Goal: Task Accomplishment & Management: Use online tool/utility

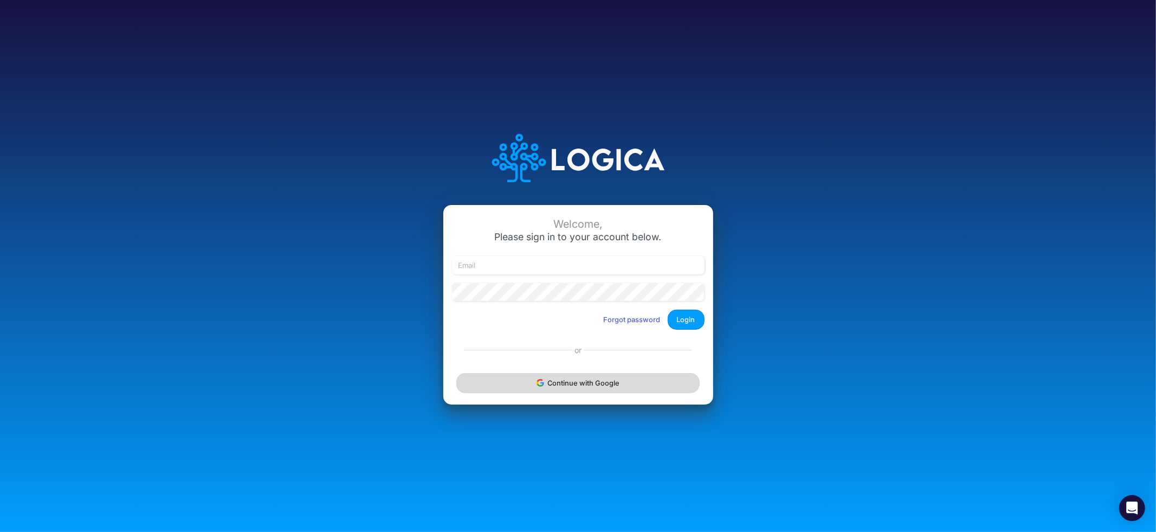
click at [582, 384] on button "Continue with Google" at bounding box center [577, 383] width 243 height 20
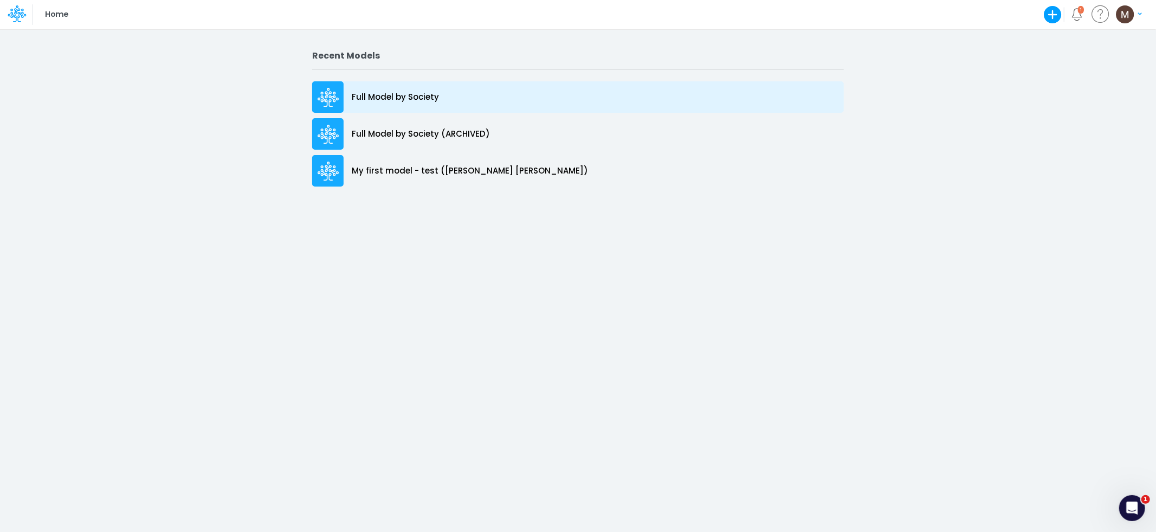
click at [449, 92] on div "Full Model by Society" at bounding box center [578, 96] width 532 height 31
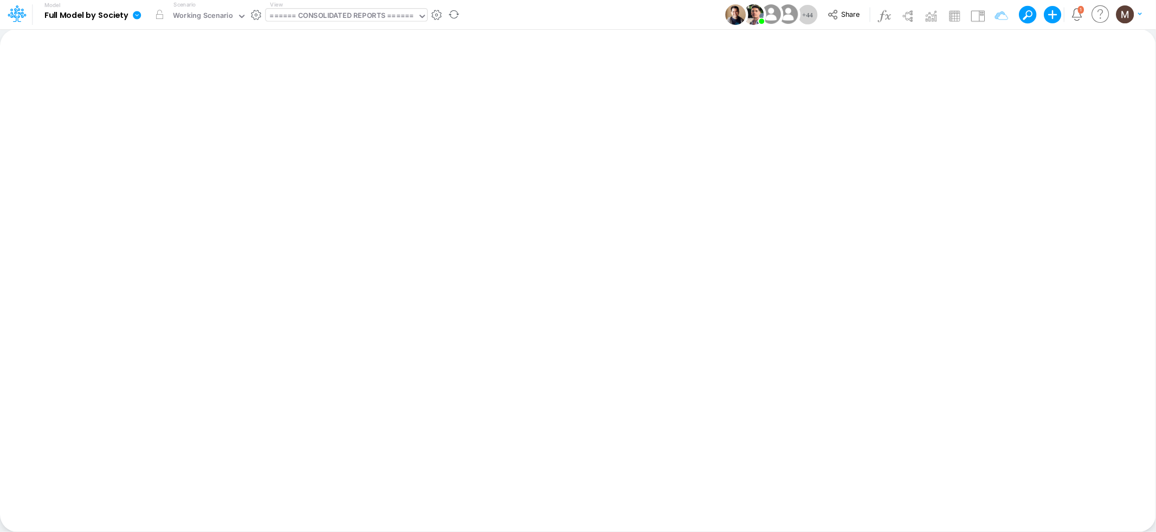
click at [348, 17] on div "====== CONSOLIDATED REPORTS ======" at bounding box center [342, 16] width 144 height 12
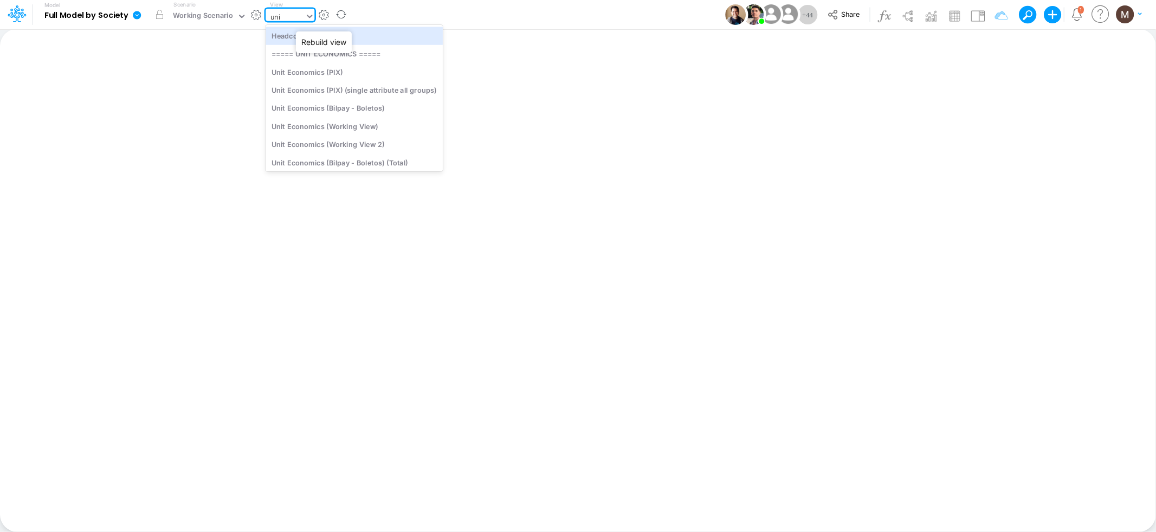
type input "unit"
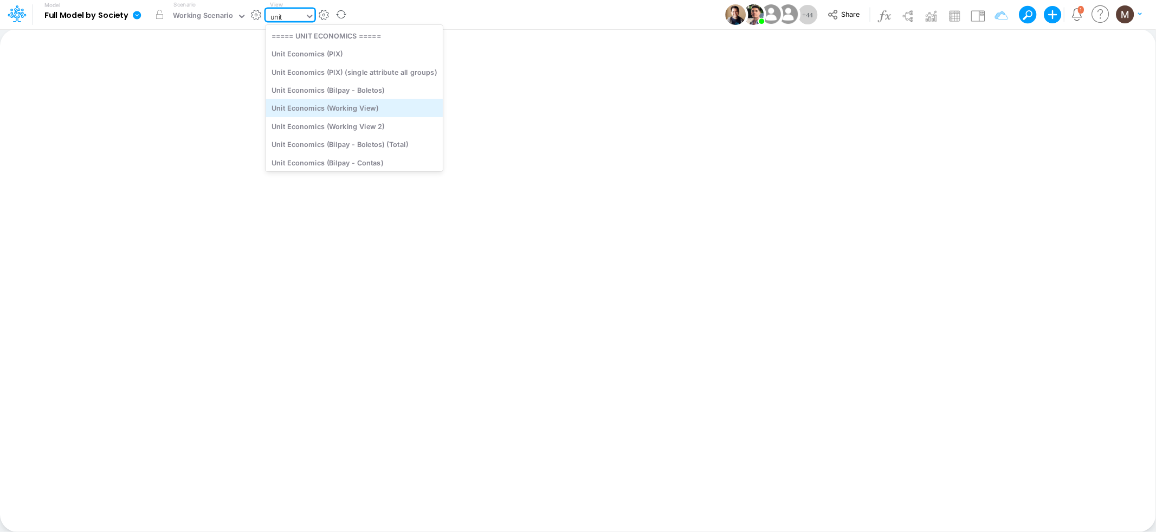
click at [362, 113] on div "Unit Economics (Working View)" at bounding box center [354, 108] width 177 height 18
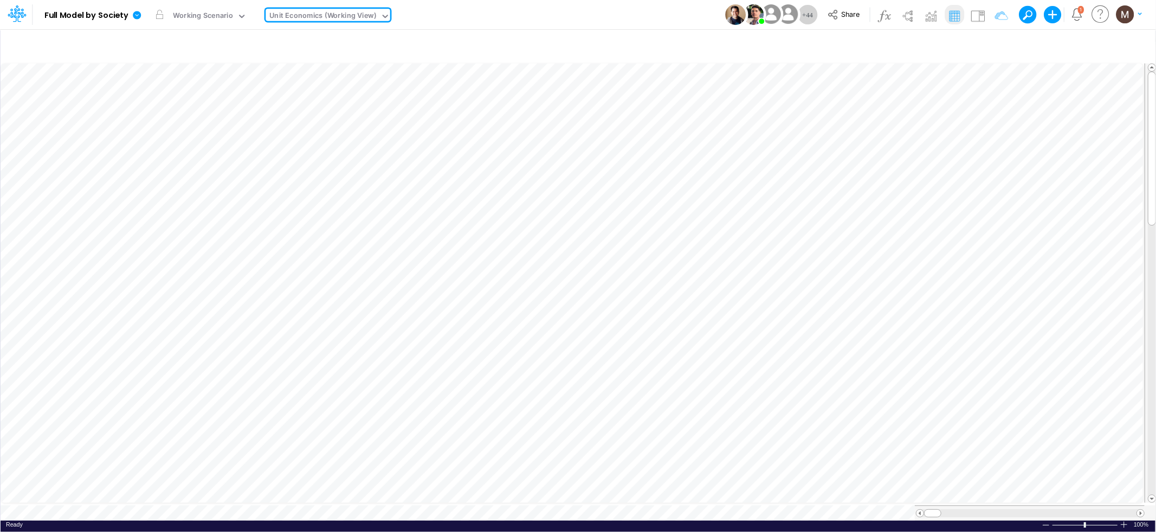
click at [327, 15] on div "Unit Economics (Working View)" at bounding box center [323, 16] width 107 height 12
type input "dc"
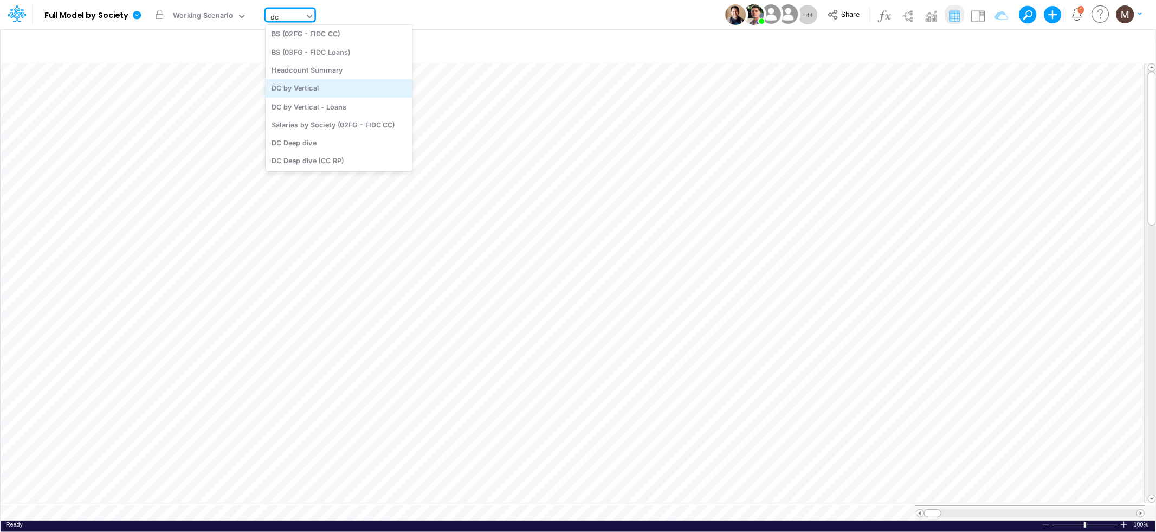
click at [333, 83] on div "DC by Vertical" at bounding box center [339, 88] width 146 height 18
type input "DC by Vertical"
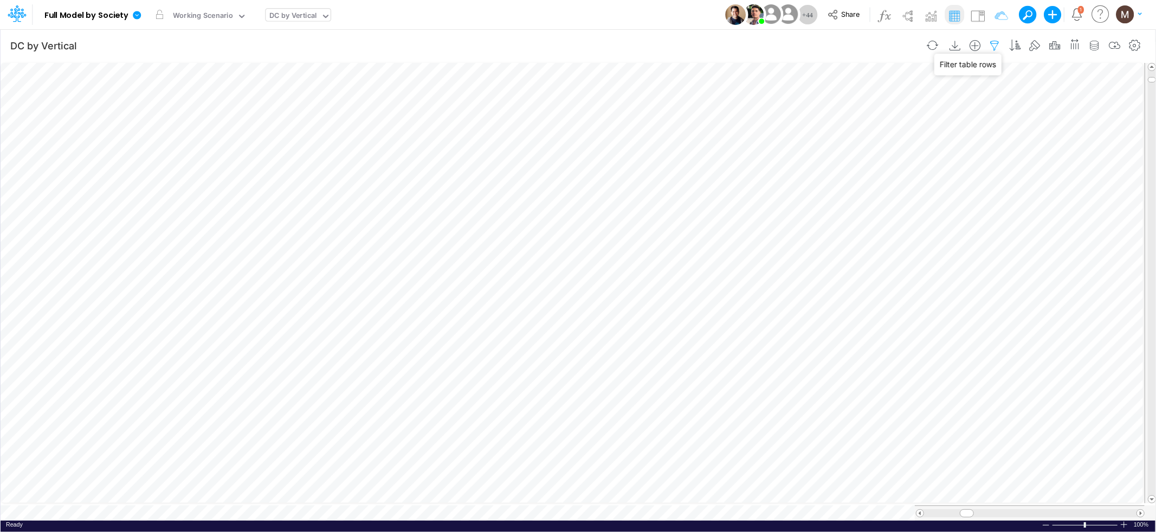
click at [996, 42] on icon "button" at bounding box center [995, 45] width 16 height 11
click at [1133, 44] on icon "button" at bounding box center [1135, 45] width 16 height 11
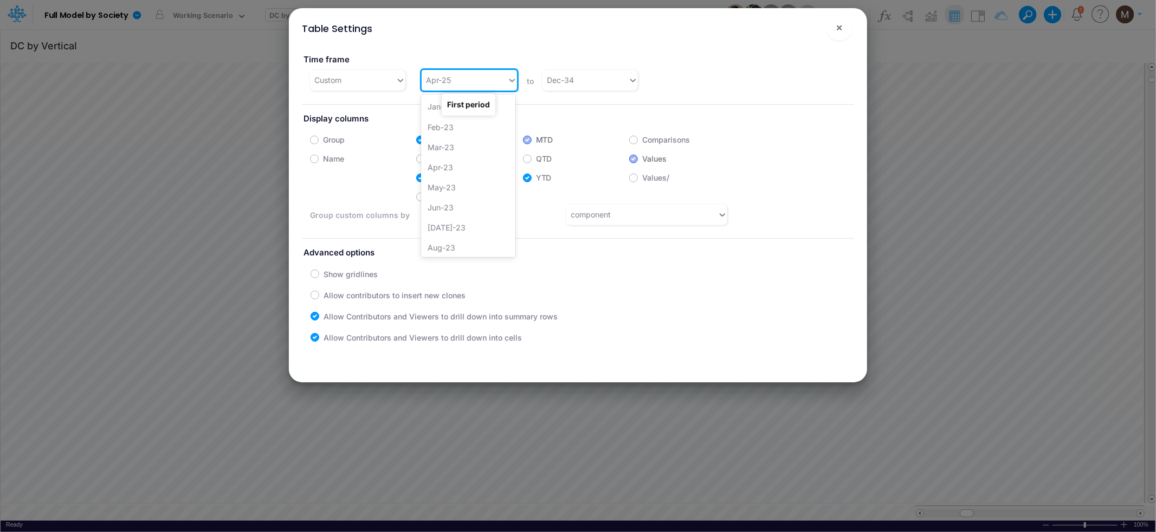
click at [458, 80] on div "Apr-25" at bounding box center [465, 80] width 86 height 18
click at [456, 155] on div "[DATE]-23" at bounding box center [468, 160] width 94 height 20
click at [499, 79] on div "[DATE]-23" at bounding box center [465, 80] width 86 height 18
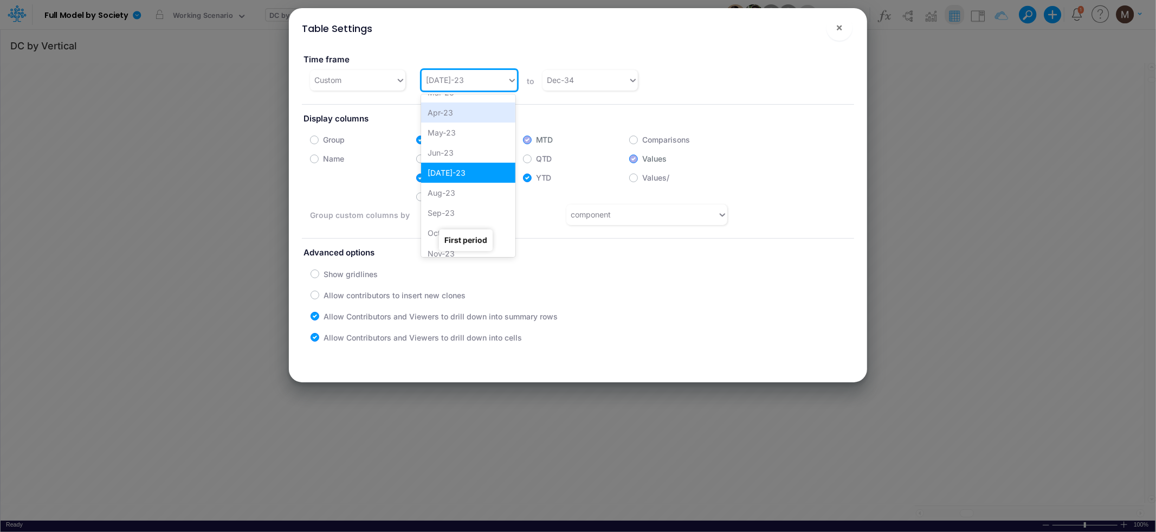
click at [655, 282] on div "Show gridlines" at bounding box center [587, 273] width 552 height 21
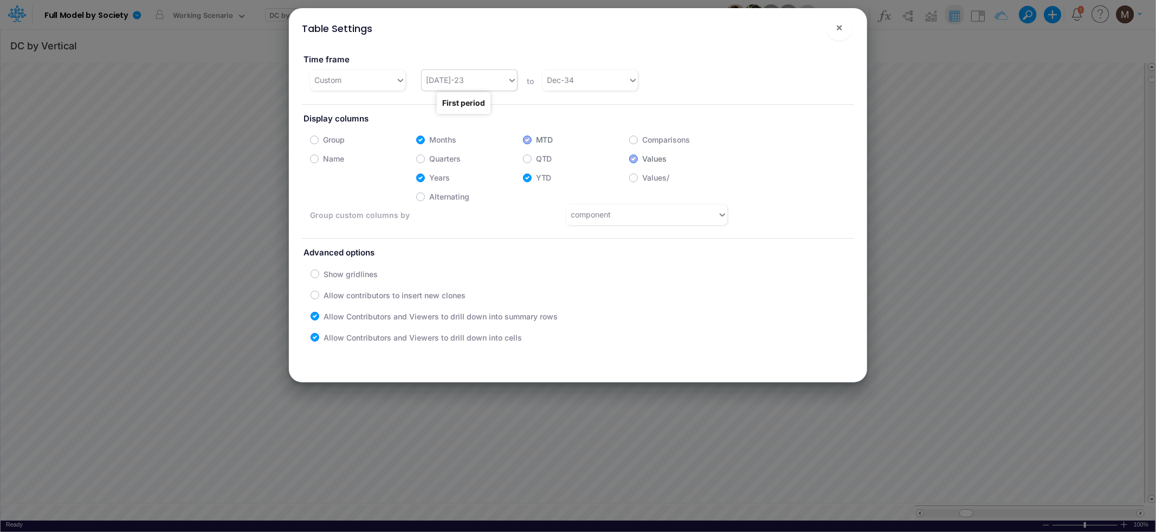
click at [481, 82] on div "[DATE]-23" at bounding box center [465, 80] width 86 height 18
click at [456, 215] on div "[DATE]-24" at bounding box center [468, 212] width 94 height 20
click at [843, 24] on span "×" at bounding box center [839, 27] width 7 height 13
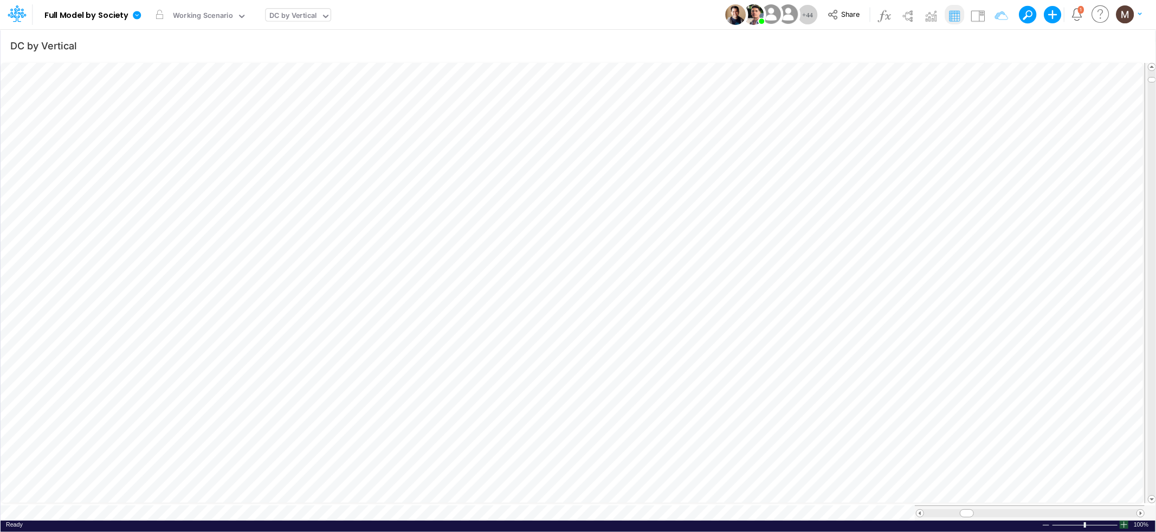
click at [1126, 520] on div at bounding box center [1124, 524] width 9 height 8
click at [996, 42] on icon "button" at bounding box center [995, 45] width 16 height 11
click at [831, 113] on icon "button" at bounding box center [829, 115] width 7 height 7
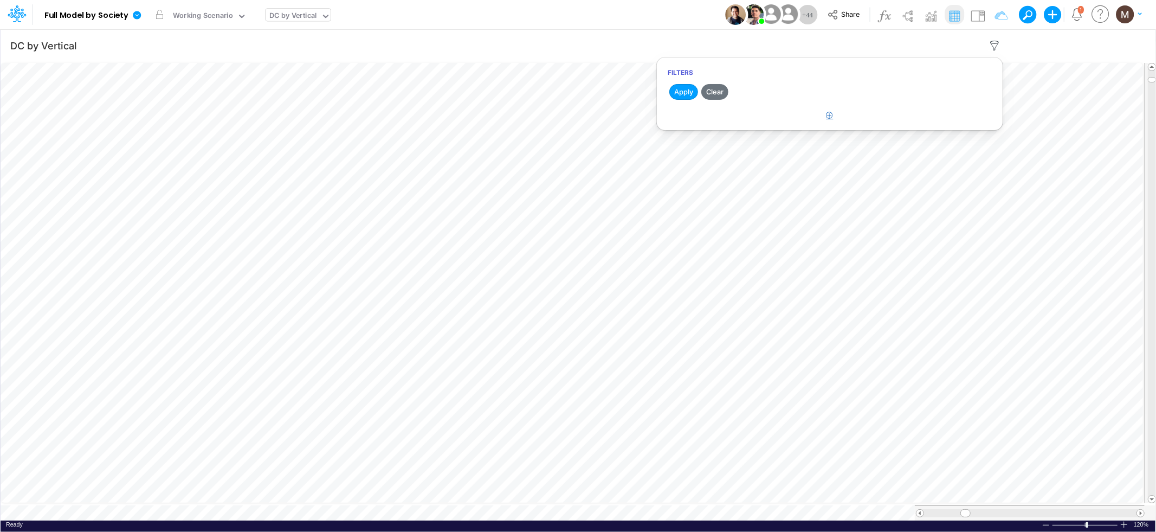
select select "tableSearchOR"
click at [774, 152] on div at bounding box center [748, 149] width 103 height 18
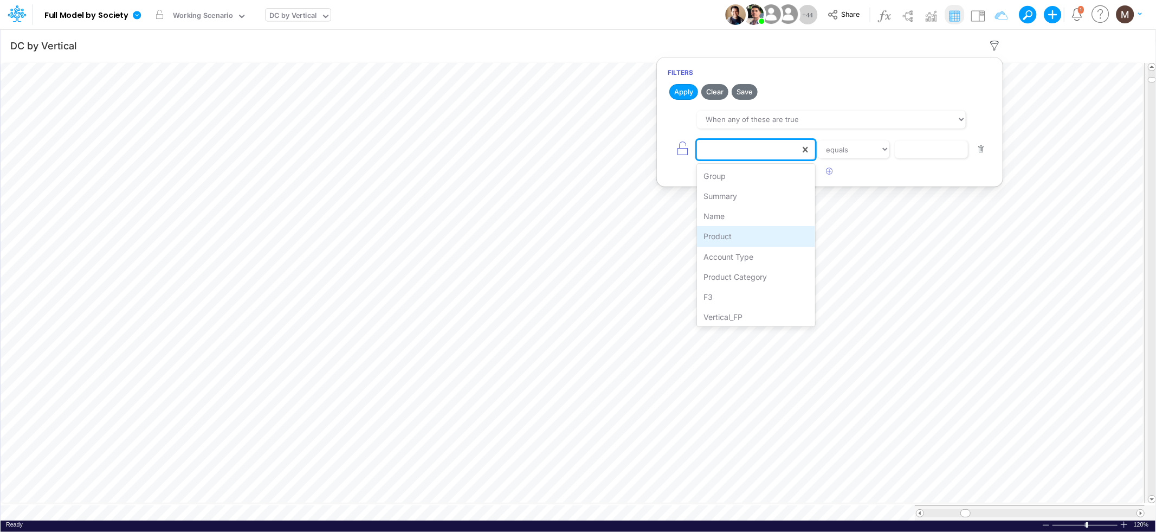
click at [742, 231] on div "Product" at bounding box center [756, 236] width 118 height 20
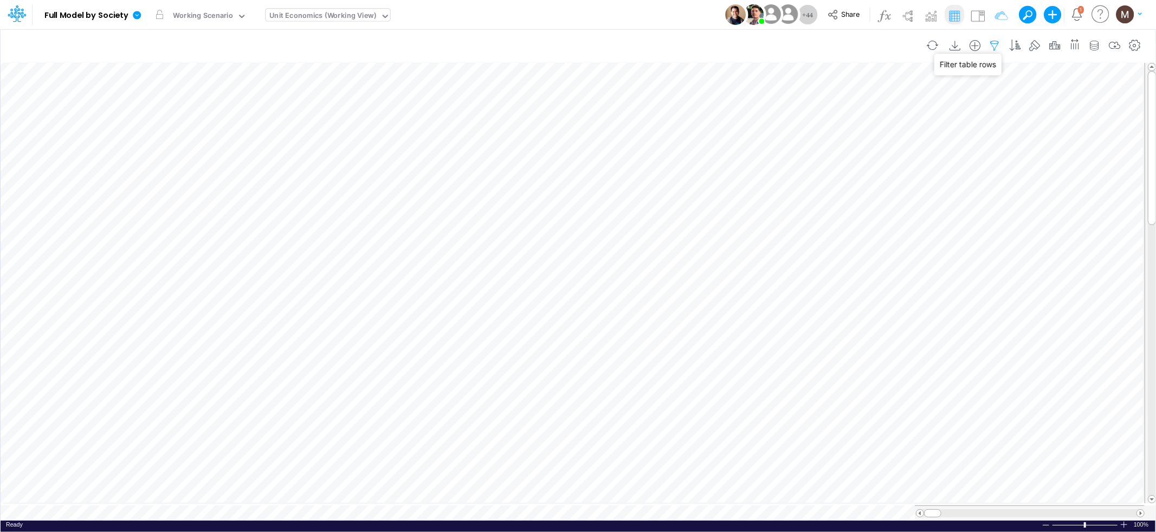
click at [996, 47] on icon "button" at bounding box center [995, 45] width 16 height 11
select select "contains"
select select "tableSearchOR"
select select "contains"
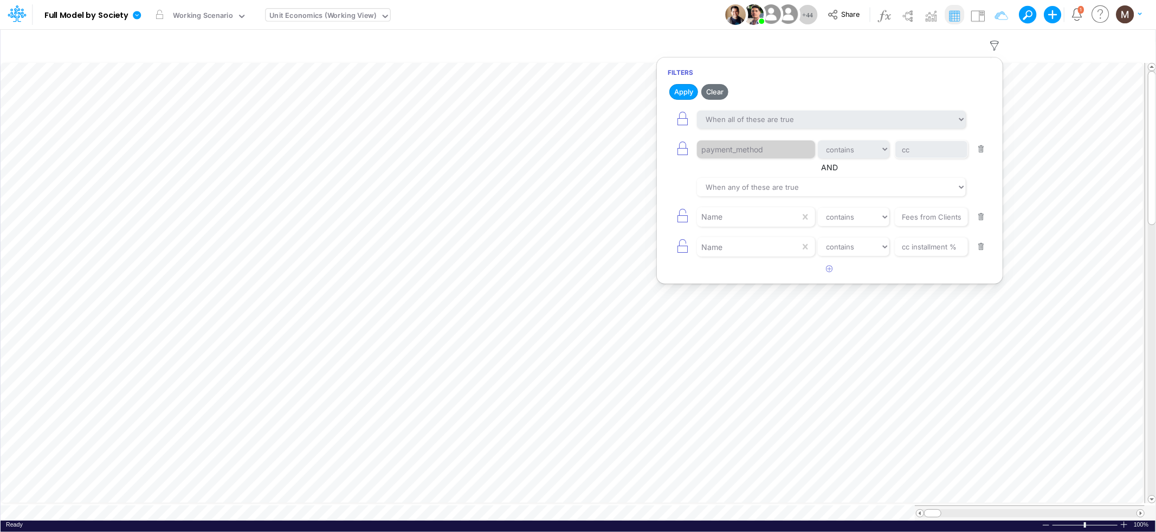
click at [979, 152] on button "button" at bounding box center [981, 149] width 21 height 15
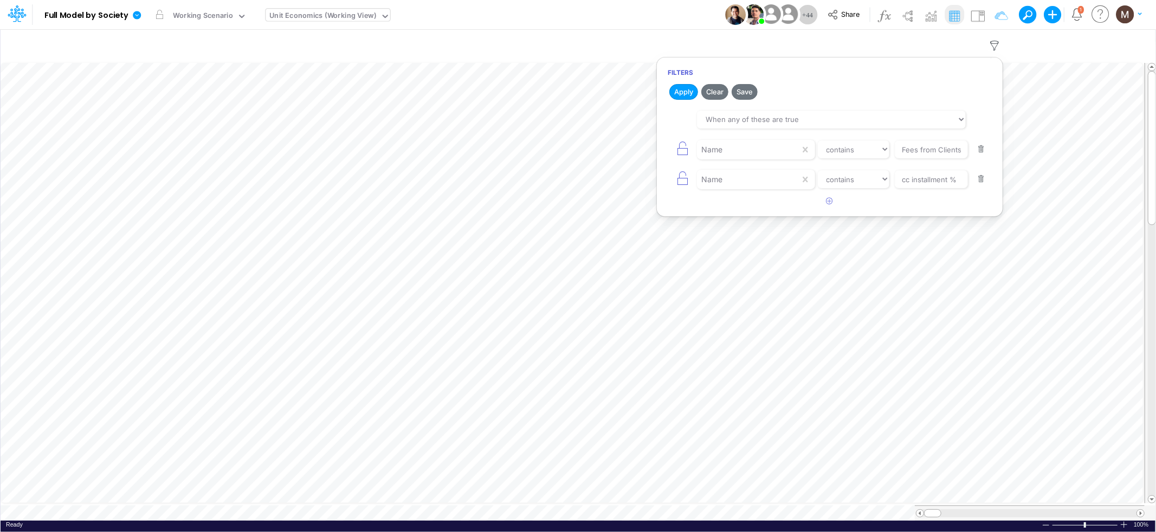
click at [979, 150] on button "button" at bounding box center [981, 149] width 21 height 15
type input "cc installment %"
click at [979, 150] on button "button" at bounding box center [981, 149] width 21 height 15
click at [684, 92] on button "Apply" at bounding box center [683, 92] width 29 height 16
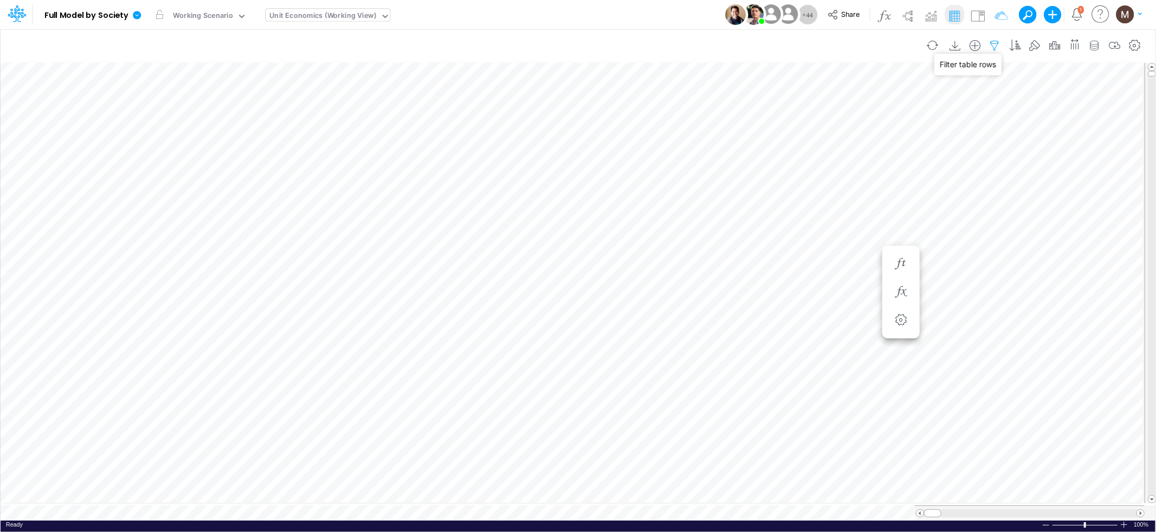
click at [990, 44] on icon "button" at bounding box center [995, 45] width 16 height 11
click at [829, 121] on button "button" at bounding box center [829, 116] width 21 height 18
select select "tableSearchOR"
click at [759, 153] on div at bounding box center [748, 149] width 103 height 18
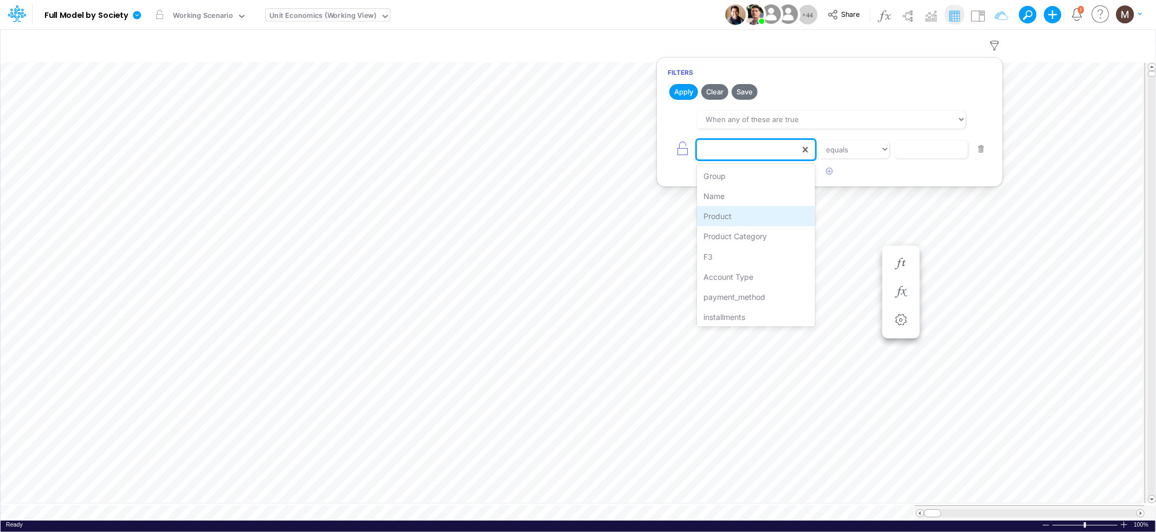
click at [747, 210] on div "Product" at bounding box center [756, 216] width 118 height 20
click at [900, 154] on input "text" at bounding box center [931, 149] width 73 height 18
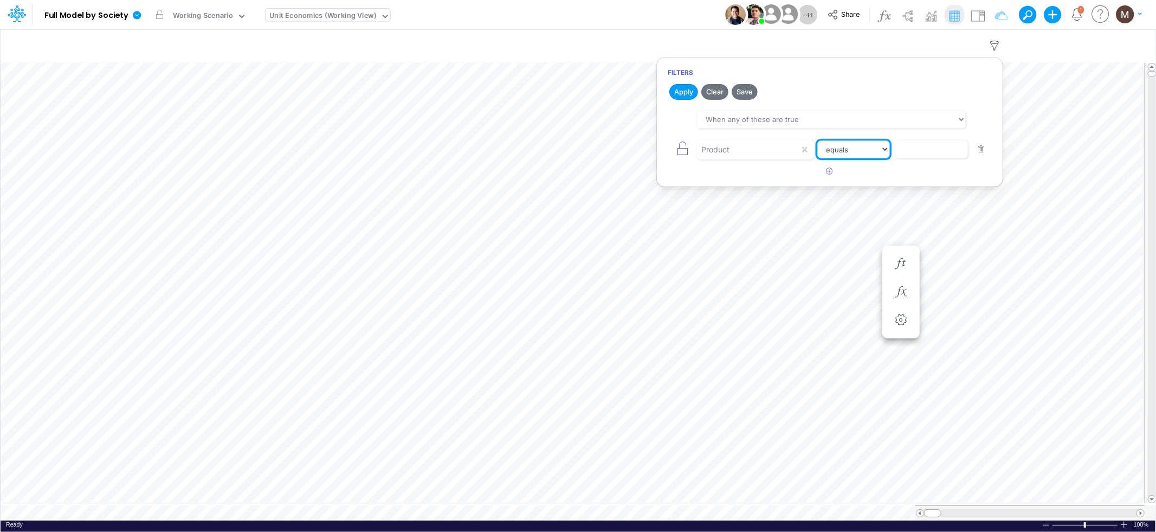
click at [877, 153] on select "equals not equal starts with ends with contains" at bounding box center [853, 149] width 73 height 18
select select "contains"
click at [817, 140] on select "equals not equal starts with ends with contains" at bounding box center [853, 149] width 73 height 18
click at [918, 145] on input "text" at bounding box center [931, 149] width 73 height 18
type input "boletos"
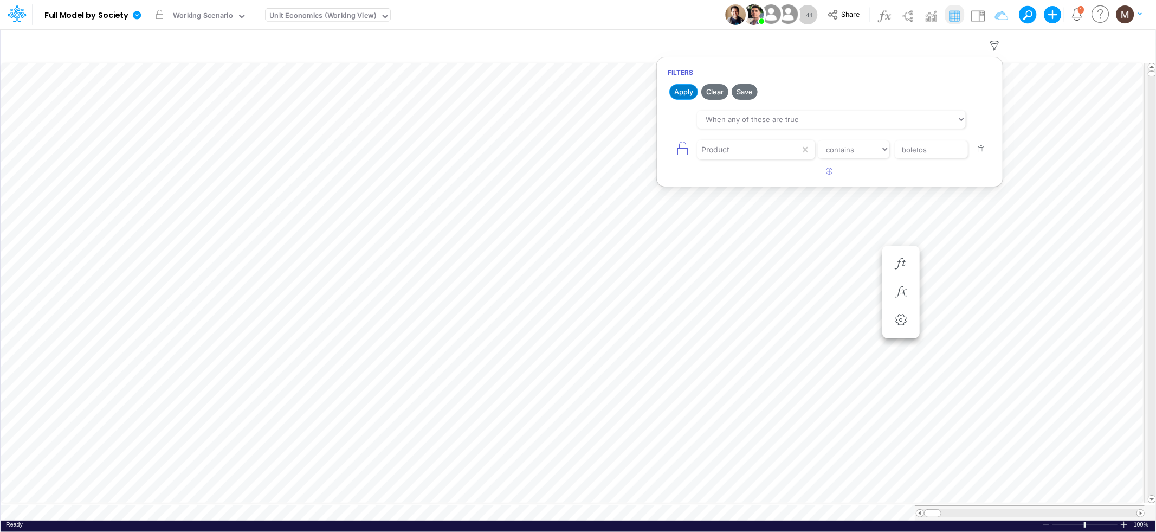
click at [681, 97] on button "Apply" at bounding box center [683, 92] width 29 height 16
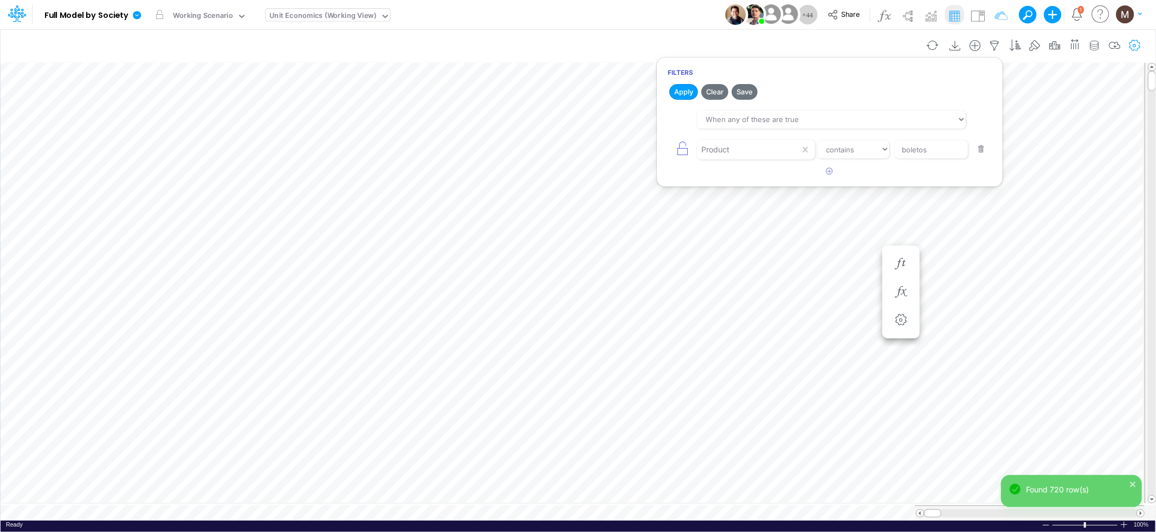
scroll to position [0, 1]
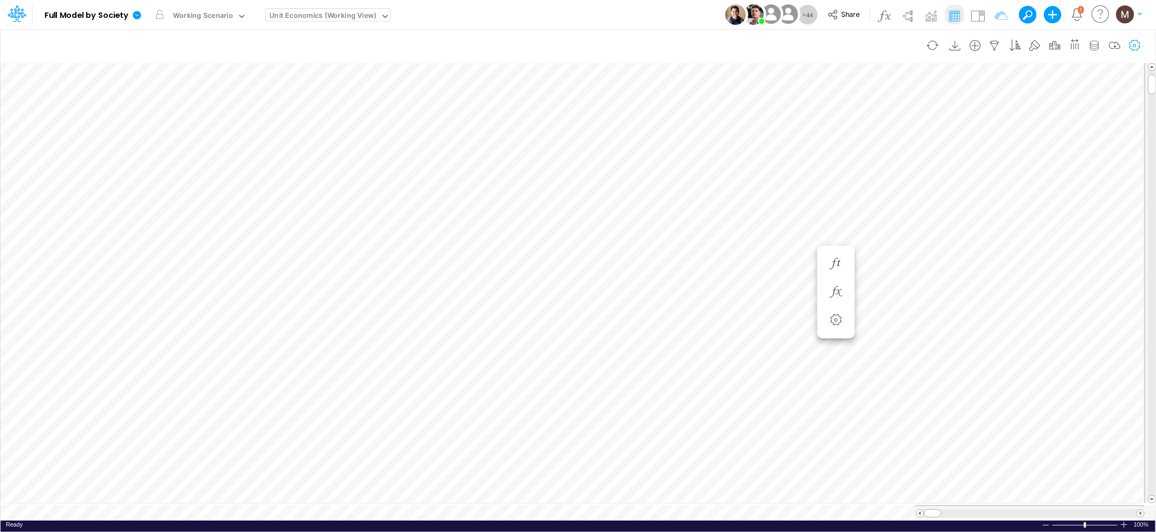
scroll to position [0, 1]
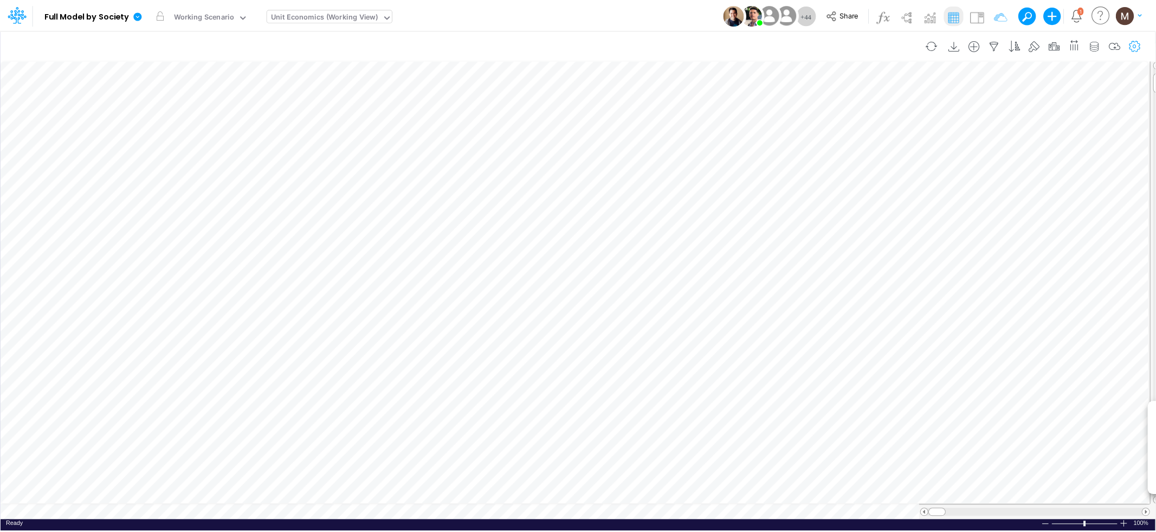
scroll to position [0, 1]
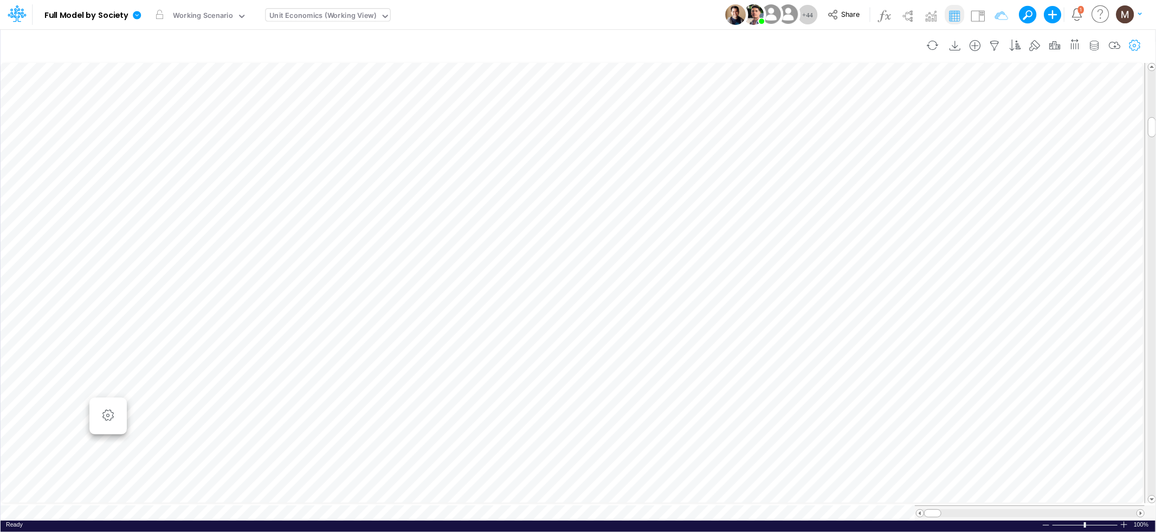
scroll to position [0, 1]
click at [1122, 520] on div at bounding box center [1124, 524] width 9 height 8
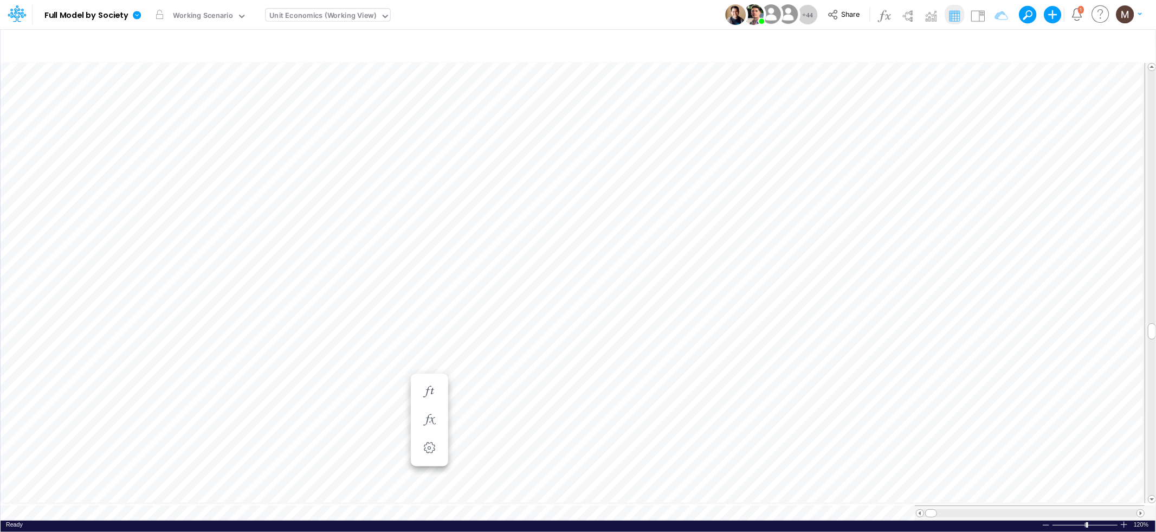
scroll to position [0, 1]
click at [991, 47] on icon "button" at bounding box center [995, 45] width 16 height 11
select select "tableSearchOR"
select select "contains"
click at [935, 154] on input "boletos" at bounding box center [931, 149] width 73 height 18
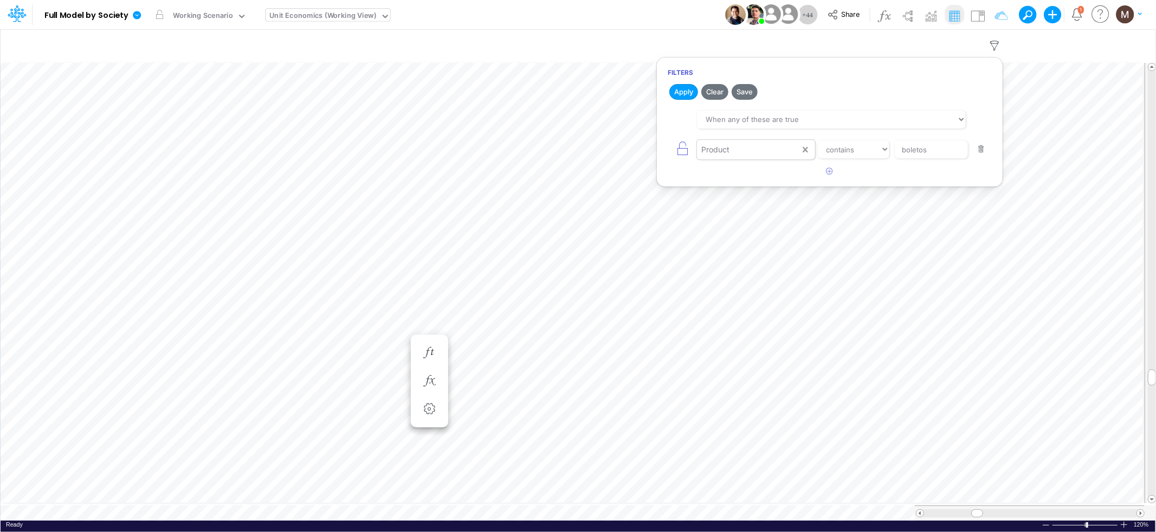
click at [804, 152] on icon at bounding box center [805, 148] width 5 height 5
click at [777, 152] on div at bounding box center [748, 149] width 103 height 18
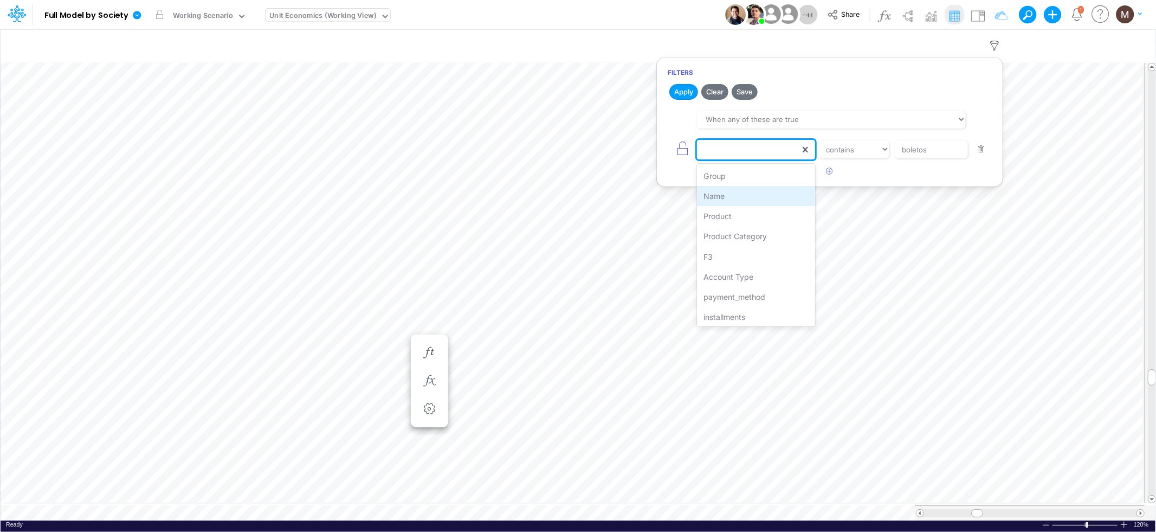
click at [769, 203] on div "Name" at bounding box center [756, 196] width 118 height 20
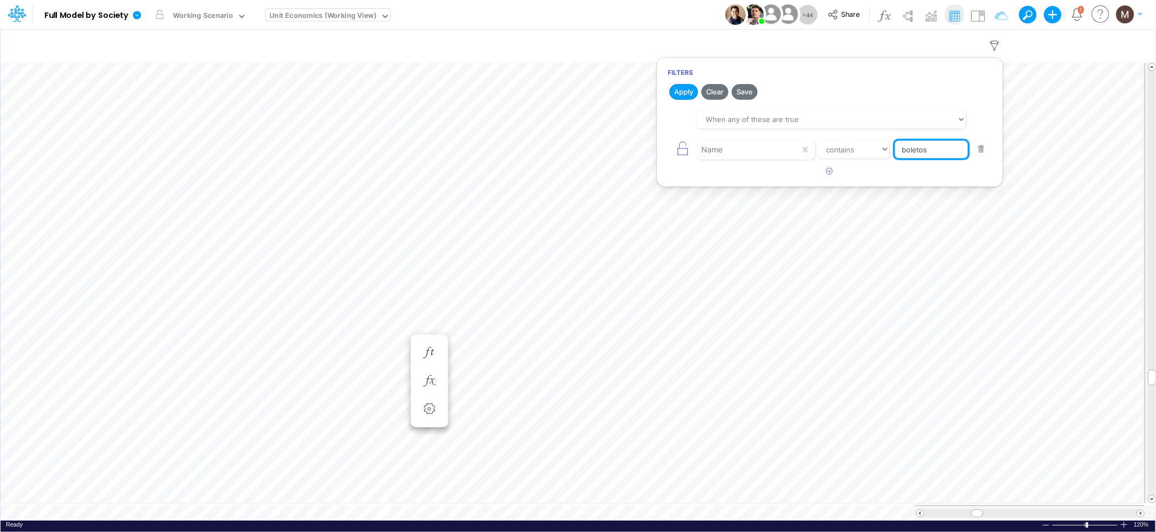
click at [916, 158] on input "boletos" at bounding box center [931, 149] width 73 height 18
type input "Advancing Cost %"
click at [682, 90] on button "Apply" at bounding box center [683, 92] width 29 height 16
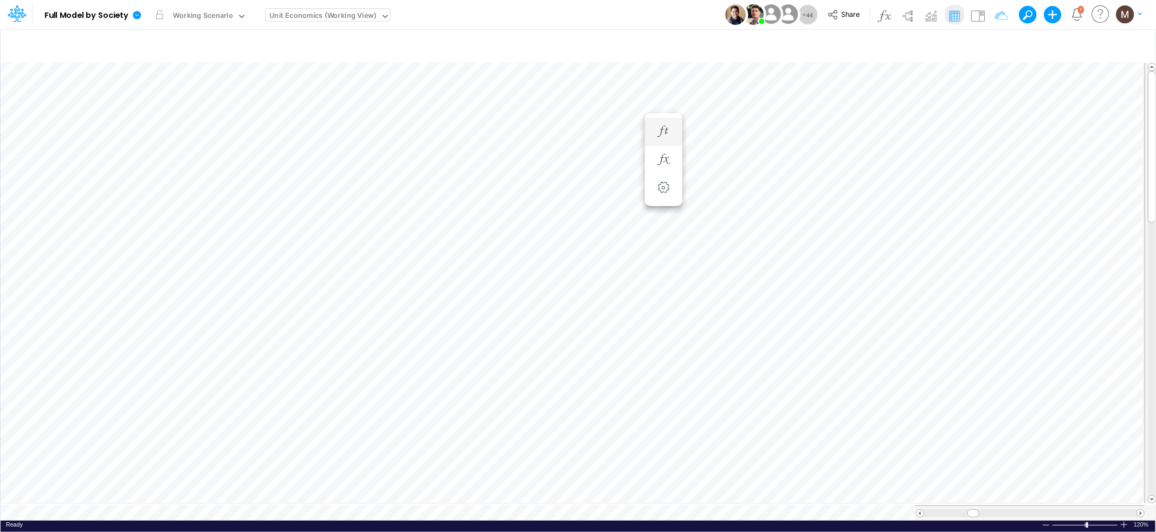
scroll to position [0, 1]
click at [741, 169] on icon "button" at bounding box center [741, 170] width 16 height 11
click at [821, 190] on button "button" at bounding box center [820, 184] width 20 height 22
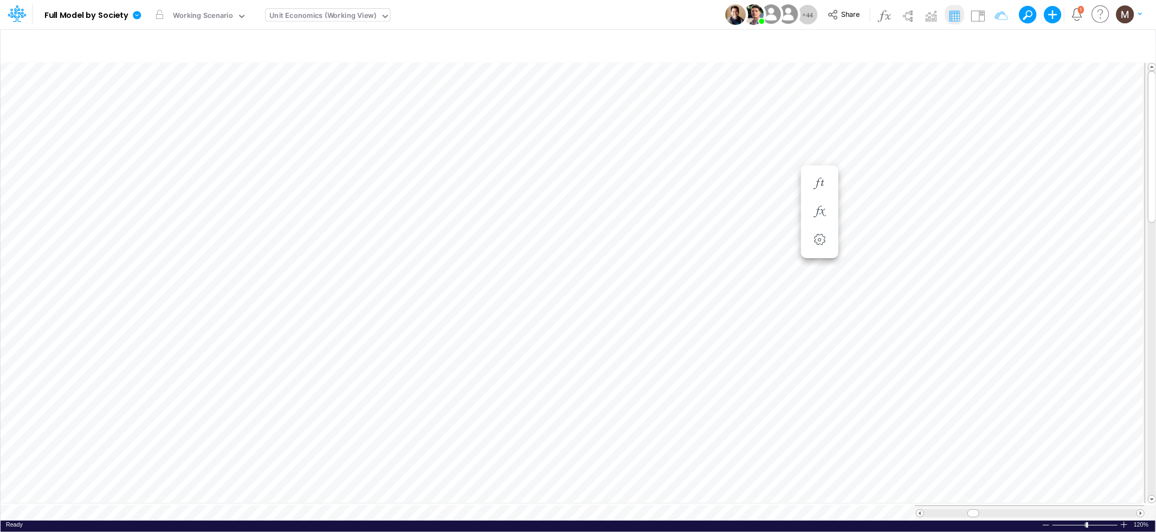
scroll to position [0, 1]
click at [816, 199] on icon "button" at bounding box center [819, 196] width 16 height 11
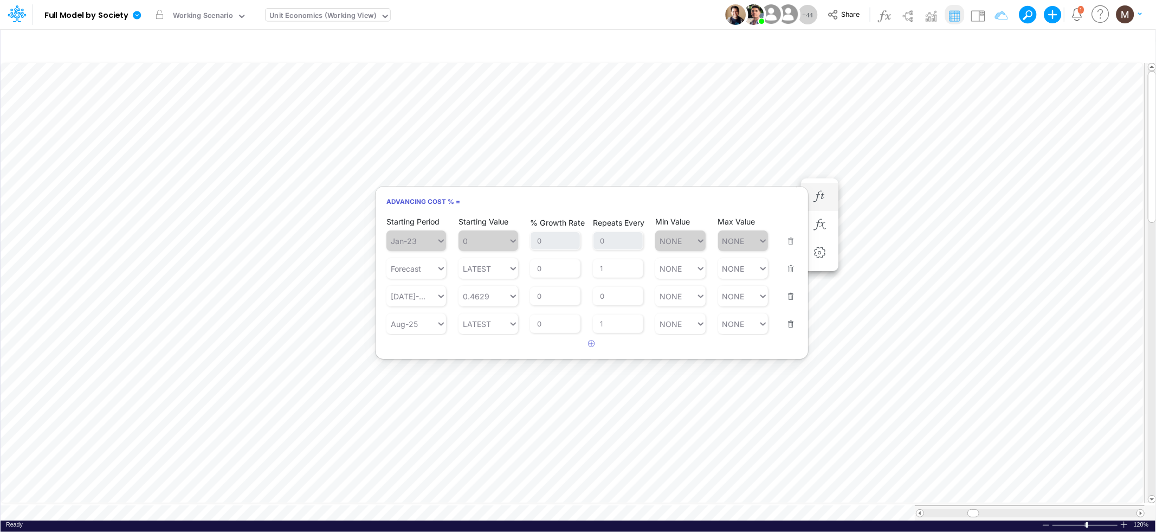
scroll to position [0, 1]
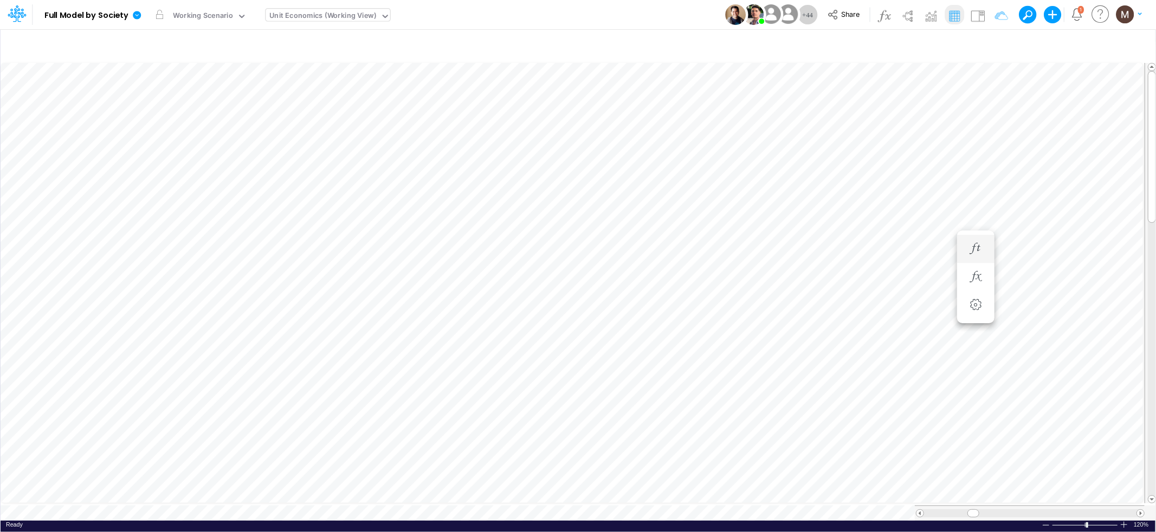
scroll to position [0, 1]
click at [825, 404] on icon "button" at bounding box center [819, 404] width 16 height 11
click at [816, 238] on icon "button" at bounding box center [819, 235] width 16 height 11
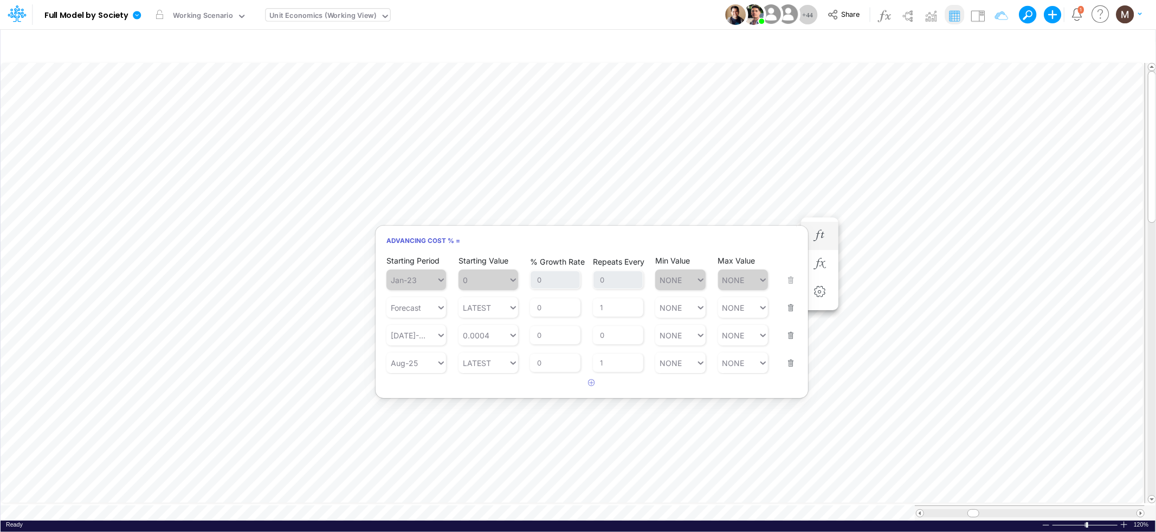
scroll to position [0, 1]
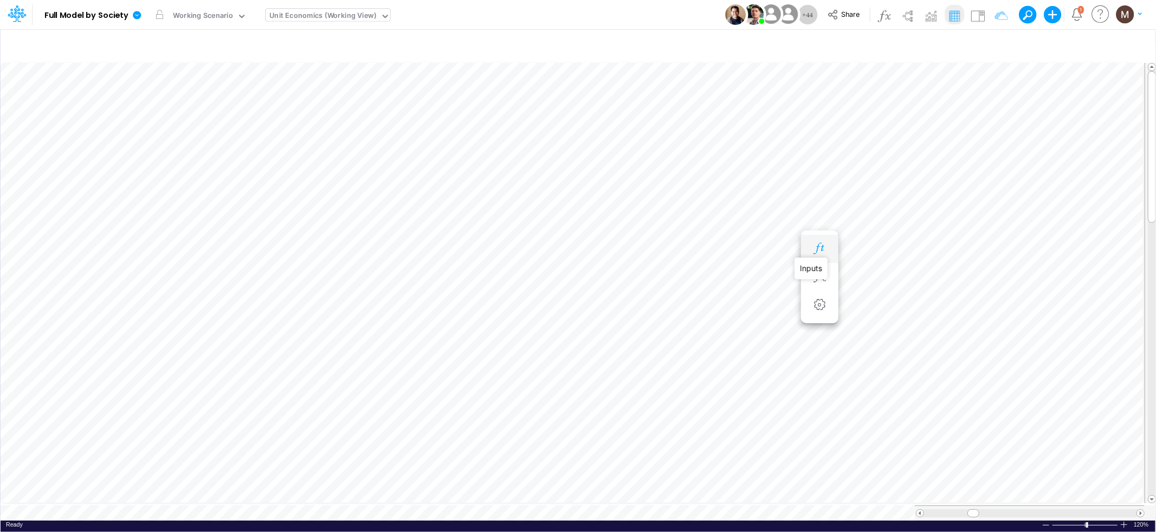
click at [821, 253] on icon "button" at bounding box center [819, 248] width 16 height 11
click at [817, 262] on icon "button" at bounding box center [819, 261] width 16 height 11
click at [996, 42] on icon "button" at bounding box center [995, 45] width 16 height 11
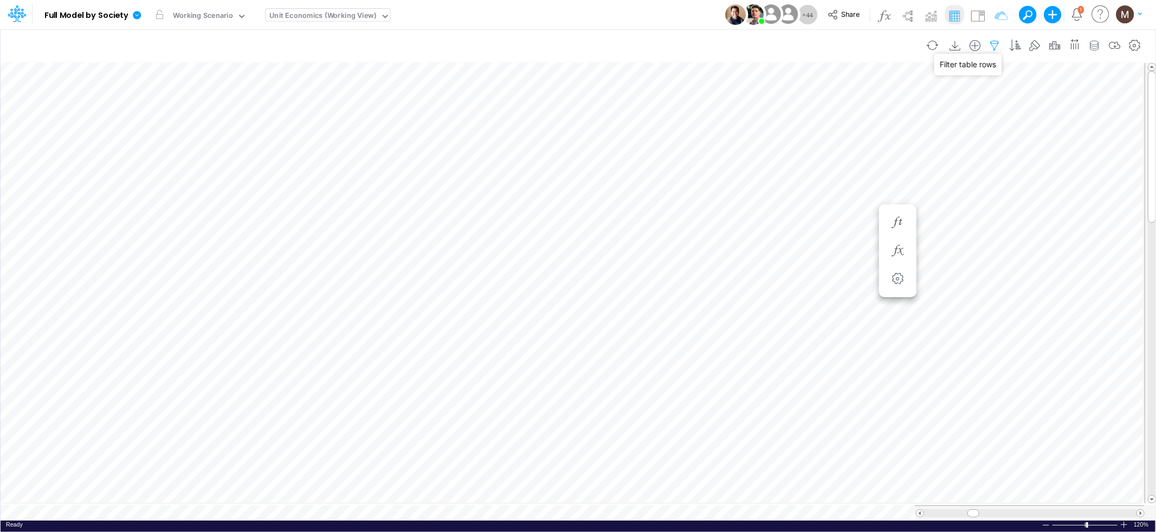
select select "tableSearchOR"
select select "contains"
click at [831, 171] on icon "button" at bounding box center [829, 170] width 7 height 7
click at [753, 159] on div at bounding box center [748, 149] width 103 height 18
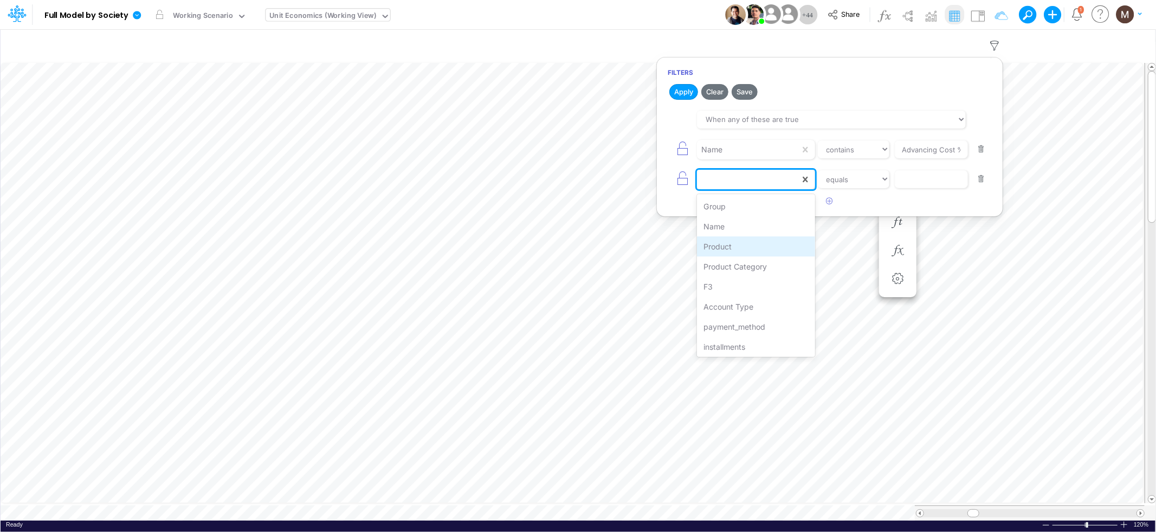
click at [741, 247] on div "Product" at bounding box center [756, 246] width 118 height 20
click at [869, 178] on select "equals not equal starts with ends with contains" at bounding box center [853, 179] width 73 height 18
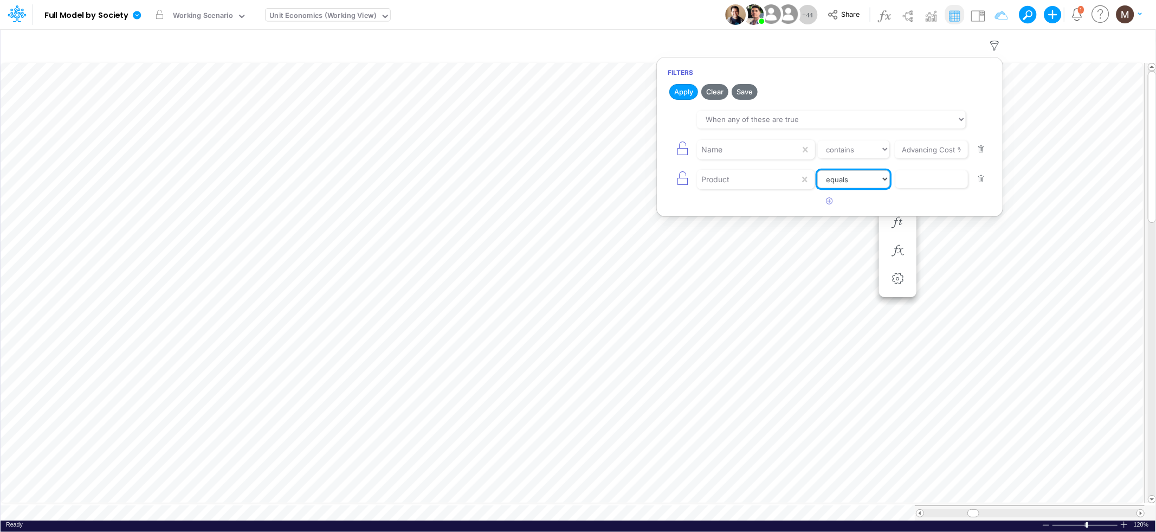
select select "contains"
click at [817, 170] on select "equals not equal starts with ends with contains" at bounding box center [853, 179] width 73 height 18
click at [919, 159] on input "text" at bounding box center [931, 149] width 73 height 18
type input "boletos"
click at [684, 91] on button "Apply" at bounding box center [683, 92] width 29 height 16
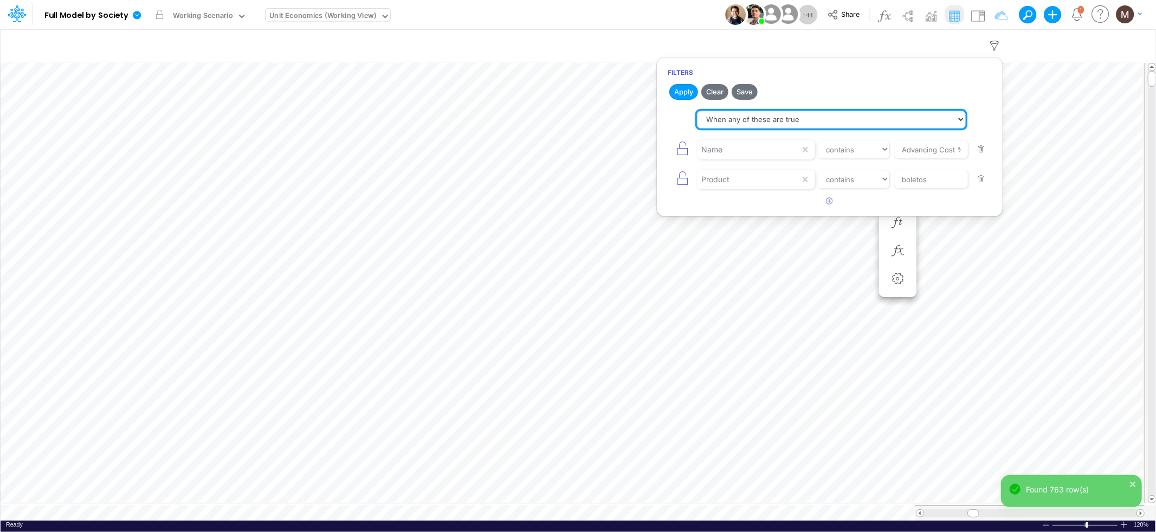
click at [757, 115] on select "When all of these are true When any of these are true" at bounding box center [831, 120] width 269 height 18
select select "tableSearchAND"
click at [697, 111] on select "When all of these are true When any of these are true" at bounding box center [831, 120] width 269 height 18
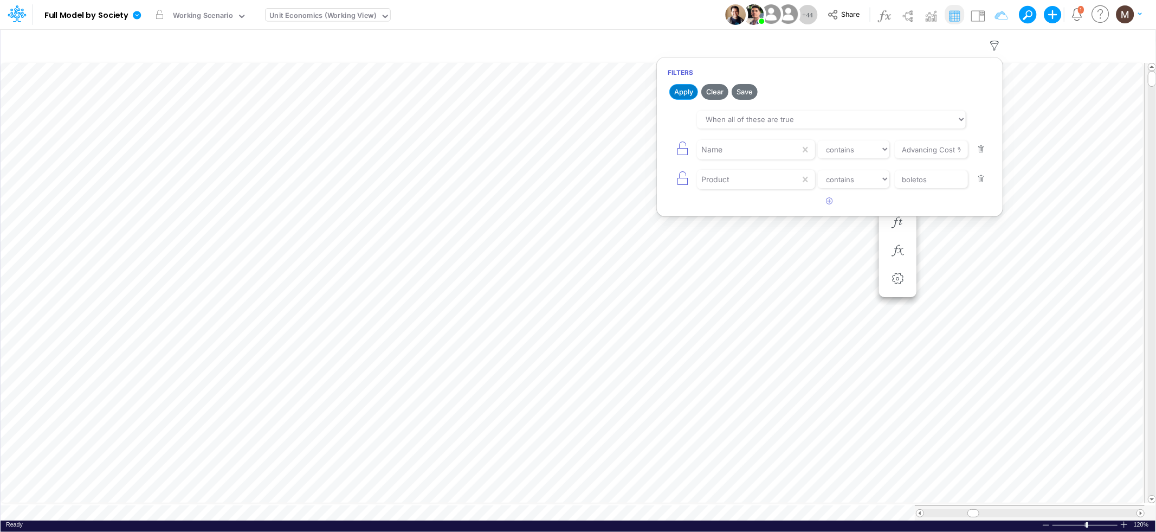
click at [679, 93] on button "Apply" at bounding box center [683, 92] width 29 height 16
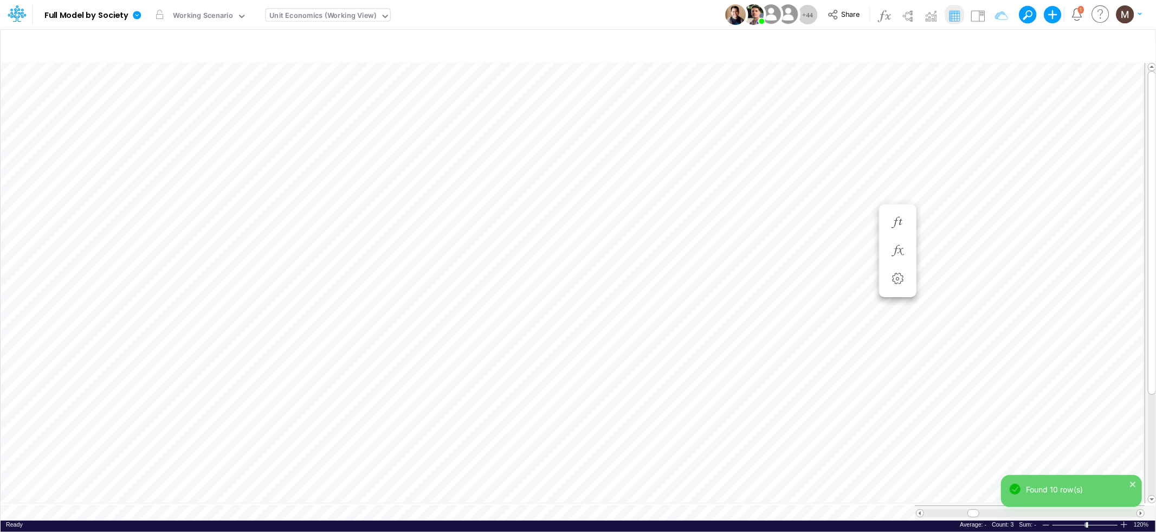
scroll to position [0, 1]
click at [819, 134] on icon "button" at bounding box center [819, 131] width 16 height 11
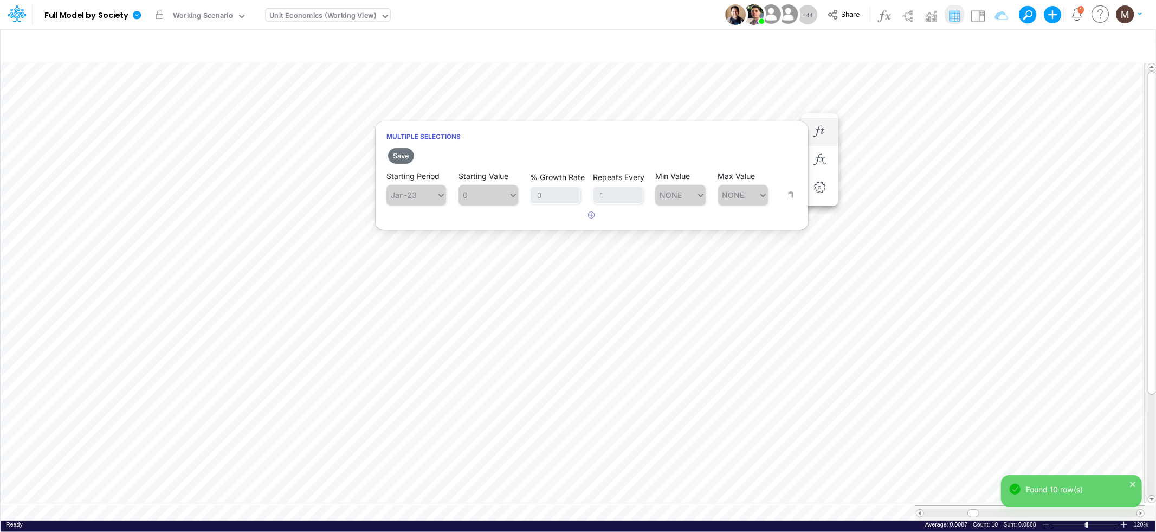
scroll to position [0, 1]
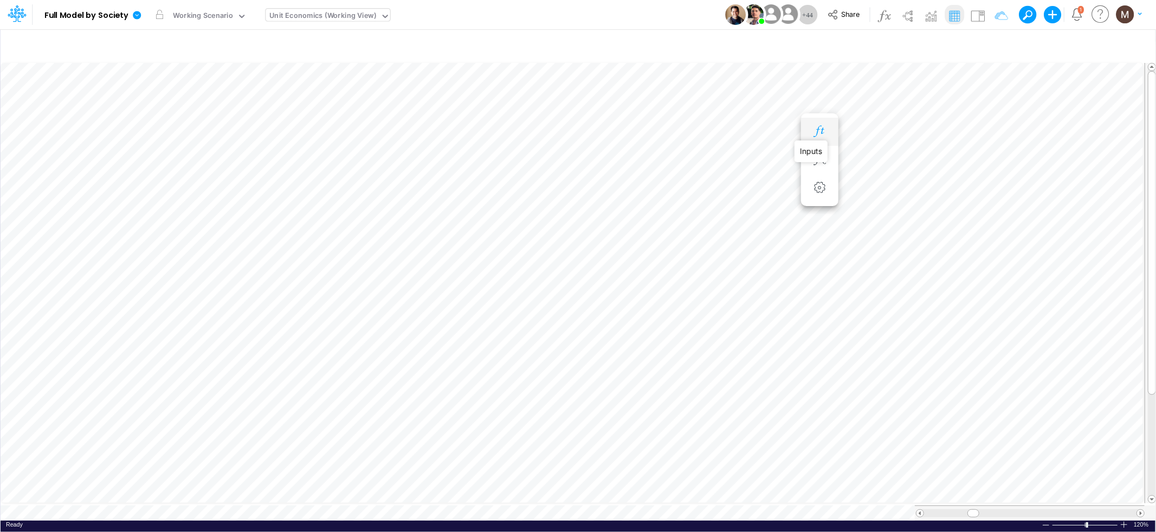
click at [818, 133] on icon "button" at bounding box center [819, 131] width 16 height 11
click at [822, 142] on icon "button" at bounding box center [819, 144] width 16 height 11
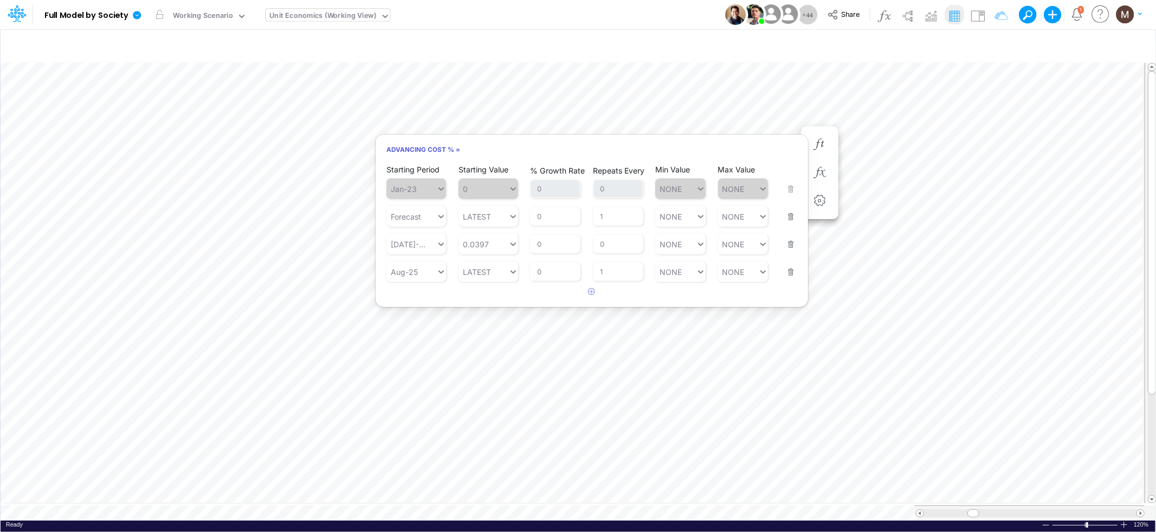
scroll to position [0, 1]
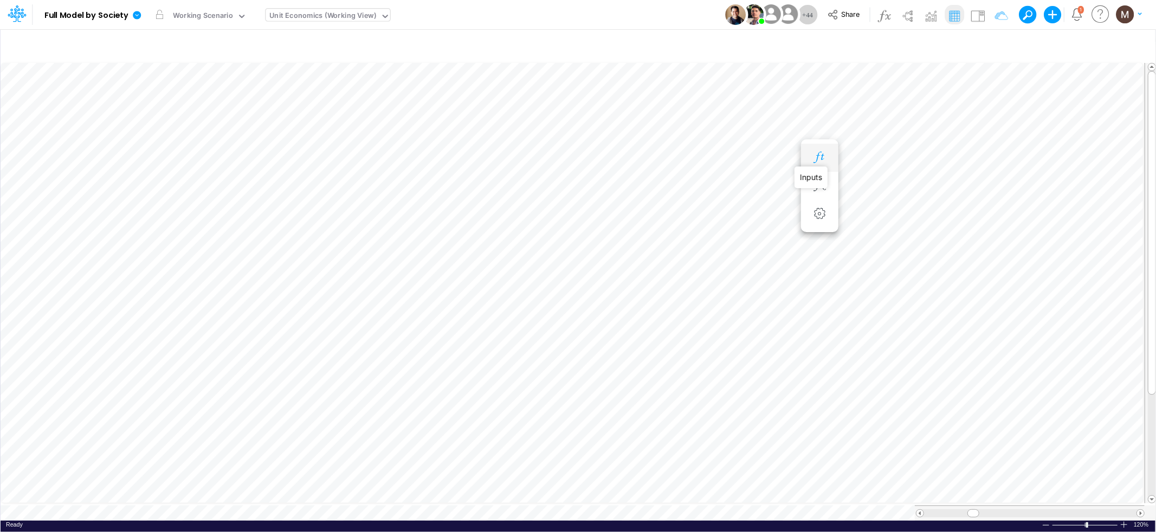
click at [822, 159] on icon "button" at bounding box center [819, 157] width 16 height 11
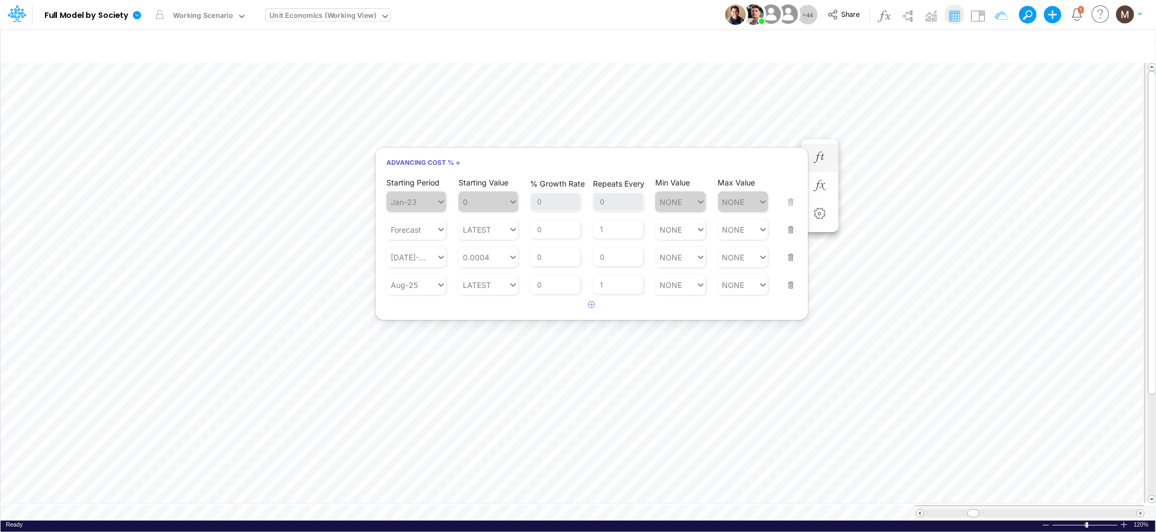
scroll to position [0, 1]
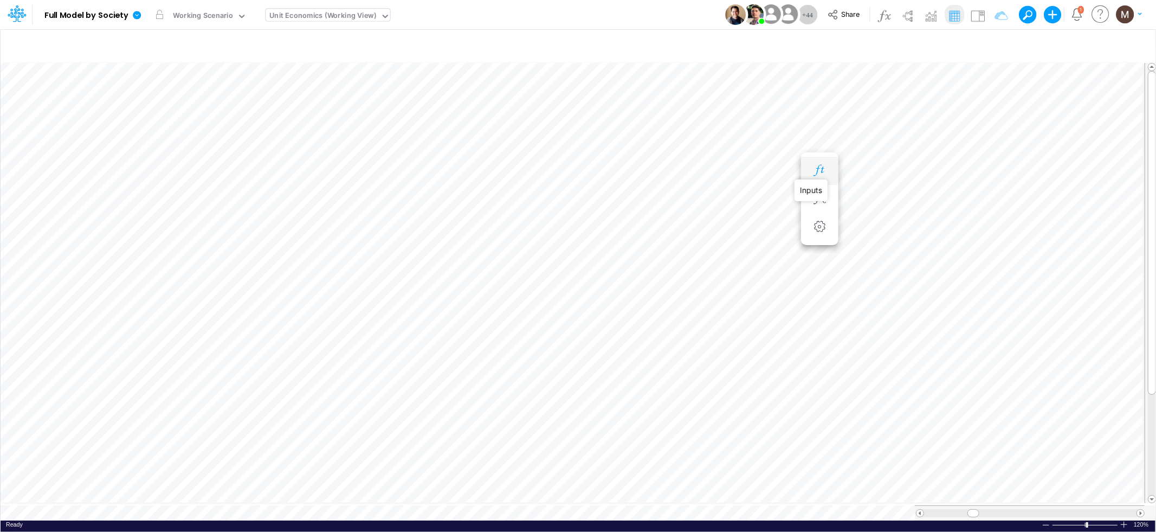
click at [819, 168] on icon "button" at bounding box center [819, 170] width 16 height 11
click at [822, 185] on icon "button" at bounding box center [819, 183] width 16 height 11
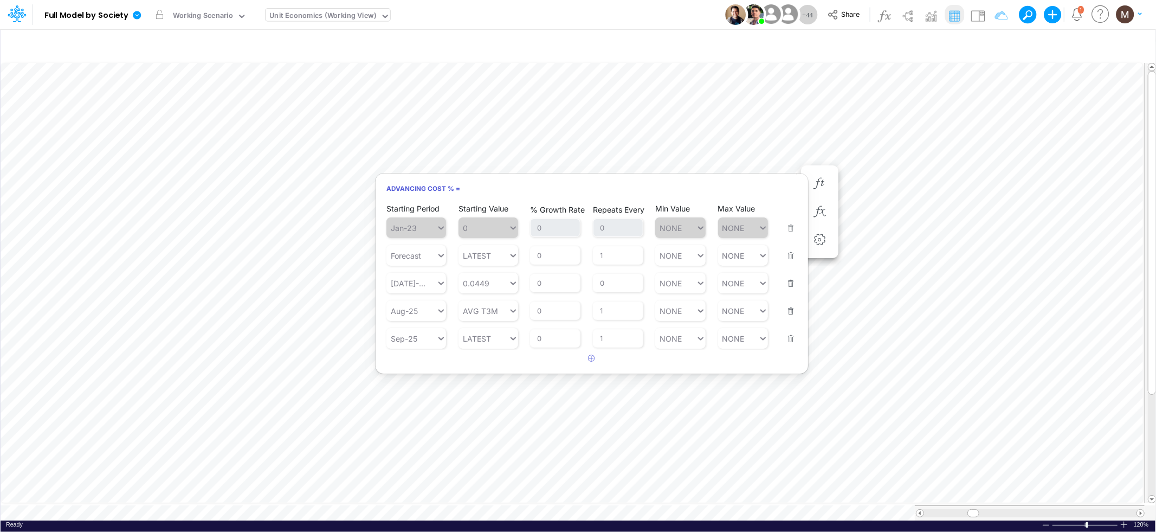
click at [791, 341] on button "button" at bounding box center [787, 331] width 14 height 29
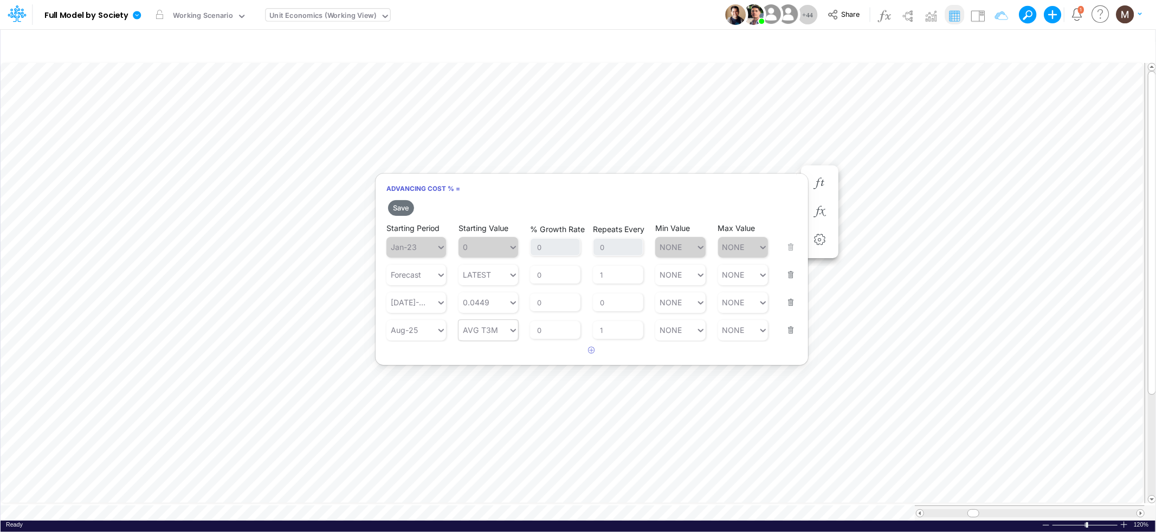
type input "AVG T3M"
click at [514, 333] on icon at bounding box center [513, 330] width 10 height 11
click at [486, 357] on div "LATEST" at bounding box center [488, 355] width 60 height 18
click at [395, 209] on button "Save" at bounding box center [401, 208] width 26 height 16
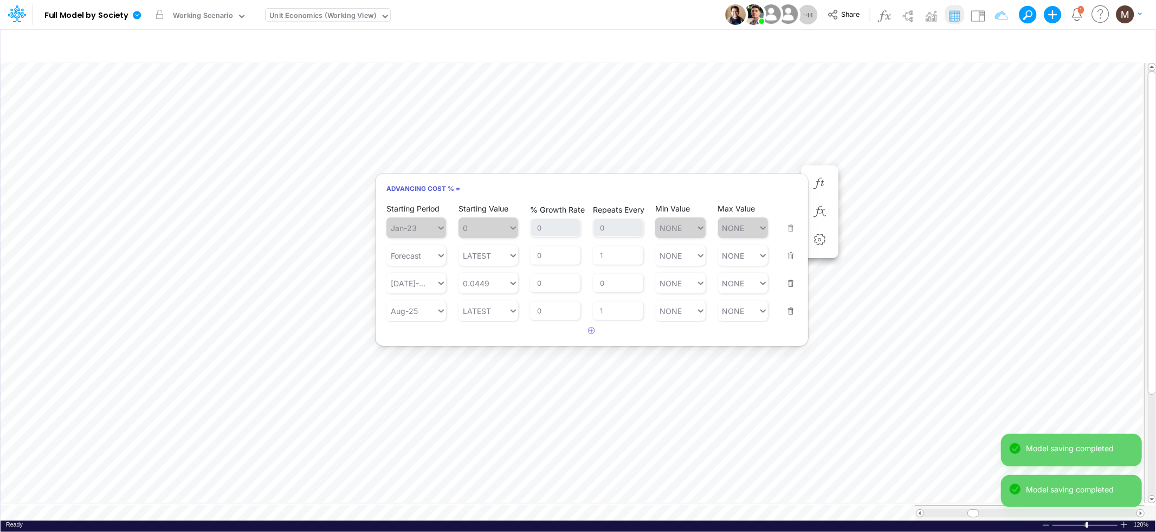
scroll to position [0, 1]
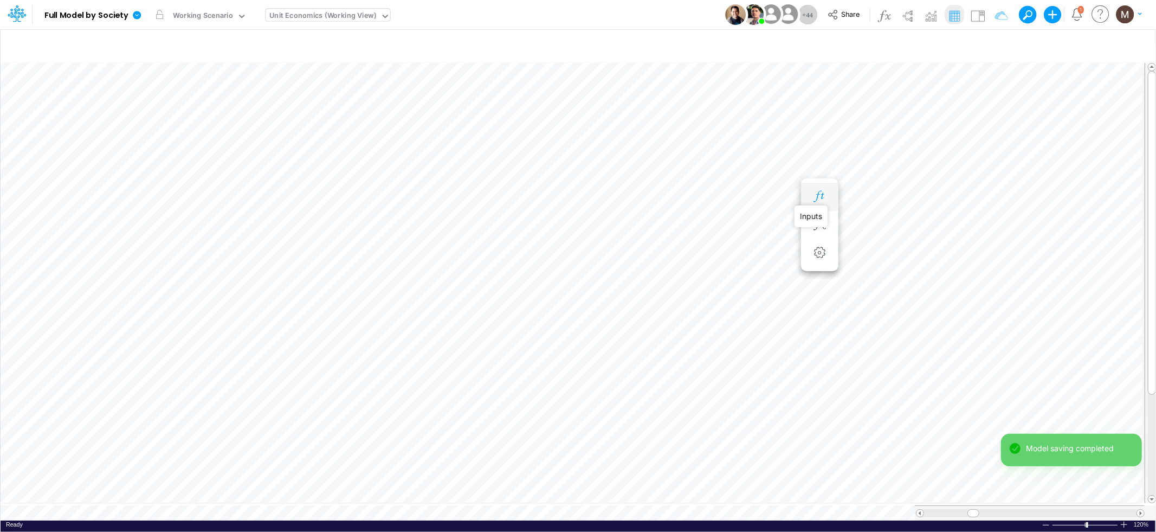
click at [817, 198] on icon "button" at bounding box center [819, 196] width 16 height 11
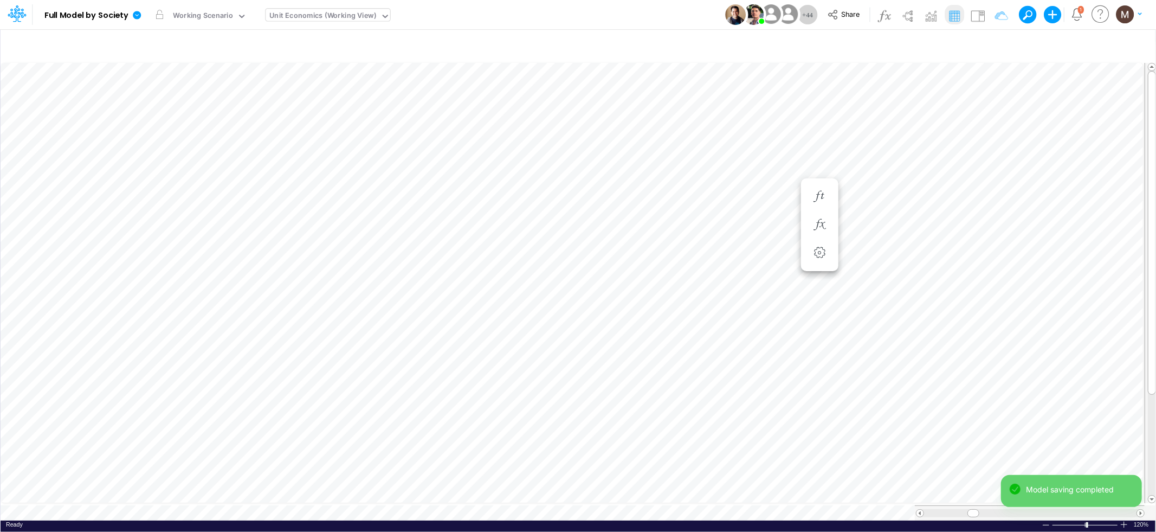
scroll to position [0, 1]
click at [820, 207] on icon "button" at bounding box center [819, 209] width 16 height 11
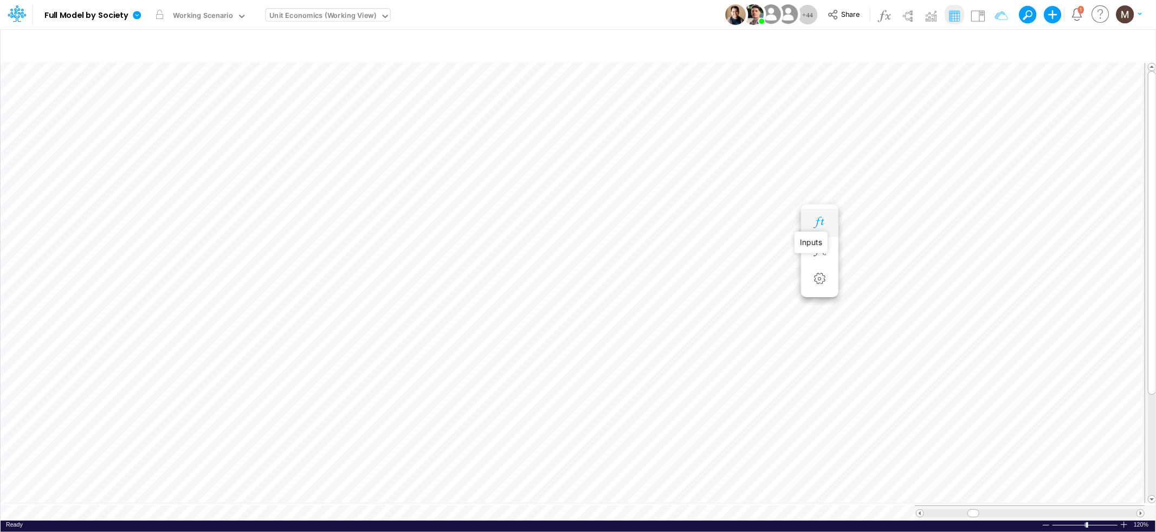
click at [816, 225] on icon "button" at bounding box center [819, 222] width 16 height 11
click at [821, 237] on icon "button" at bounding box center [819, 235] width 16 height 11
click at [816, 254] on icon "button" at bounding box center [819, 248] width 16 height 11
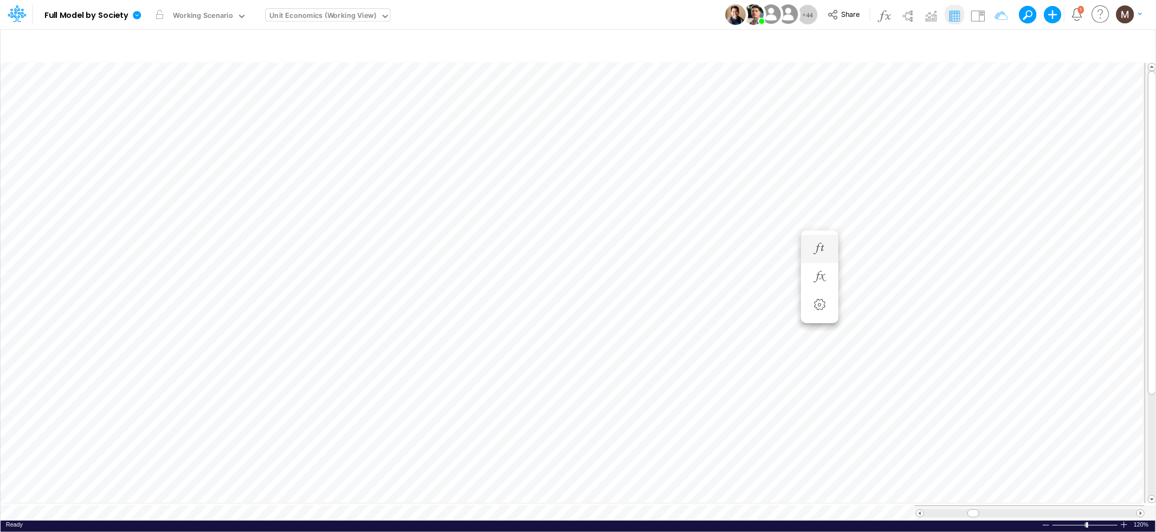
scroll to position [0, 1]
click at [992, 44] on icon "button" at bounding box center [995, 45] width 16 height 11
select select "contains"
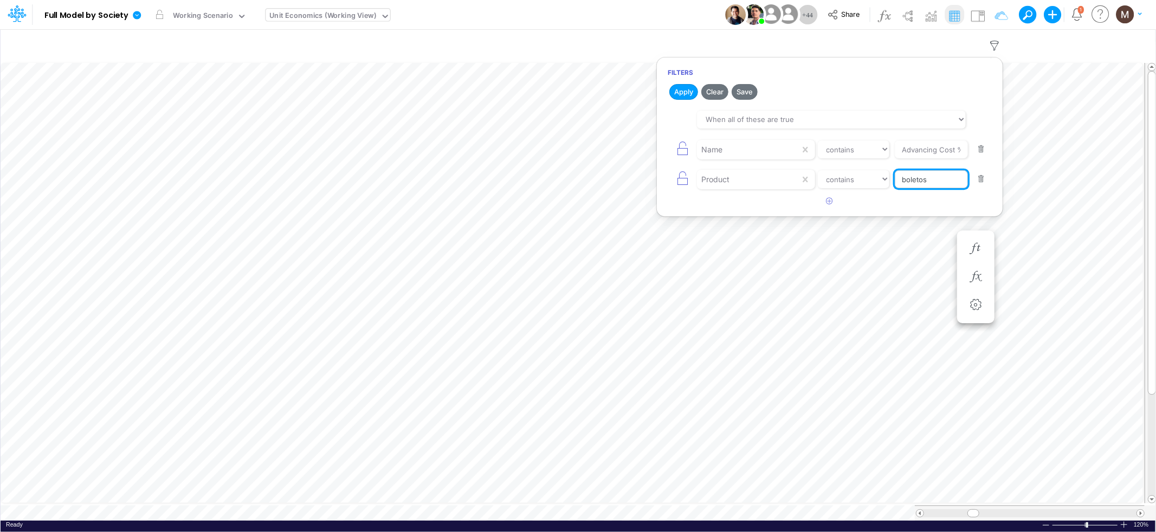
click at [929, 159] on input "boletos" at bounding box center [931, 149] width 73 height 18
drag, startPoint x: 932, startPoint y: 182, endPoint x: 863, endPoint y: 173, distance: 69.9
click at [863, 173] on div "Product equals not equal starts with ends with contains boletos" at bounding box center [830, 179] width 324 height 24
type input "pix"
click at [686, 95] on button "Apply" at bounding box center [683, 92] width 29 height 16
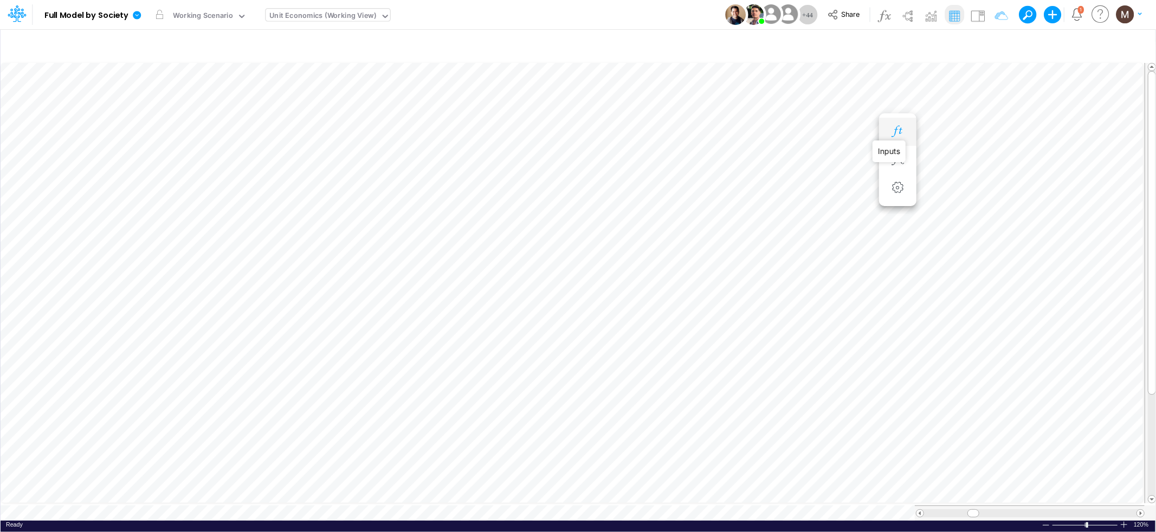
click at [898, 130] on icon "button" at bounding box center [897, 131] width 16 height 11
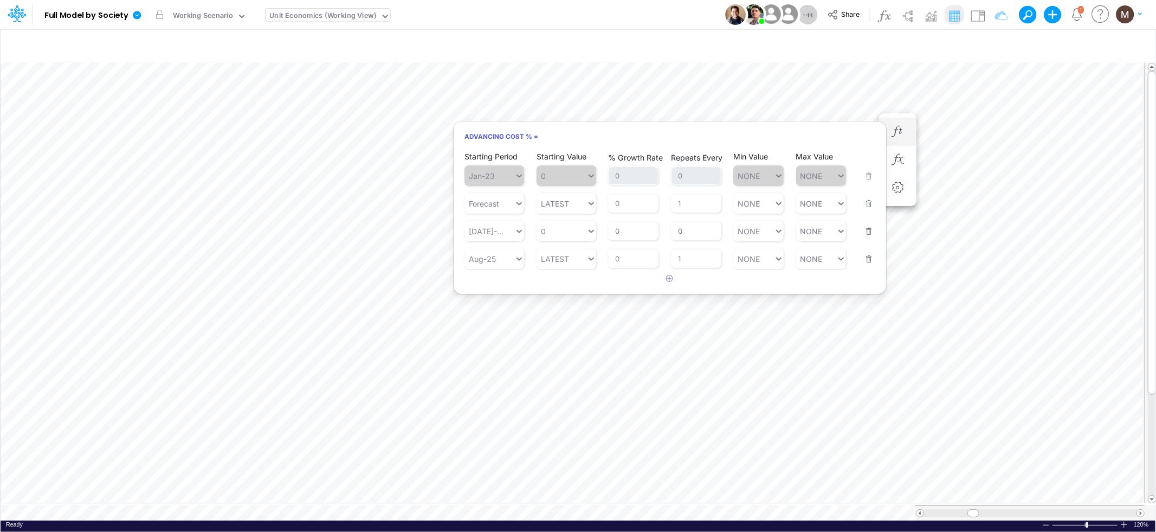
scroll to position [0, 1]
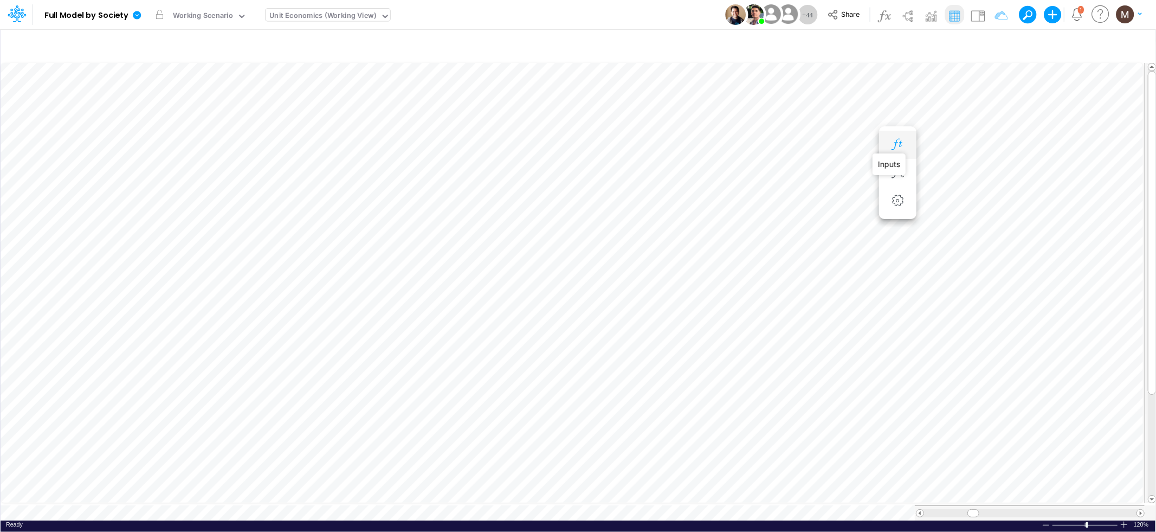
click at [899, 141] on icon "button" at bounding box center [897, 144] width 16 height 11
click at [896, 157] on icon "button" at bounding box center [897, 157] width 16 height 11
click at [894, 172] on icon "button" at bounding box center [897, 170] width 16 height 11
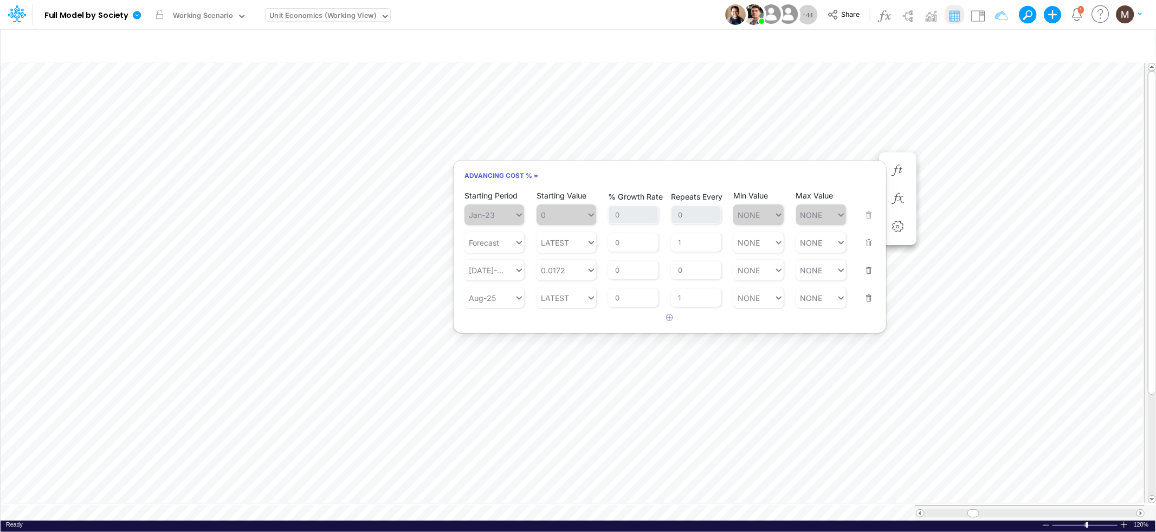
scroll to position [0, 1]
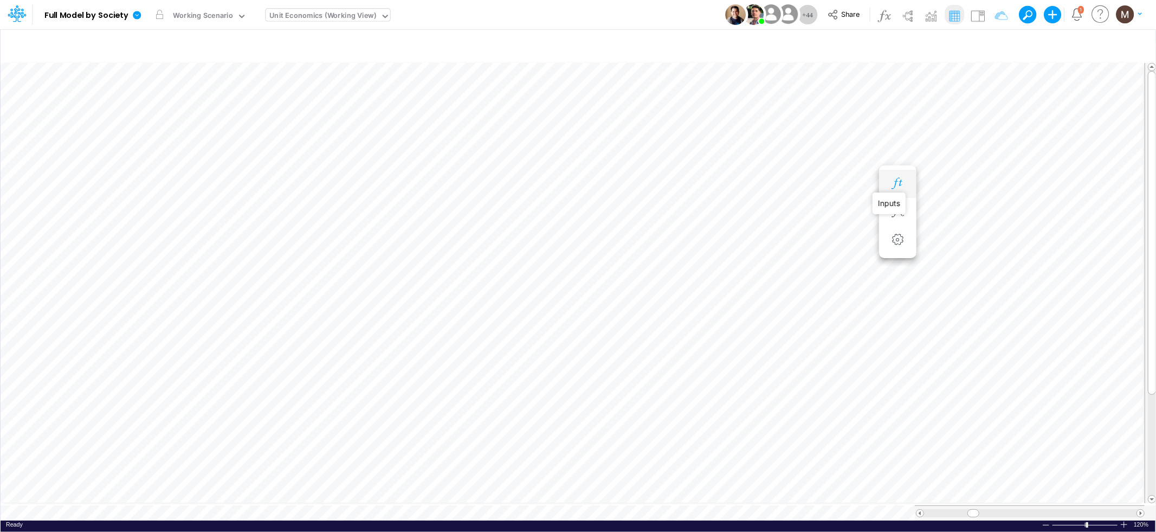
click at [893, 182] on icon "button" at bounding box center [897, 183] width 16 height 11
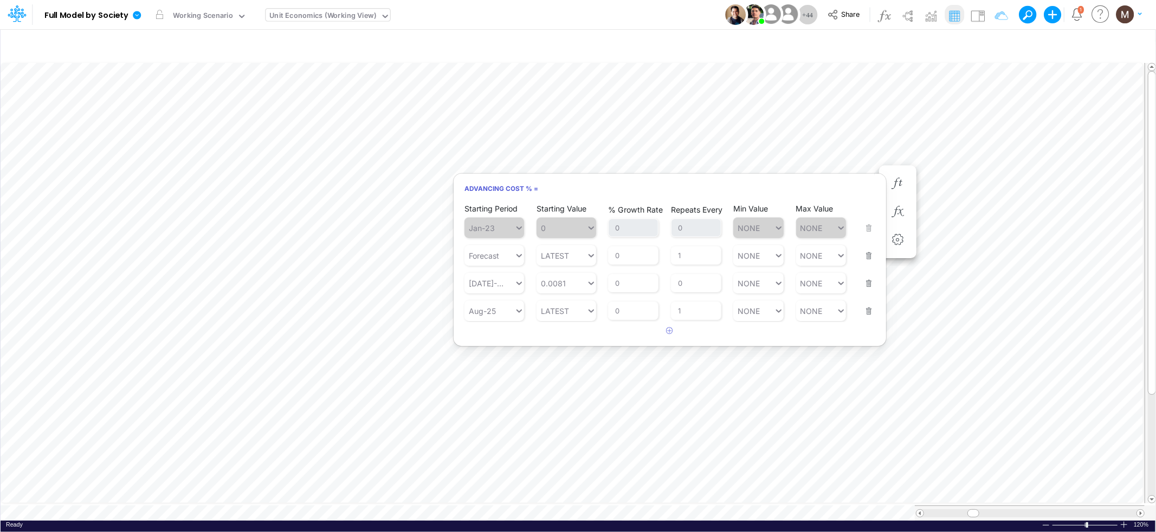
scroll to position [0, 1]
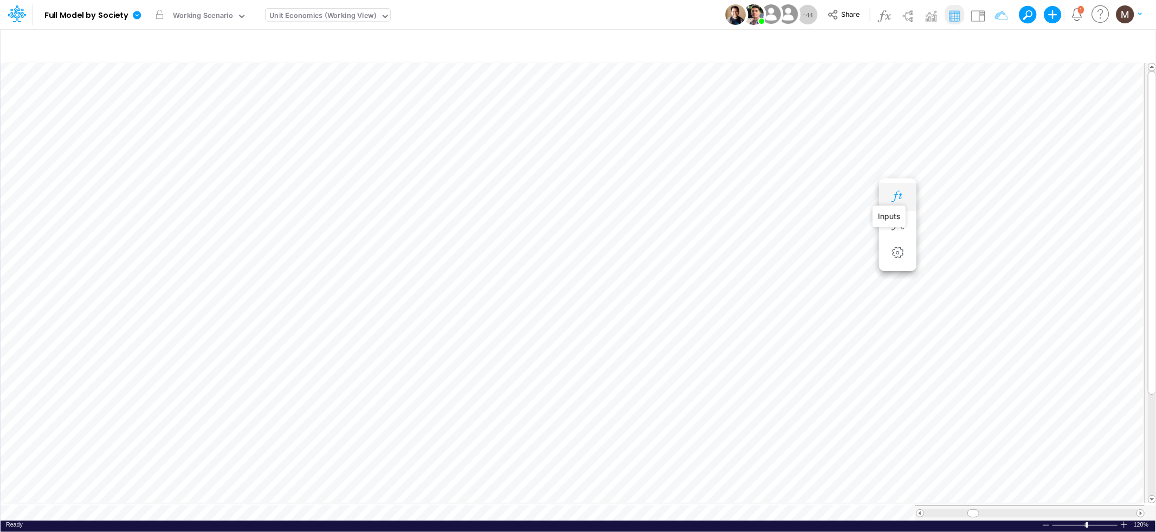
click at [895, 197] on icon "button" at bounding box center [897, 196] width 16 height 11
click at [895, 214] on icon "button" at bounding box center [897, 209] width 16 height 11
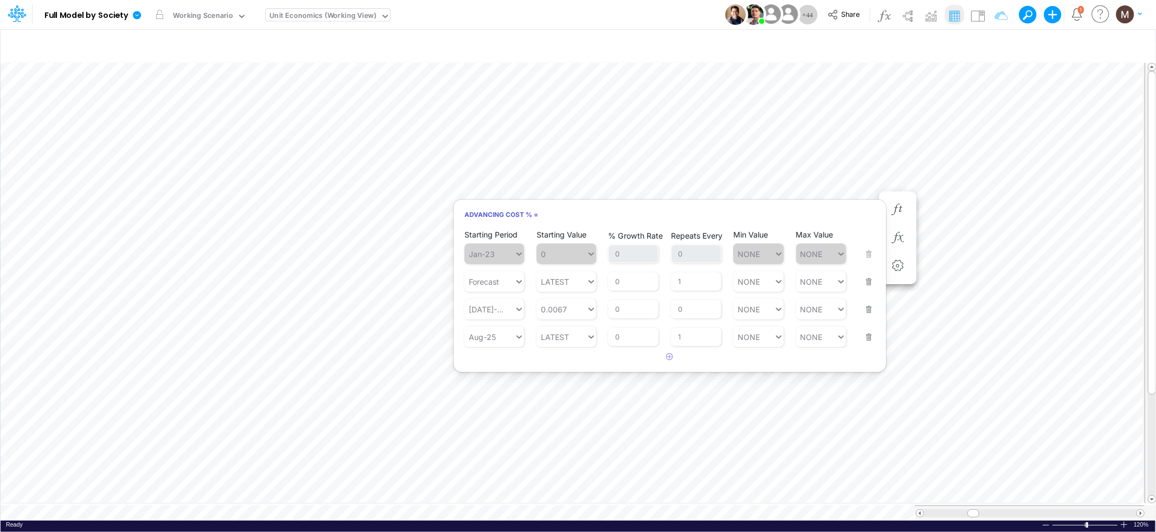
scroll to position [0, 1]
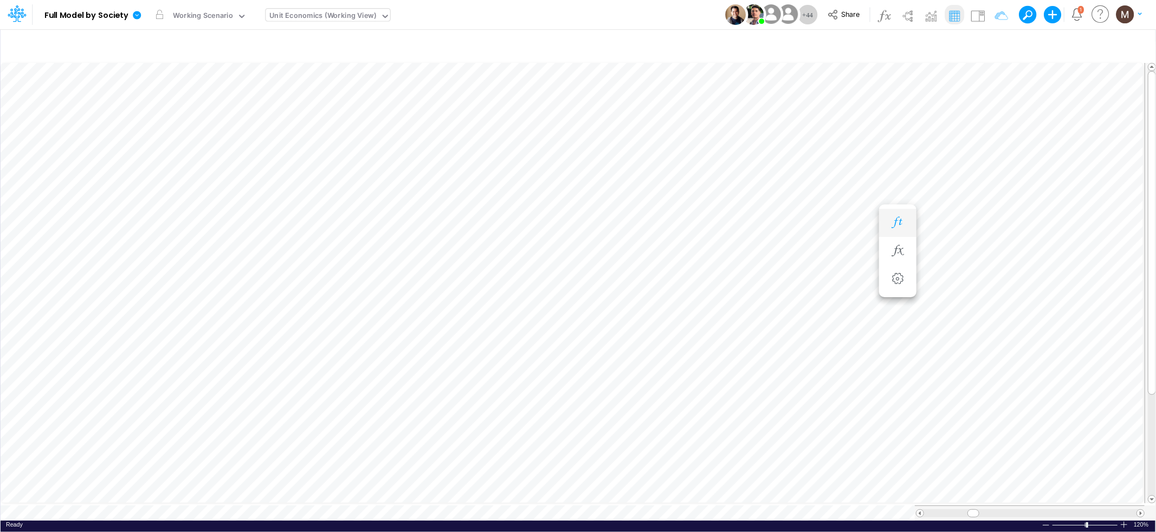
click at [893, 223] on icon "button" at bounding box center [897, 222] width 16 height 11
click at [897, 236] on icon "button" at bounding box center [897, 235] width 16 height 11
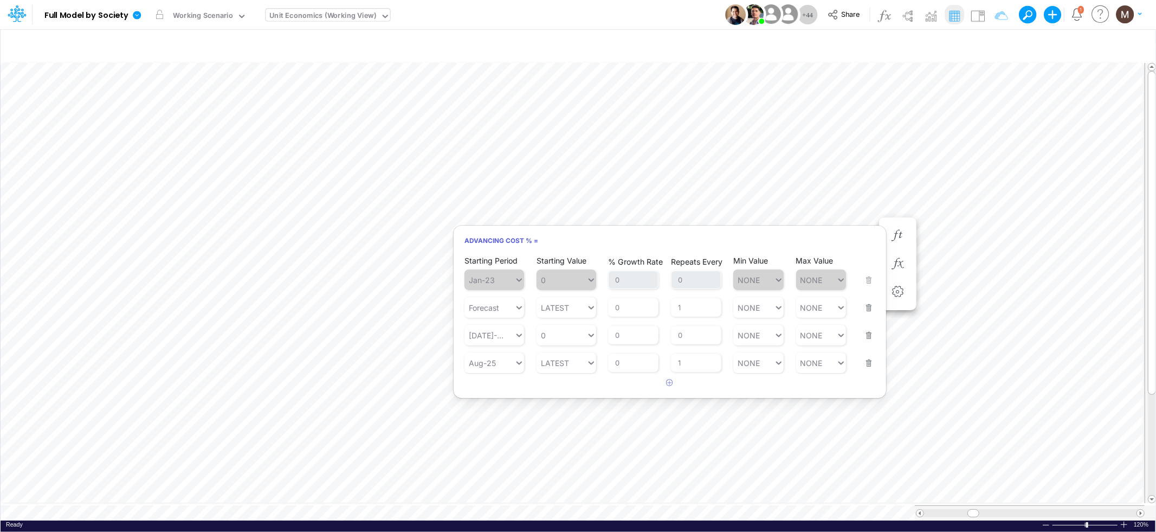
scroll to position [0, 1]
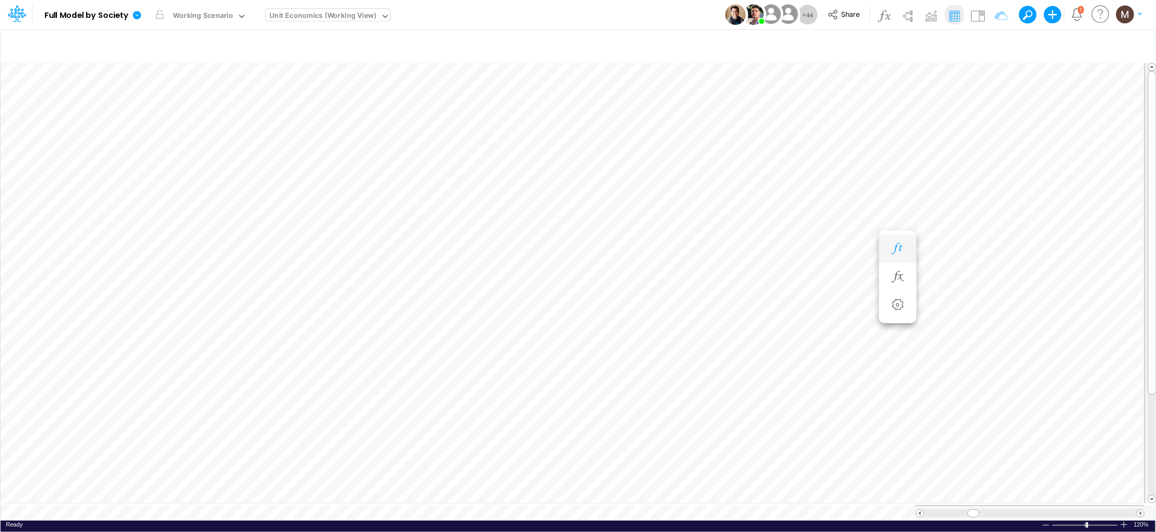
click at [903, 243] on icon "button" at bounding box center [897, 248] width 16 height 11
click at [997, 41] on icon "button" at bounding box center [995, 45] width 16 height 11
select select "contains"
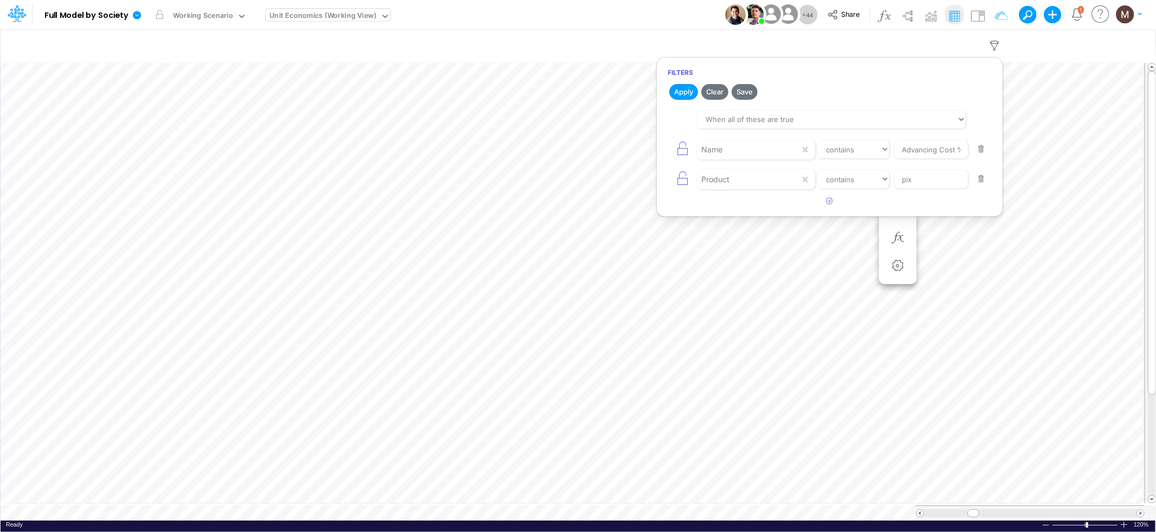
click at [981, 180] on button "button" at bounding box center [981, 179] width 21 height 15
click at [689, 94] on button "Apply" at bounding box center [683, 92] width 29 height 16
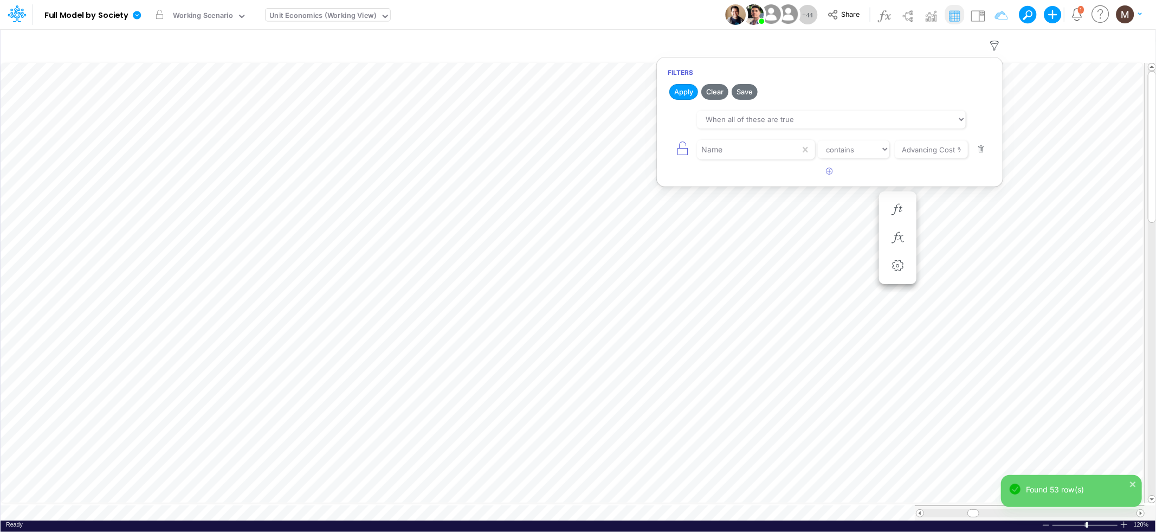
scroll to position [0, 1]
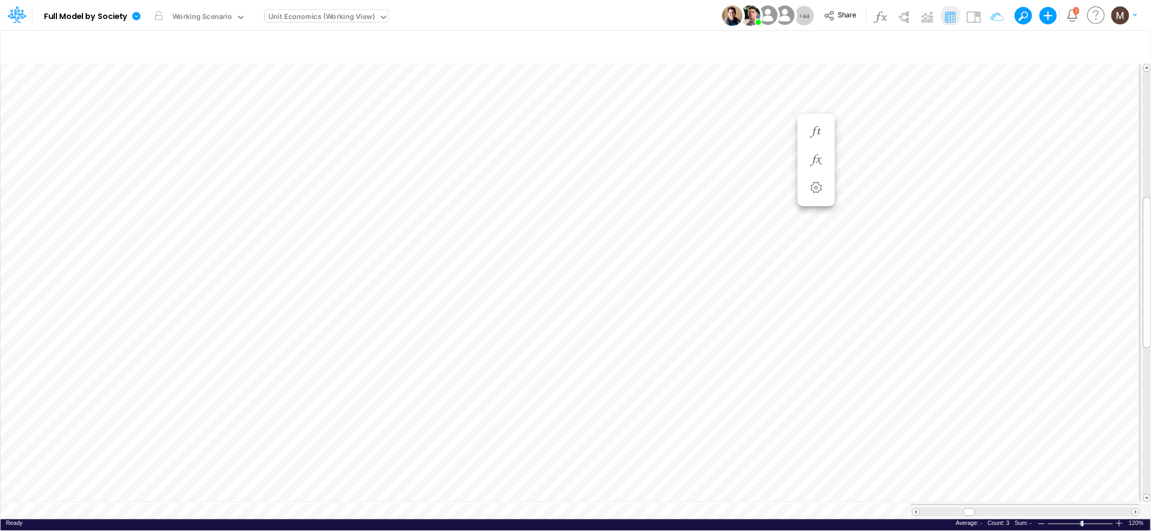
scroll to position [0, 1]
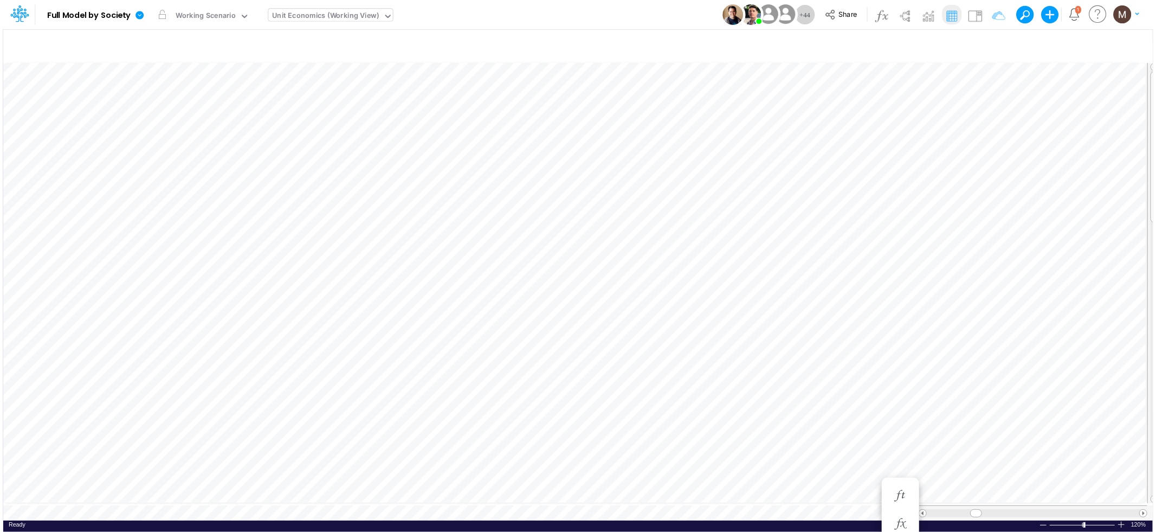
scroll to position [0, 1]
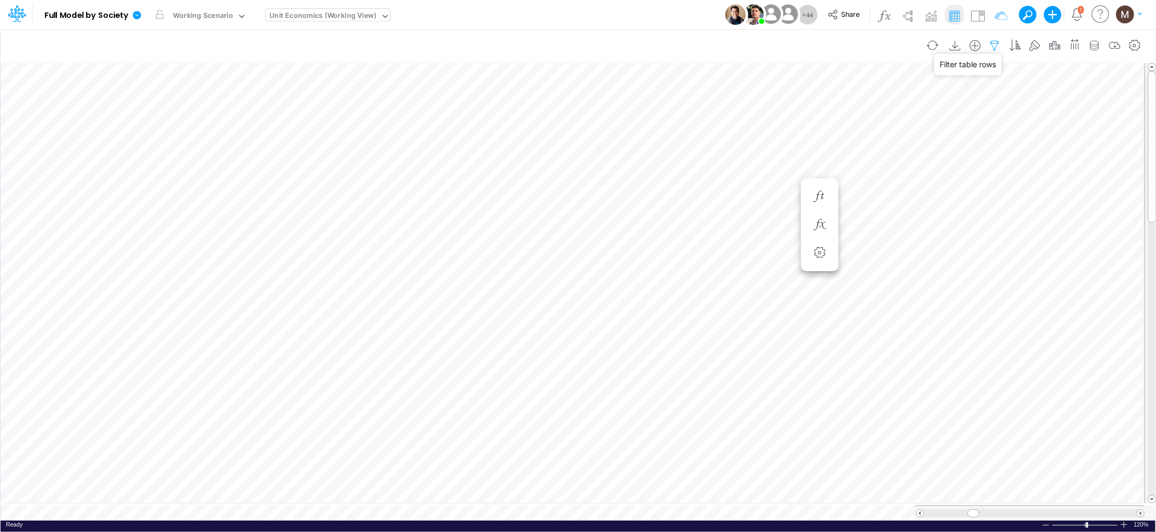
click at [990, 45] on icon "button" at bounding box center [995, 45] width 16 height 11
select select "contains"
click at [982, 154] on button "button" at bounding box center [981, 149] width 21 height 15
click at [681, 94] on button "Apply" at bounding box center [683, 92] width 29 height 16
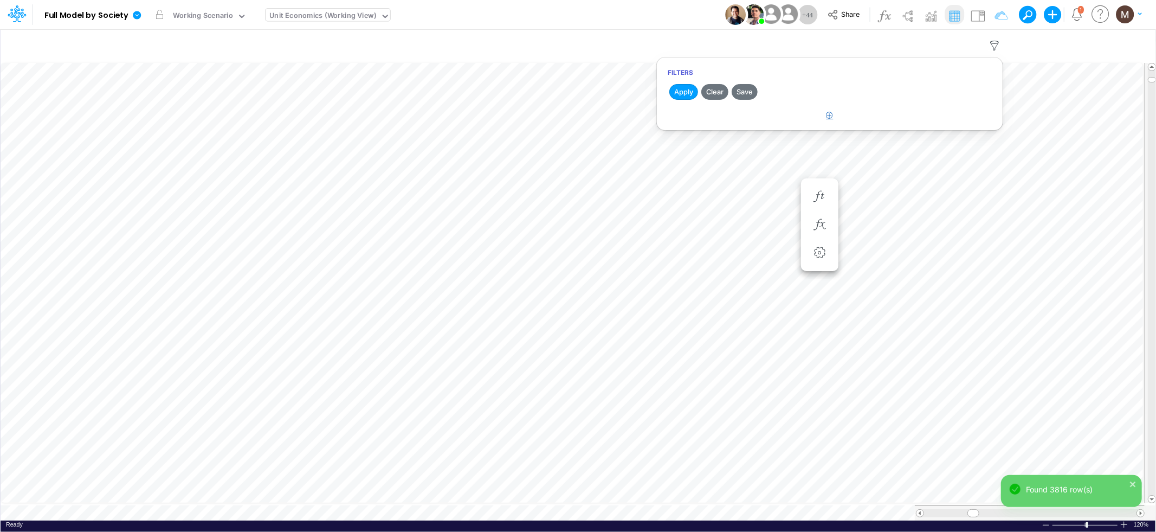
click at [829, 114] on icon "button" at bounding box center [829, 115] width 7 height 7
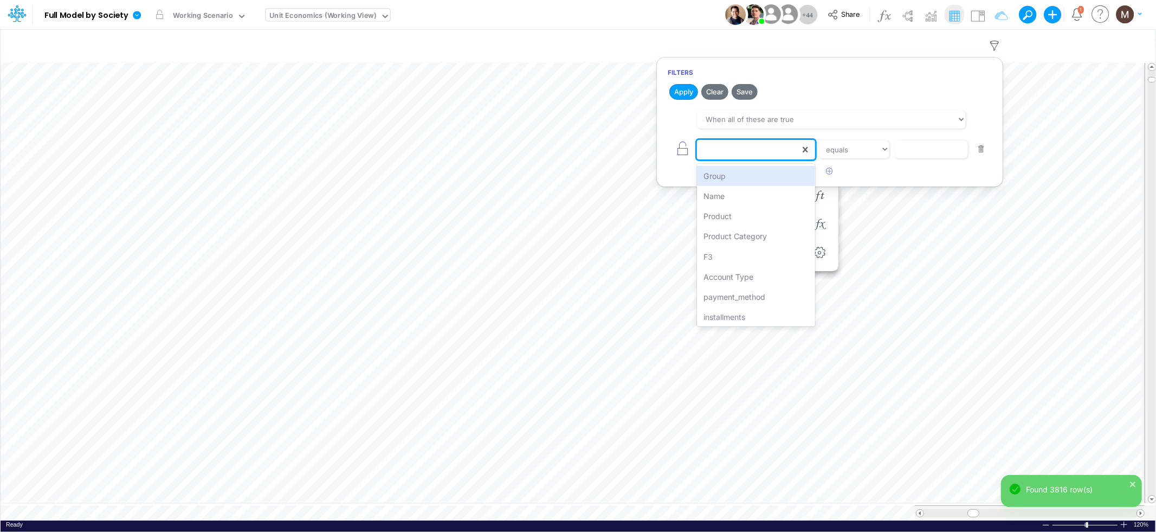
click at [759, 154] on div at bounding box center [748, 149] width 103 height 18
click at [740, 209] on div "Product" at bounding box center [756, 216] width 118 height 20
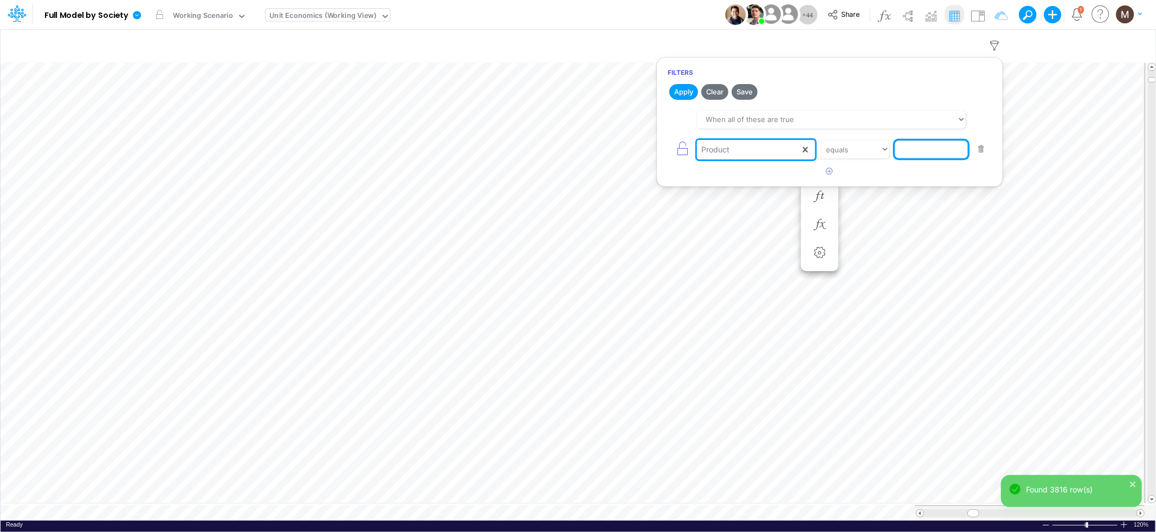
click at [916, 154] on input "text" at bounding box center [931, 149] width 73 height 18
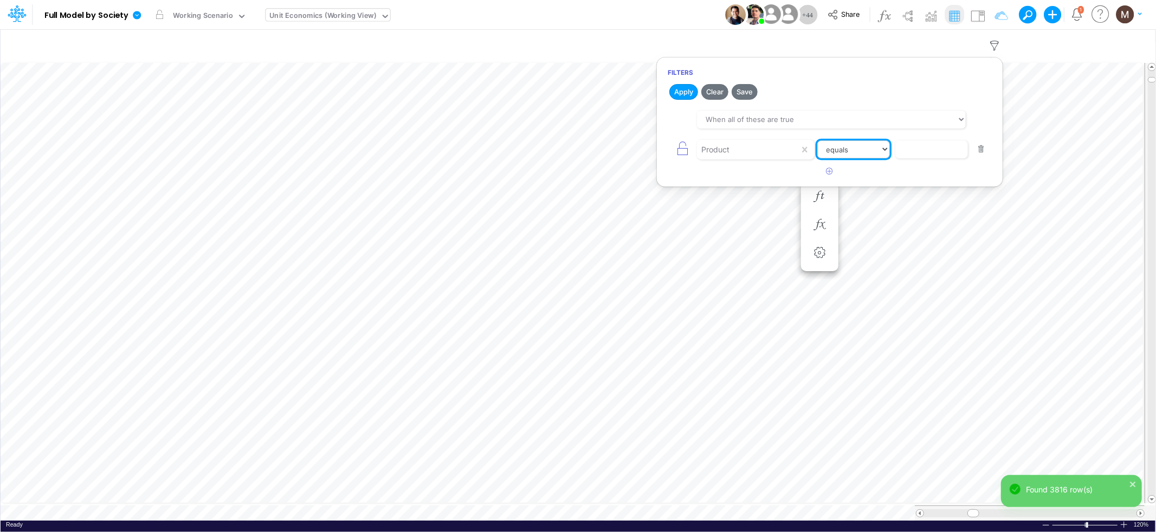
click at [867, 153] on select "equals not equal starts with ends with contains" at bounding box center [853, 149] width 73 height 18
select select "contains"
click at [817, 140] on select "equals not equal starts with ends with contains" at bounding box center [853, 149] width 73 height 18
click at [921, 147] on input "text" at bounding box center [931, 149] width 73 height 18
type input "loans"
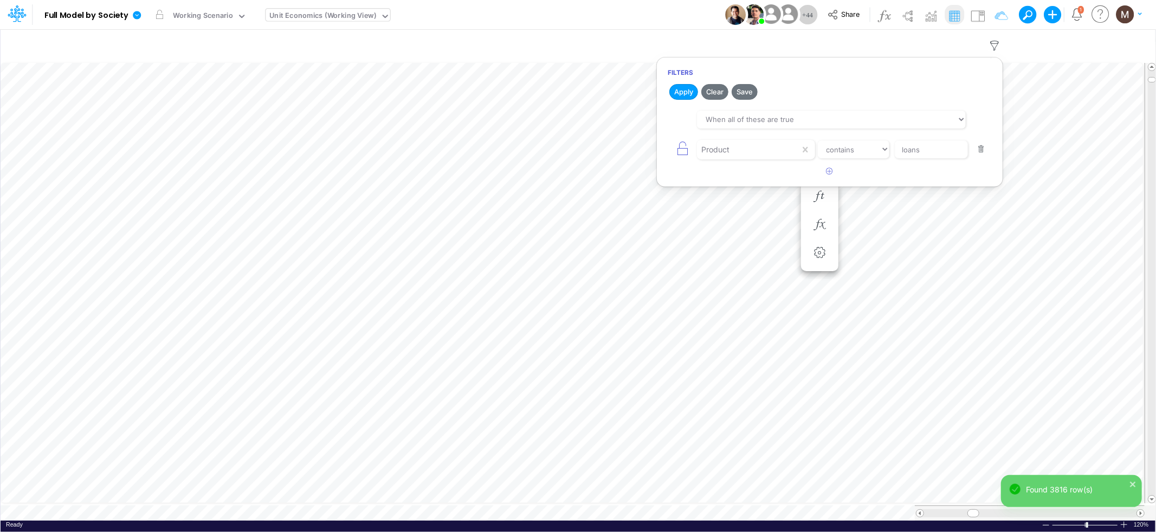
click at [679, 93] on button "Apply" at bounding box center [683, 92] width 29 height 16
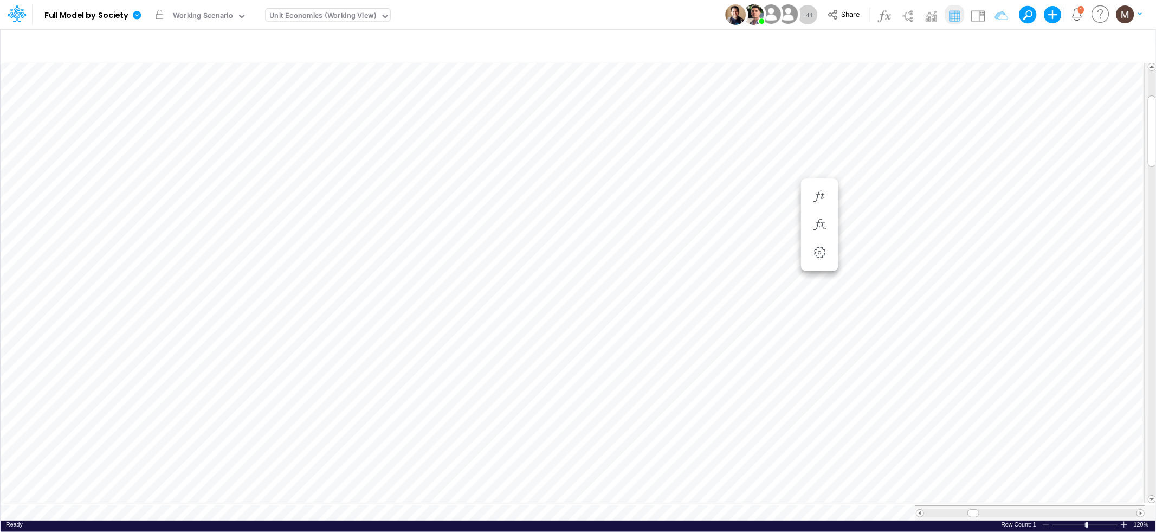
scroll to position [0, 1]
click at [997, 41] on icon "button" at bounding box center [995, 45] width 16 height 11
select select "contains"
click at [759, 151] on div "Product" at bounding box center [748, 149] width 103 height 18
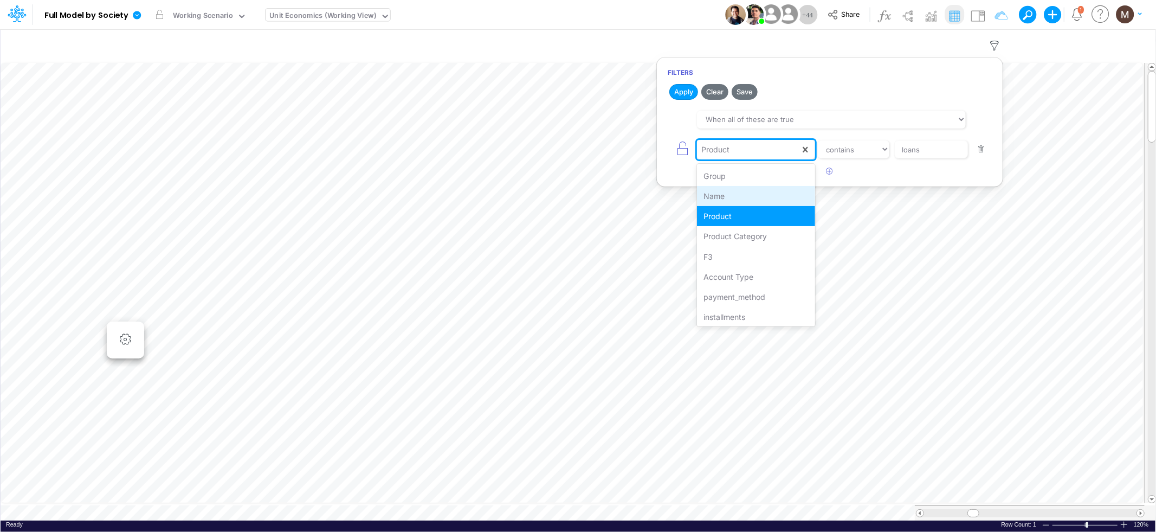
click at [746, 197] on div "Name" at bounding box center [756, 196] width 118 height 20
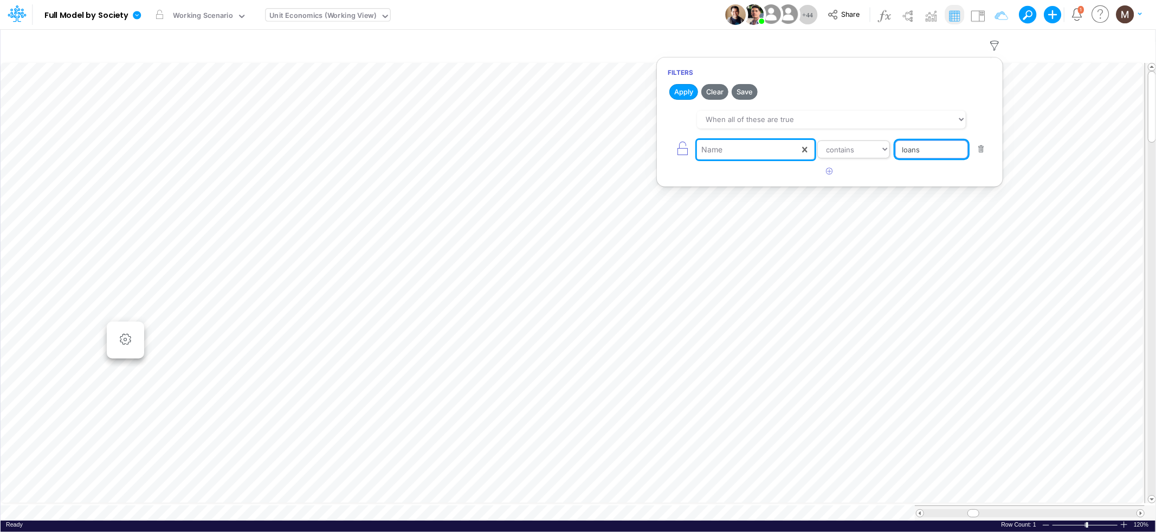
drag, startPoint x: 923, startPoint y: 154, endPoint x: 875, endPoint y: 147, distance: 48.3
click at [875, 147] on div "option Name, selected. 0 results available. Select is focused ,type to refine l…" at bounding box center [830, 149] width 324 height 24
type input "Fraud Verification %"
click at [678, 86] on button "Apply" at bounding box center [683, 92] width 29 height 16
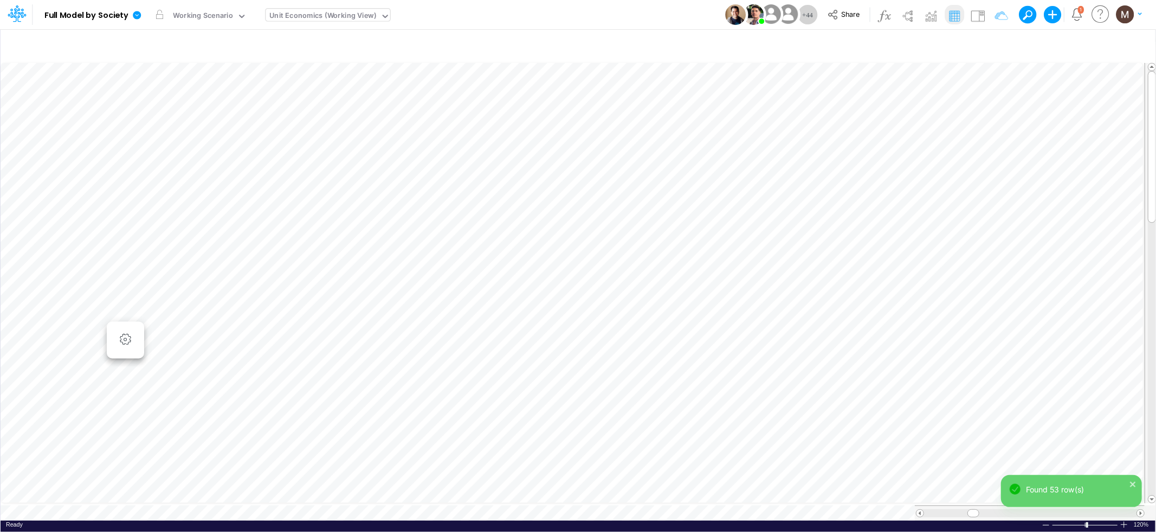
scroll to position [0, 1]
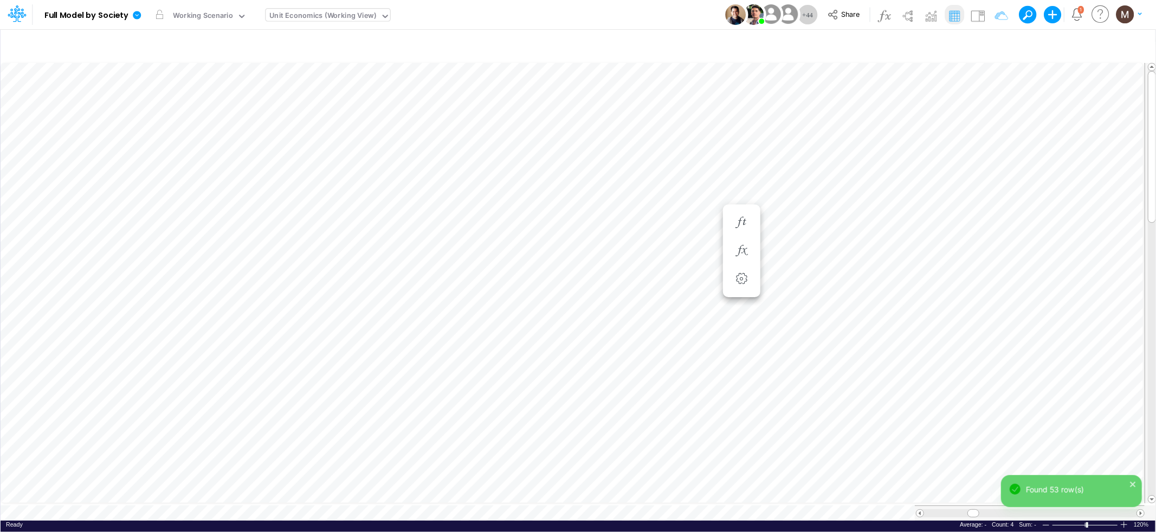
scroll to position [0, 1]
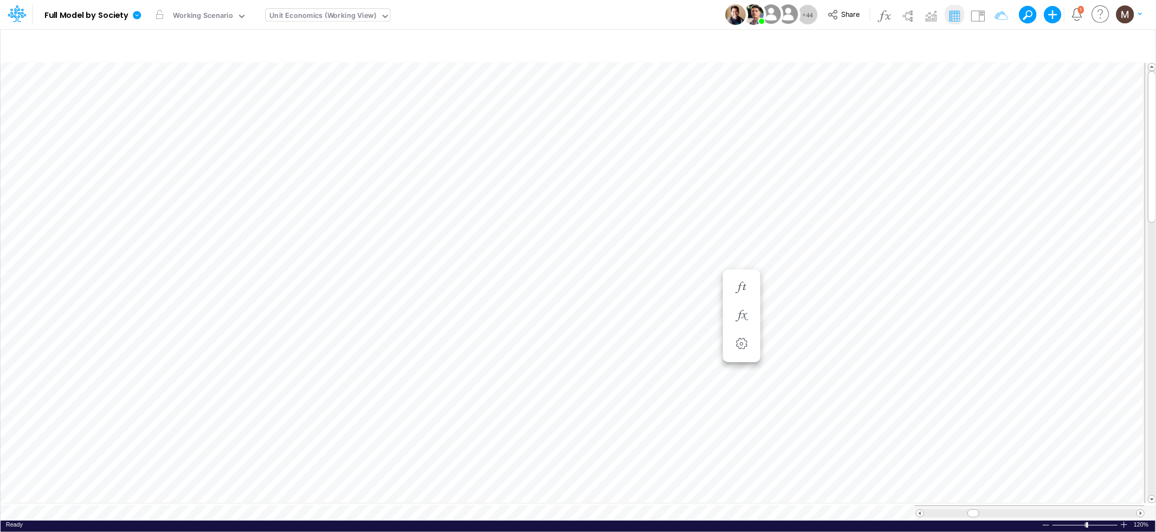
scroll to position [0, 1]
click at [661, 186] on icon "button" at bounding box center [663, 187] width 16 height 11
select select "sum"
select select "field"
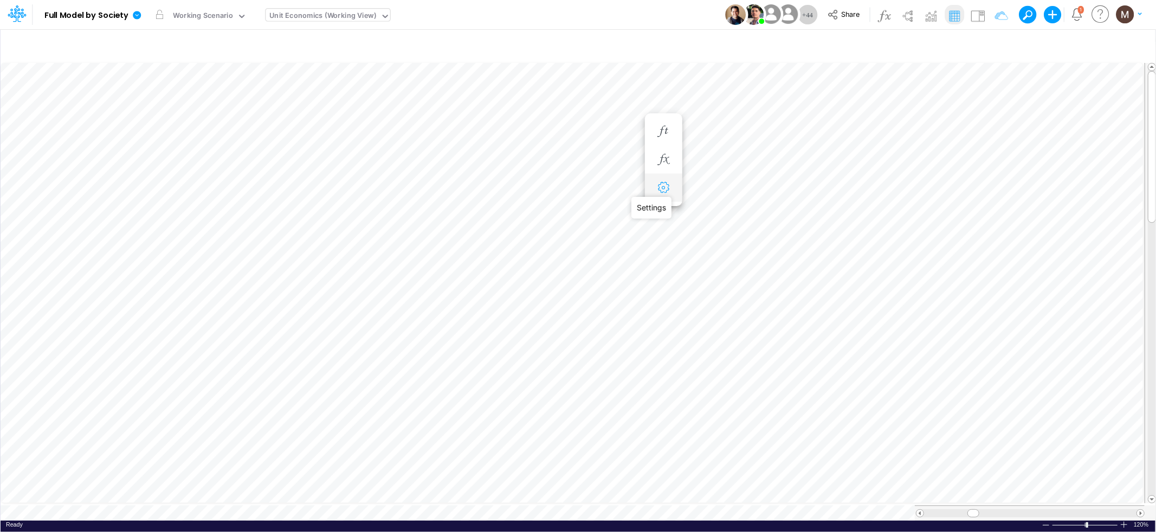
select select "Number"
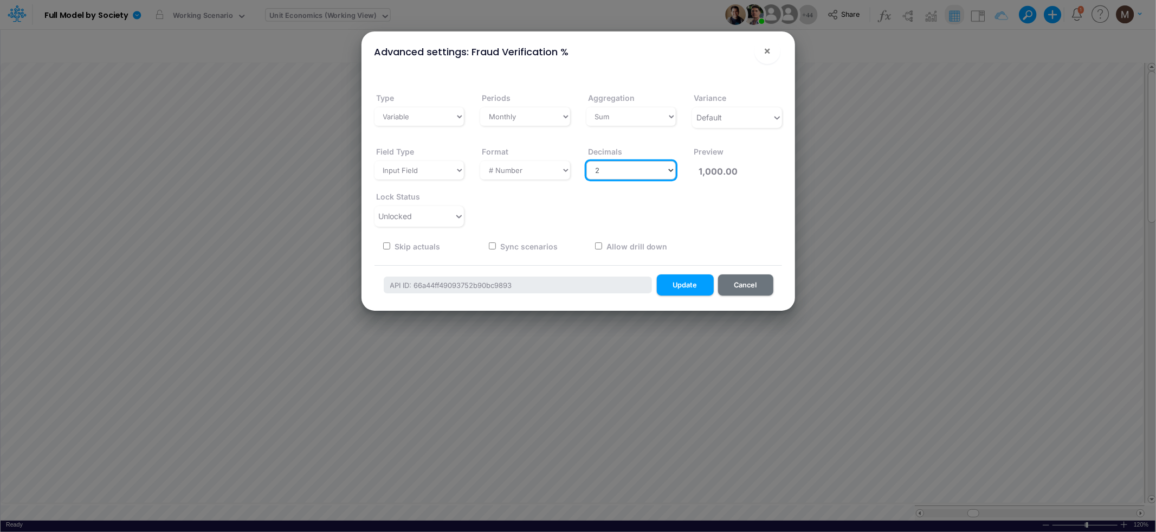
click at [671, 170] on select "Select decimals places 0 1 2 3 4 5 6 7 8 9 10" at bounding box center [631, 170] width 90 height 18
select select "5"
click at [586, 161] on select "Select decimals places 0 1 2 3 4 5 6 7 8 9 10" at bounding box center [631, 170] width 90 height 18
type input "1,000.00000"
click at [696, 283] on button "Update" at bounding box center [685, 284] width 57 height 21
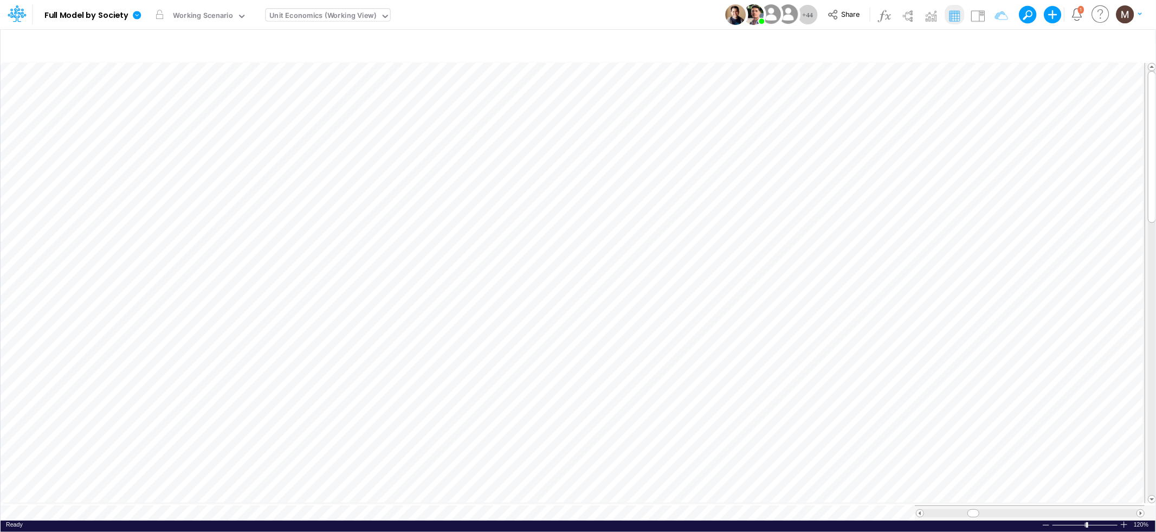
click at [292, 17] on div "Unit Economics (Working View)" at bounding box center [323, 16] width 107 height 12
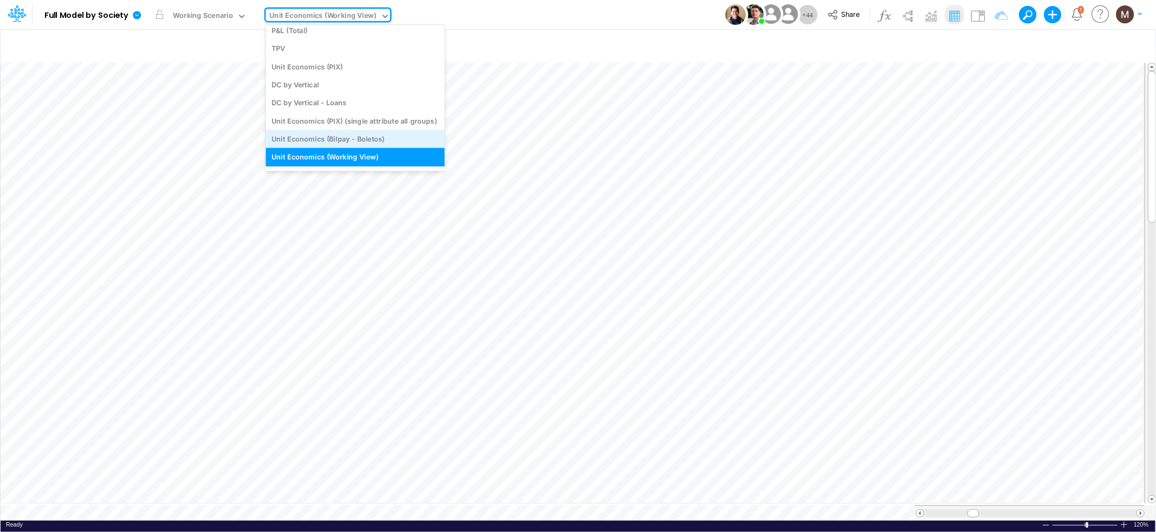
click at [311, 134] on div "Unit Economics (Bilpay - Boletos)" at bounding box center [355, 139] width 179 height 18
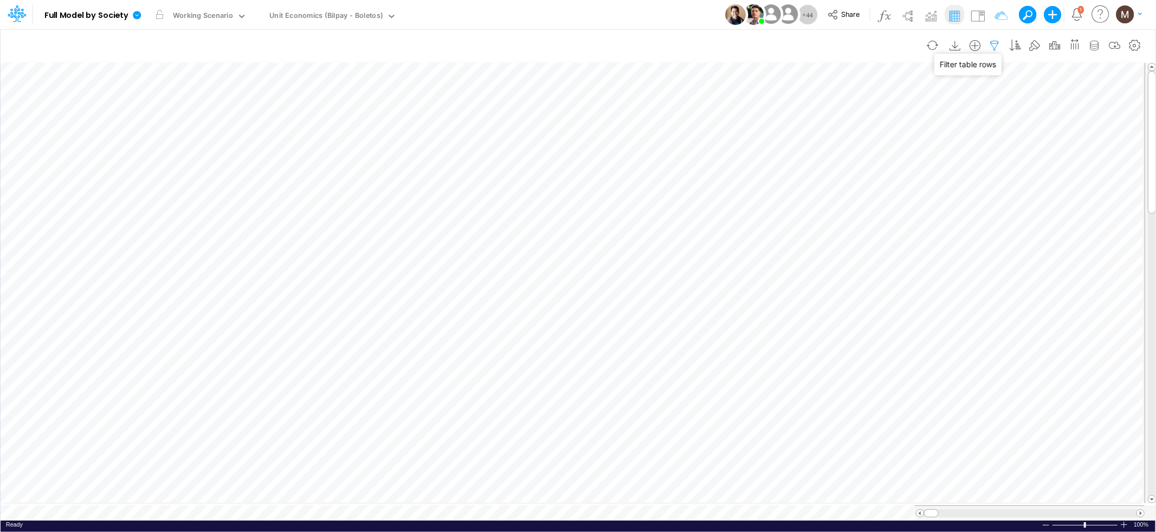
click at [993, 50] on icon "button" at bounding box center [995, 45] width 16 height 11
select select "contains"
click at [984, 149] on button "button" at bounding box center [981, 149] width 21 height 15
select select "equals"
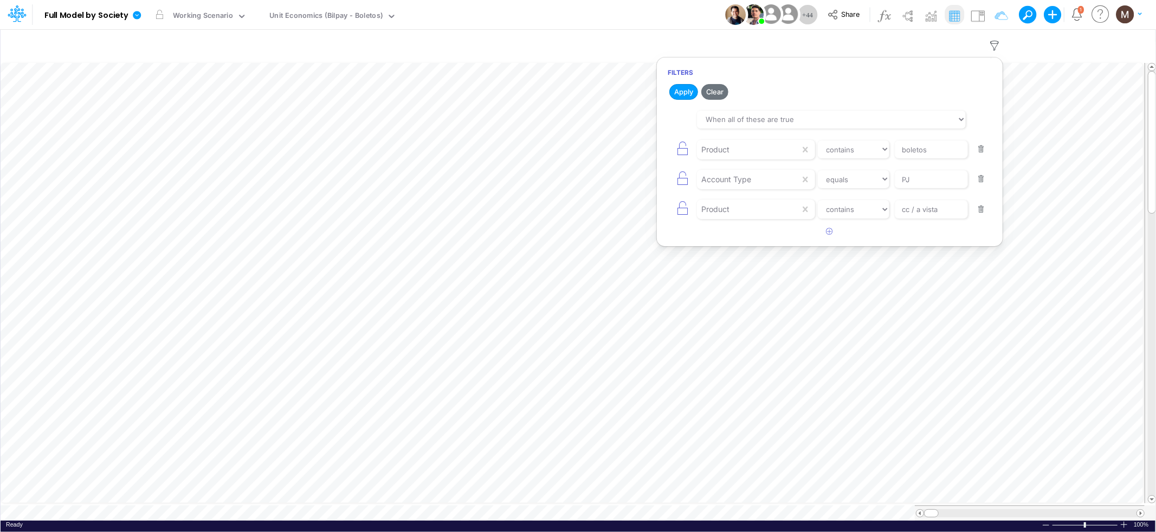
type input "PJ"
select select "contains"
type input "cc / a vista"
click at [984, 149] on button "button" at bounding box center [981, 149] width 21 height 15
select select "contains"
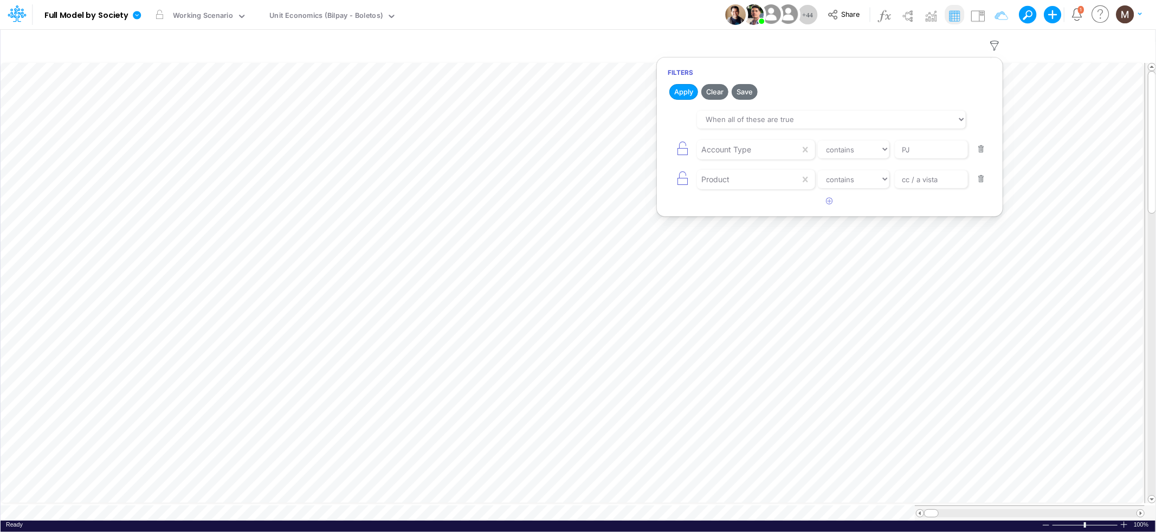
type input "cc / a vista"
click at [984, 149] on button "button" at bounding box center [981, 149] width 21 height 15
click at [822, 118] on button "button" at bounding box center [829, 116] width 21 height 18
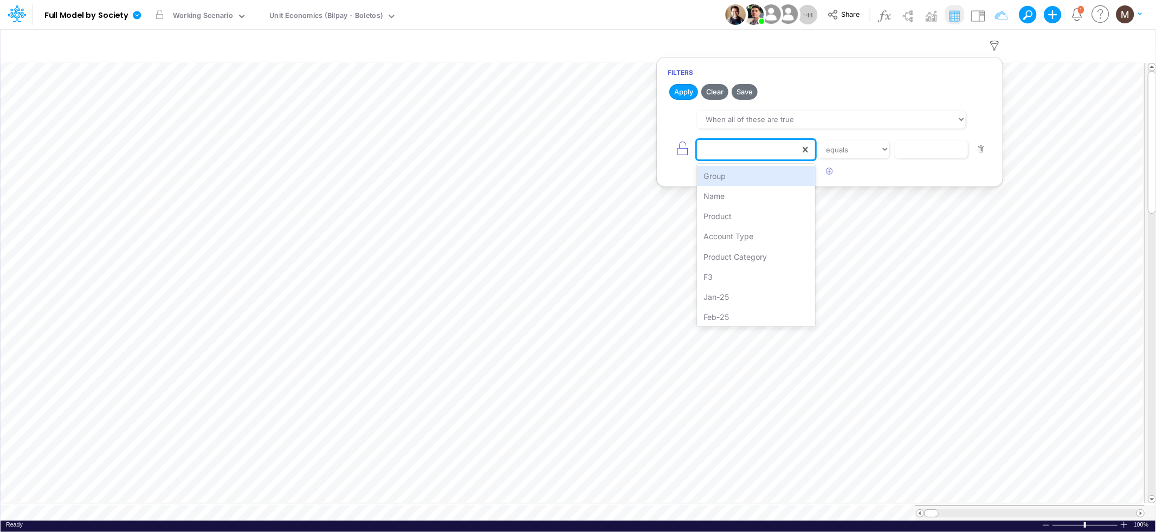
click at [780, 156] on div at bounding box center [748, 149] width 103 height 18
click at [761, 201] on div "Name" at bounding box center [756, 196] width 118 height 20
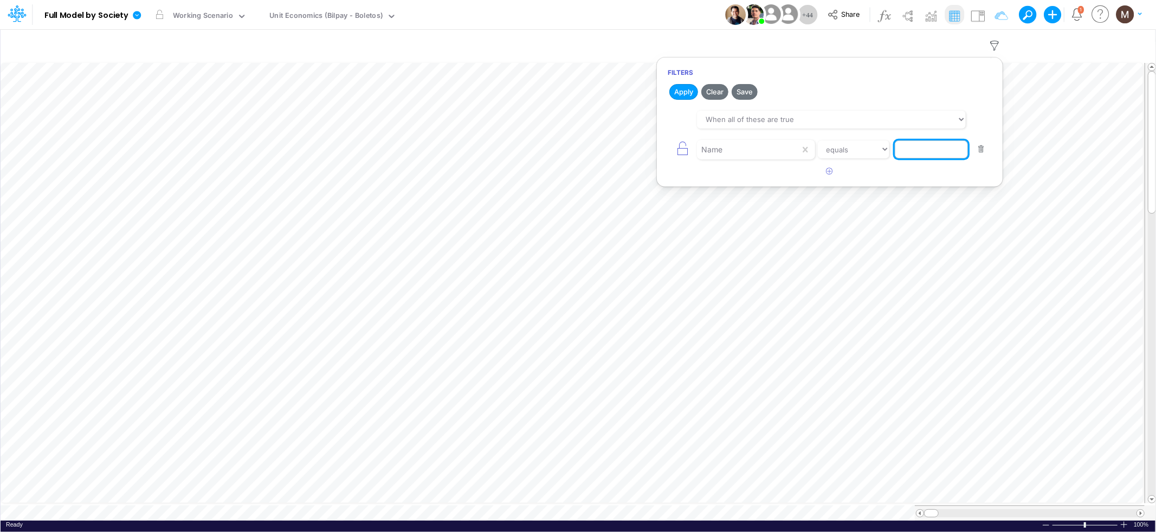
click at [923, 151] on input "text" at bounding box center [931, 149] width 73 height 18
type input "Fraud Verification %"
click at [683, 97] on button "Apply" at bounding box center [683, 92] width 29 height 16
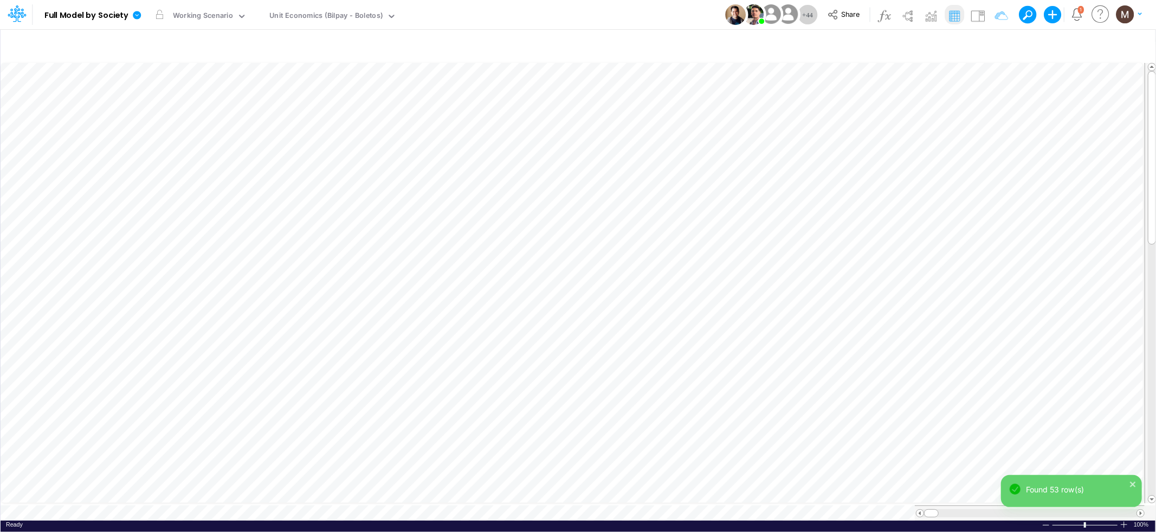
scroll to position [0, 1]
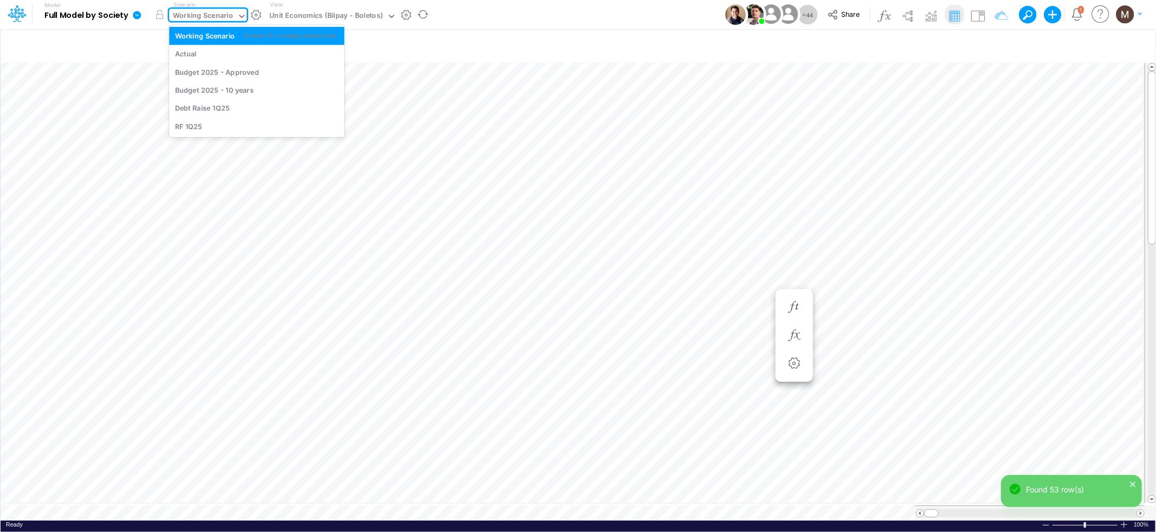
click at [222, 16] on div "Working Scenario" at bounding box center [203, 16] width 60 height 12
click at [216, 50] on div "Actual" at bounding box center [256, 54] width 163 height 10
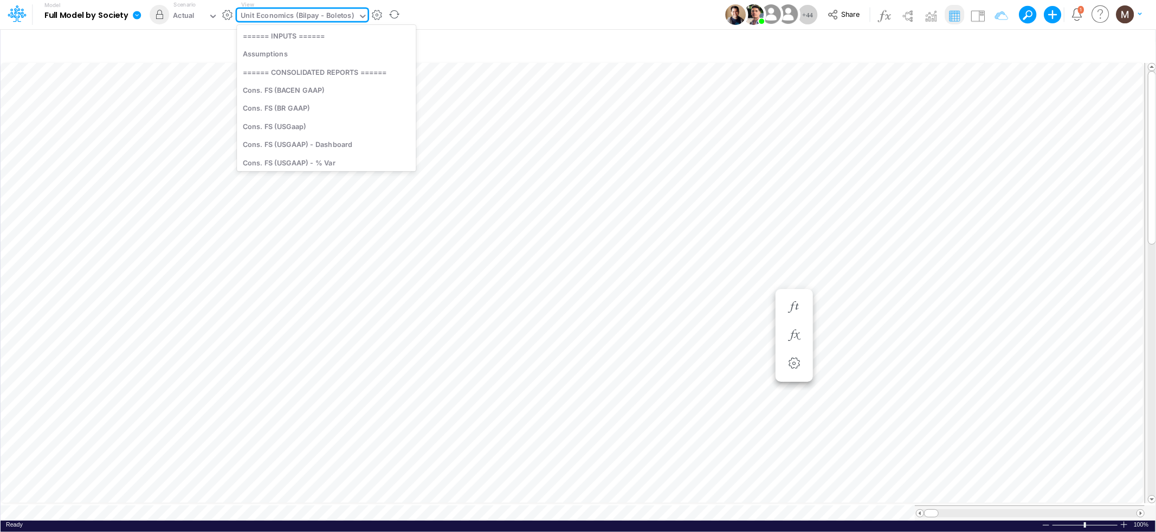
click at [346, 16] on div "Unit Economics (Bilpay - Boletos)" at bounding box center [297, 16] width 113 height 12
click at [289, 160] on div "Unit Economics (Bilpay - Boletos)" at bounding box center [326, 157] width 179 height 18
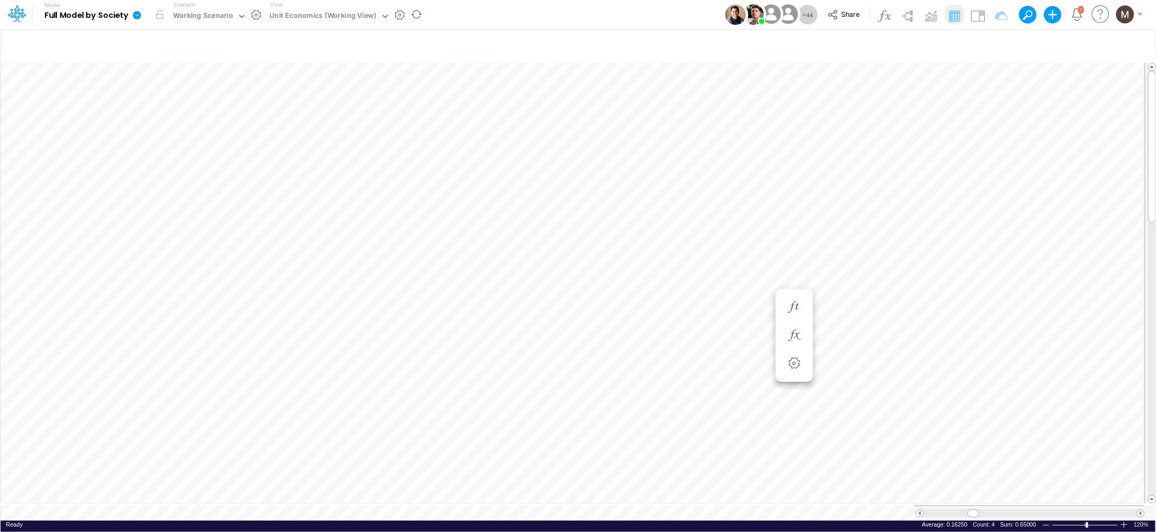
scroll to position [0, 1]
click at [290, 22] on div "Unit Economics (Bilpay - Boletos)" at bounding box center [326, 16] width 113 height 12
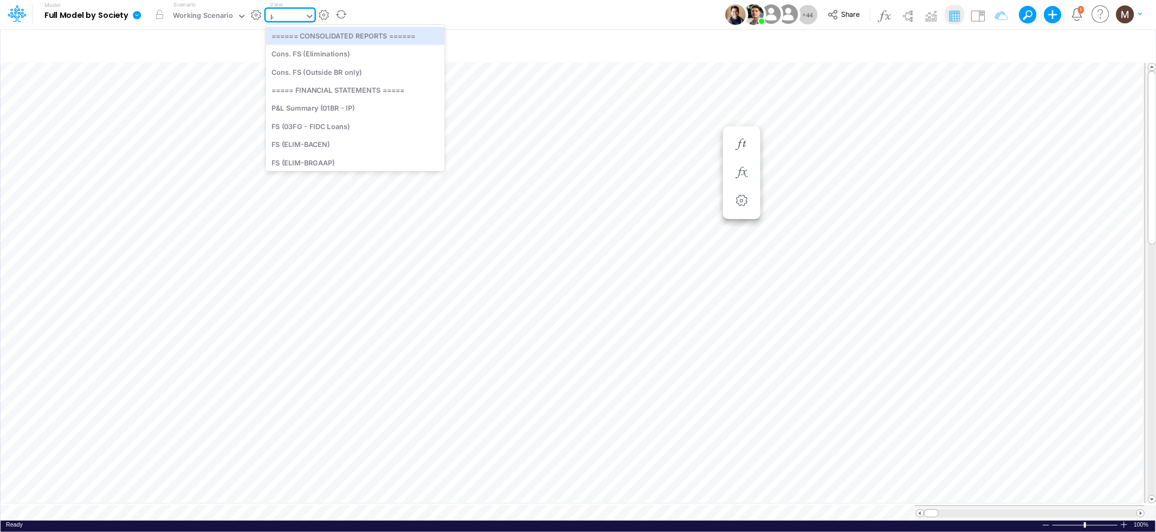
type input "loa"
click at [300, 92] on div "Loans" at bounding box center [339, 90] width 146 height 18
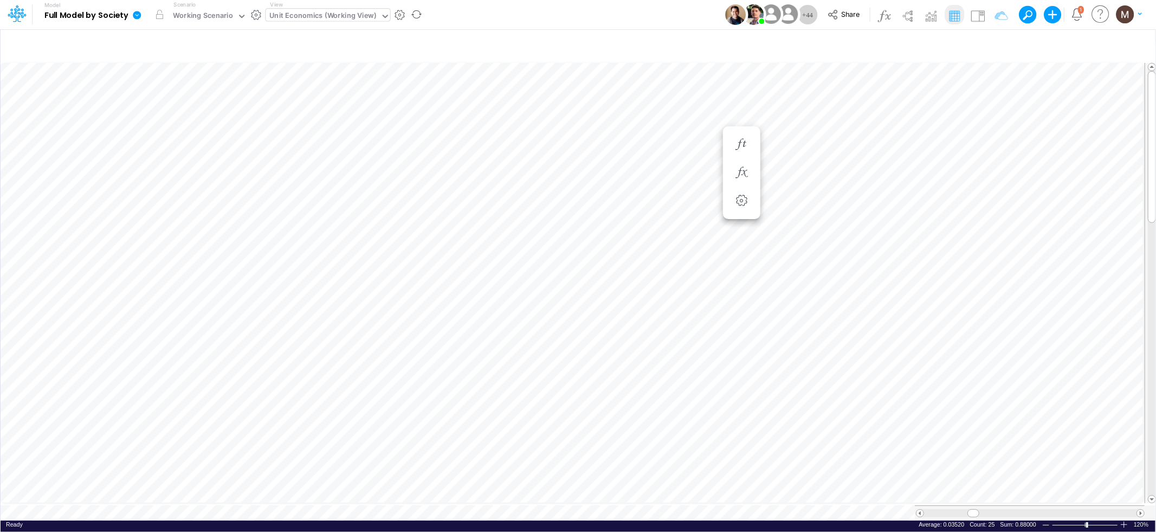
scroll to position [0, 1]
click at [994, 41] on icon "button" at bounding box center [995, 45] width 16 height 11
select select "contains"
click at [918, 147] on input "Fraud Verification %" at bounding box center [931, 149] width 73 height 18
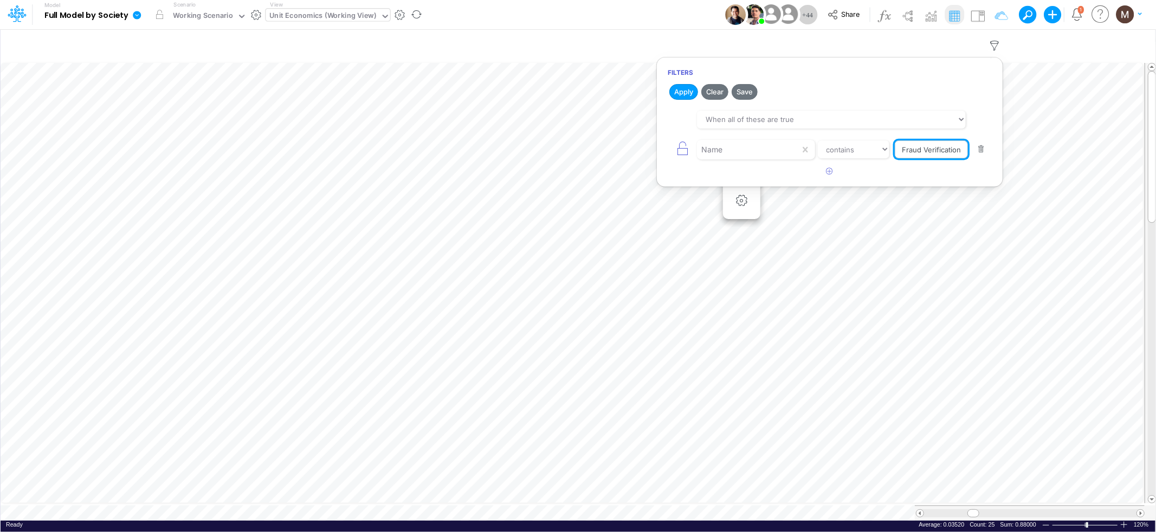
click at [918, 147] on input "Fraud Verification %" at bounding box center [931, 149] width 73 height 18
type input "Other COGS %"
click at [685, 88] on button "Apply" at bounding box center [683, 92] width 29 height 16
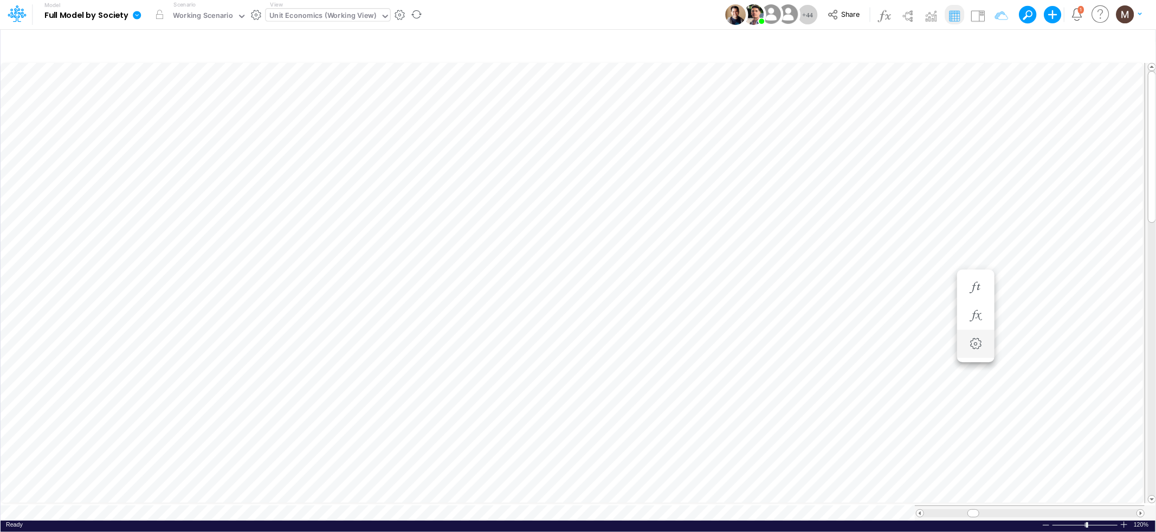
scroll to position [0, 1]
click at [821, 376] on icon "button" at bounding box center [819, 378] width 16 height 11
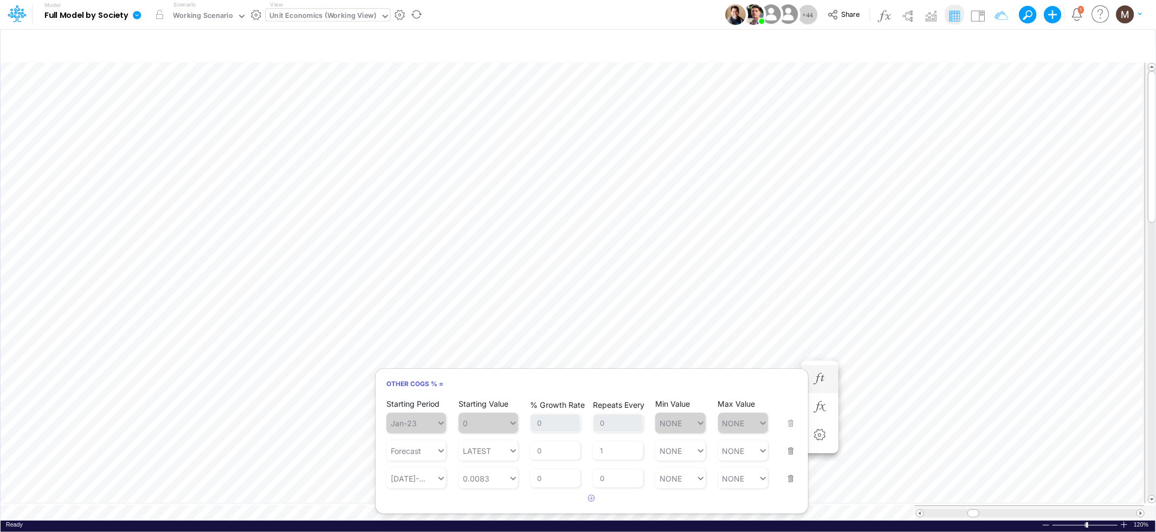
scroll to position [0, 1]
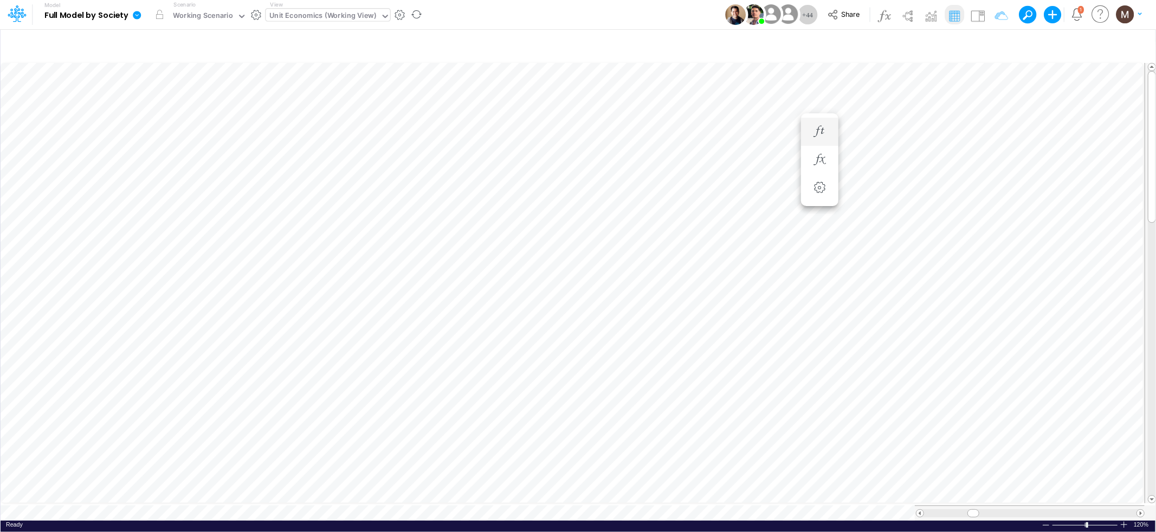
scroll to position [0, 1]
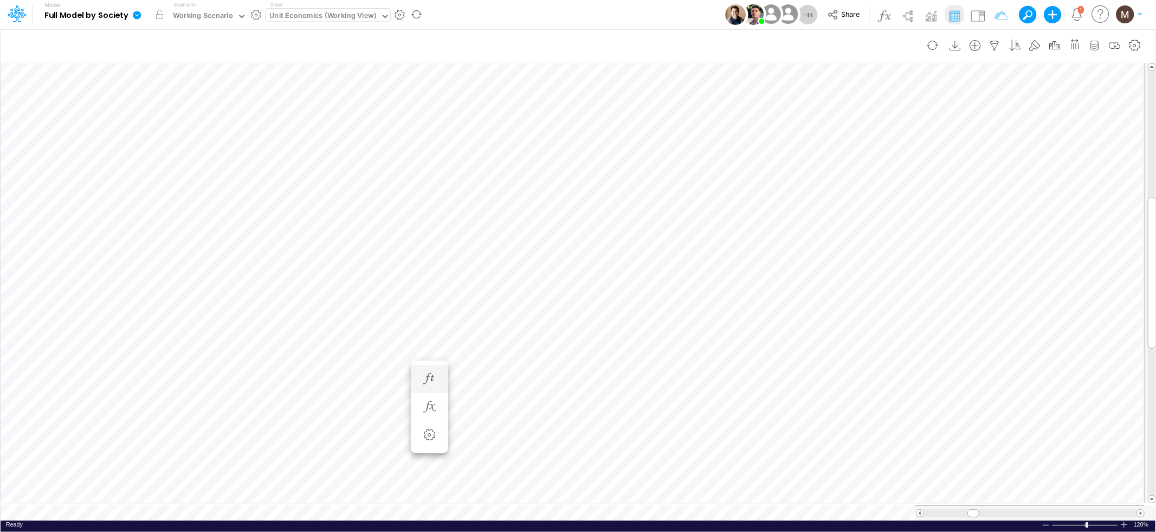
scroll to position [0, 1]
click at [994, 43] on icon "button" at bounding box center [995, 45] width 16 height 11
select select "contains"
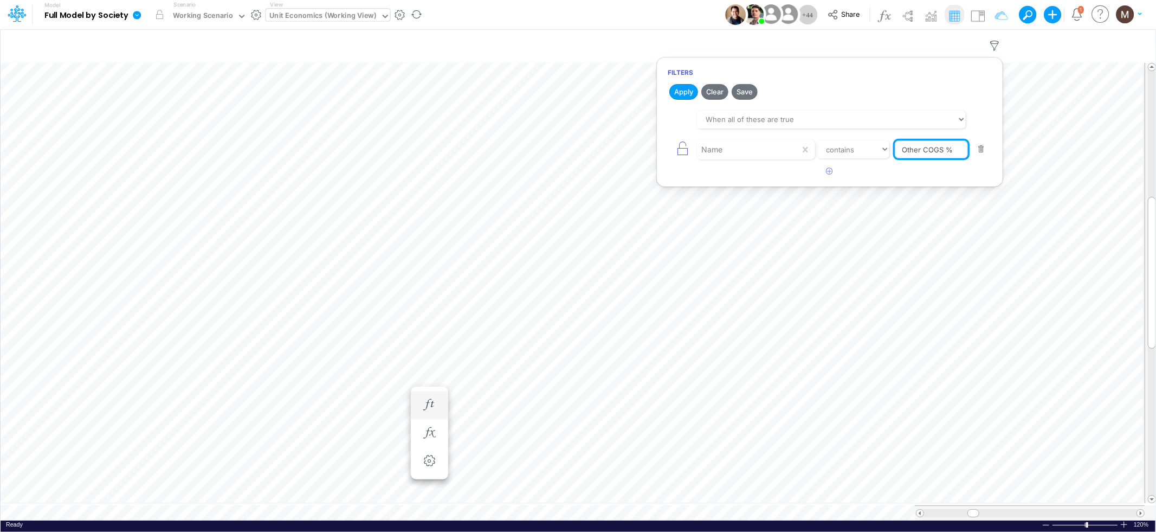
click at [910, 151] on input "Other COGS %" at bounding box center [931, 149] width 73 height 18
type input "Fraud Verification %"
click at [676, 91] on button "Apply" at bounding box center [683, 92] width 29 height 16
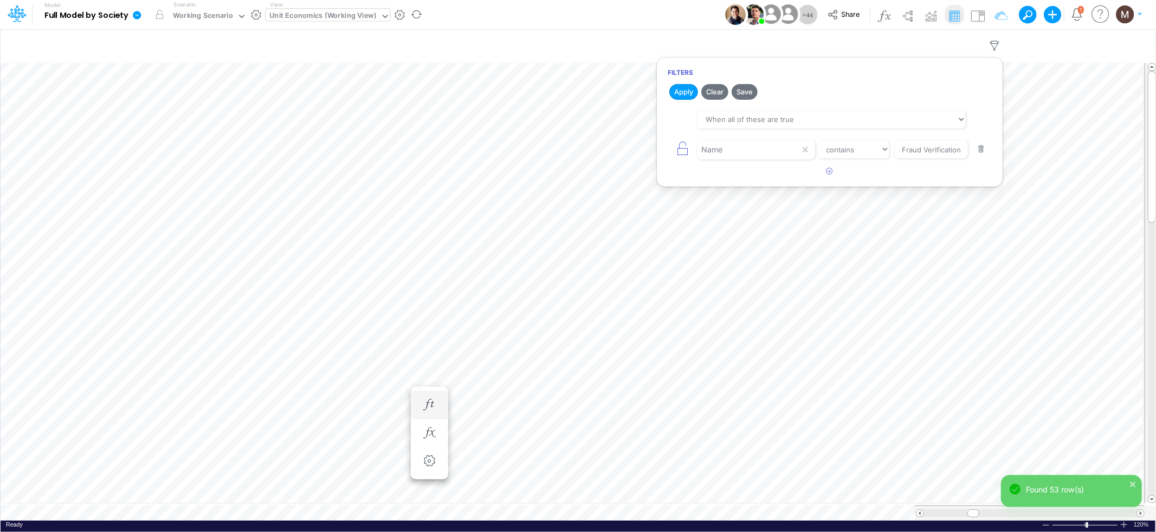
scroll to position [0, 1]
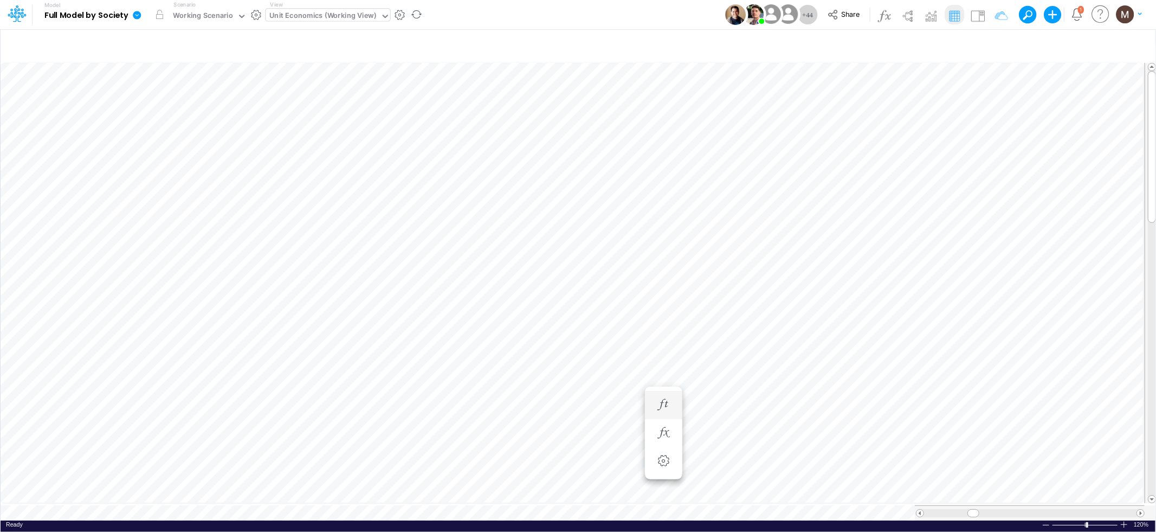
scroll to position [0, 1]
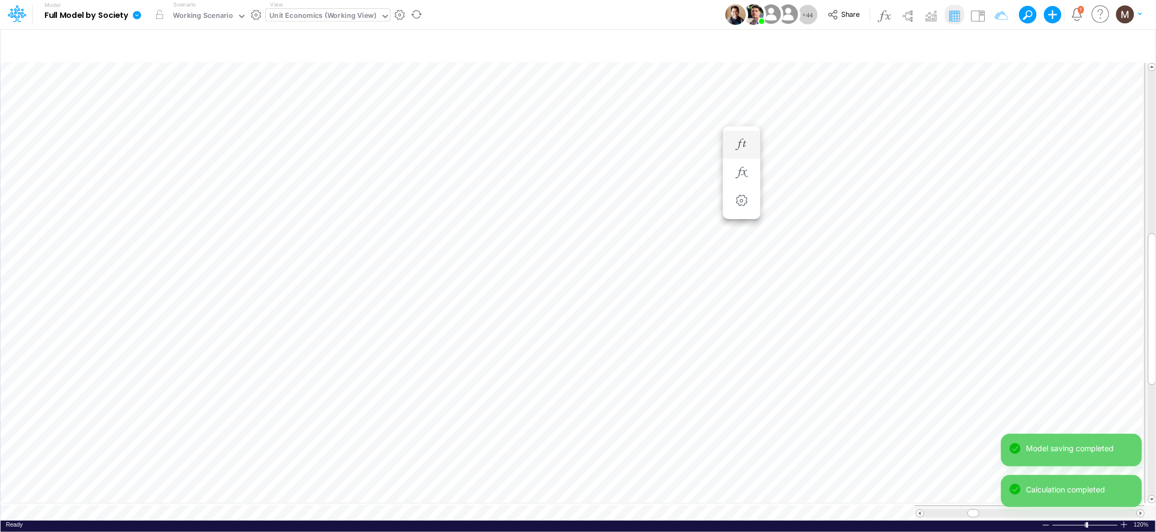
scroll to position [0, 1]
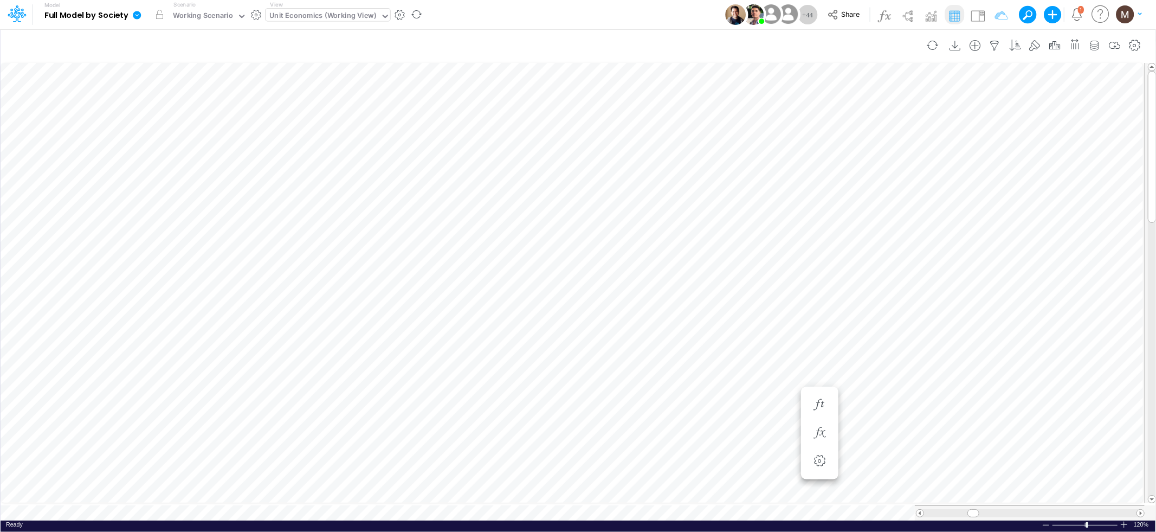
scroll to position [0, 1]
click at [649, 502] on table at bounding box center [579, 291] width 1156 height 460
click at [818, 390] on icon "button" at bounding box center [819, 391] width 16 height 11
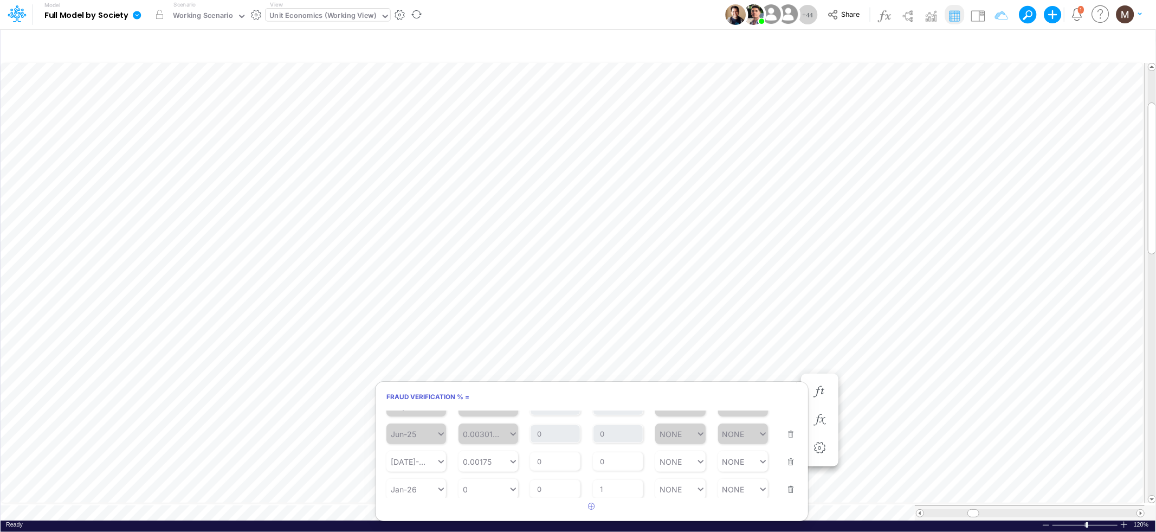
scroll to position [0, 1]
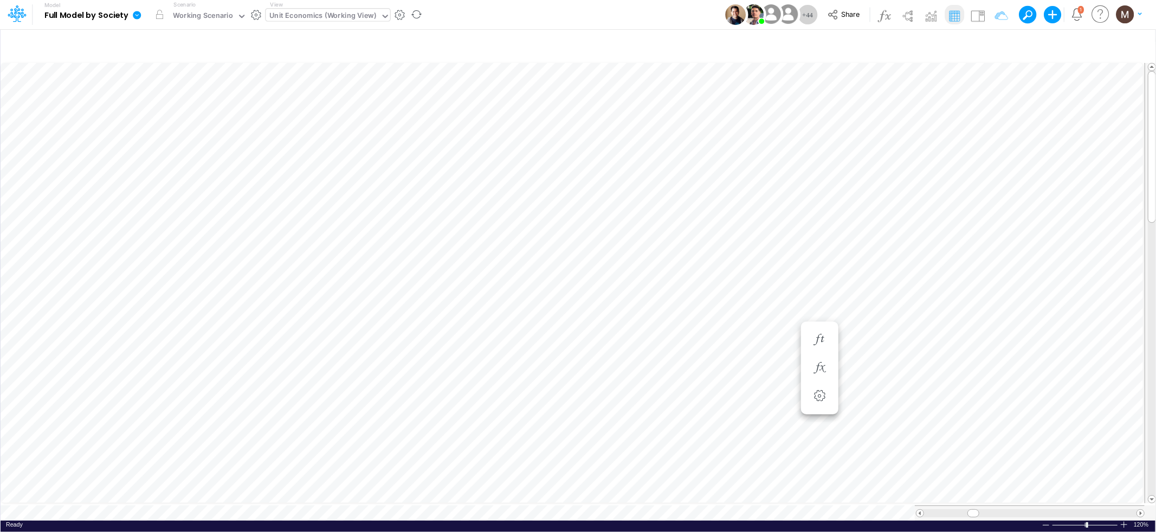
scroll to position [0, 1]
drag, startPoint x: 1091, startPoint y: 505, endPoint x: 958, endPoint y: 509, distance: 133.9
click at [1085, 511] on div at bounding box center [1091, 513] width 12 height 8
click at [1085, 509] on div at bounding box center [1091, 513] width 12 height 8
click at [959, 509] on span at bounding box center [962, 512] width 7 height 7
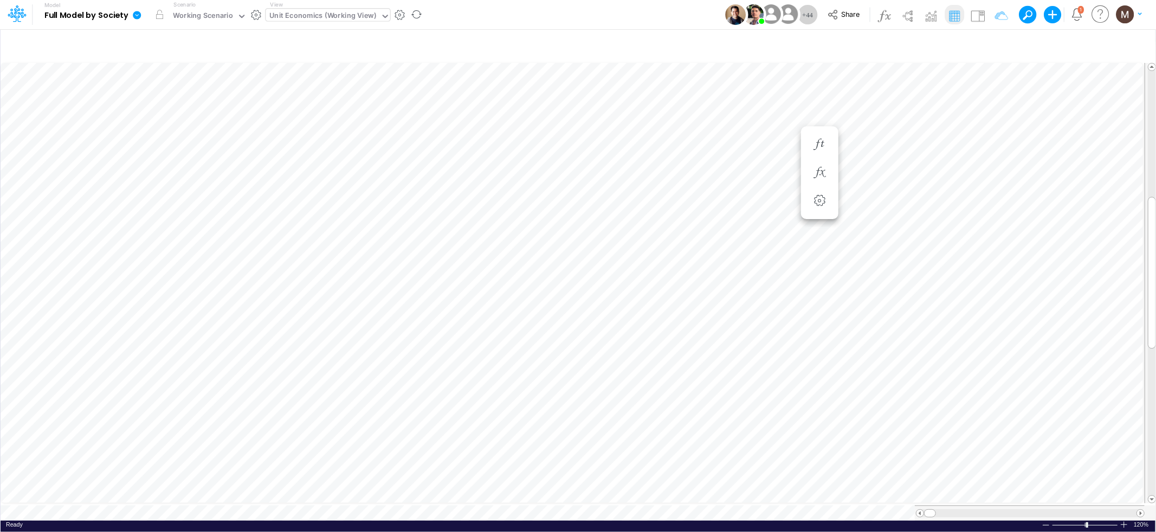
scroll to position [0, 1]
click at [1140, 509] on span at bounding box center [1140, 512] width 7 height 7
click at [974, 141] on icon "button" at bounding box center [975, 144] width 16 height 11
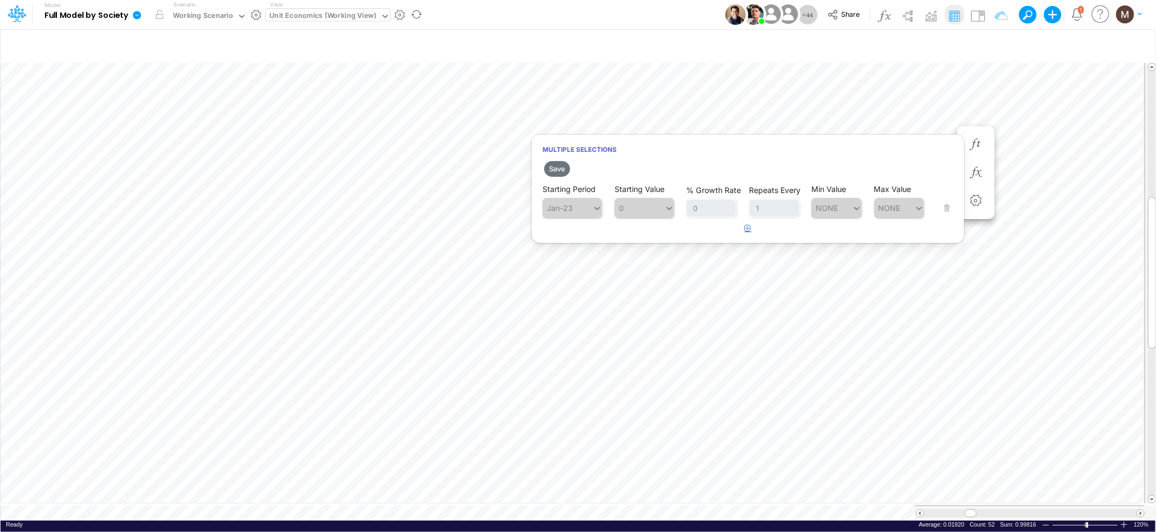
click at [747, 225] on icon "button" at bounding box center [748, 227] width 7 height 7
click at [585, 235] on div "Type to search..." at bounding box center [578, 235] width 60 height 9
click at [577, 300] on div "Aug-25" at bounding box center [572, 297] width 60 height 18
type input "0"
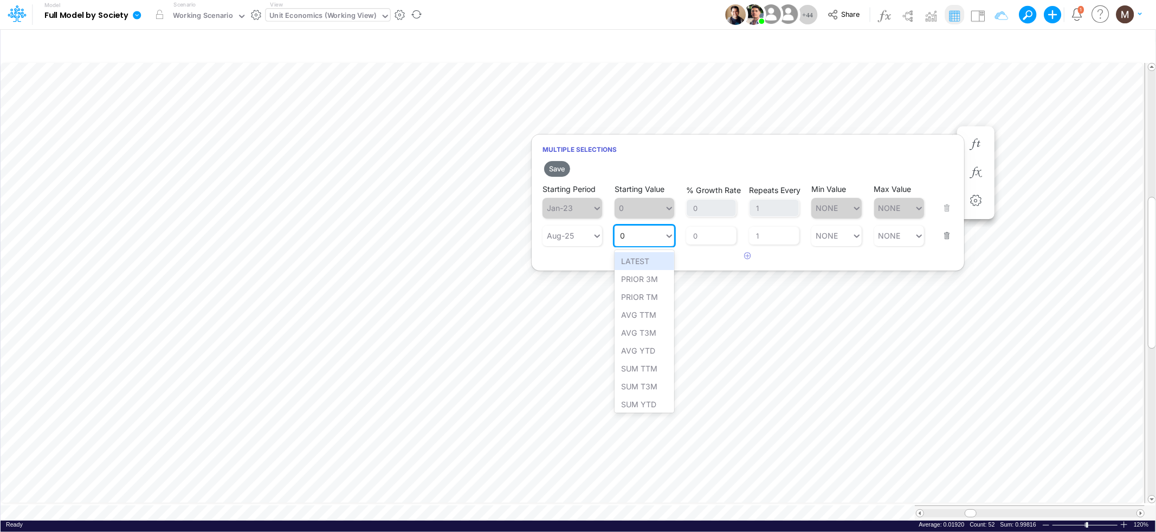
click at [662, 239] on div "0 0" at bounding box center [640, 236] width 50 height 16
click at [651, 262] on div "LATEST" at bounding box center [645, 261] width 60 height 18
drag, startPoint x: 554, startPoint y: 164, endPoint x: 639, endPoint y: 175, distance: 85.8
click at [554, 164] on button "Save" at bounding box center [557, 169] width 26 height 16
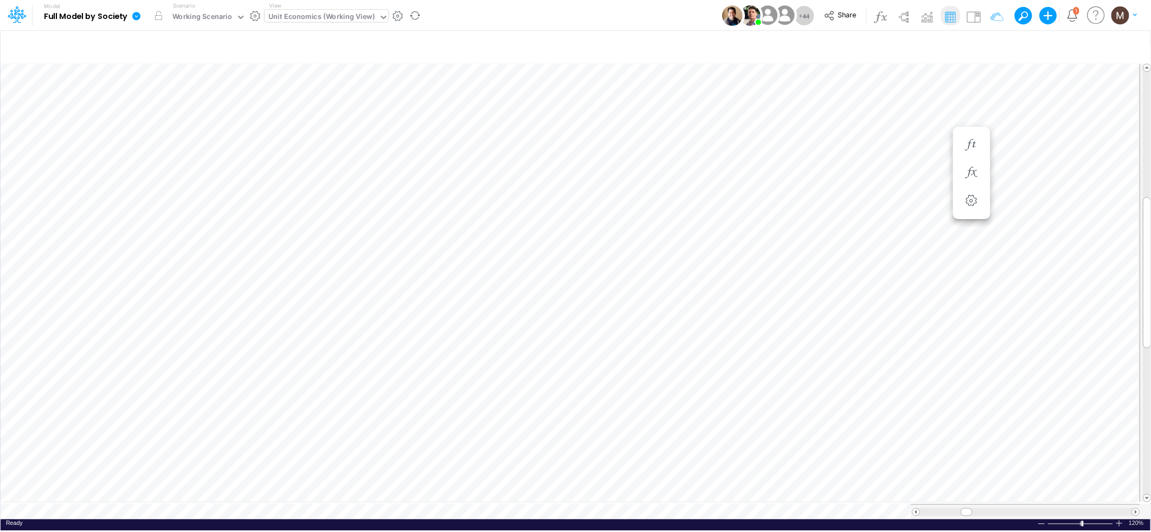
scroll to position [0, 1]
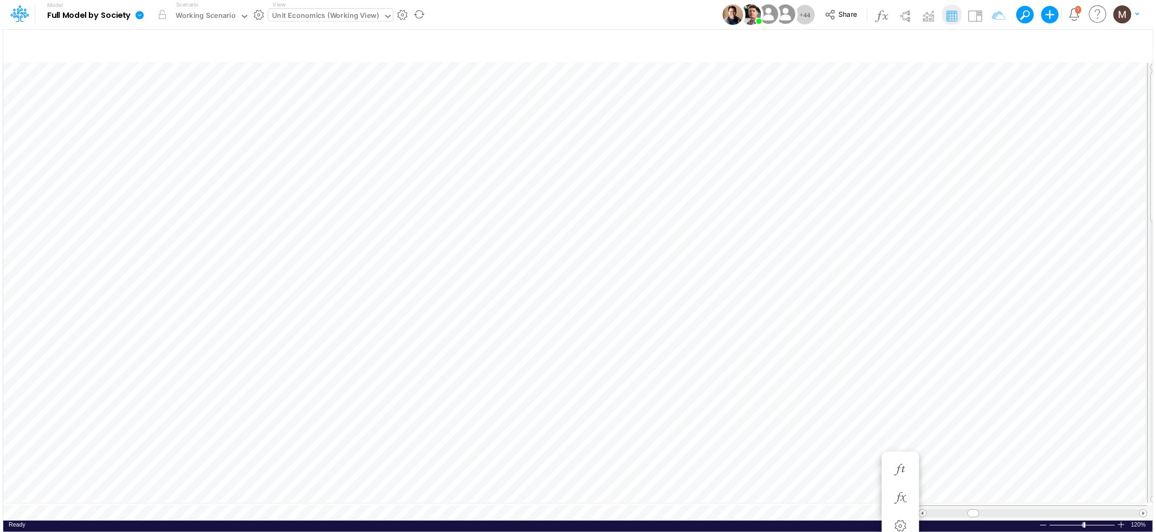
scroll to position [0, 1]
type input "DC by Vertical"
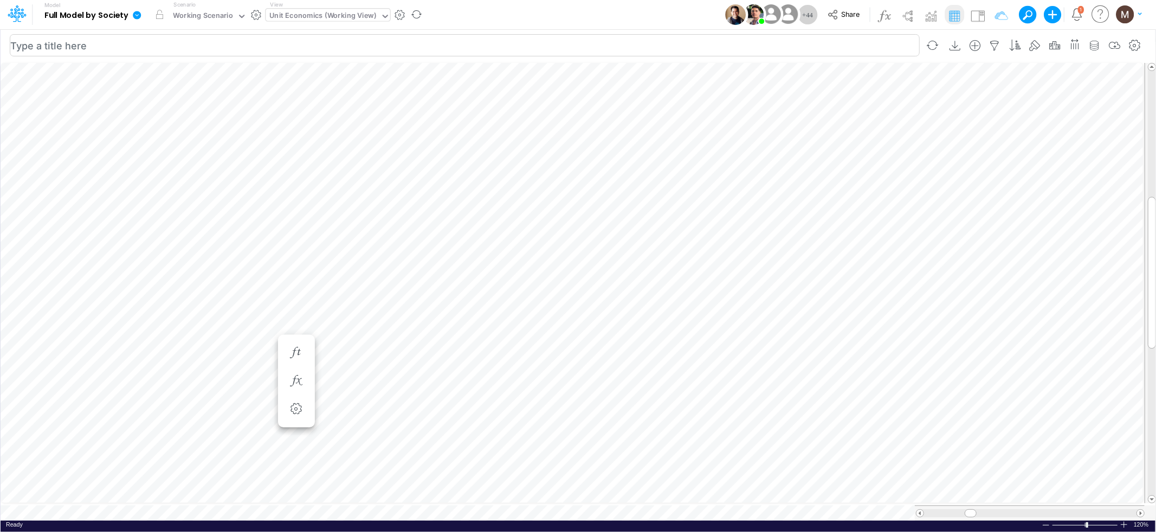
scroll to position [0, 1]
type input "DC by Vertical"
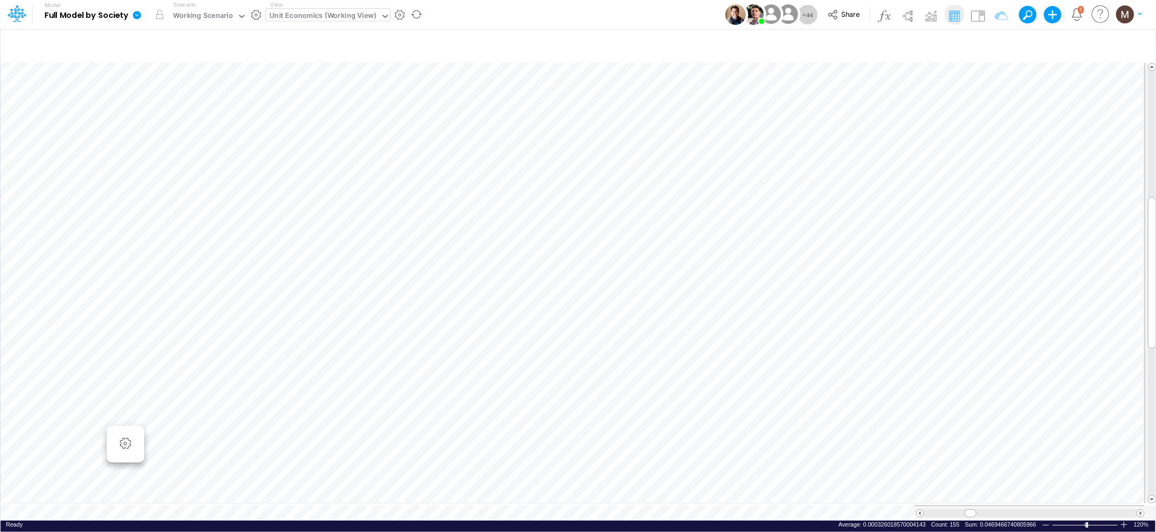
scroll to position [0, 1]
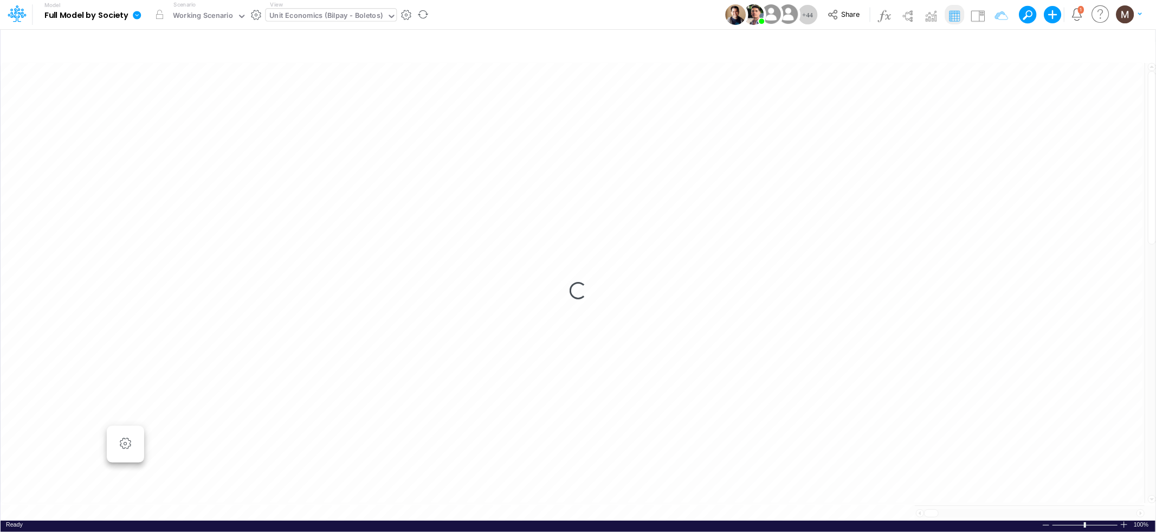
scroll to position [0, 1]
click at [378, 511] on div "Loading..." at bounding box center [578, 291] width 1155 height 460
type input "DC by Vertical"
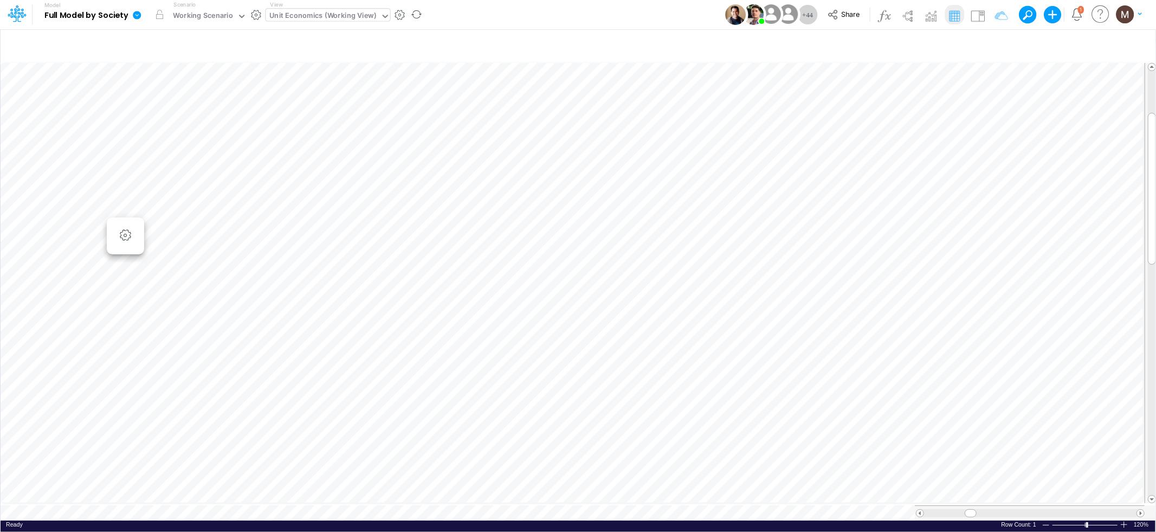
type input "DC by Vertical"
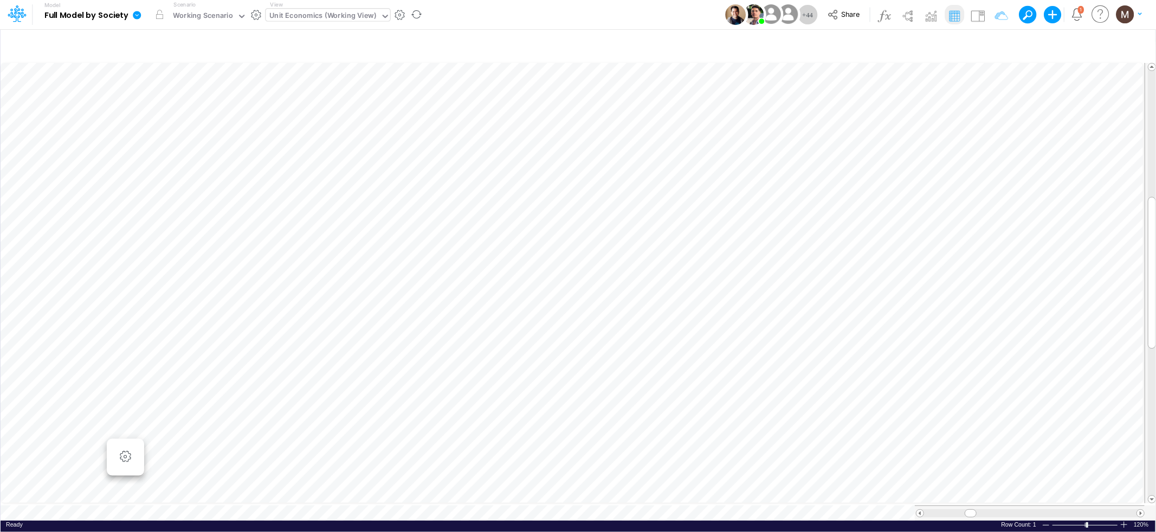
scroll to position [0, 1]
type input "DC by Vertical"
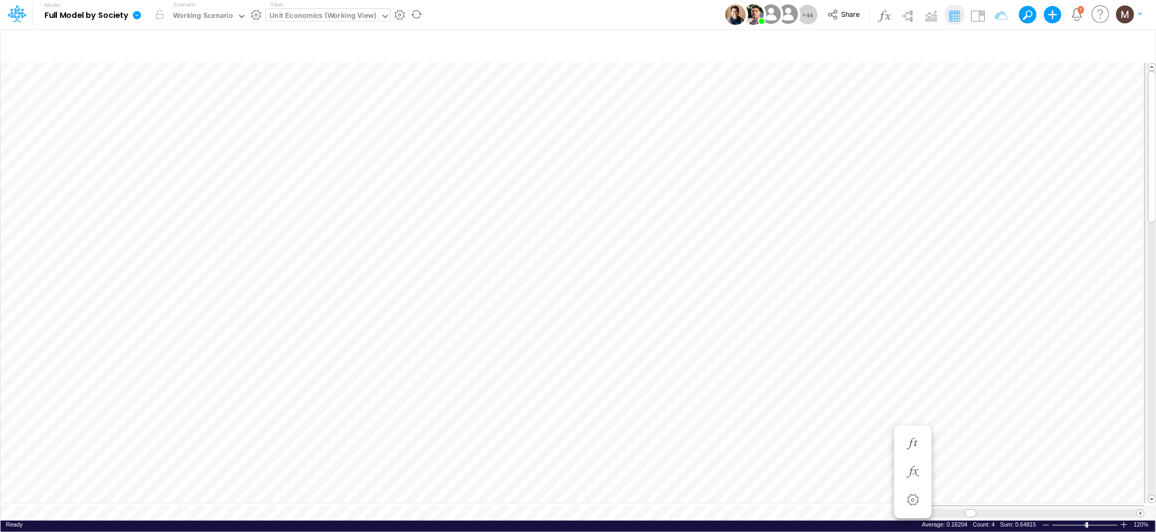
scroll to position [0, 1]
click at [911, 442] on icon "button" at bounding box center [913, 443] width 16 height 11
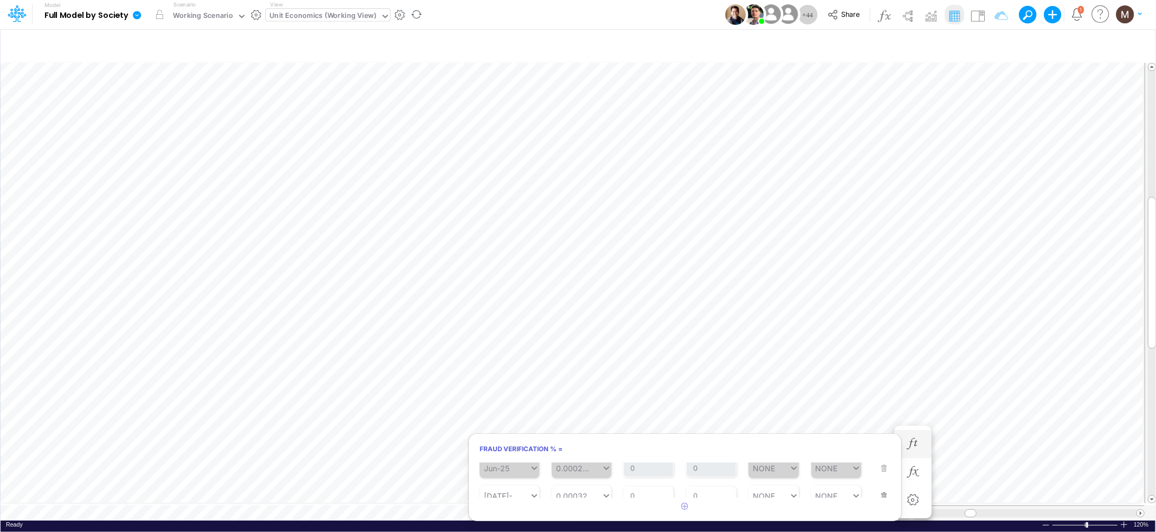
scroll to position [327, 0]
type input "0.00032"
click at [589, 488] on div "0.00032 0.00032" at bounding box center [577, 493] width 50 height 16
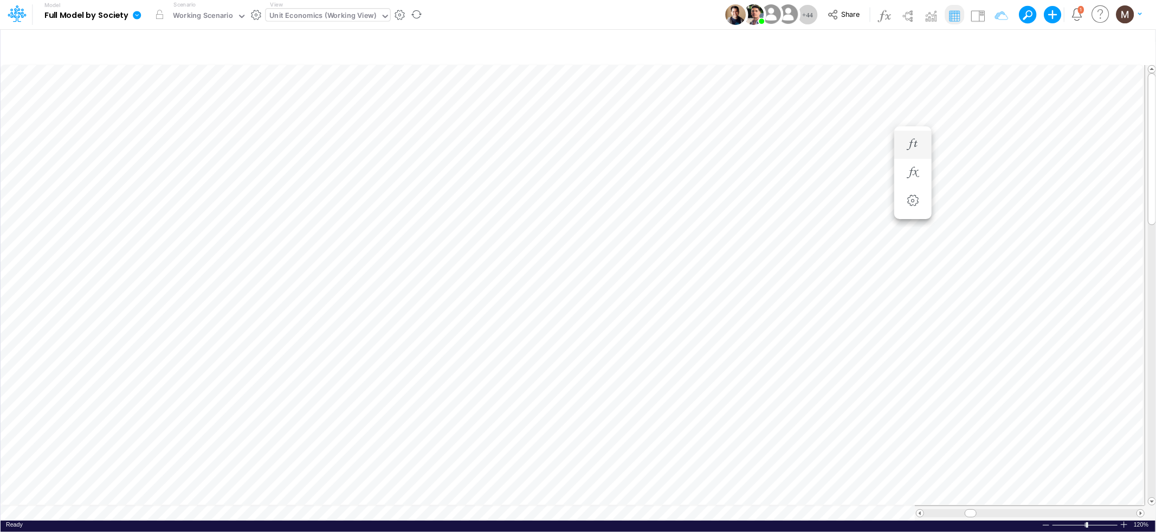
scroll to position [0, 1]
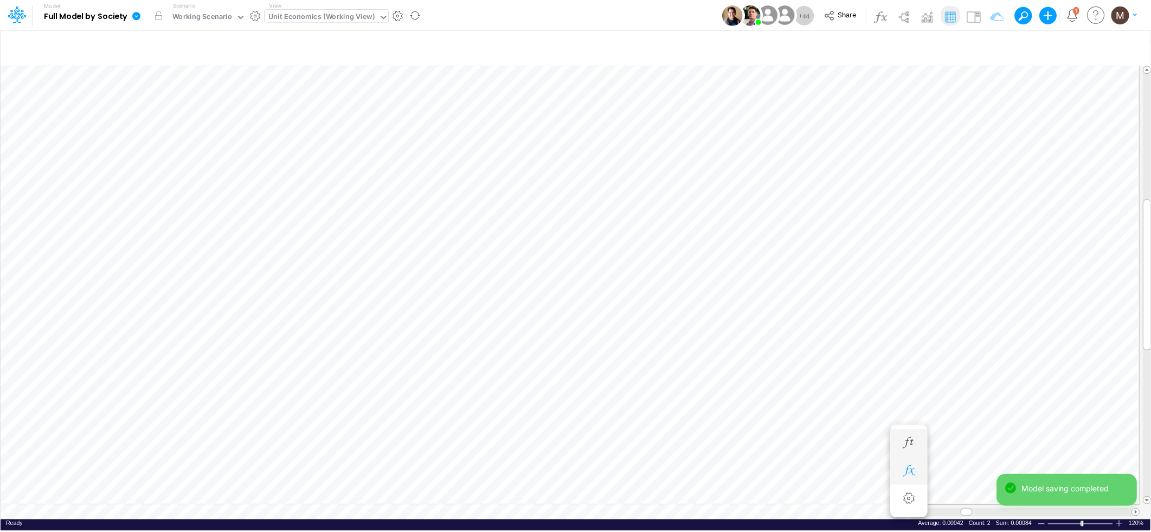
scroll to position [0, 1]
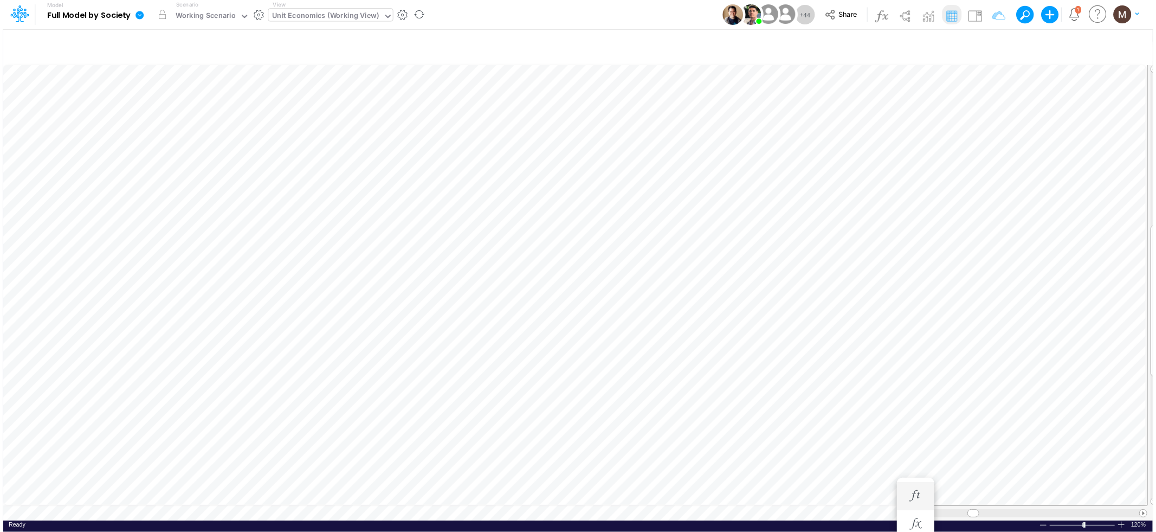
scroll to position [0, 1]
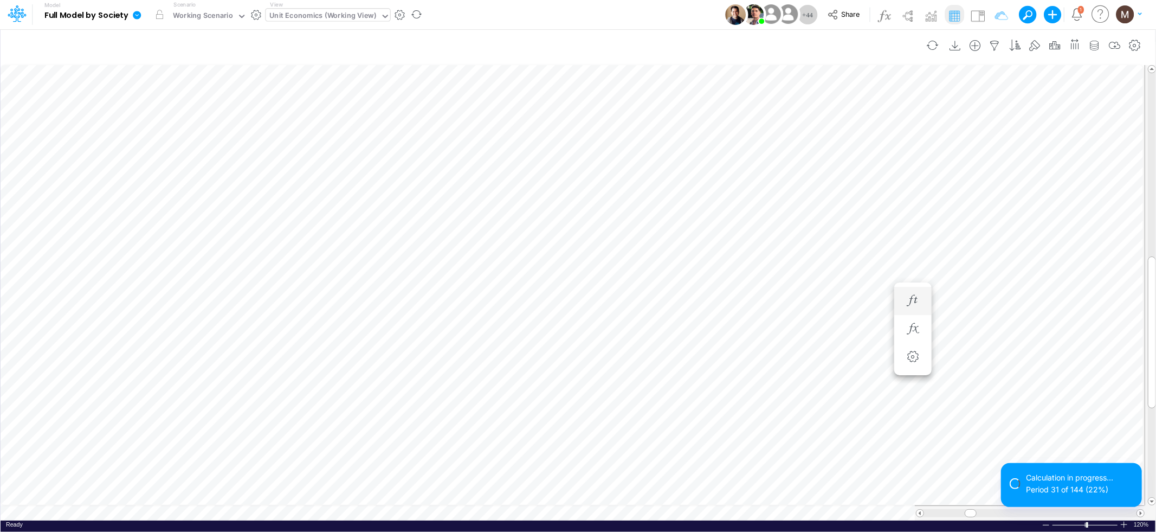
scroll to position [0, 1]
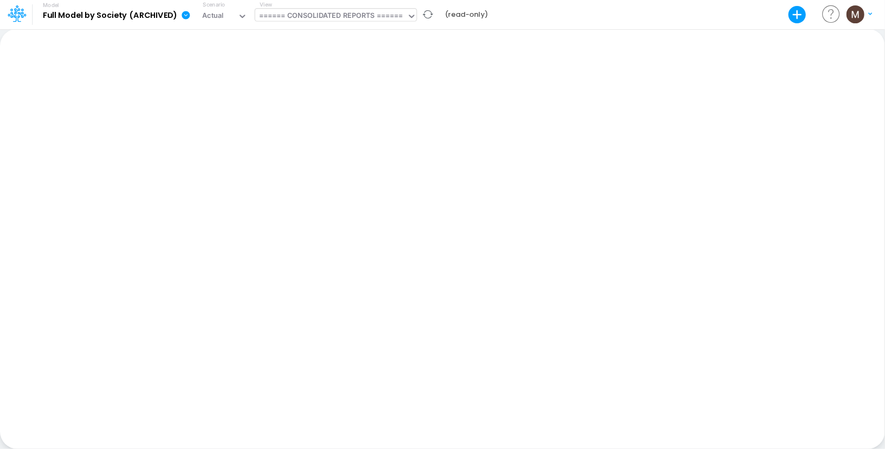
click at [294, 16] on div "====== CONSOLIDATED REPORTS ======" at bounding box center [331, 16] width 144 height 12
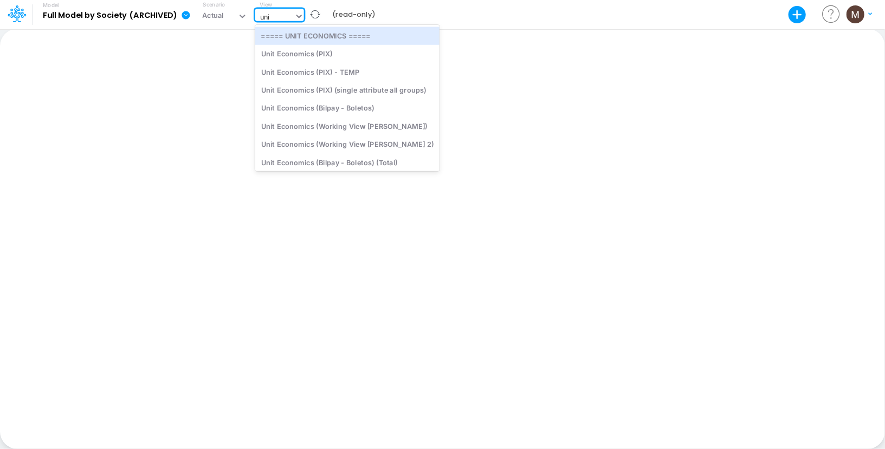
type input "unit"
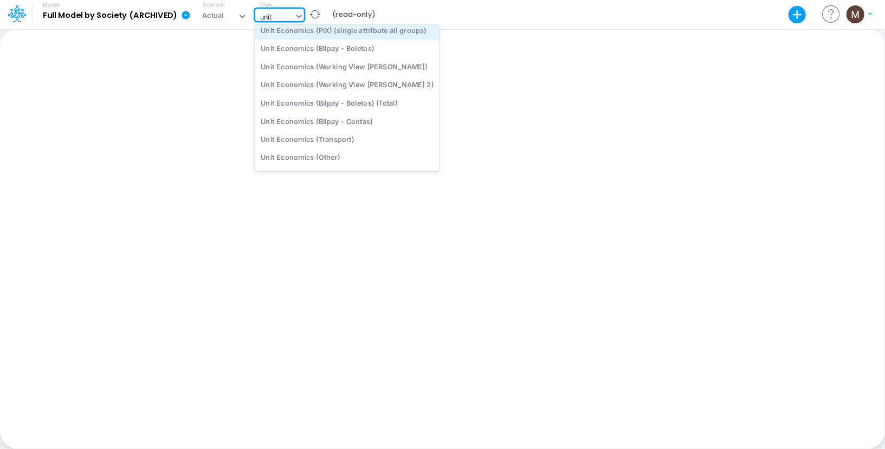
scroll to position [123, 0]
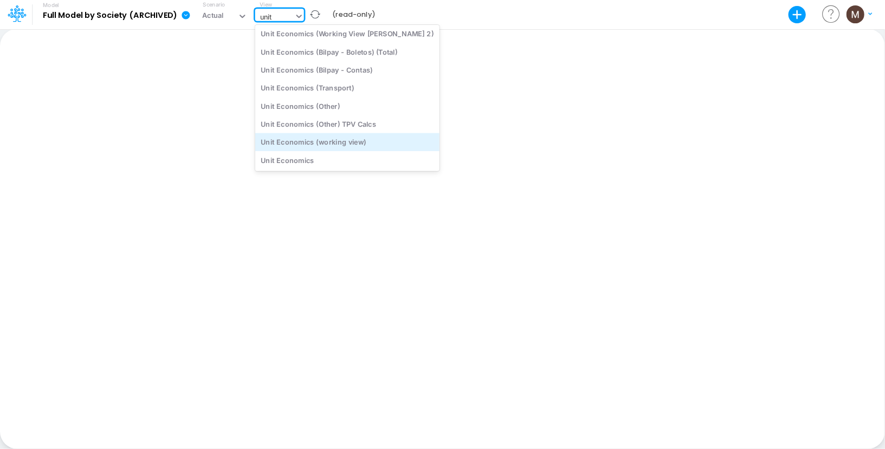
click at [294, 141] on div "Unit Economics (working view)" at bounding box center [347, 142] width 184 height 18
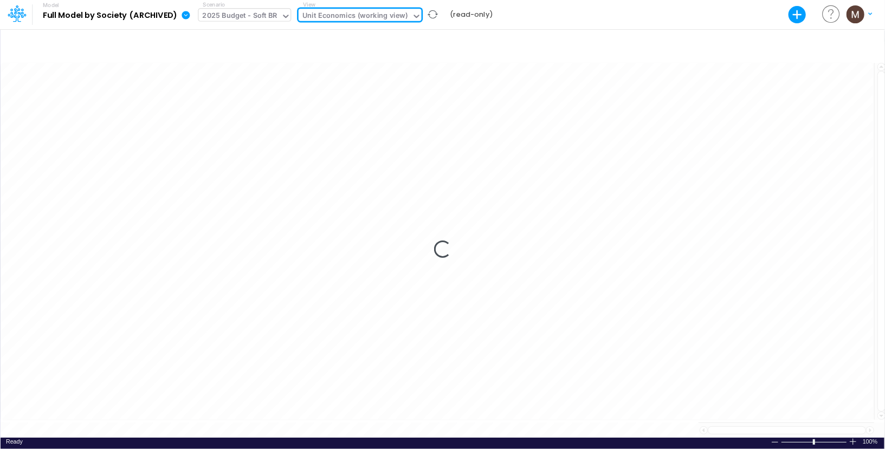
click at [245, 17] on div "2025 Budget - Soft BR" at bounding box center [240, 16] width 75 height 12
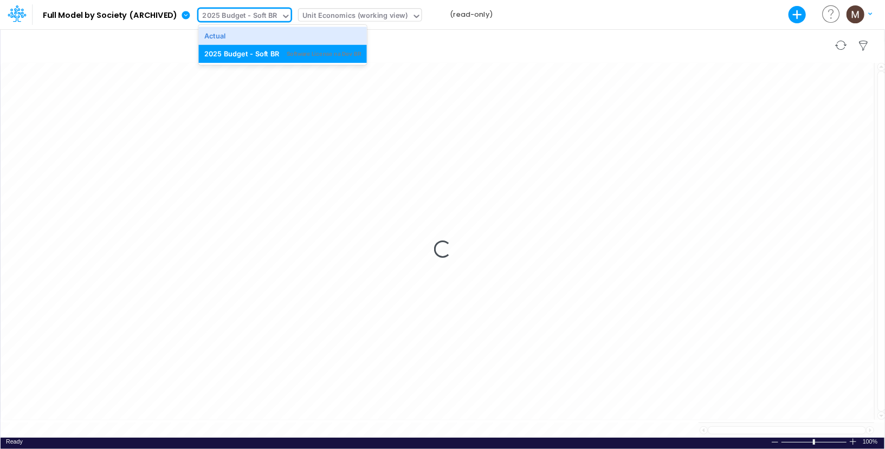
click at [244, 40] on div "Actual" at bounding box center [282, 35] width 157 height 10
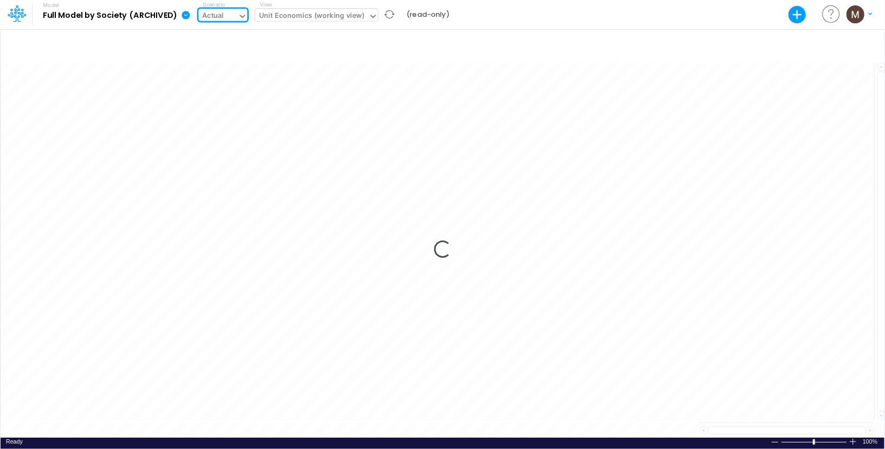
click at [156, 14] on b "Full Model by Society (ARCHIVED)" at bounding box center [110, 16] width 134 height 10
drag, startPoint x: 28, startPoint y: 12, endPoint x: 20, endPoint y: 11, distance: 7.6
click at [23, 11] on div at bounding box center [16, 14] width 33 height 21
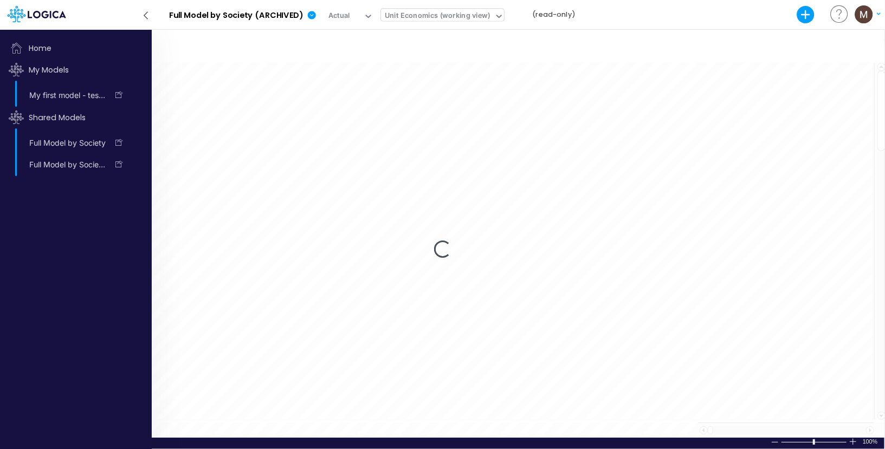
click at [19, 12] on icon at bounding box center [37, 14] width 59 height 16
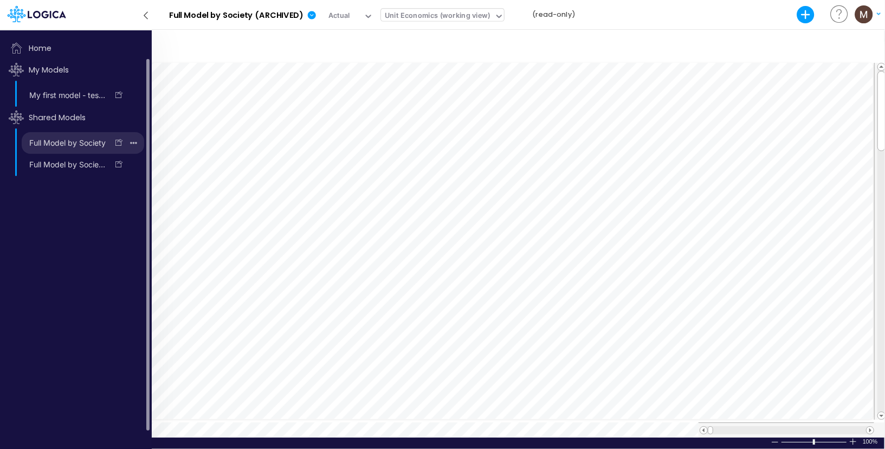
click at [85, 141] on link "Full Model by Society" at bounding box center [65, 142] width 86 height 17
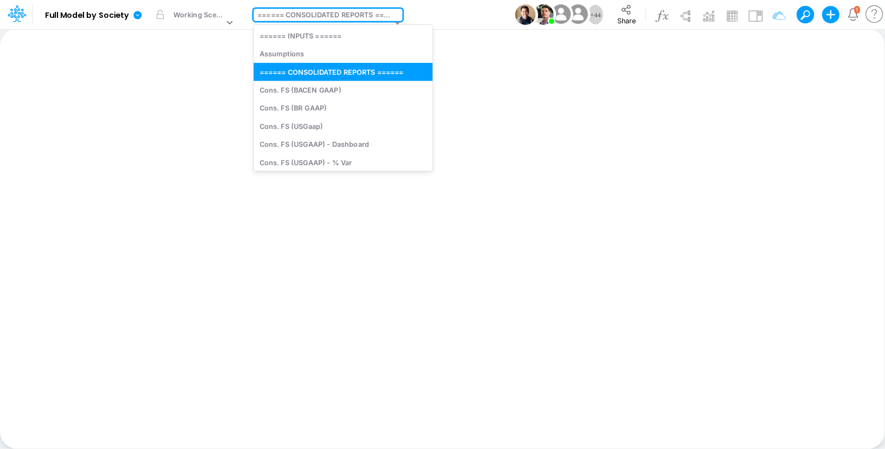
click at [343, 11] on div "====== CONSOLIDATED REPORTS ======" at bounding box center [324, 16] width 134 height 12
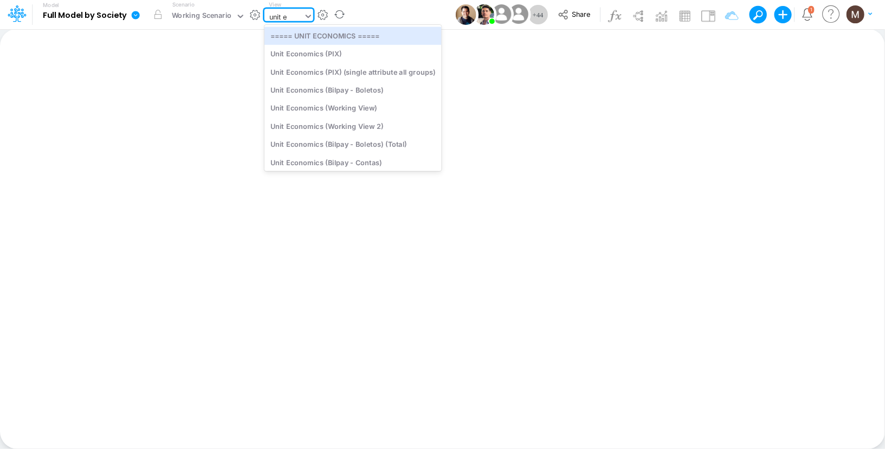
type input "unit ec"
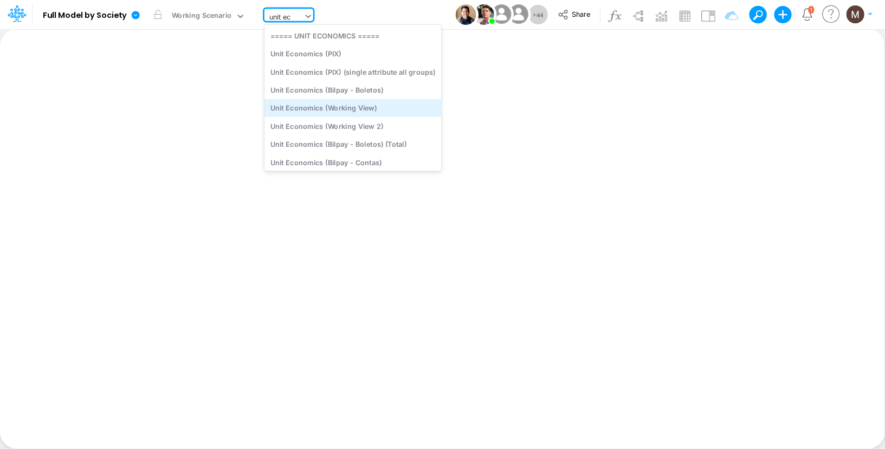
click at [315, 103] on div "Unit Economics (Working View)" at bounding box center [352, 108] width 177 height 18
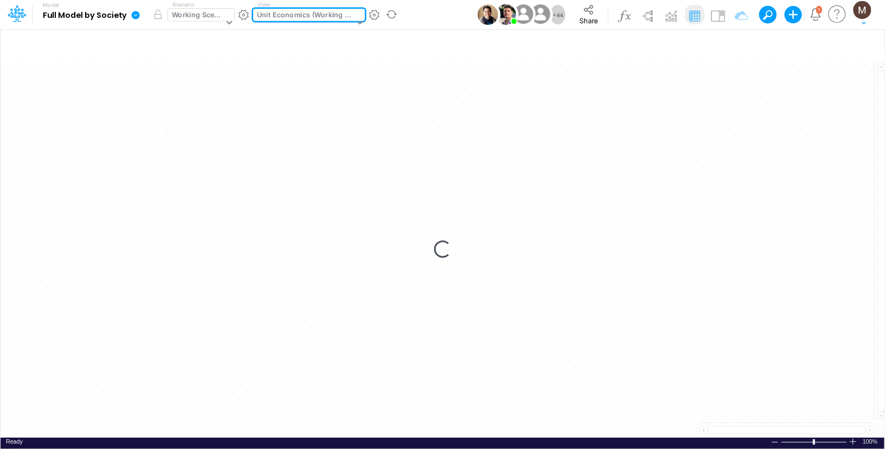
click at [224, 15] on div "Working Scenario" at bounding box center [196, 23] width 56 height 29
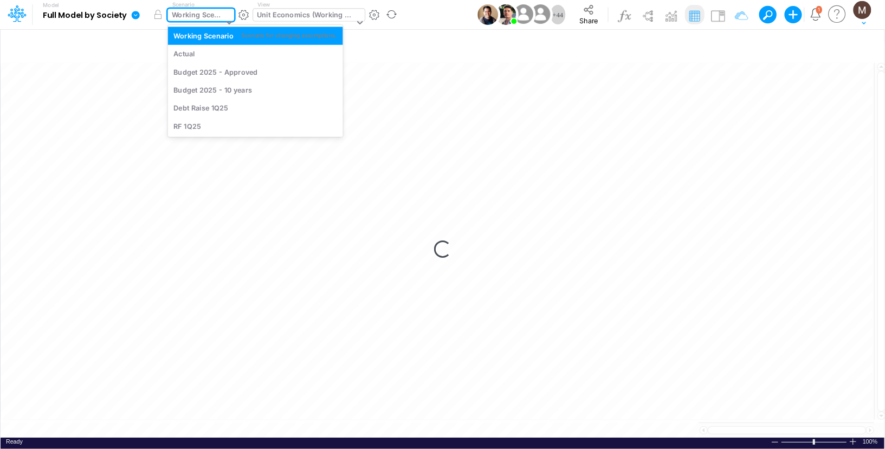
click at [227, 15] on div "Working Scenario" at bounding box center [201, 15] width 66 height 12
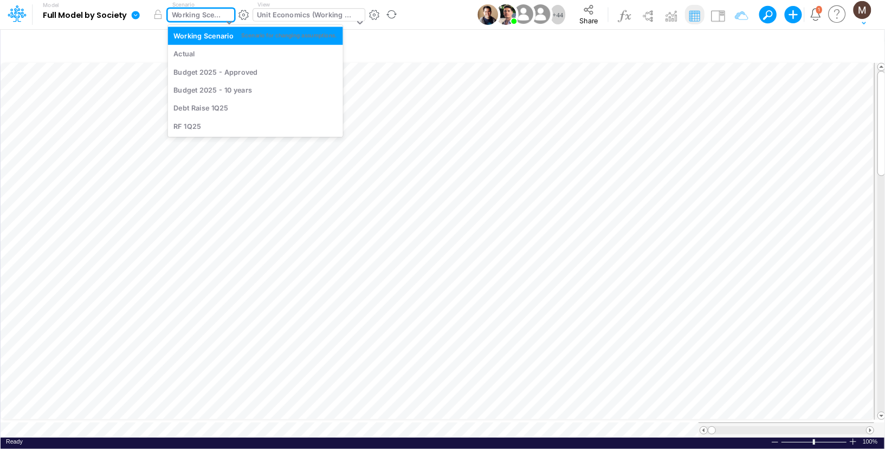
click at [228, 16] on div at bounding box center [228, 23] width 14 height 29
click at [223, 50] on div "Actual" at bounding box center [254, 54] width 163 height 10
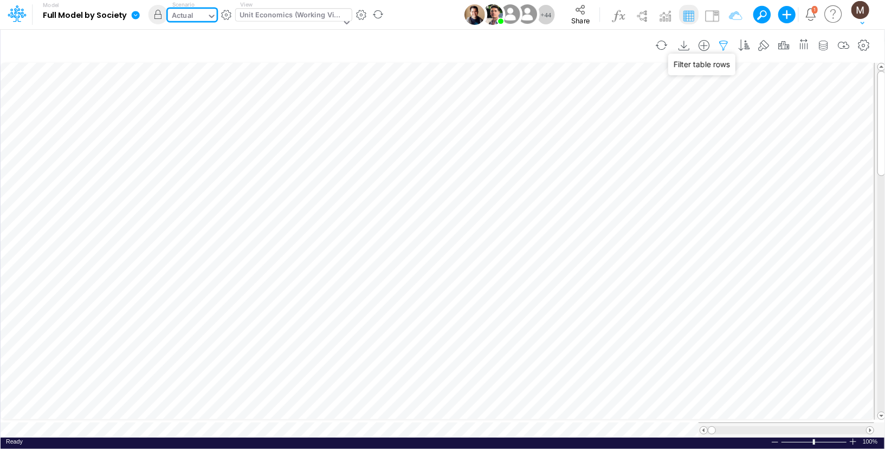
click at [729, 43] on icon "button" at bounding box center [724, 45] width 16 height 11
select select "contains"
select select "tableSearchOR"
select select "contains"
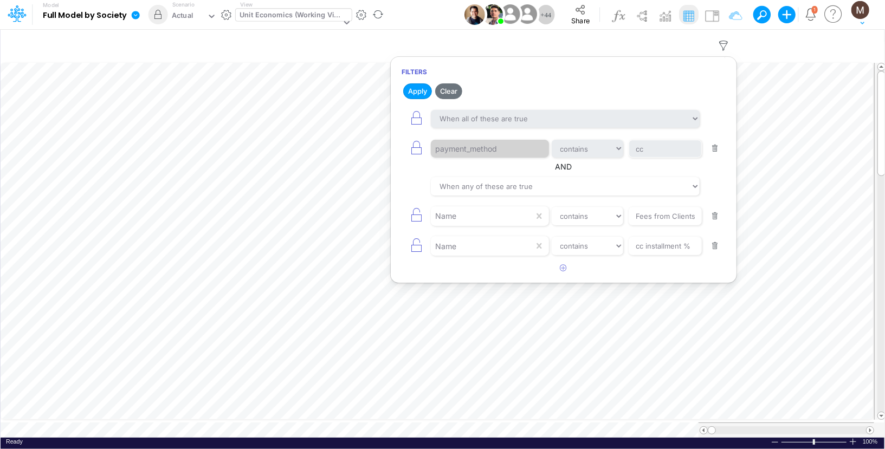
click at [716, 150] on button "button" at bounding box center [715, 148] width 21 height 15
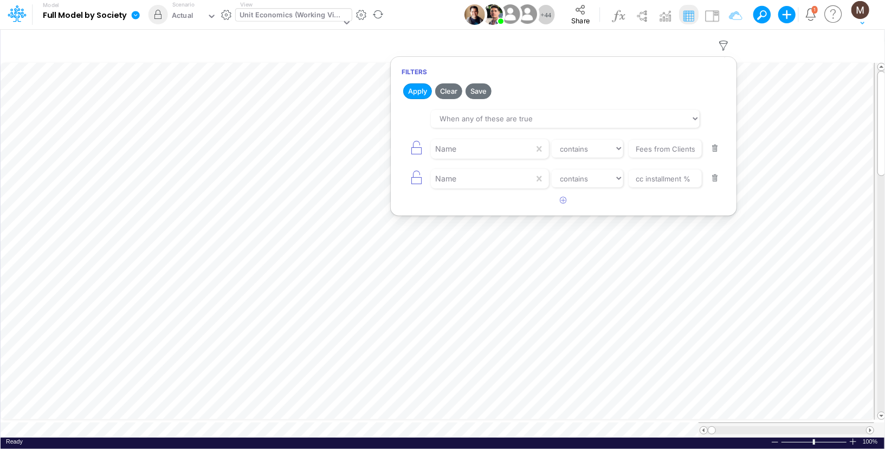
click at [716, 150] on button "button" at bounding box center [715, 148] width 21 height 15
type input "cc installment %"
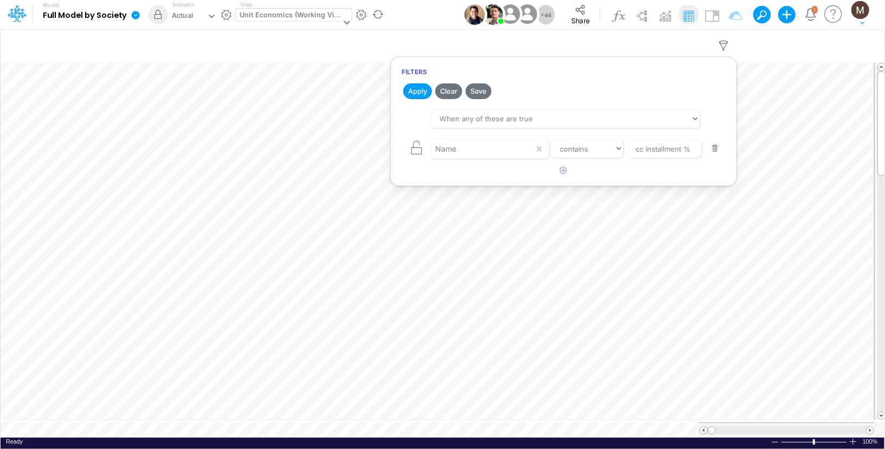
click at [716, 150] on button "button" at bounding box center [715, 148] width 21 height 15
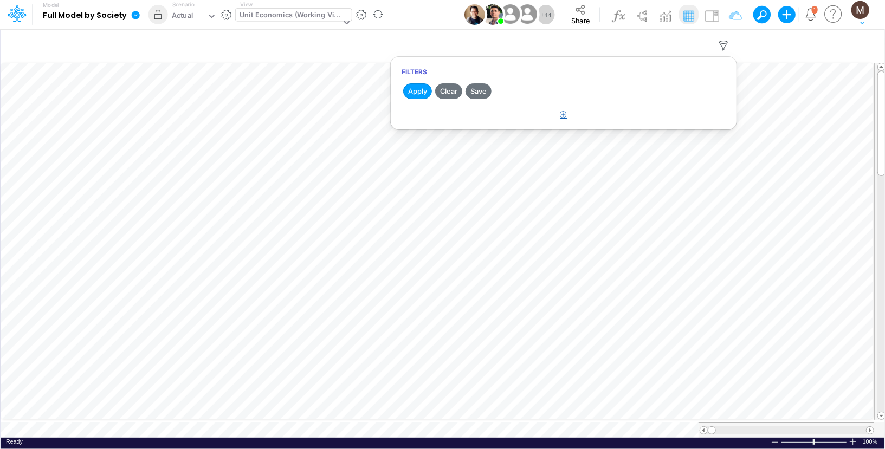
click at [563, 118] on button "button" at bounding box center [563, 115] width 21 height 18
select select "tableSearchOR"
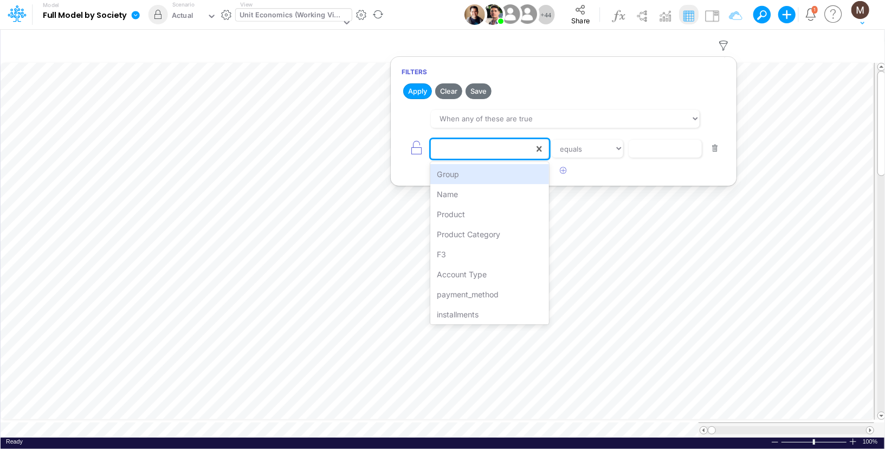
click at [485, 146] on div at bounding box center [482, 149] width 103 height 18
click at [468, 188] on div "Name" at bounding box center [489, 194] width 119 height 20
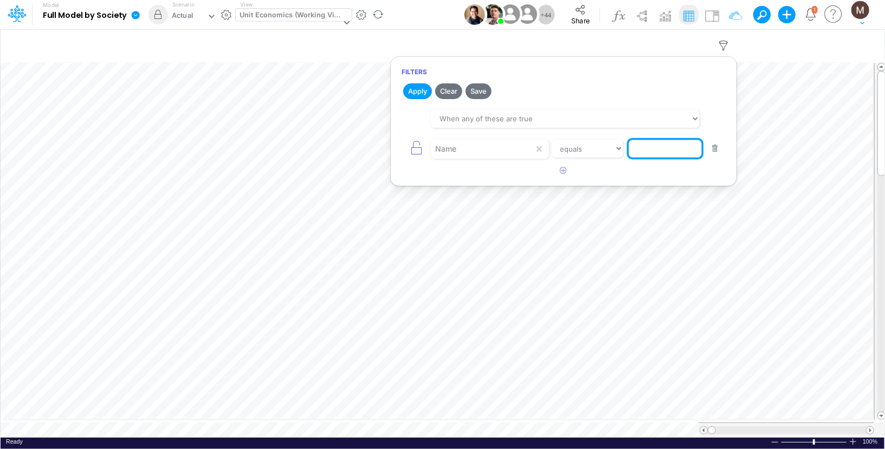
click at [636, 154] on input "text" at bounding box center [665, 149] width 73 height 18
type input "Fraud Verification %"
drag, startPoint x: 422, startPoint y: 94, endPoint x: 432, endPoint y: 108, distance: 17.5
click at [422, 94] on button "Apply" at bounding box center [417, 91] width 29 height 16
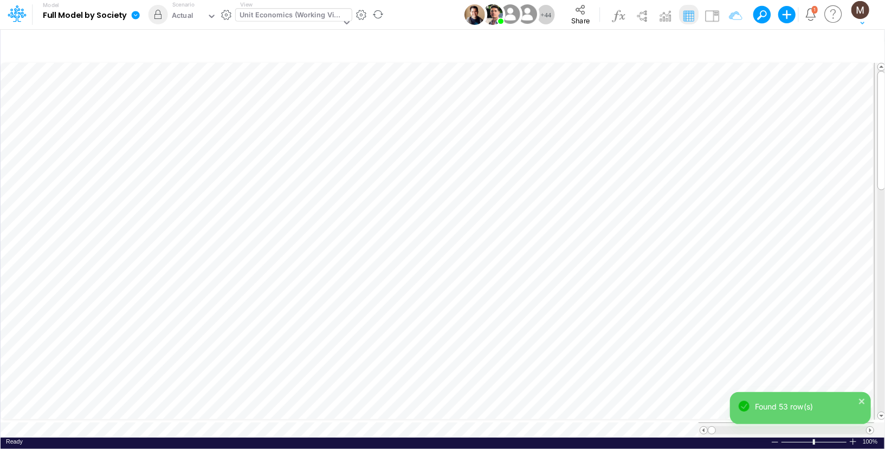
scroll to position [5, 1]
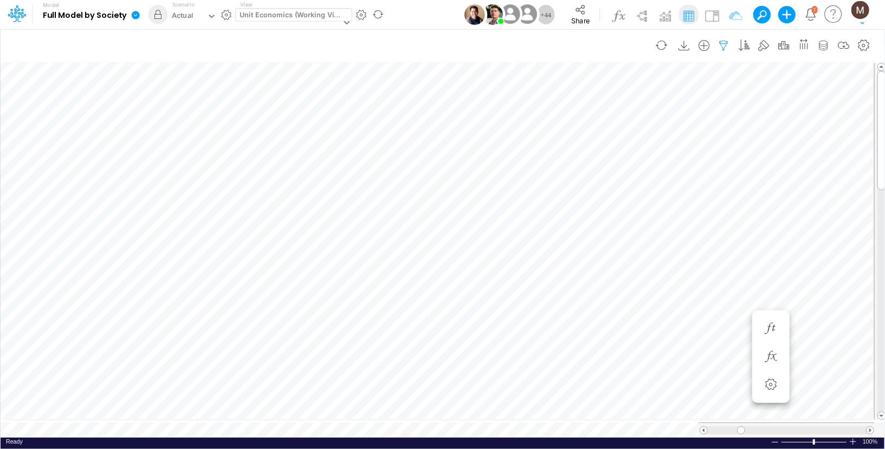
scroll to position [5, 1]
click at [732, 43] on icon "button" at bounding box center [724, 45] width 16 height 11
select select "tableSearchOR"
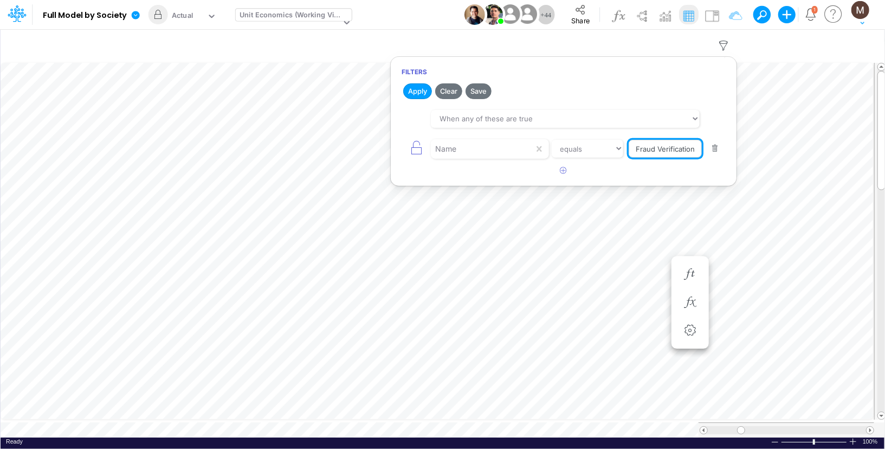
click at [663, 147] on input "Fraud Verification %" at bounding box center [665, 149] width 73 height 18
type input "Marketing Discounts / Cross-Sell Cashbacks %"
click at [421, 92] on button "Apply" at bounding box center [417, 91] width 29 height 16
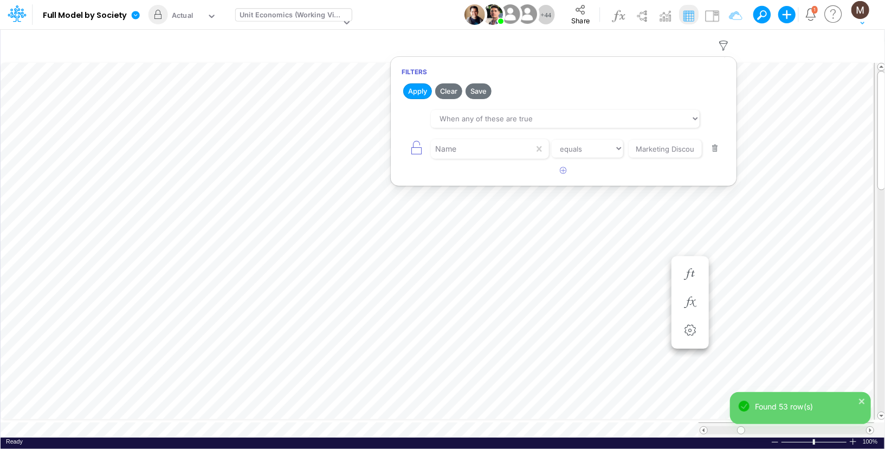
scroll to position [5, 1]
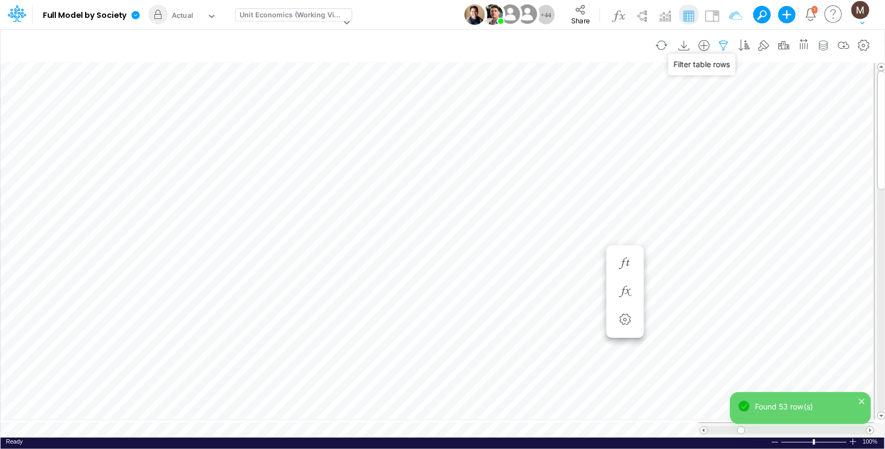
click at [726, 44] on icon "button" at bounding box center [724, 45] width 16 height 11
select select "tableSearchOR"
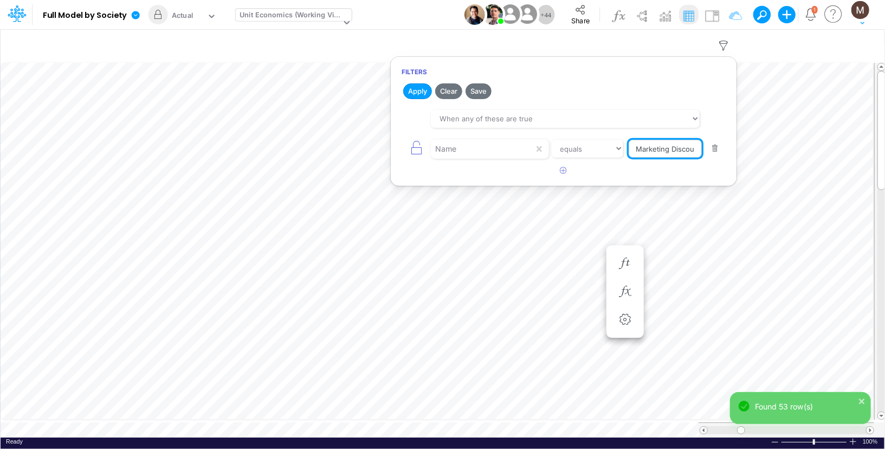
click at [668, 150] on input "Marketing Discounts / Cross-Sell Cashbacks %" at bounding box center [665, 149] width 73 height 18
click at [668, 149] on input "Marketing Discounts / Cross-Sell Cashbacks %" at bounding box center [665, 149] width 73 height 18
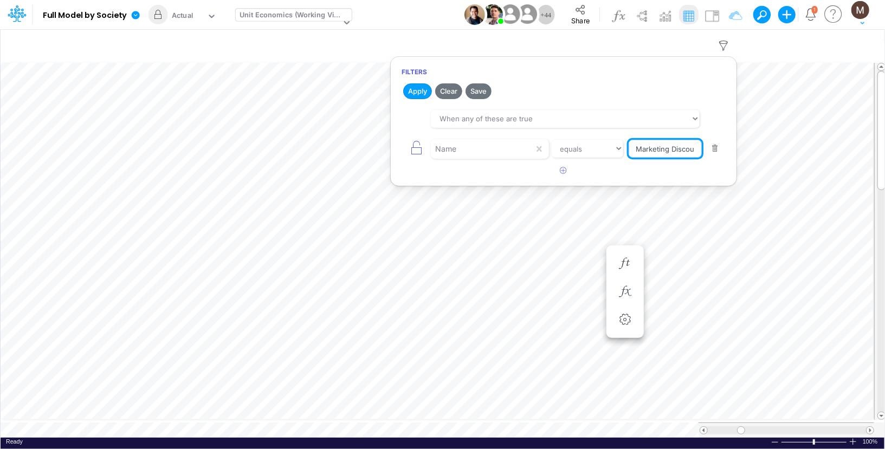
click at [668, 149] on input "Marketing Discounts / Cross-Sell Cashbacks %" at bounding box center [665, 149] width 73 height 18
type input "Chargebacks %"
click at [416, 92] on button "Apply" at bounding box center [417, 91] width 29 height 16
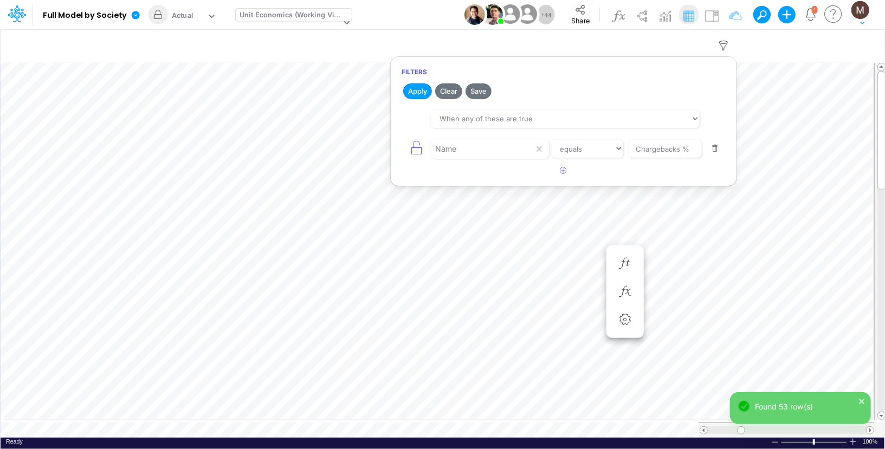
scroll to position [5, 1]
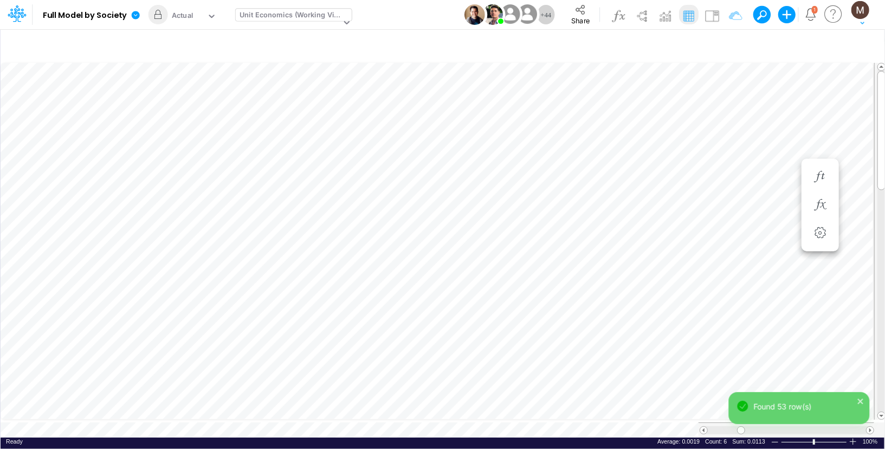
scroll to position [5, 1]
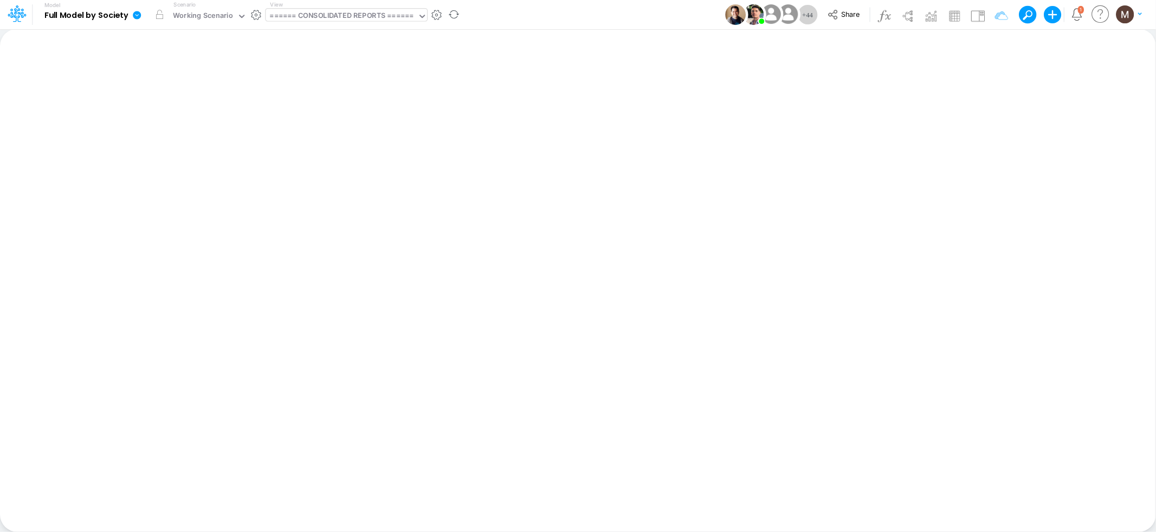
click at [338, 9] on div "====== CONSOLIDATED REPORTS ======" at bounding box center [342, 17] width 152 height 16
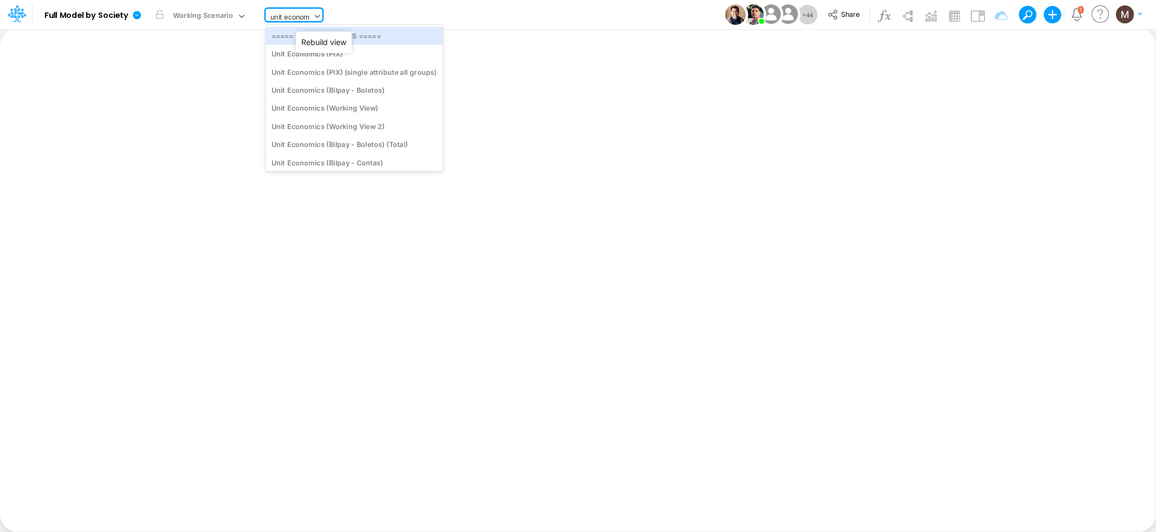
type input "unit economi"
click at [335, 110] on div "Unit Economics (Working View)" at bounding box center [354, 108] width 177 height 18
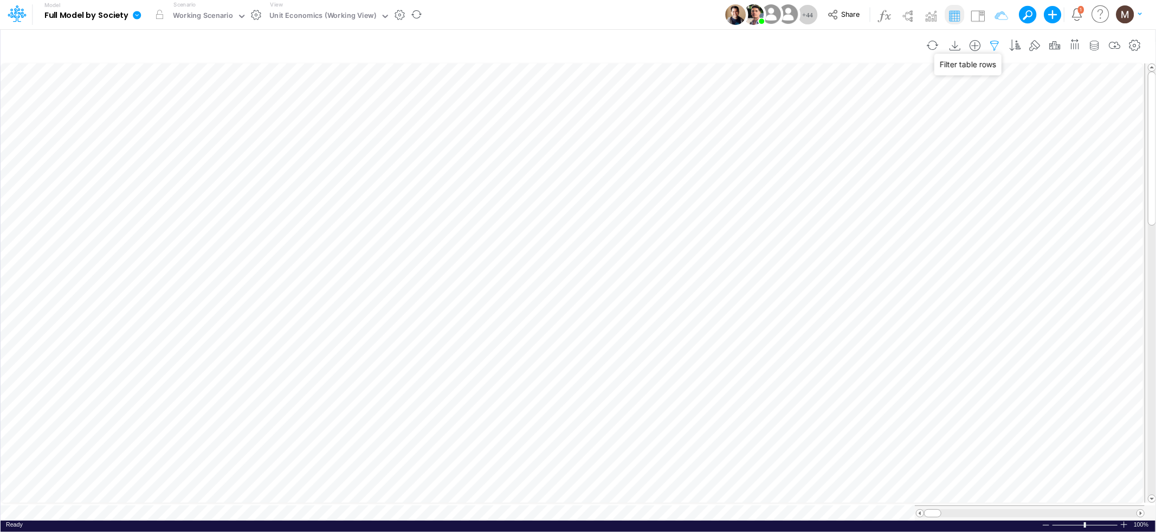
click at [996, 44] on icon "button" at bounding box center [995, 45] width 16 height 11
select select "contains"
select select "tableSearchOR"
select select "contains"
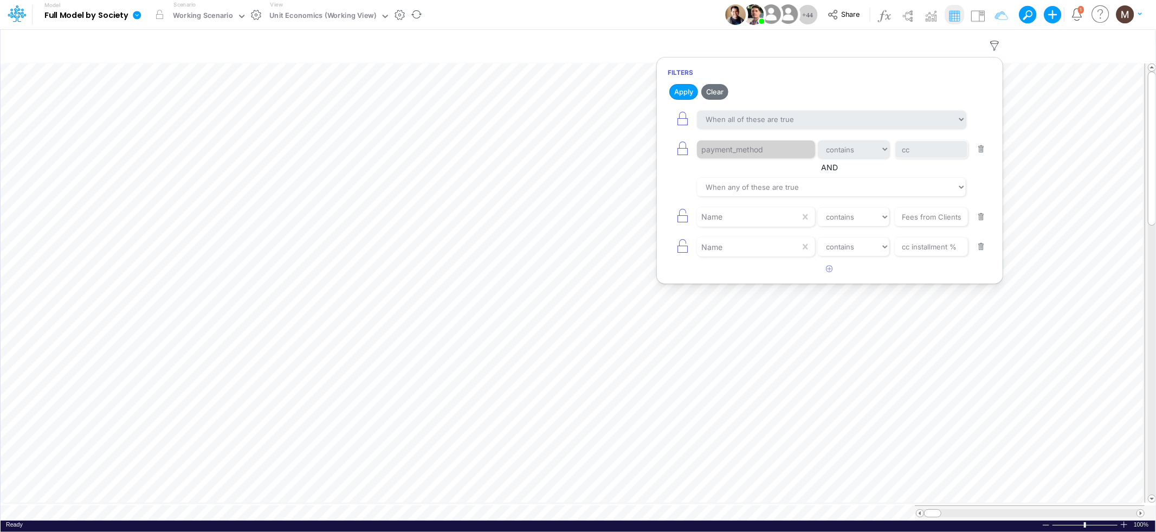
click at [976, 151] on button "button" at bounding box center [981, 149] width 21 height 15
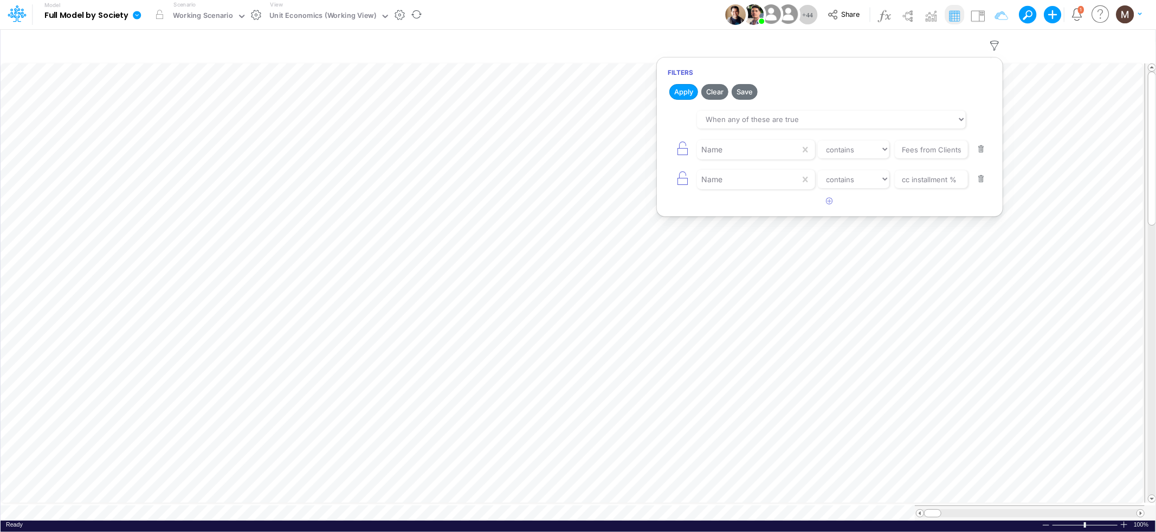
click at [978, 152] on button "button" at bounding box center [981, 149] width 21 height 15
type input "cc installment %"
click at [978, 152] on button "button" at bounding box center [981, 149] width 21 height 15
click at [831, 113] on icon "button" at bounding box center [829, 115] width 7 height 7
select select "tableSearchOR"
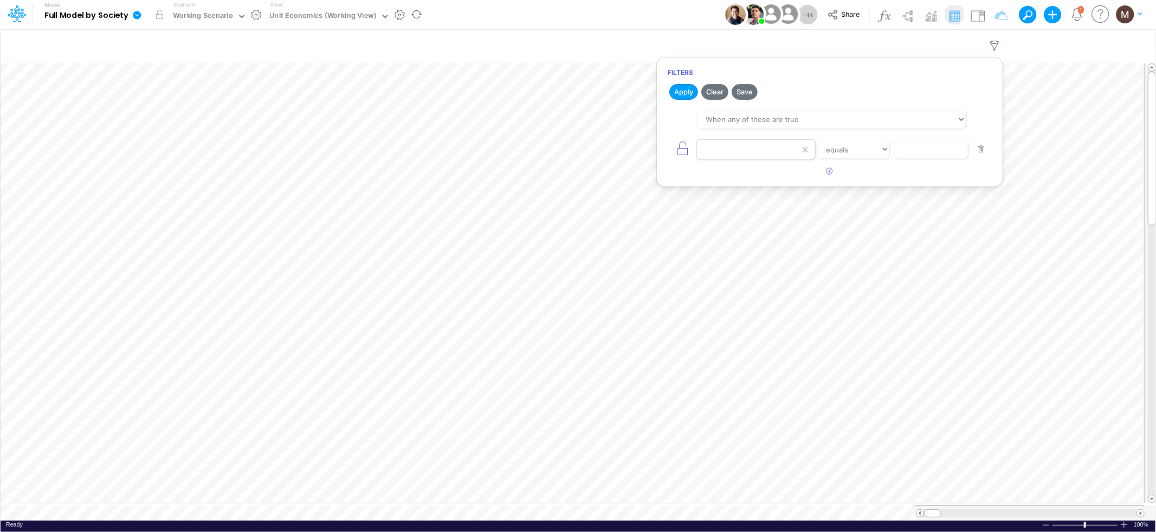
click at [749, 154] on div at bounding box center [748, 149] width 103 height 18
click at [734, 203] on div "Name" at bounding box center [756, 196] width 118 height 20
click at [909, 154] on input "text" at bounding box center [931, 149] width 73 height 18
type input "Fraud Verification %"
click at [675, 88] on button "Apply" at bounding box center [683, 92] width 29 height 16
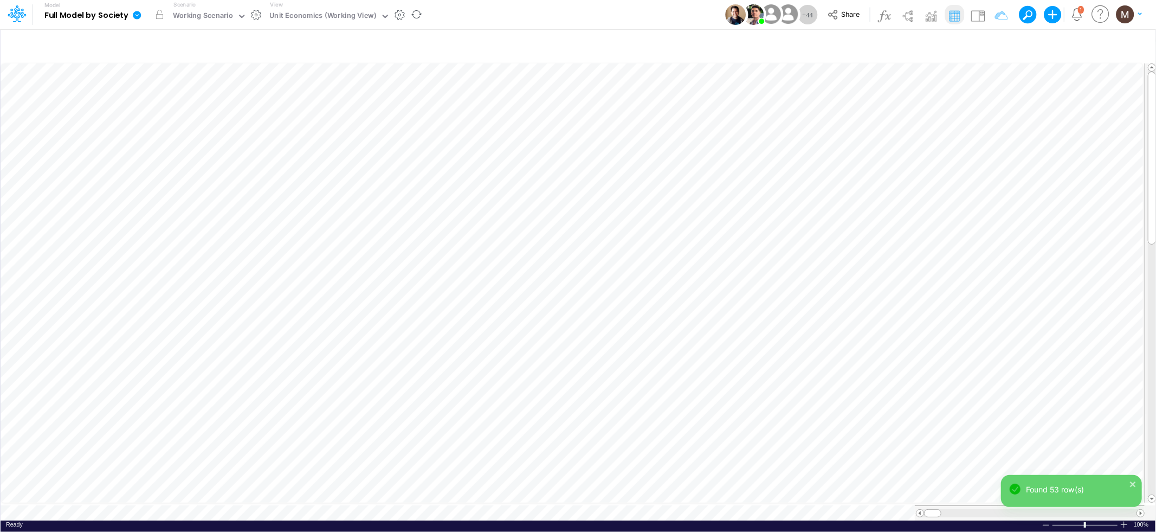
scroll to position [0, 1]
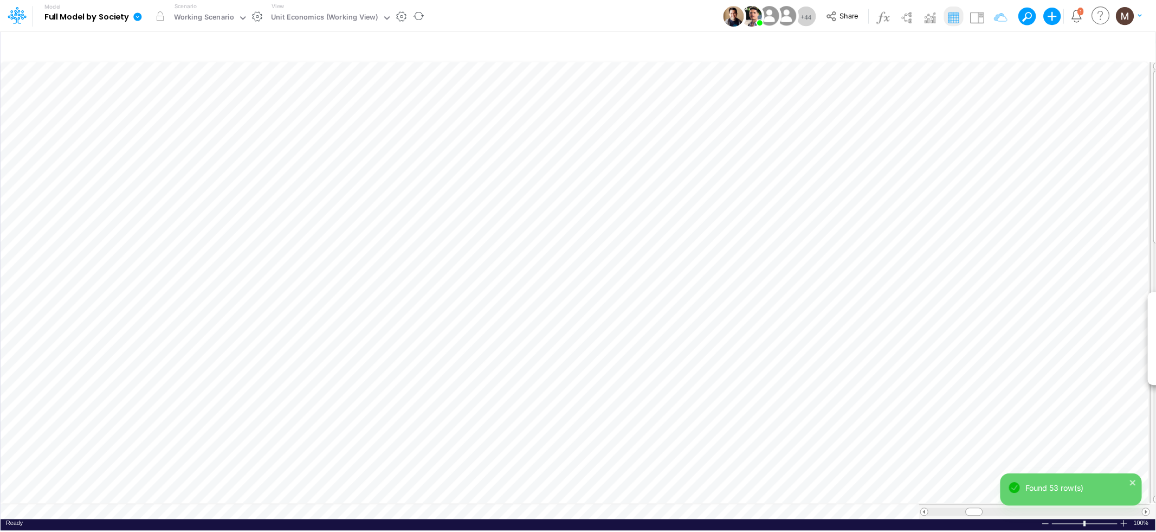
scroll to position [0, 1]
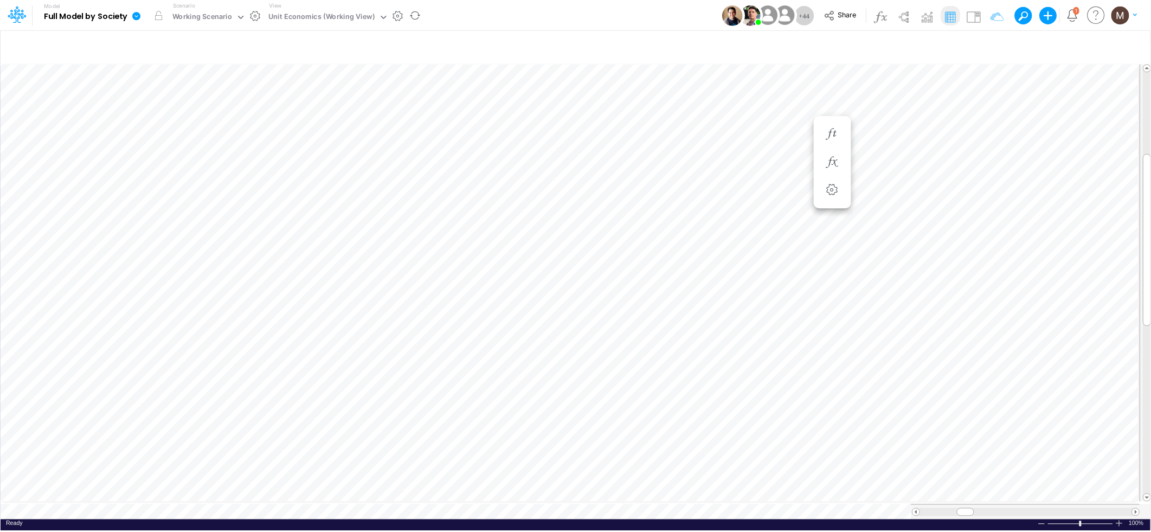
scroll to position [0, 1]
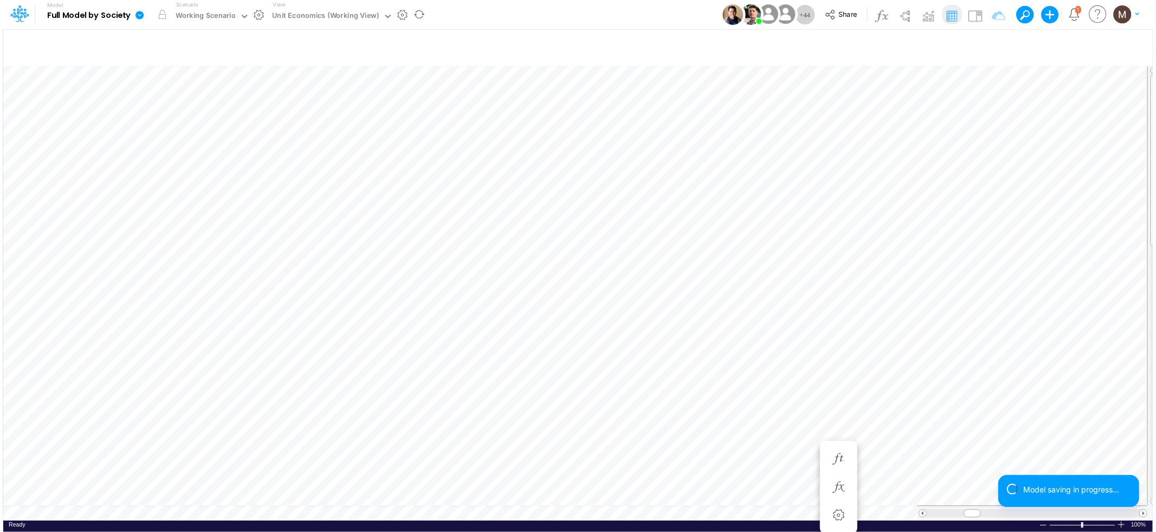
scroll to position [0, 1]
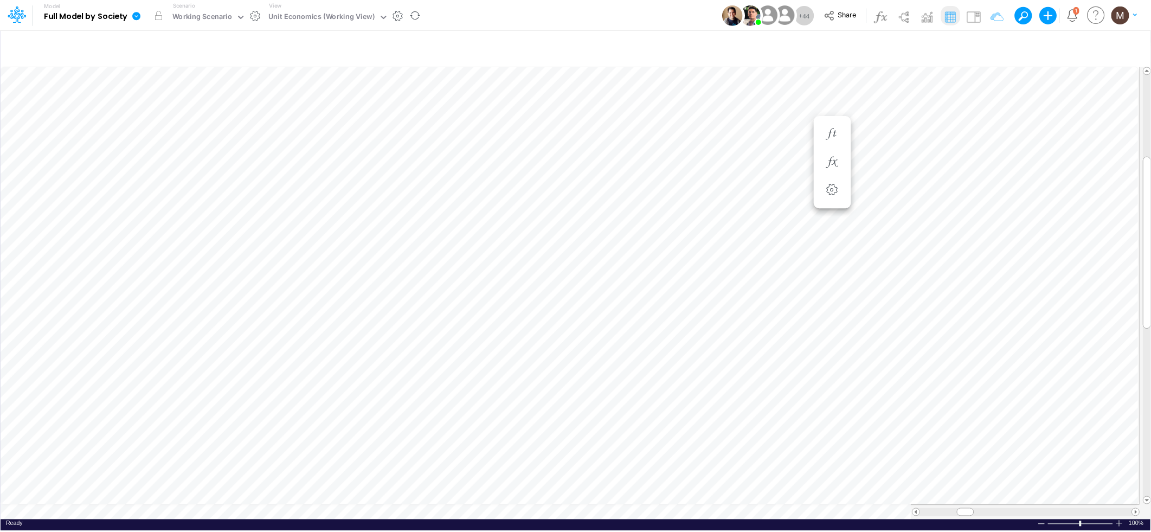
scroll to position [0, 1]
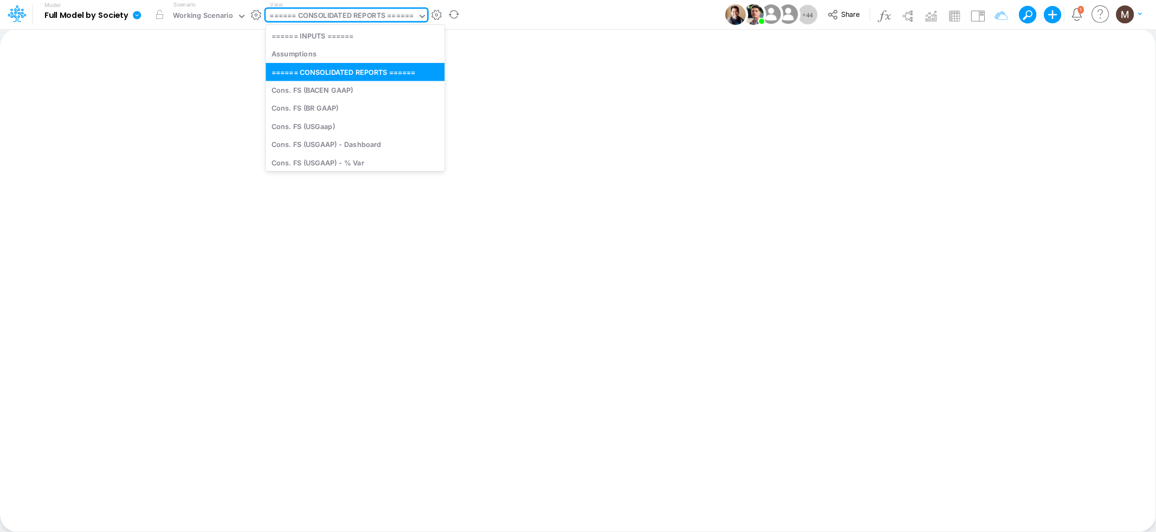
click at [352, 14] on div "====== CONSOLIDATED REPORTS ======" at bounding box center [342, 16] width 144 height 12
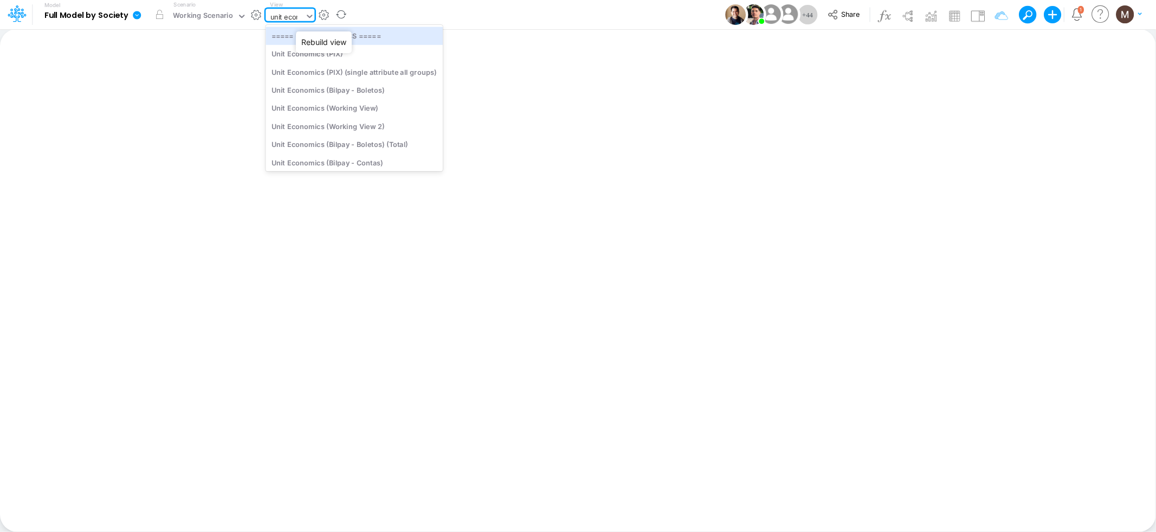
type input "unit econo"
click at [354, 109] on div "Unit Economics (Working View)" at bounding box center [354, 108] width 177 height 18
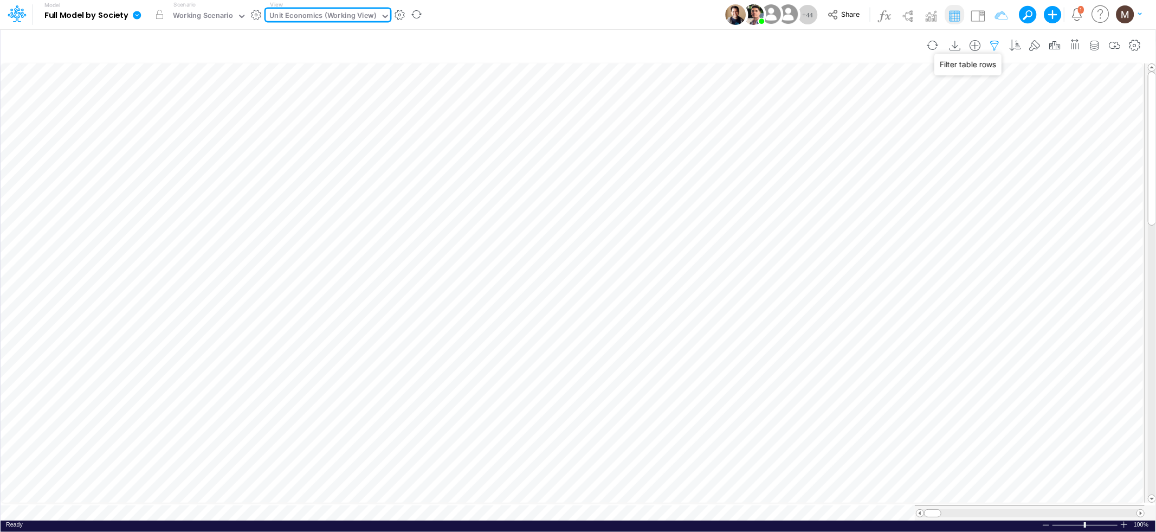
click at [993, 50] on icon "button" at bounding box center [995, 45] width 16 height 11
select select "contains"
select select "tableSearchOR"
select select "contains"
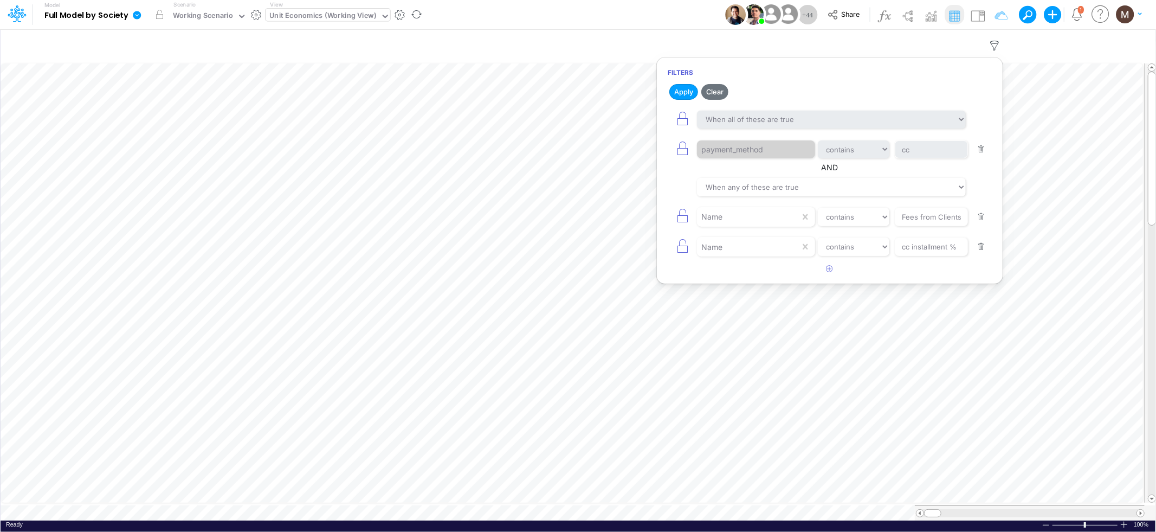
click at [982, 148] on button "button" at bounding box center [981, 149] width 21 height 15
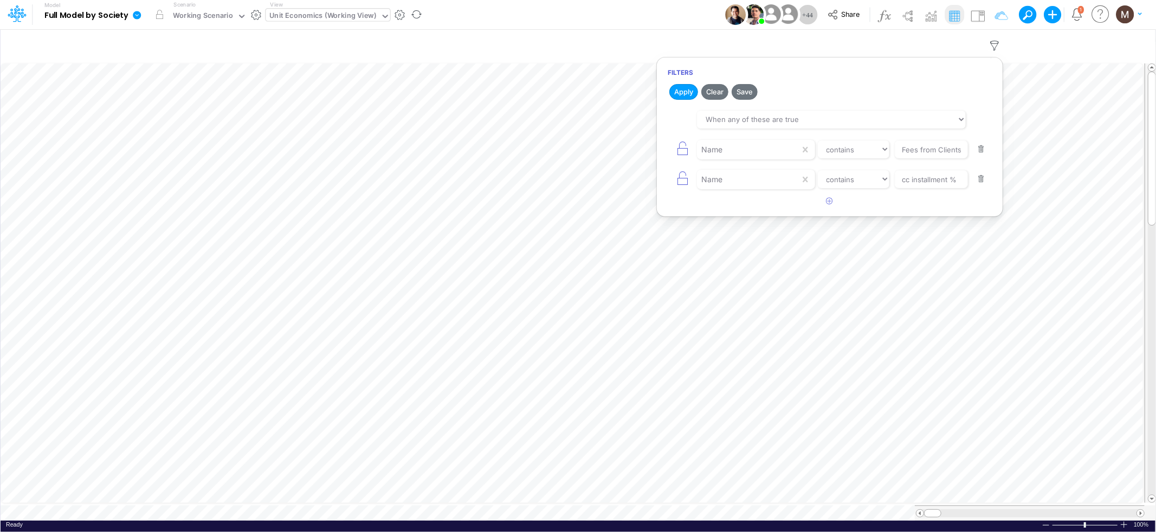
click at [982, 148] on button "button" at bounding box center [981, 149] width 21 height 15
type input "cc installment %"
click at [982, 148] on button "button" at bounding box center [981, 149] width 21 height 15
click at [829, 118] on icon "button" at bounding box center [829, 115] width 7 height 7
select select "tableSearchOR"
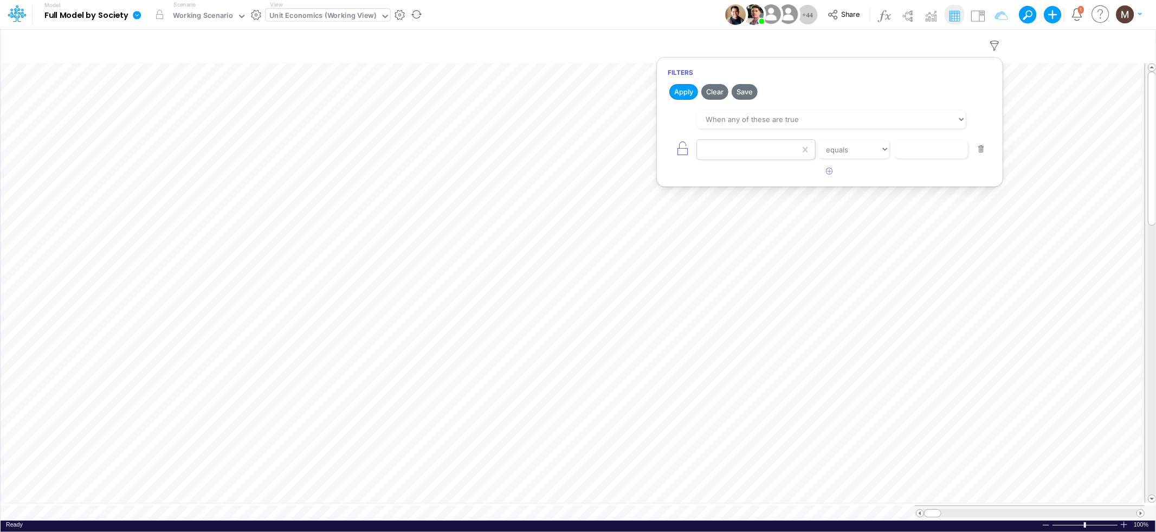
click at [774, 157] on div at bounding box center [748, 149] width 103 height 18
click at [763, 189] on div "Name" at bounding box center [756, 196] width 118 height 20
click at [916, 148] on input "text" at bounding box center [931, 149] width 73 height 18
type input "Fraud Verification %"
click at [677, 96] on button "Apply" at bounding box center [683, 92] width 29 height 16
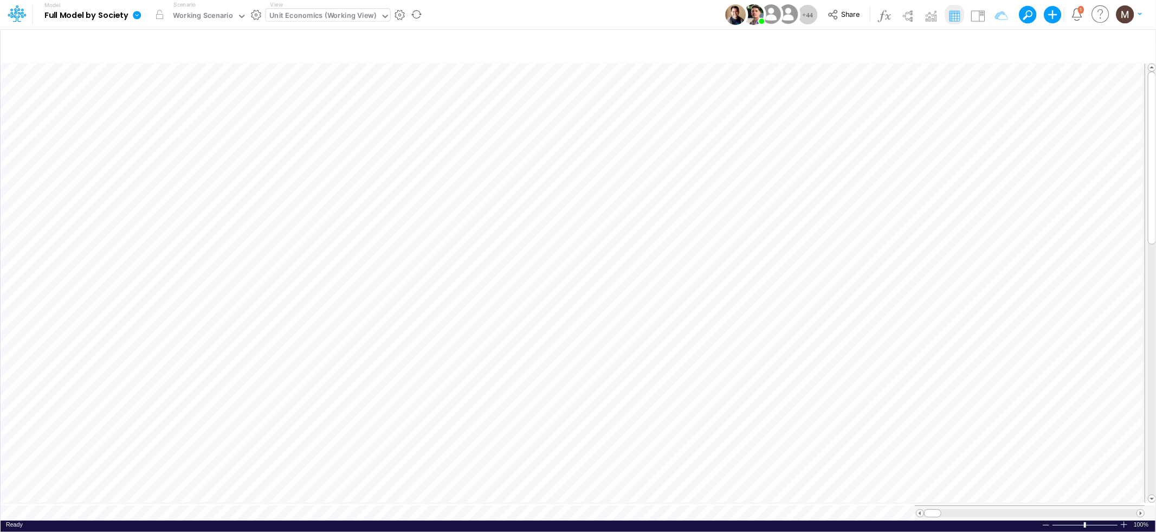
scroll to position [0, 1]
drag, startPoint x: 940, startPoint y: 507, endPoint x: 973, endPoint y: 505, distance: 33.1
click at [973, 509] on span at bounding box center [971, 512] width 7 height 7
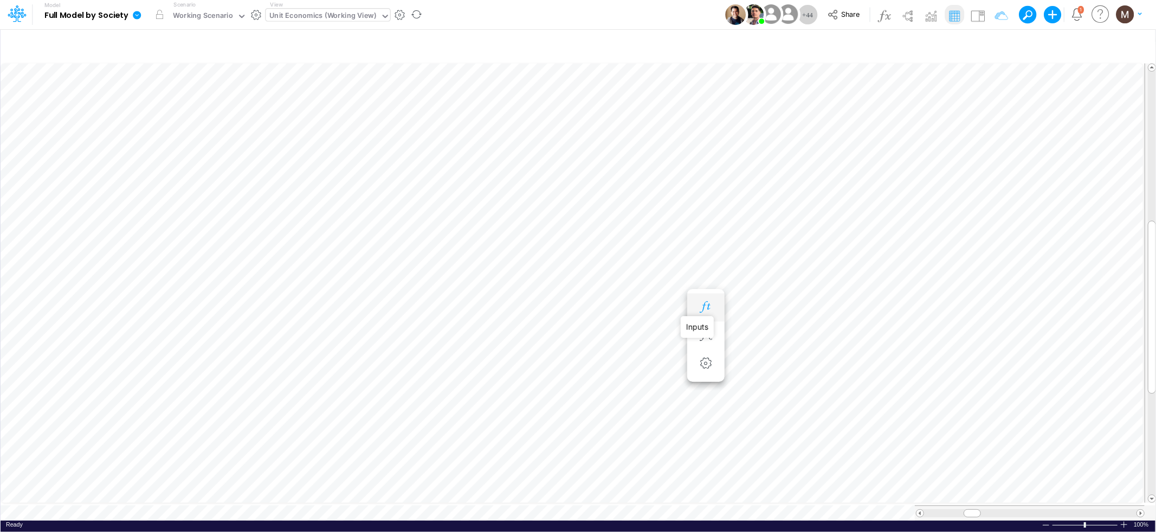
click at [709, 311] on icon "button" at bounding box center [705, 306] width 16 height 11
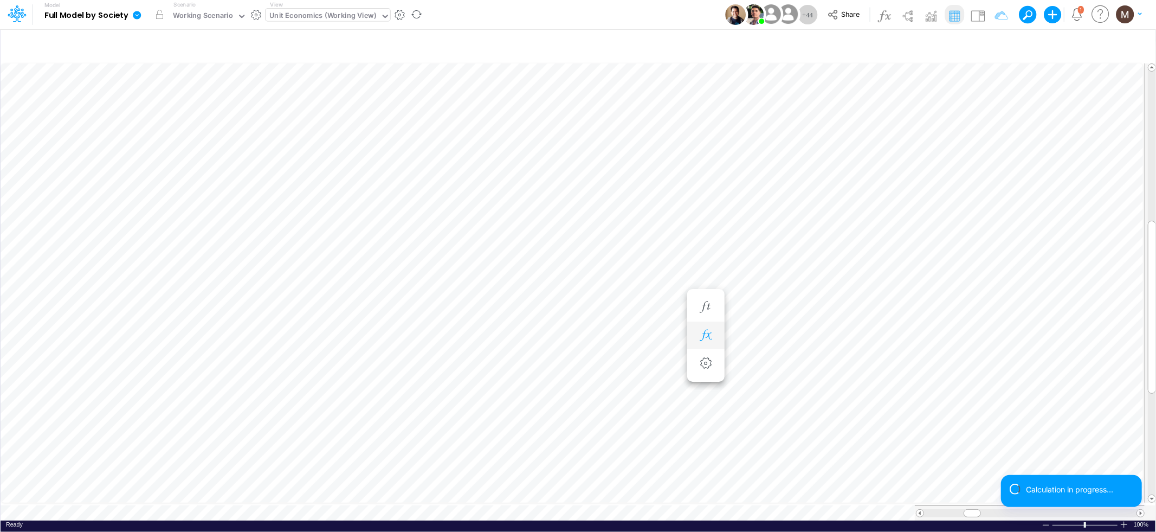
scroll to position [0, 1]
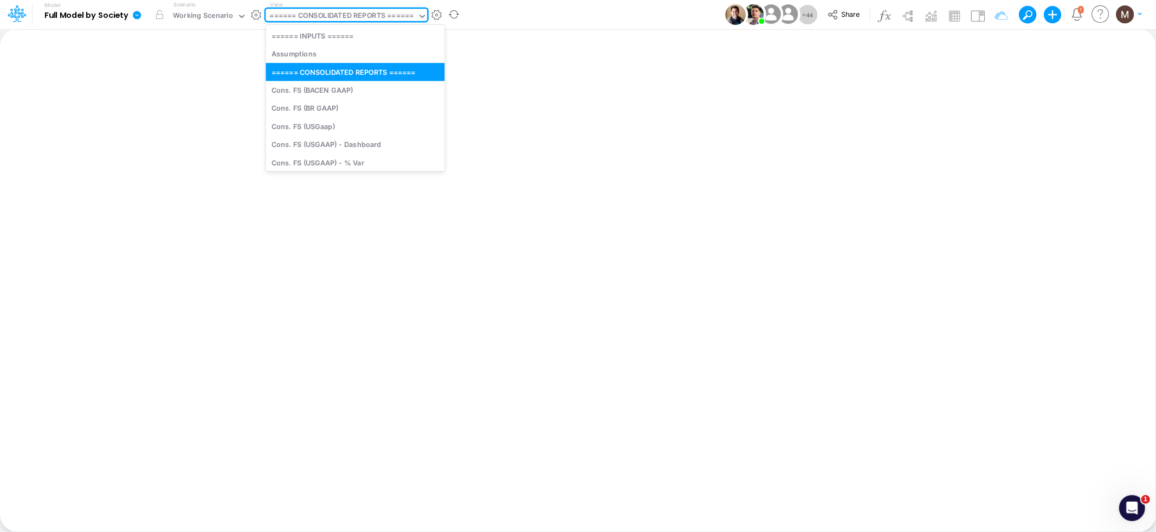
click at [333, 11] on div "====== CONSOLIDATED REPORTS ======" at bounding box center [342, 16] width 144 height 12
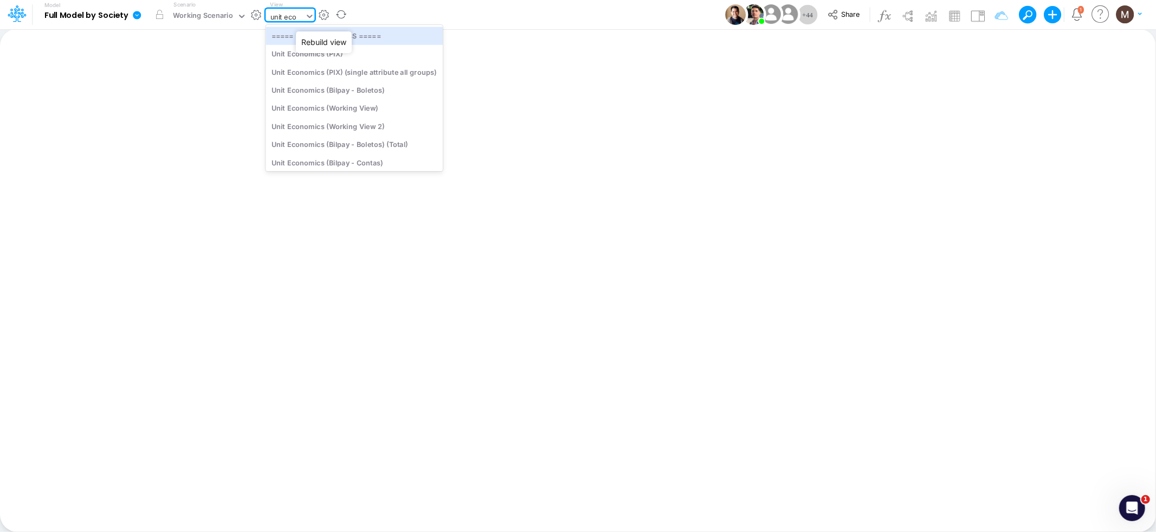
type input "unit econ"
click at [348, 111] on div "Unit Economics (Working View)" at bounding box center [354, 108] width 177 height 18
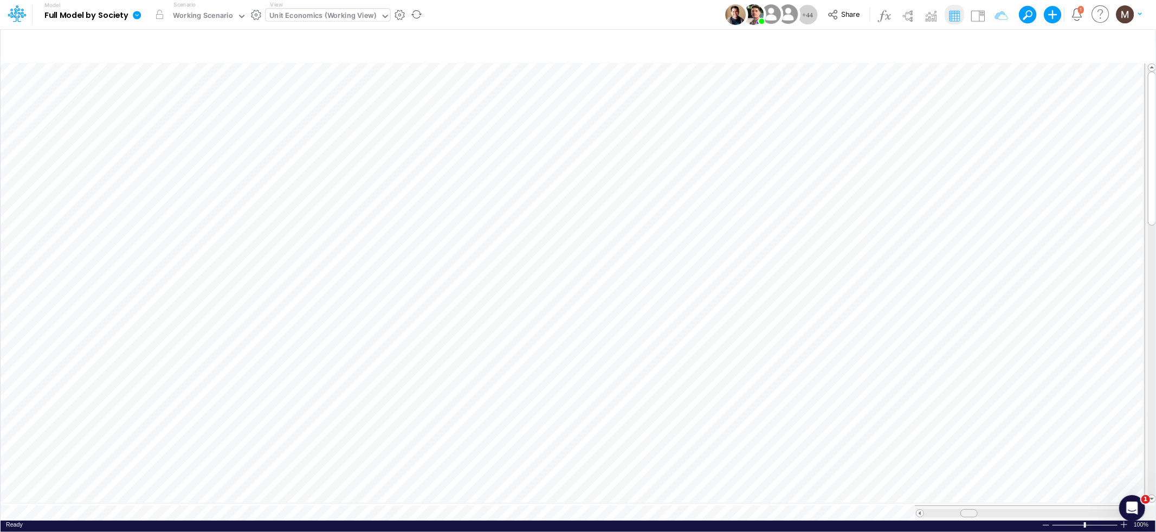
drag, startPoint x: 933, startPoint y: 509, endPoint x: 970, endPoint y: 508, distance: 36.3
click at [970, 509] on span at bounding box center [968, 512] width 7 height 7
click at [992, 47] on icon "button" at bounding box center [995, 45] width 16 height 11
select select "contains"
select select "tableSearchOR"
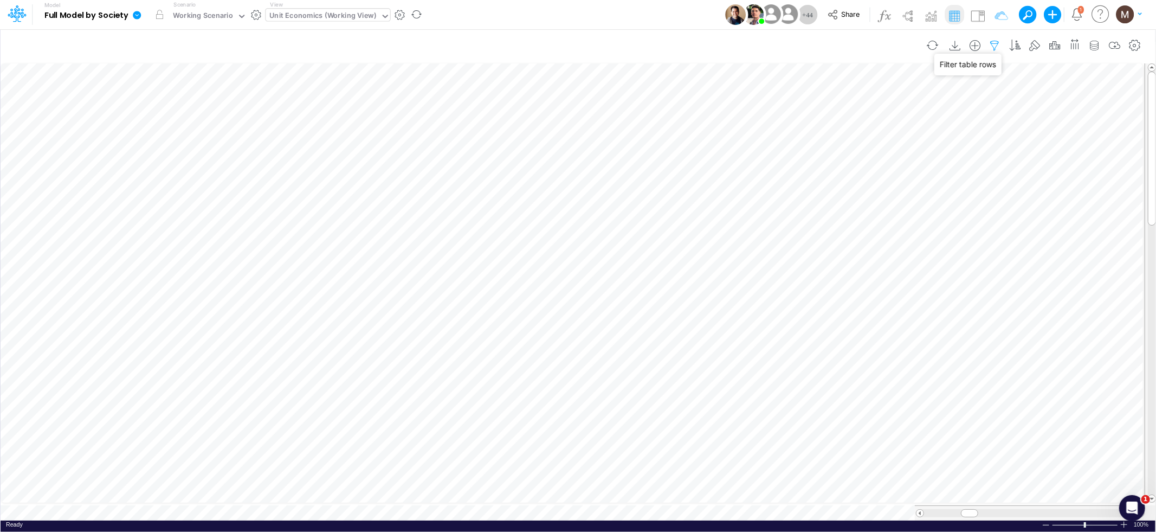
select select "contains"
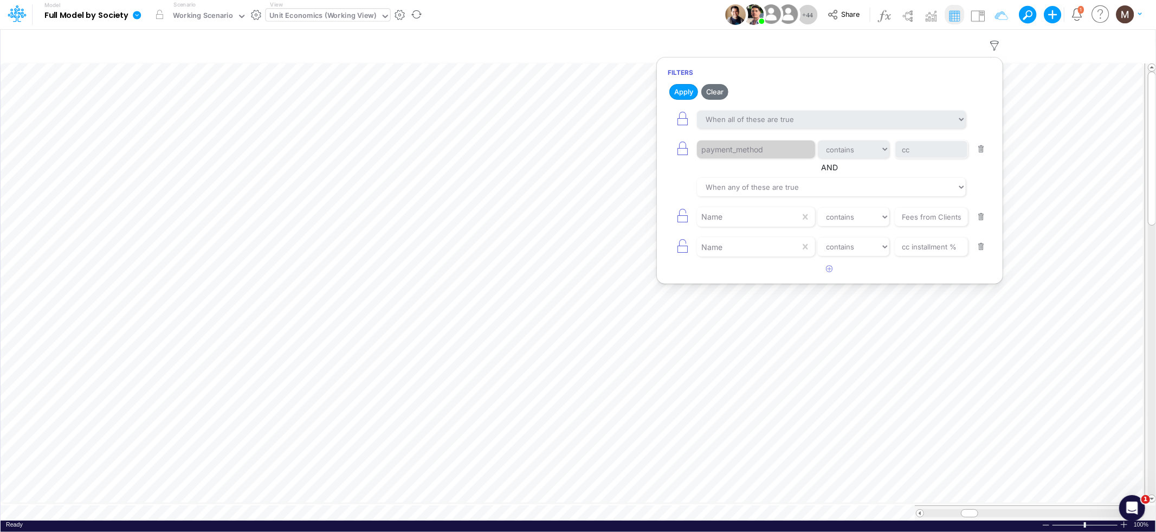
click at [984, 213] on button "button" at bounding box center [981, 217] width 21 height 15
type input "cc installment %"
click at [984, 213] on button "button" at bounding box center [981, 217] width 21 height 15
click at [981, 152] on button "button" at bounding box center [981, 149] width 21 height 15
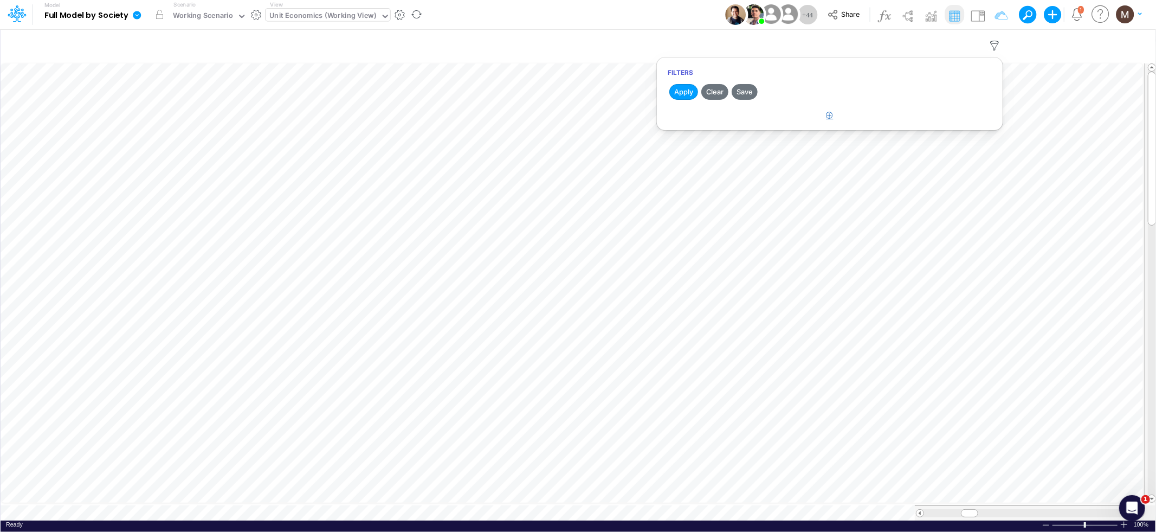
click at [830, 117] on icon "button" at bounding box center [829, 115] width 7 height 7
select select "tableSearchOR"
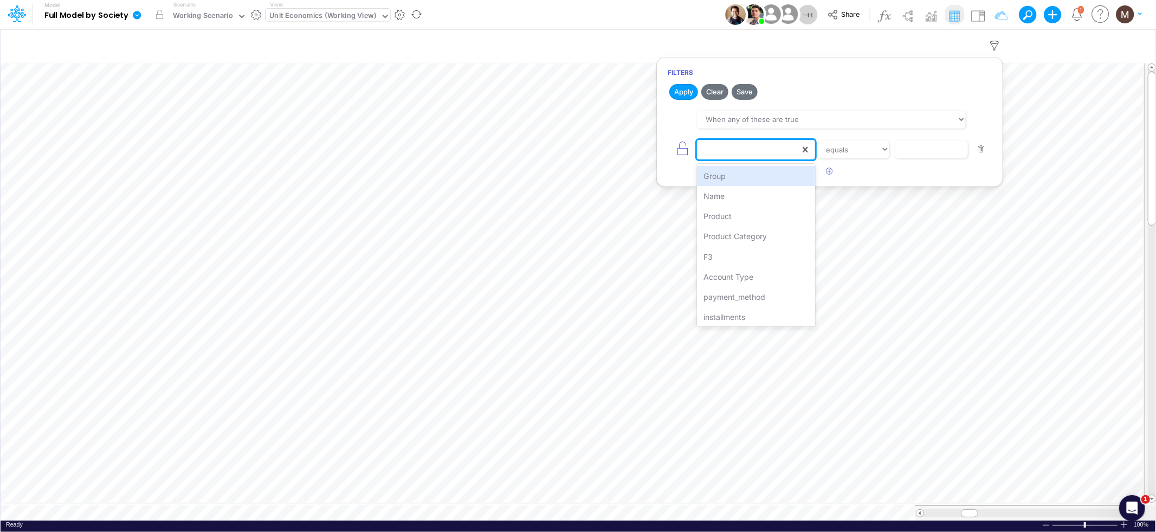
click at [795, 149] on div at bounding box center [748, 149] width 103 height 18
click at [772, 192] on div "Name" at bounding box center [756, 196] width 118 height 20
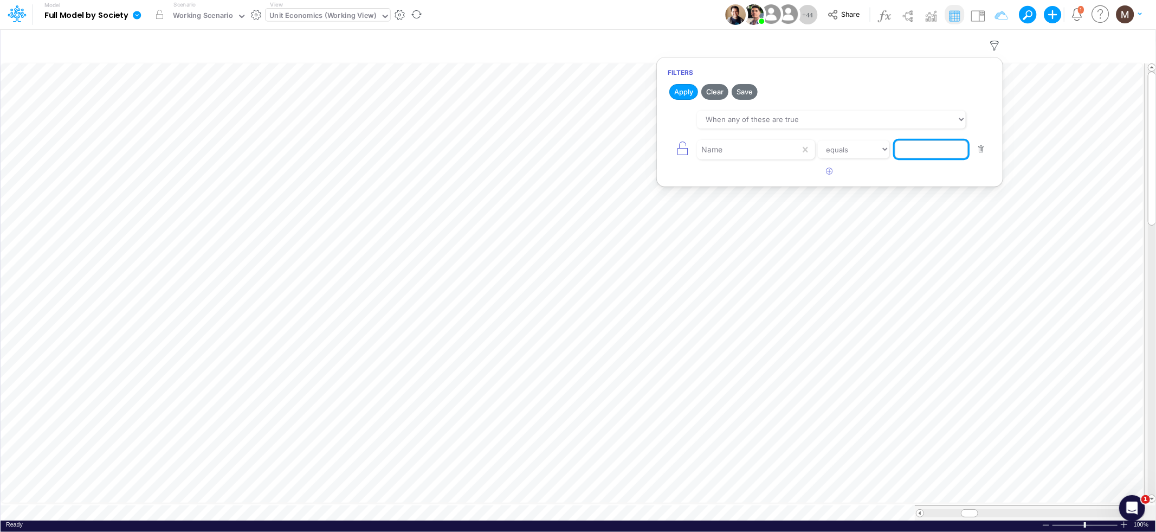
click at [915, 151] on input "text" at bounding box center [931, 149] width 73 height 18
type input "Fraud Verification %"
click at [688, 93] on button "Apply" at bounding box center [683, 92] width 29 height 16
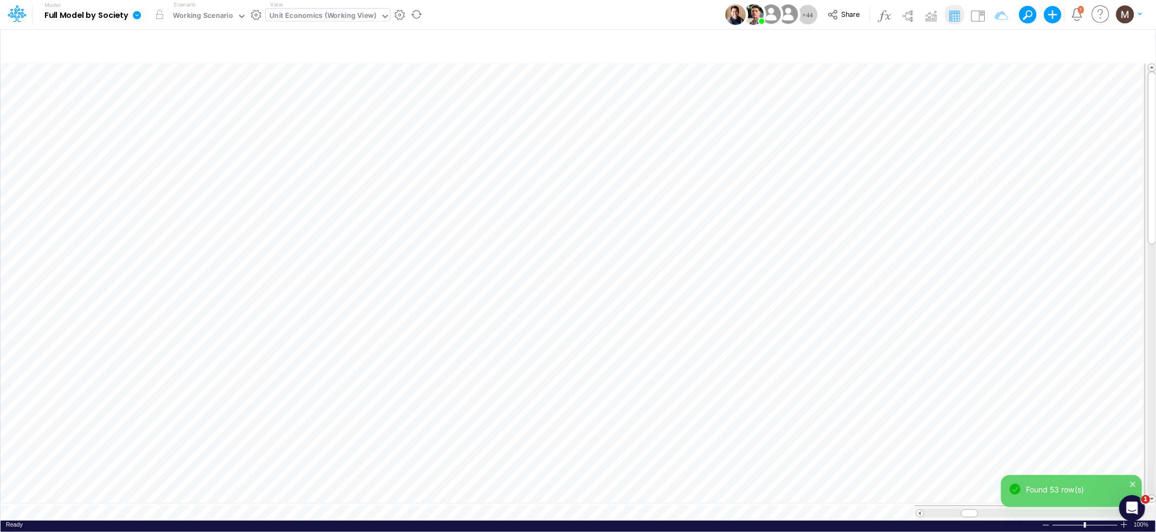
scroll to position [0, 1]
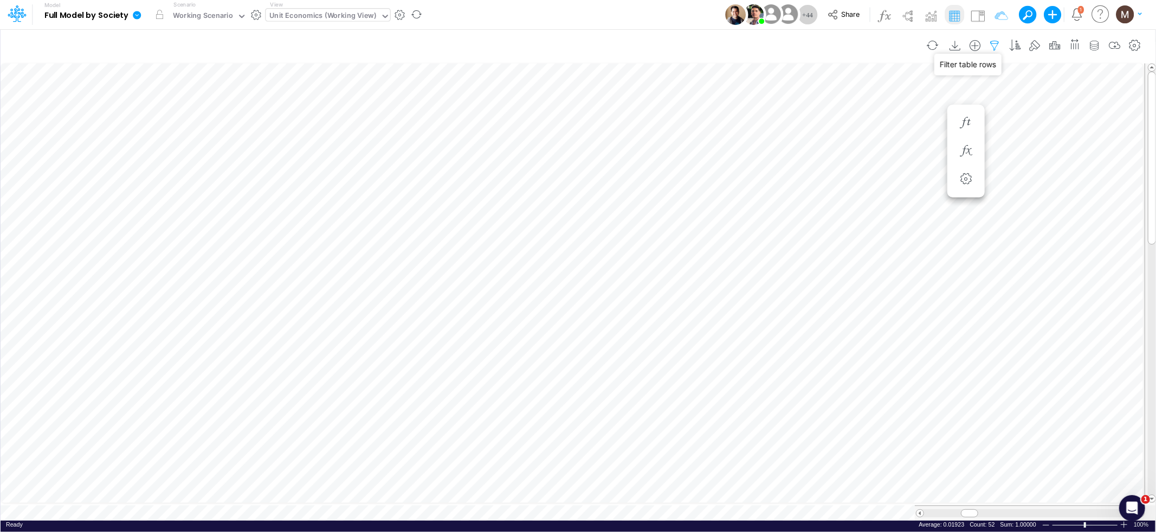
click at [994, 43] on icon "button" at bounding box center [995, 45] width 16 height 11
select select "tableSearchOR"
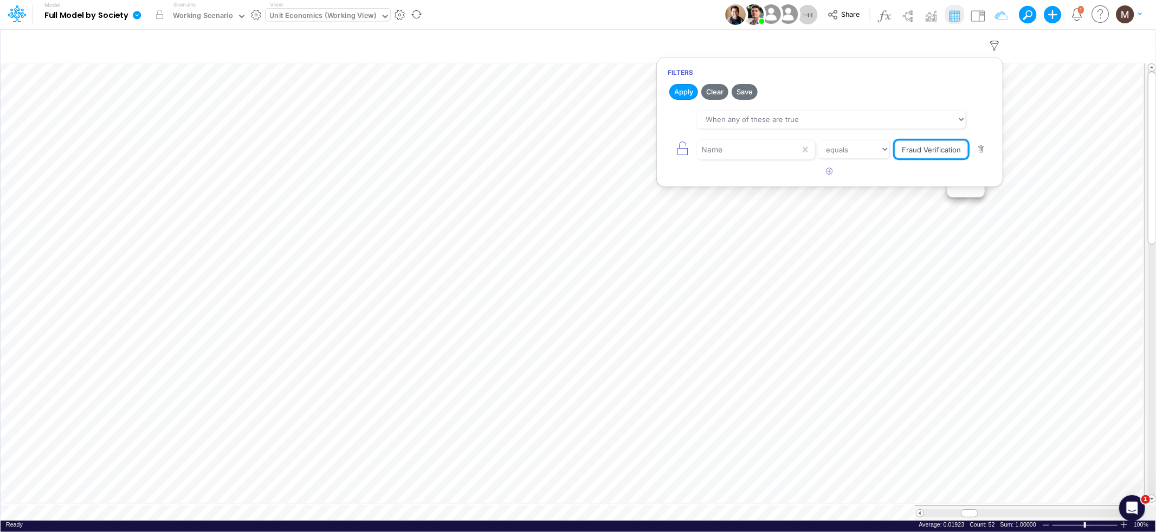
click at [946, 151] on input "Fraud Verification %" at bounding box center [931, 149] width 73 height 18
type input "Advancing Cost %"
drag, startPoint x: 680, startPoint y: 93, endPoint x: 694, endPoint y: 101, distance: 15.5
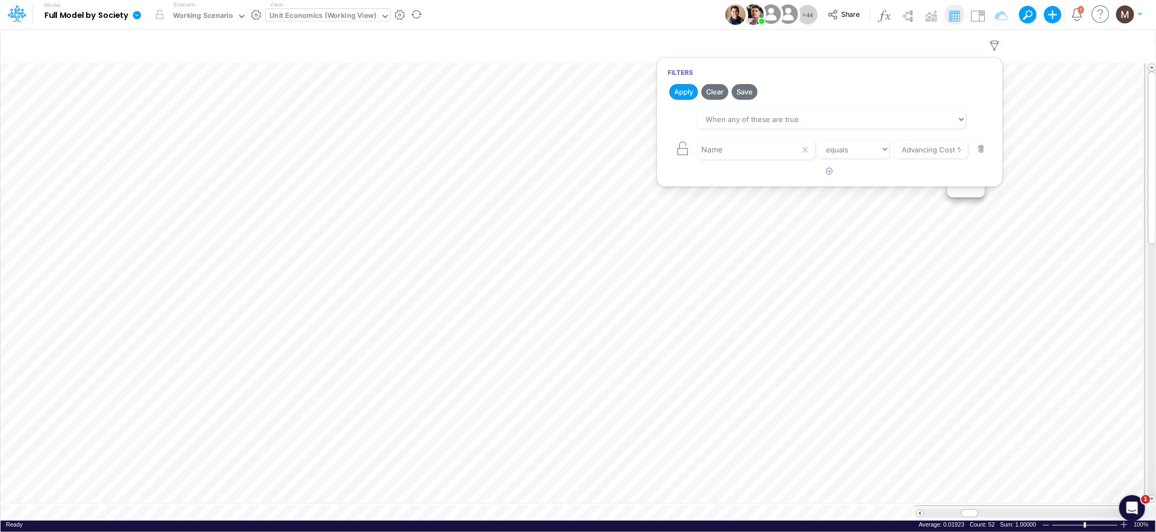
click at [681, 93] on button "Apply" at bounding box center [683, 92] width 29 height 16
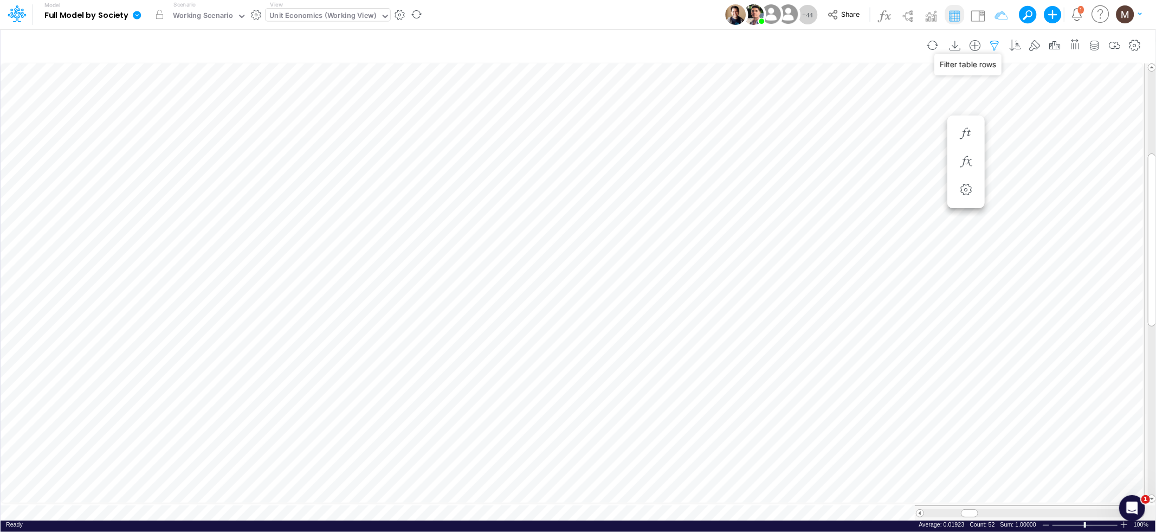
click at [999, 47] on icon "button" at bounding box center [995, 45] width 16 height 11
select select "tableSearchOR"
click at [981, 154] on button "button" at bounding box center [981, 149] width 21 height 15
click at [681, 91] on button "Apply" at bounding box center [683, 92] width 29 height 16
click at [996, 46] on icon "button" at bounding box center [995, 45] width 16 height 11
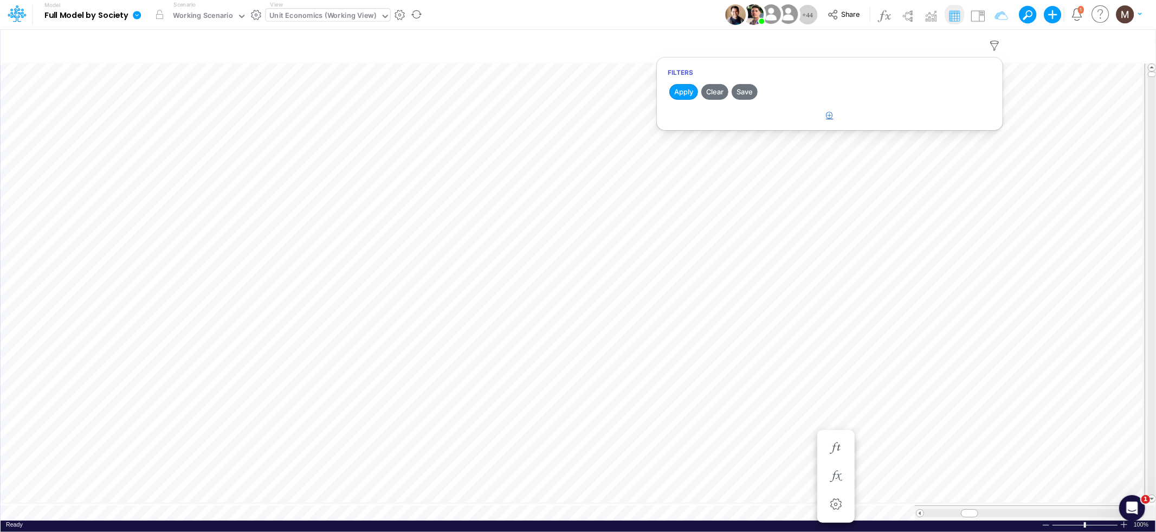
click at [831, 114] on icon "button" at bounding box center [829, 115] width 7 height 7
select select "tableSearchOR"
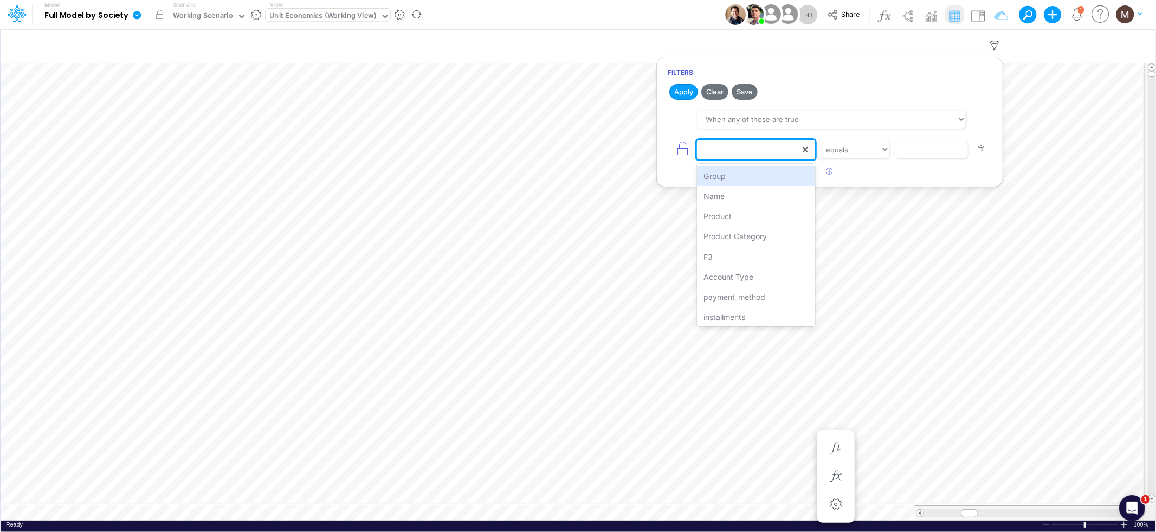
click at [748, 151] on div at bounding box center [748, 149] width 103 height 18
click at [741, 201] on div "Name" at bounding box center [756, 196] width 118 height 20
click at [913, 156] on input "text" at bounding box center [931, 149] width 73 height 18
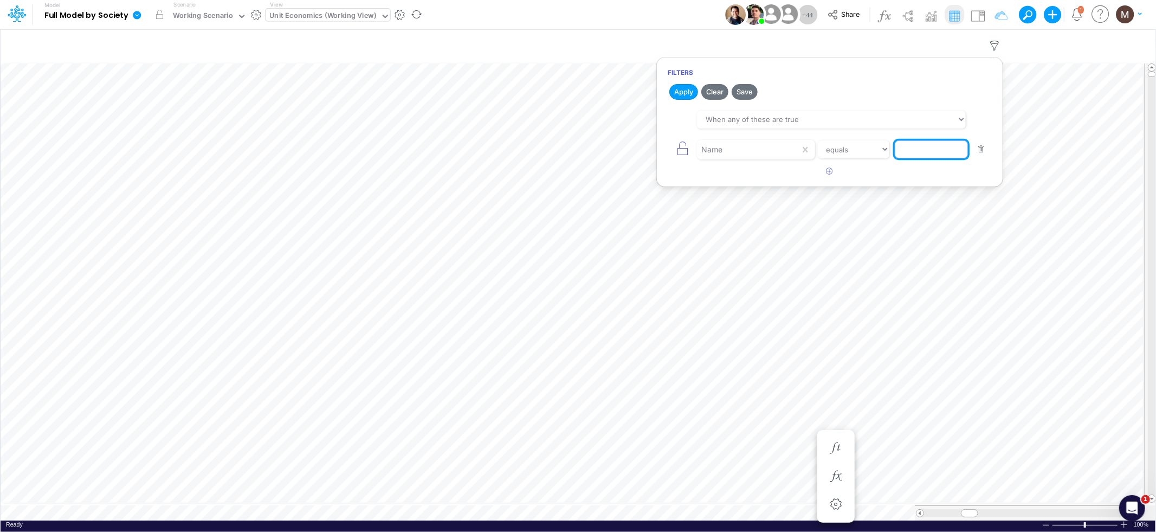
type input "Fees from Clients %"
click at [688, 96] on button "Apply" at bounding box center [683, 92] width 29 height 16
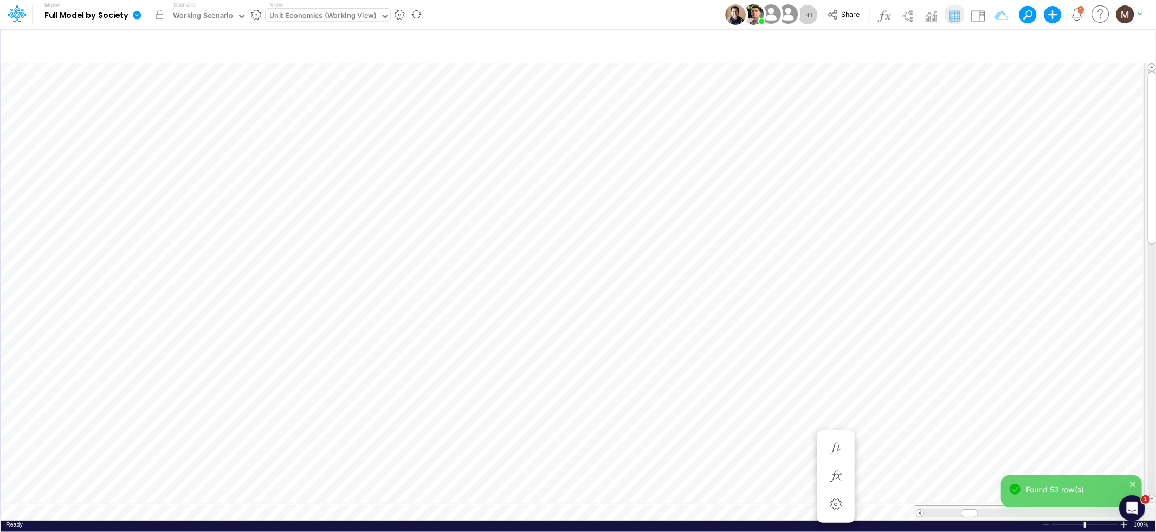
scroll to position [0, 1]
click at [998, 43] on icon "button" at bounding box center [995, 45] width 16 height 11
select select "tableSearchOR"
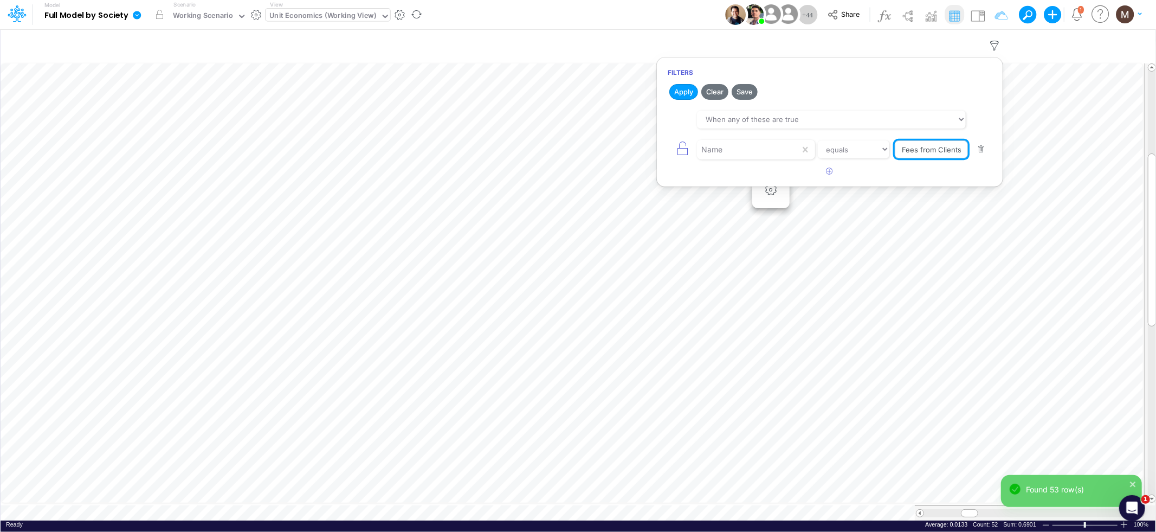
click at [942, 146] on input "Fees from Clients %" at bounding box center [931, 149] width 73 height 18
type input "Fees from Providers %"
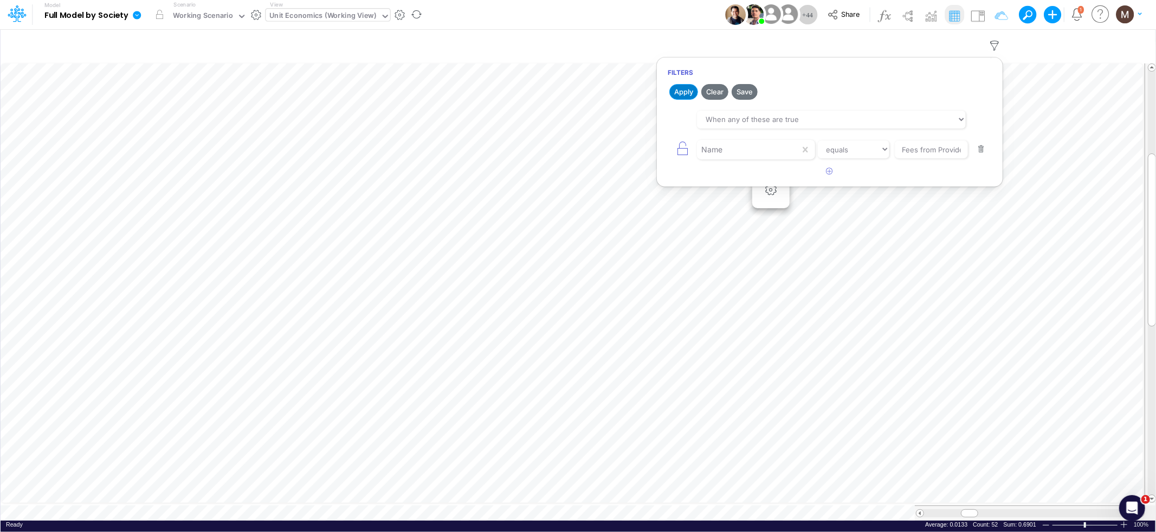
click at [688, 96] on button "Apply" at bounding box center [683, 92] width 29 height 16
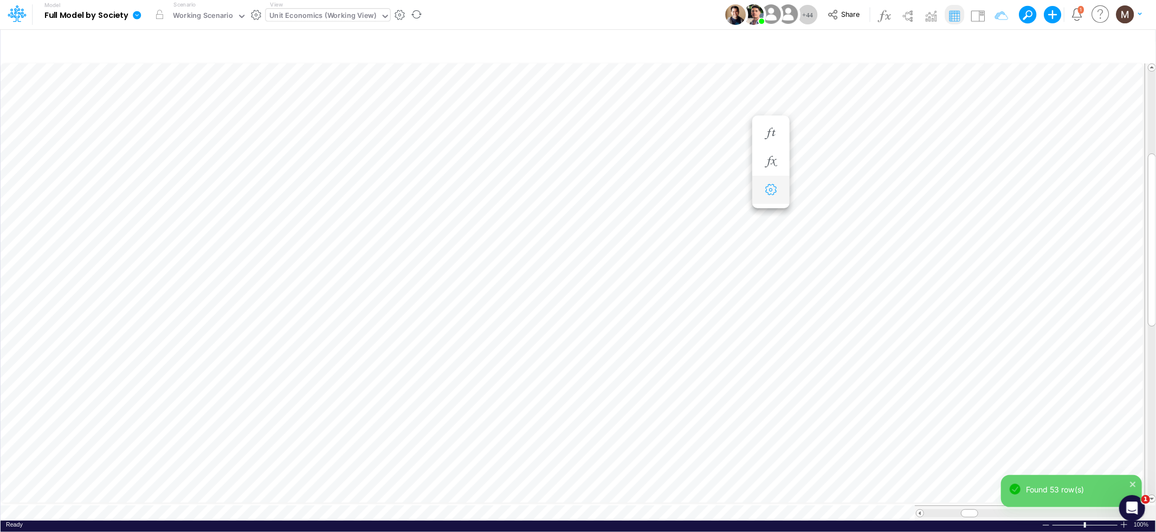
scroll to position [0, 1]
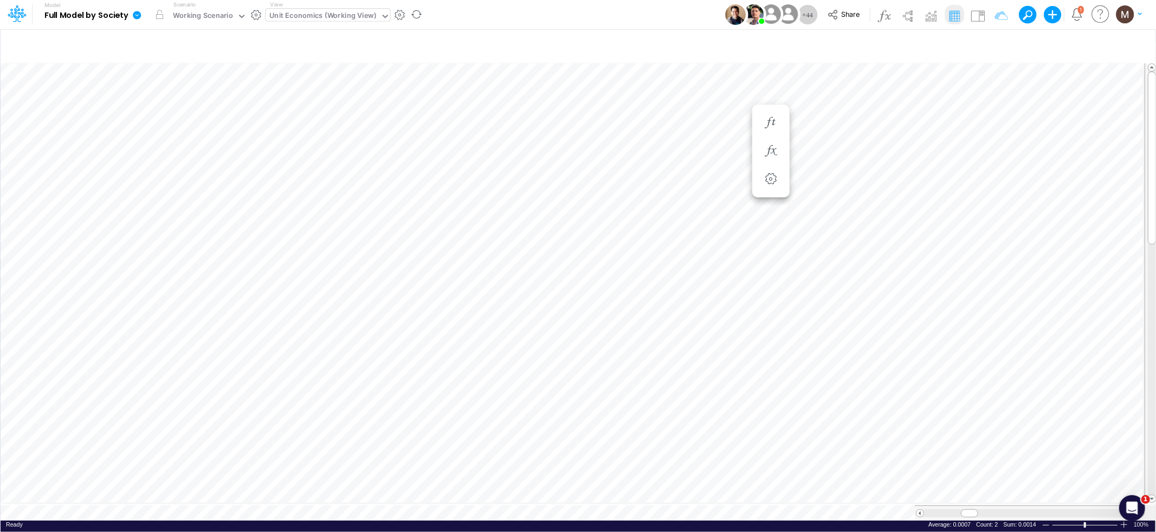
scroll to position [0, 1]
click at [996, 46] on icon "button" at bounding box center [995, 45] width 16 height 11
select select "tableSearchOR"
click at [980, 153] on button "button" at bounding box center [981, 149] width 21 height 15
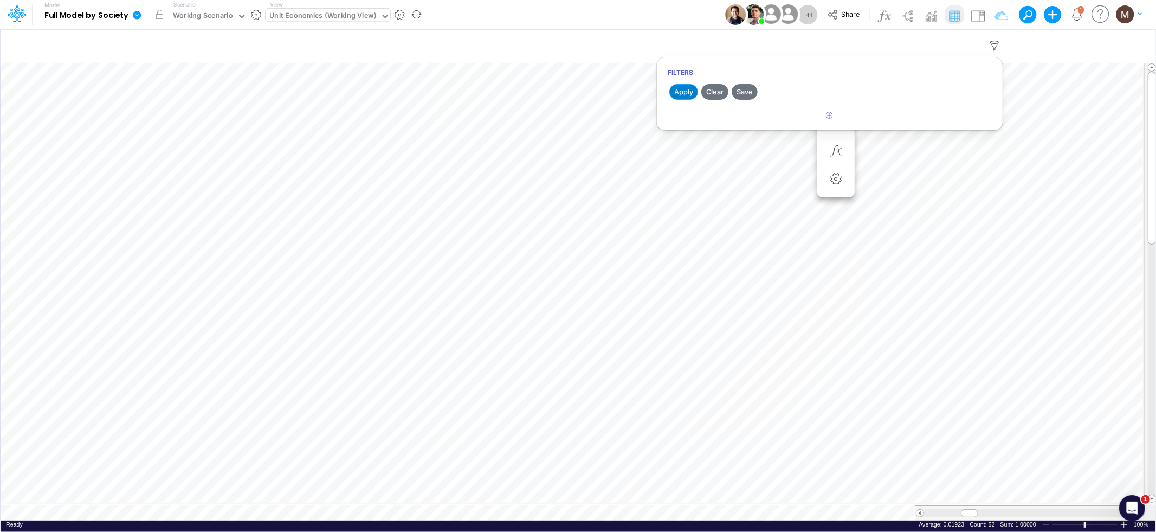
click at [680, 90] on button "Apply" at bounding box center [683, 92] width 29 height 16
click at [832, 117] on icon "button" at bounding box center [829, 115] width 7 height 7
select select "tableSearchOR"
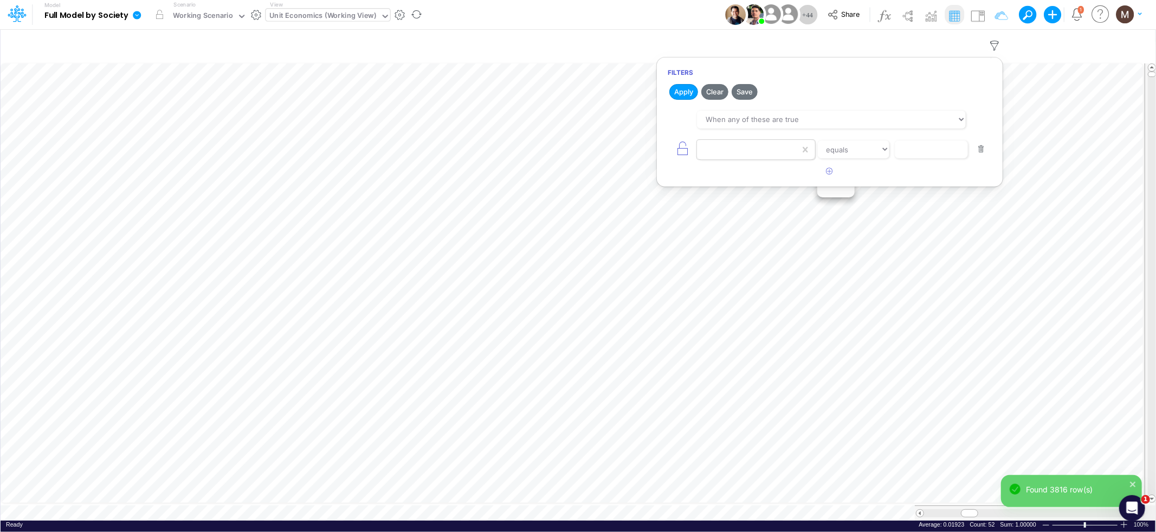
click at [778, 152] on div at bounding box center [748, 149] width 103 height 18
click at [737, 197] on div "Name" at bounding box center [756, 196] width 118 height 20
click at [903, 150] on input "text" at bounding box center [931, 149] width 73 height 18
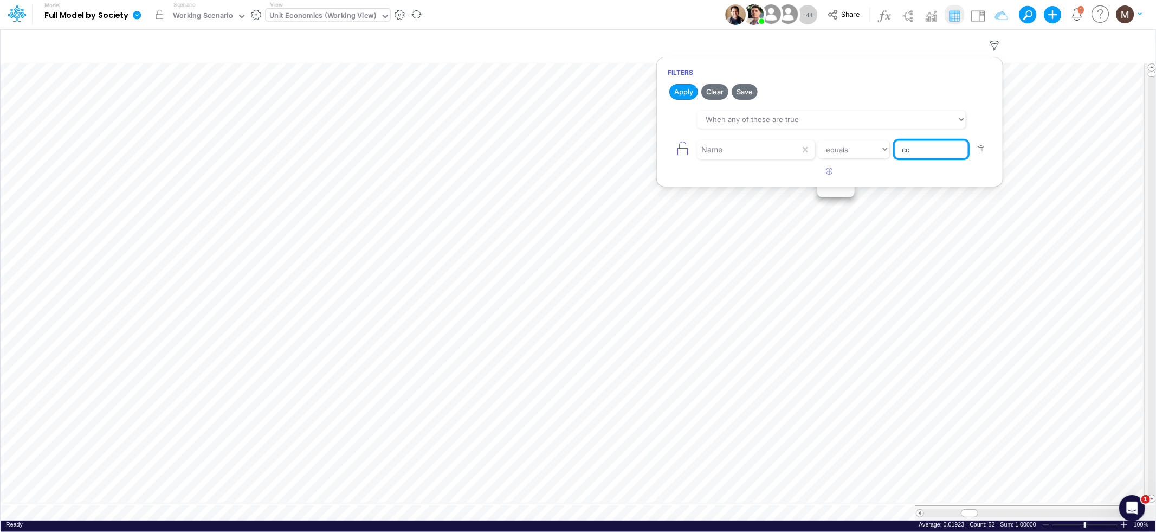
type input "CC Installment %"
click at [675, 94] on button "Apply" at bounding box center [683, 92] width 29 height 16
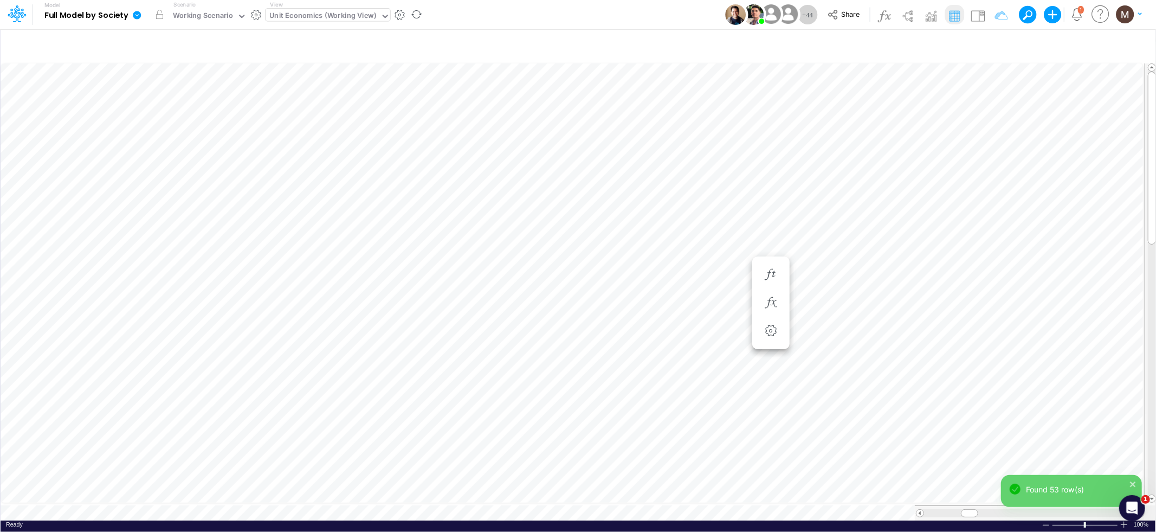
scroll to position [0, 1]
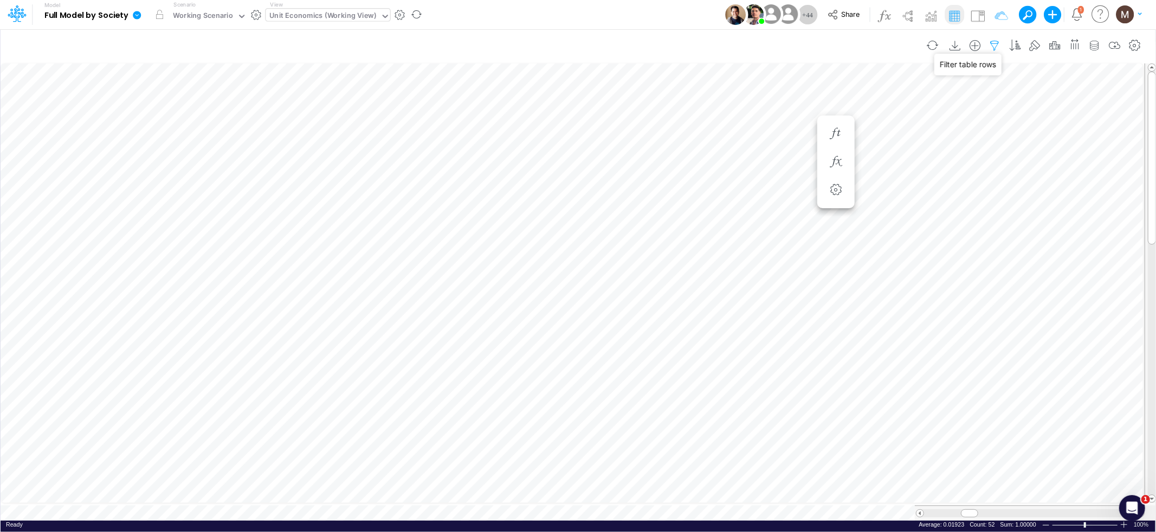
click at [994, 48] on icon "button" at bounding box center [995, 45] width 16 height 11
select select "tableSearchOR"
click at [983, 153] on button "button" at bounding box center [981, 149] width 21 height 15
click at [673, 93] on button "Apply" at bounding box center [683, 92] width 29 height 16
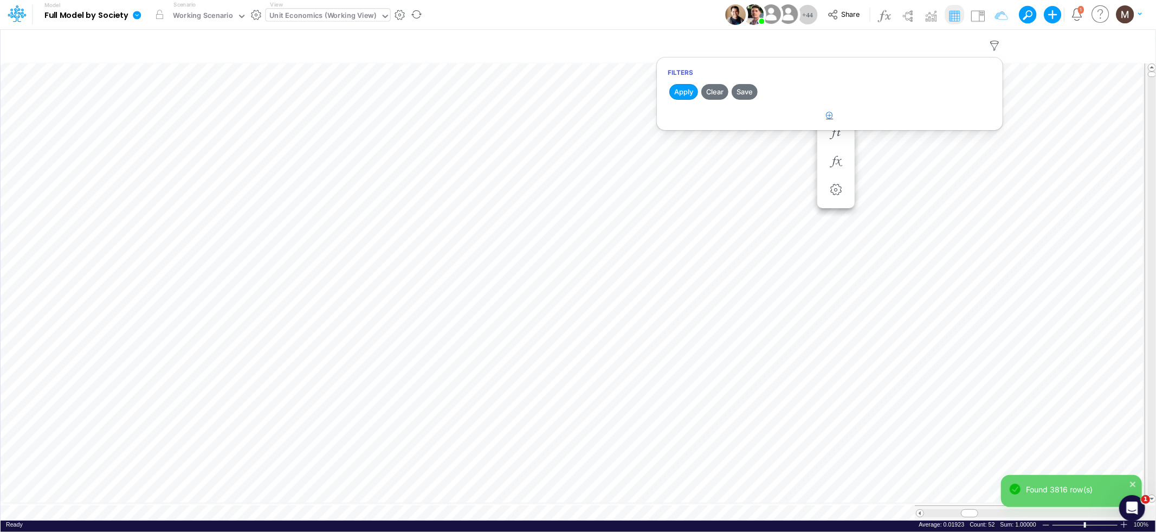
click at [830, 120] on button "button" at bounding box center [829, 116] width 21 height 18
select select "tableSearchOR"
click at [761, 149] on div at bounding box center [748, 149] width 103 height 18
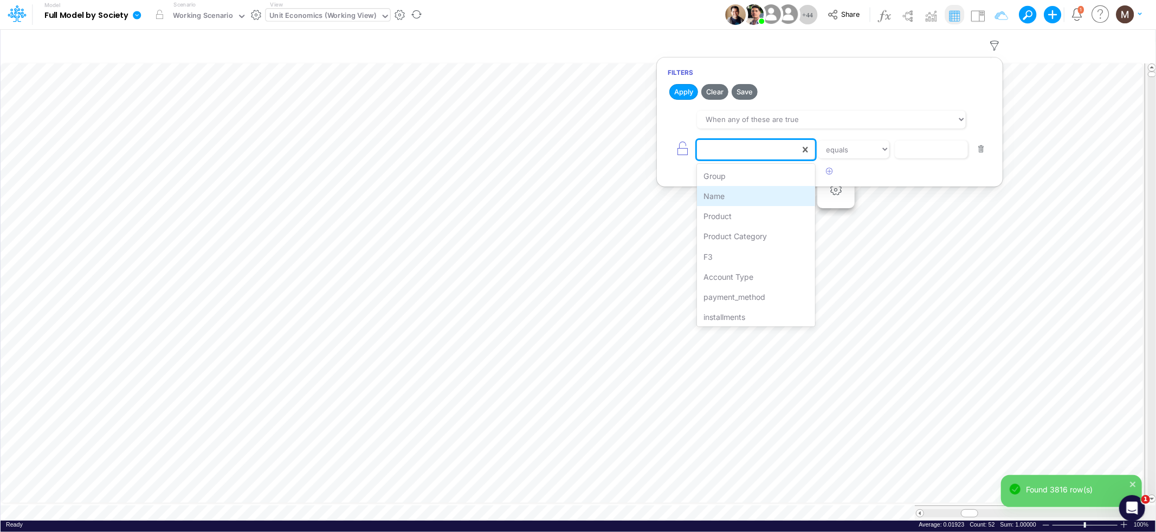
click at [752, 193] on div "Name" at bounding box center [756, 196] width 118 height 20
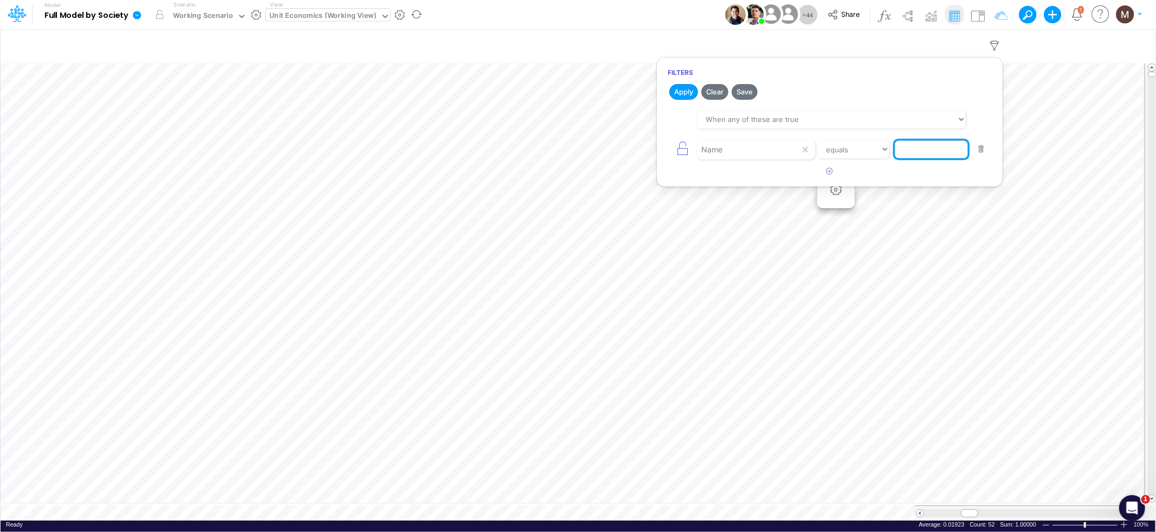
click at [905, 151] on input "text" at bounding box center [931, 149] width 73 height 18
type input "Credit Card %"
click at [690, 93] on button "Apply" at bounding box center [683, 92] width 29 height 16
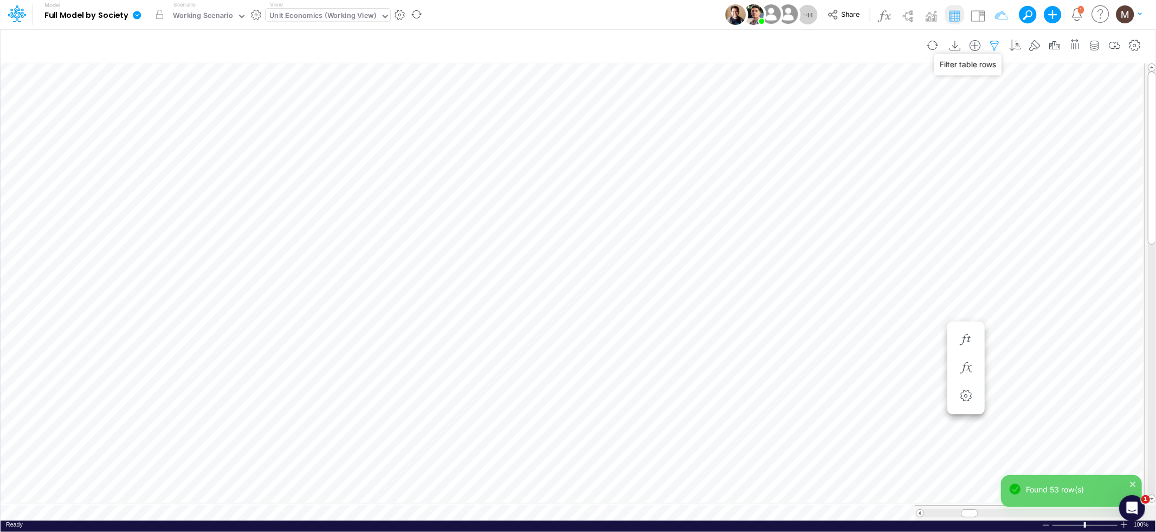
click at [993, 46] on icon "button" at bounding box center [995, 45] width 16 height 11
select select "tableSearchOR"
click at [981, 148] on button "button" at bounding box center [981, 149] width 21 height 15
click at [679, 95] on button "Apply" at bounding box center [683, 92] width 29 height 16
click at [828, 113] on icon "button" at bounding box center [829, 115] width 7 height 7
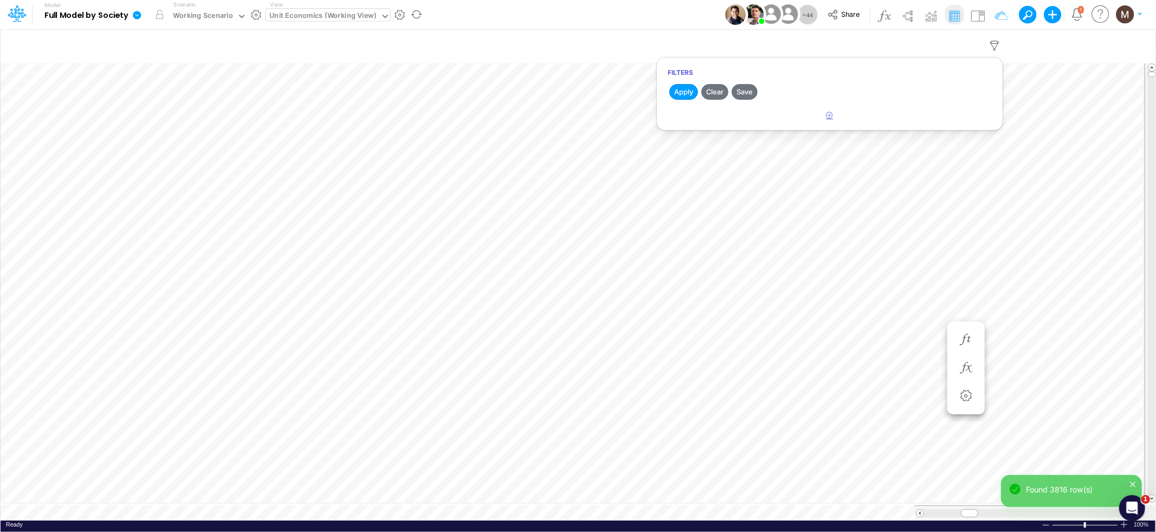
select select "tableSearchOR"
click at [779, 152] on div at bounding box center [748, 149] width 103 height 18
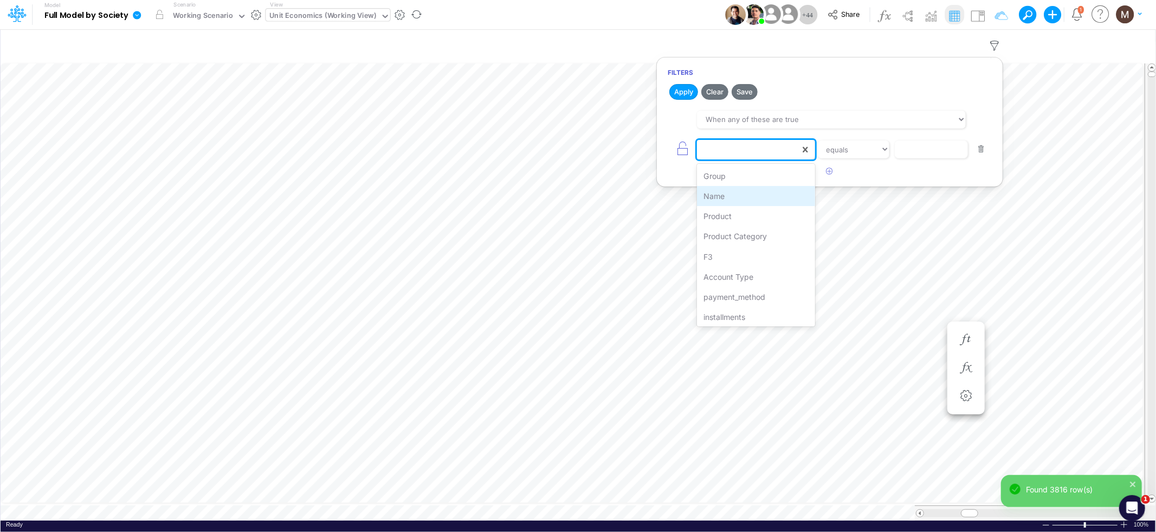
click at [745, 189] on div "Name" at bounding box center [756, 196] width 118 height 20
click at [920, 150] on input "text" at bounding box center [931, 149] width 73 height 18
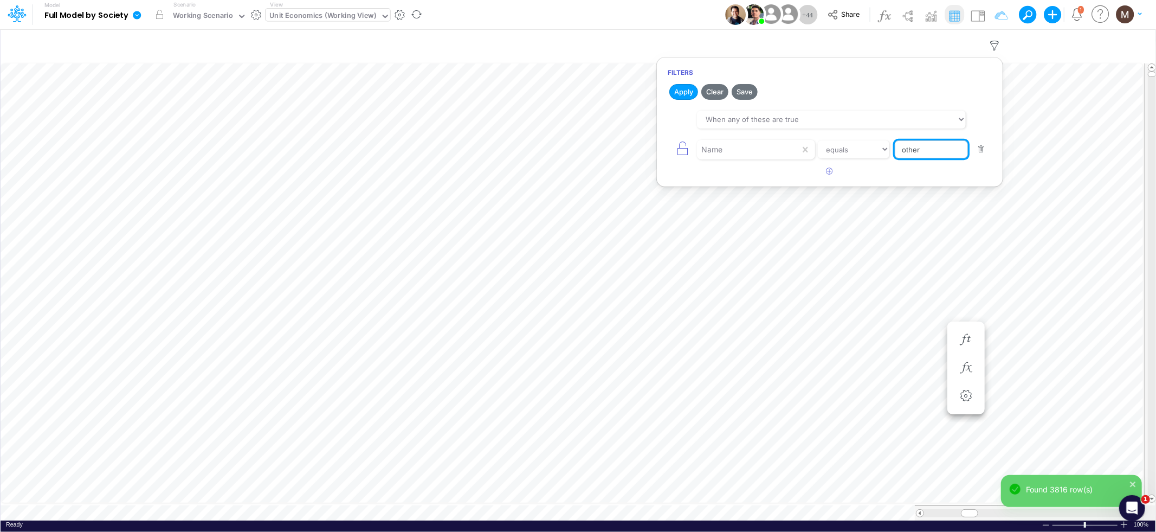
type input "Other %"
click at [682, 93] on button "Apply" at bounding box center [683, 92] width 29 height 16
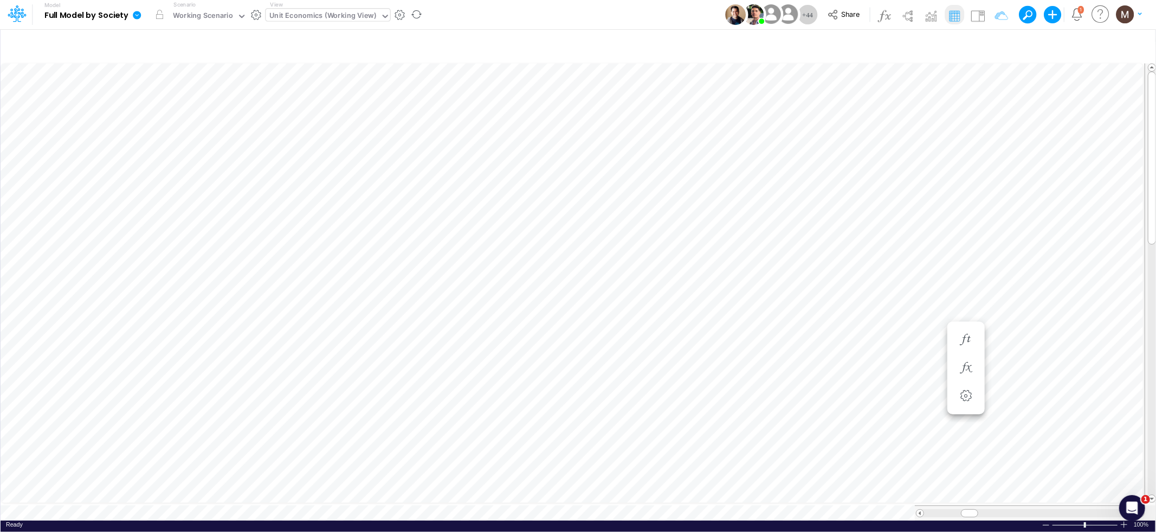
scroll to position [0, 1]
click at [998, 44] on icon "button" at bounding box center [995, 45] width 16 height 11
select select "tableSearchOR"
click at [986, 150] on button "button" at bounding box center [981, 149] width 21 height 15
click at [681, 90] on button "Apply" at bounding box center [683, 92] width 29 height 16
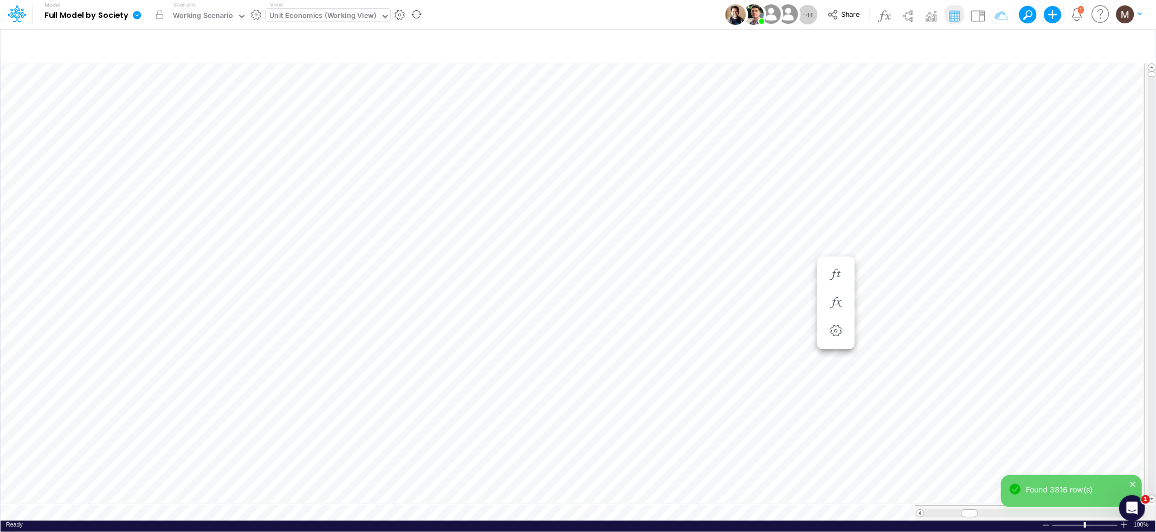
scroll to position [0, 1]
click at [995, 44] on icon "button" at bounding box center [995, 45] width 16 height 11
click at [830, 115] on icon "button" at bounding box center [829, 115] width 7 height 7
select select "tableSearchOR"
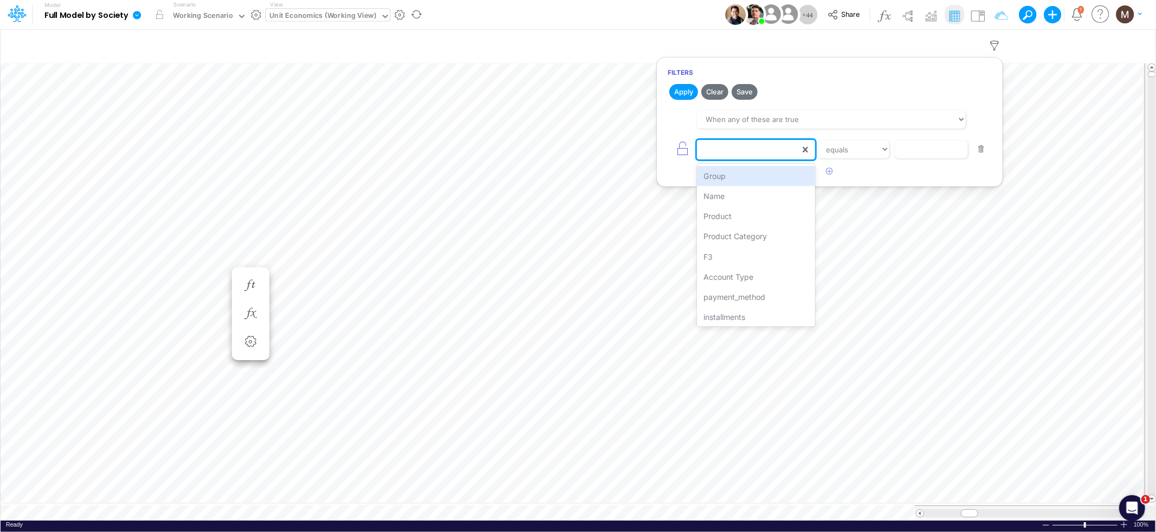
click at [775, 156] on div at bounding box center [748, 149] width 103 height 18
click at [760, 198] on div "Name" at bounding box center [756, 196] width 118 height 20
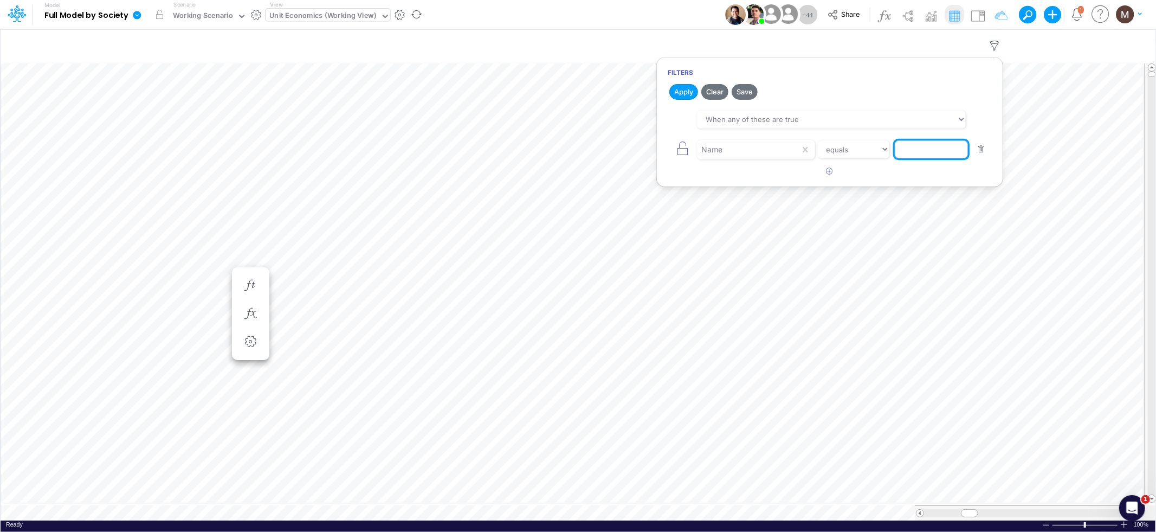
click at [926, 153] on input "text" at bounding box center [931, 149] width 73 height 18
paste input "Marketing Discounts / Acquisition %"
type input "Marketing Discounts / Acquisition %"
click at [684, 91] on button "Apply" at bounding box center [683, 92] width 29 height 16
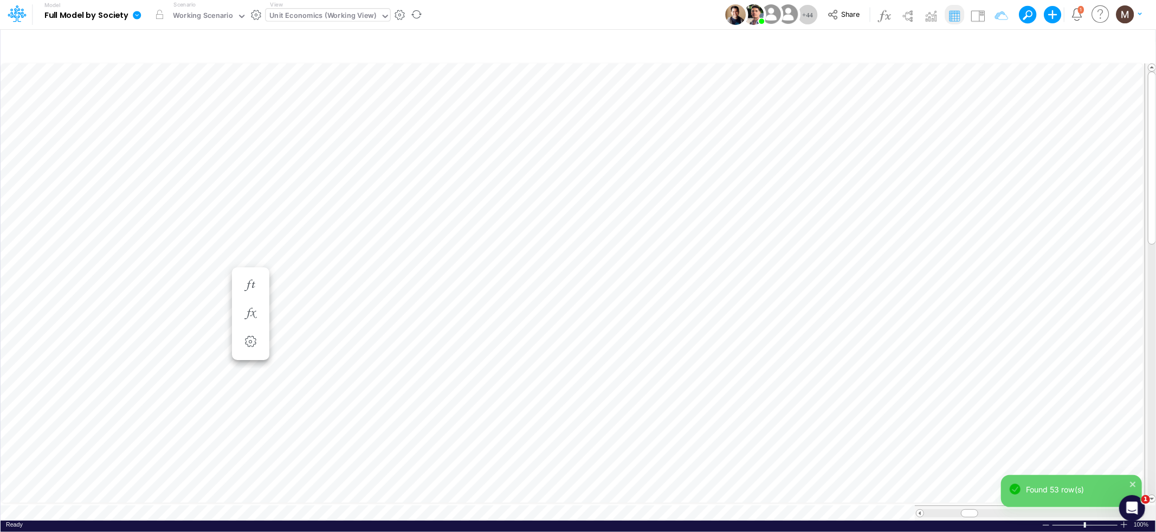
scroll to position [0, 1]
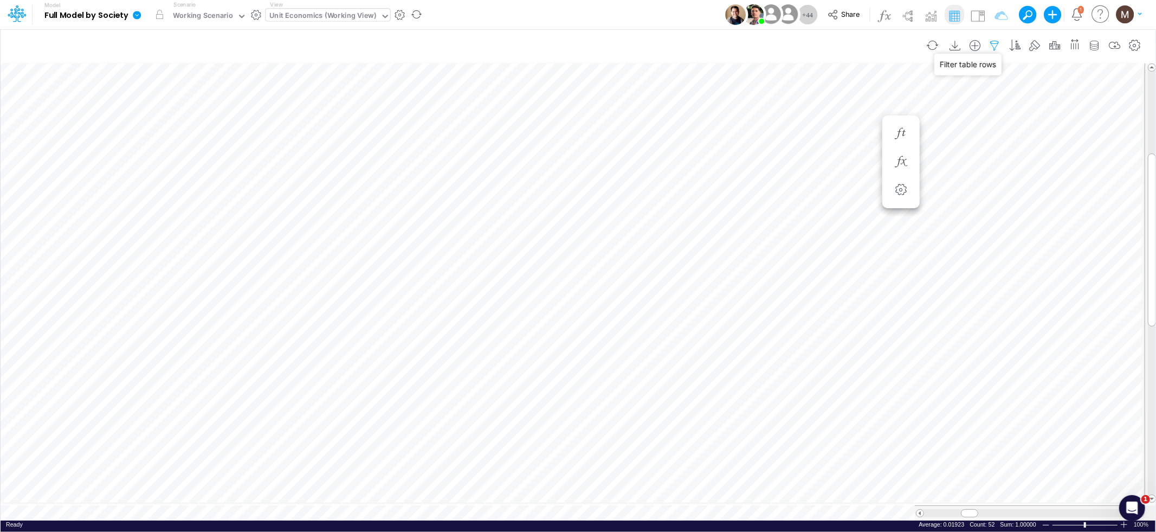
click at [999, 41] on icon "button" at bounding box center [995, 45] width 16 height 11
select select "tableSearchOR"
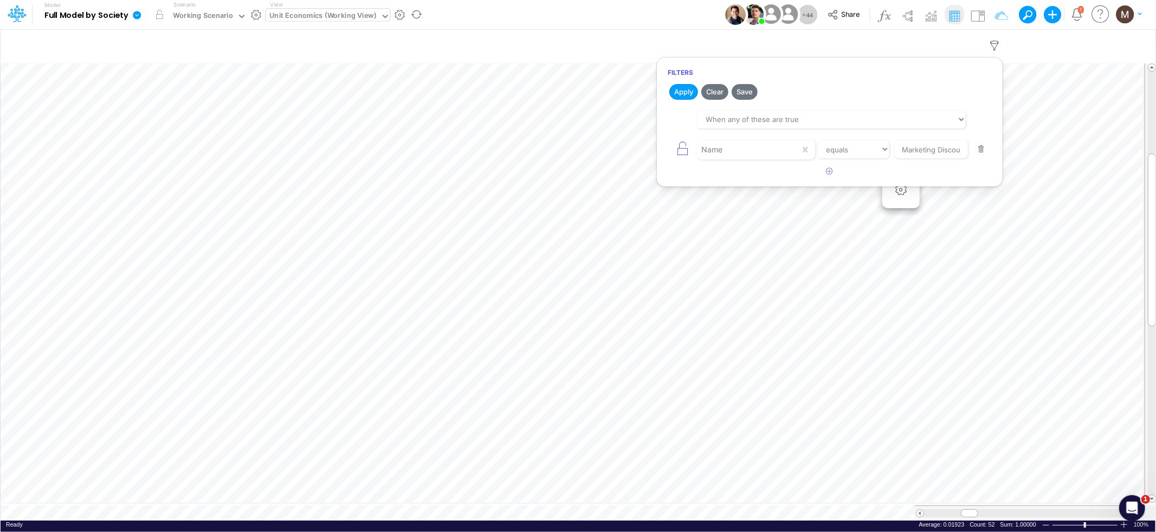
click at [980, 152] on button "button" at bounding box center [981, 149] width 21 height 15
click at [670, 92] on button "Apply" at bounding box center [683, 92] width 29 height 16
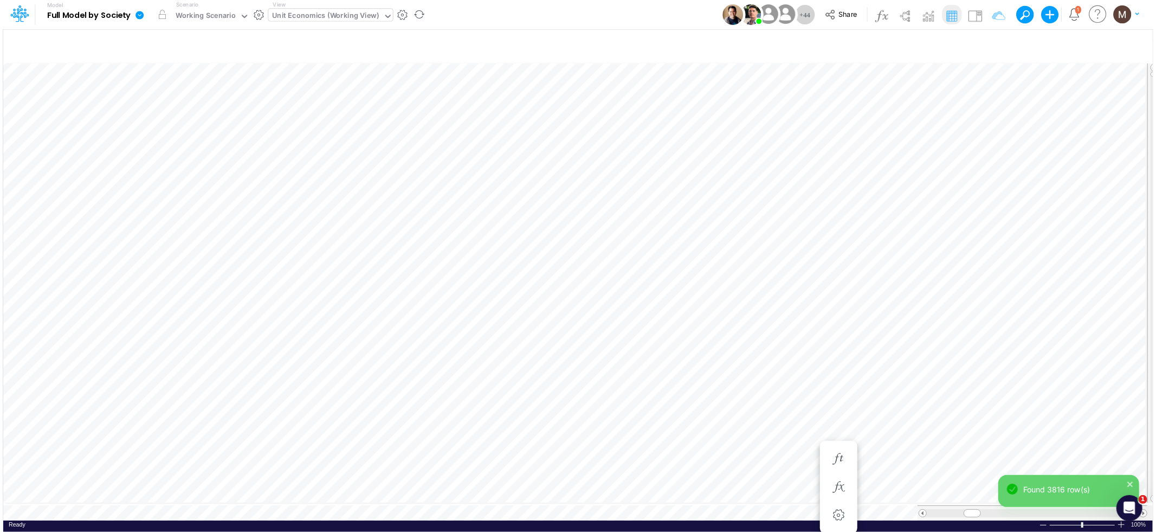
scroll to position [0, 1]
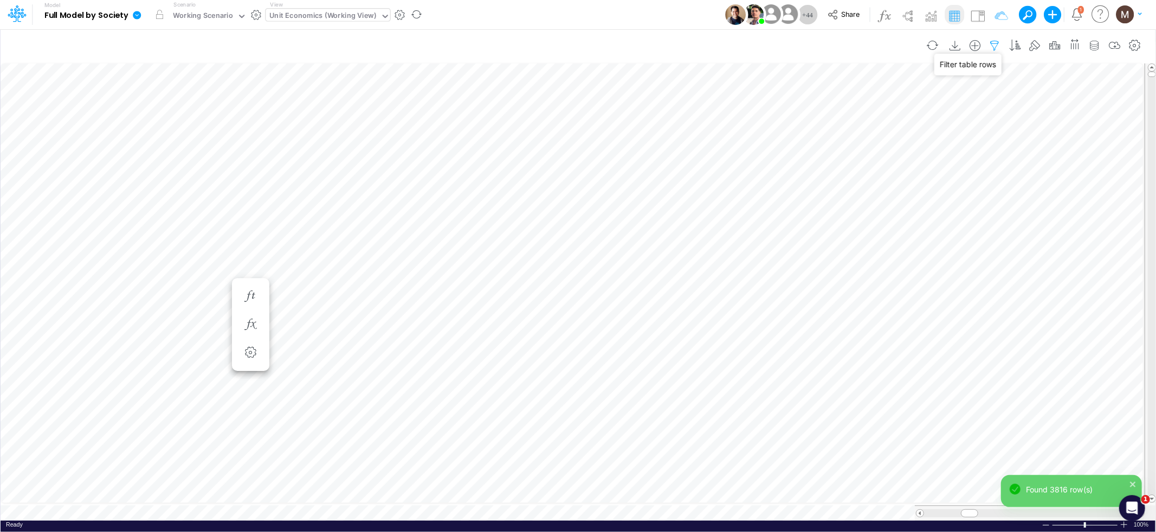
click at [996, 46] on icon "button" at bounding box center [995, 45] width 16 height 11
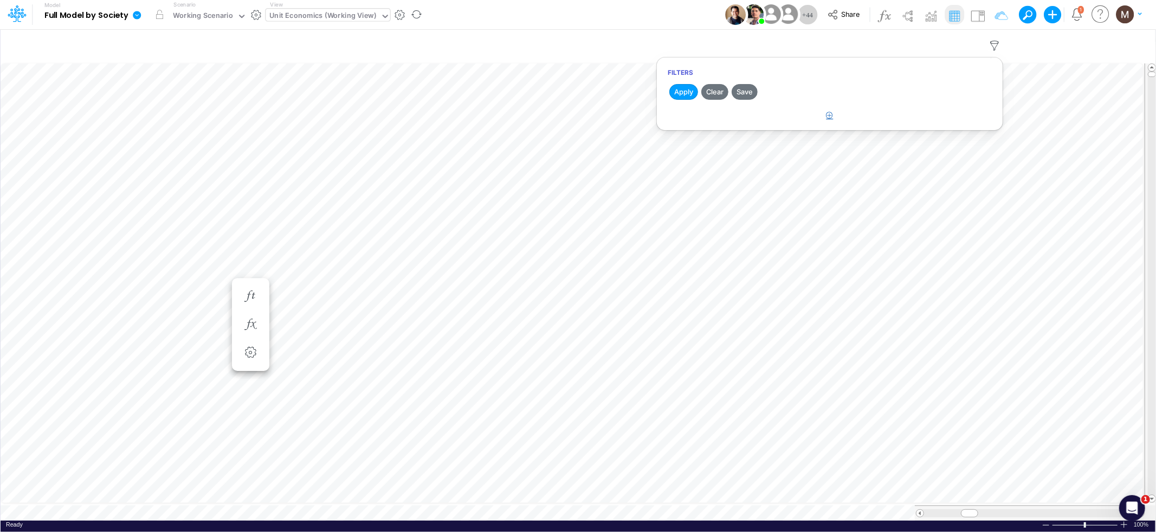
click at [829, 116] on icon "button" at bounding box center [829, 115] width 7 height 7
select select "tableSearchOR"
click at [738, 141] on div at bounding box center [748, 149] width 103 height 18
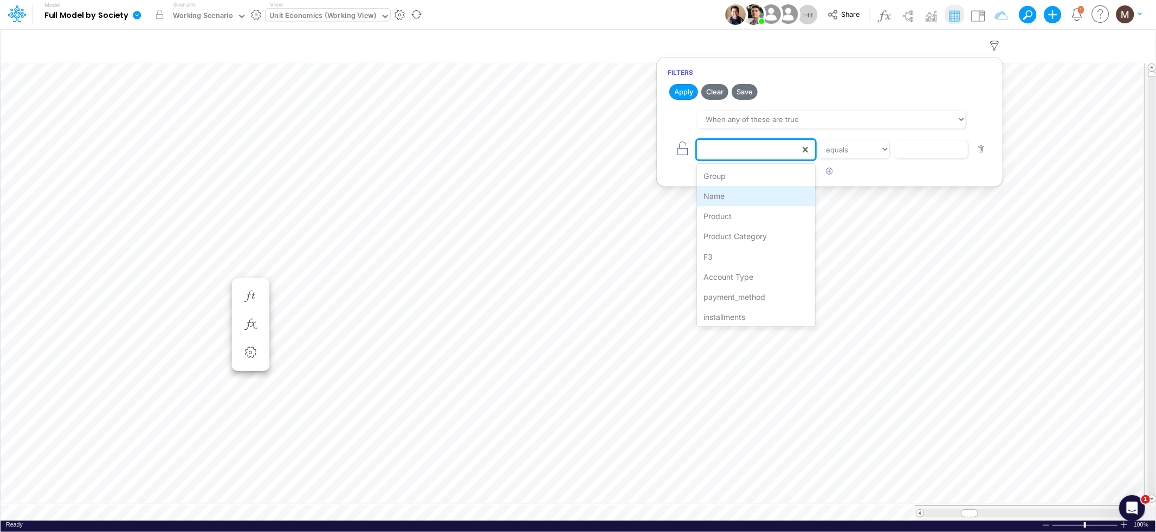
click at [736, 193] on div "Name" at bounding box center [756, 196] width 118 height 20
click at [910, 147] on input "text" at bounding box center [931, 149] width 73 height 18
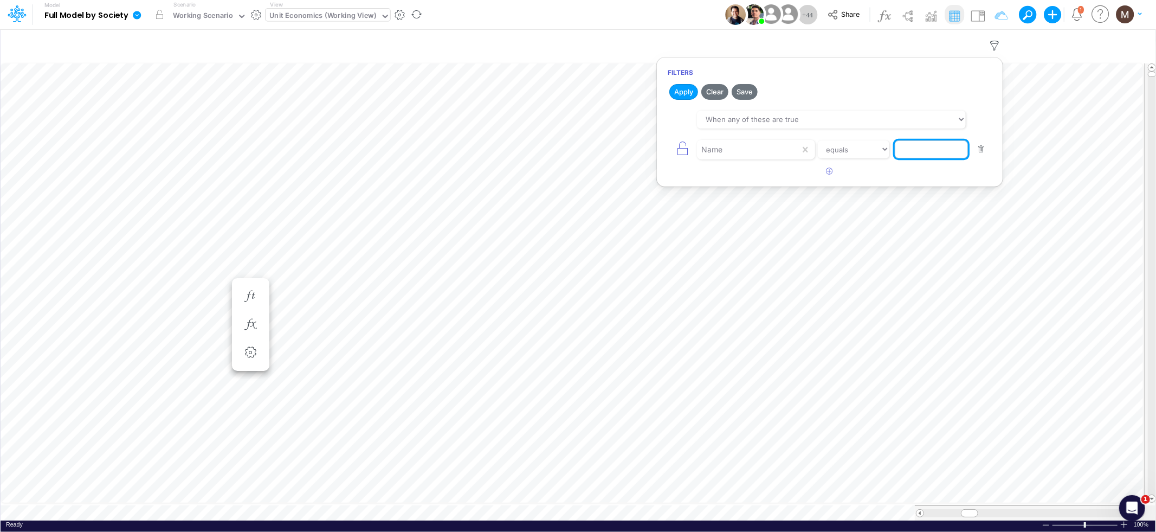
paste input "Marketing Discounts / Engagement per TX"
type input "Marketing Discounts / Engagement per TX"
click at [677, 95] on button "Apply" at bounding box center [683, 92] width 29 height 16
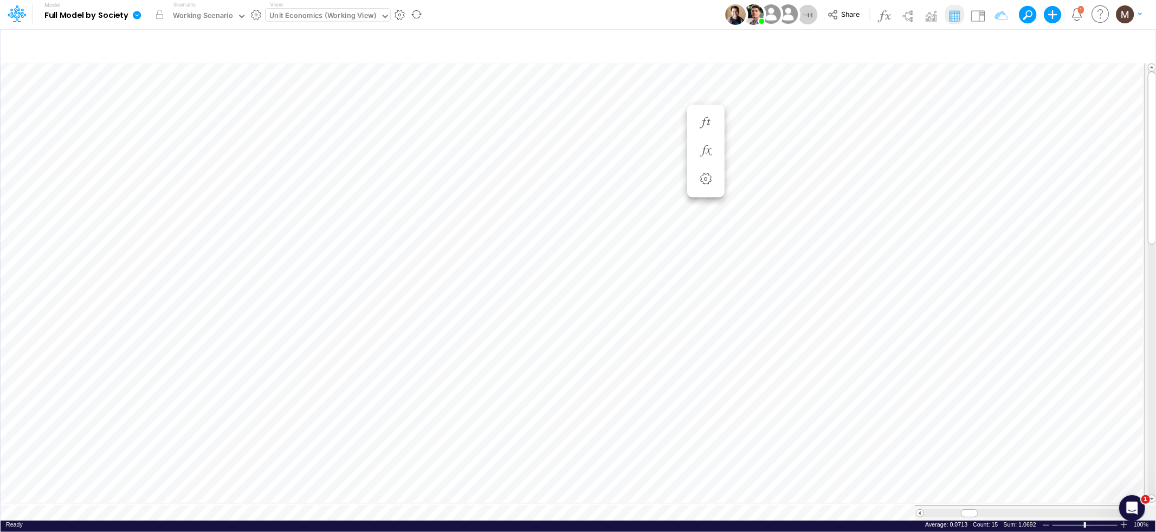
scroll to position [0, 1]
click at [998, 42] on icon "button" at bounding box center [995, 45] width 16 height 11
select select "tableSearchOR"
click at [978, 152] on button "button" at bounding box center [981, 149] width 21 height 15
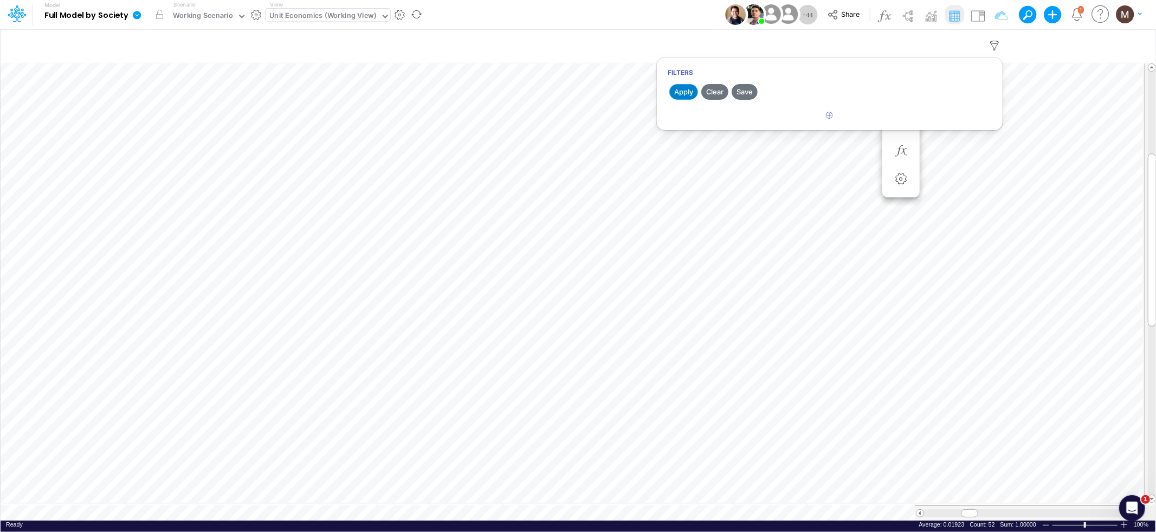
click at [677, 92] on button "Apply" at bounding box center [683, 92] width 29 height 16
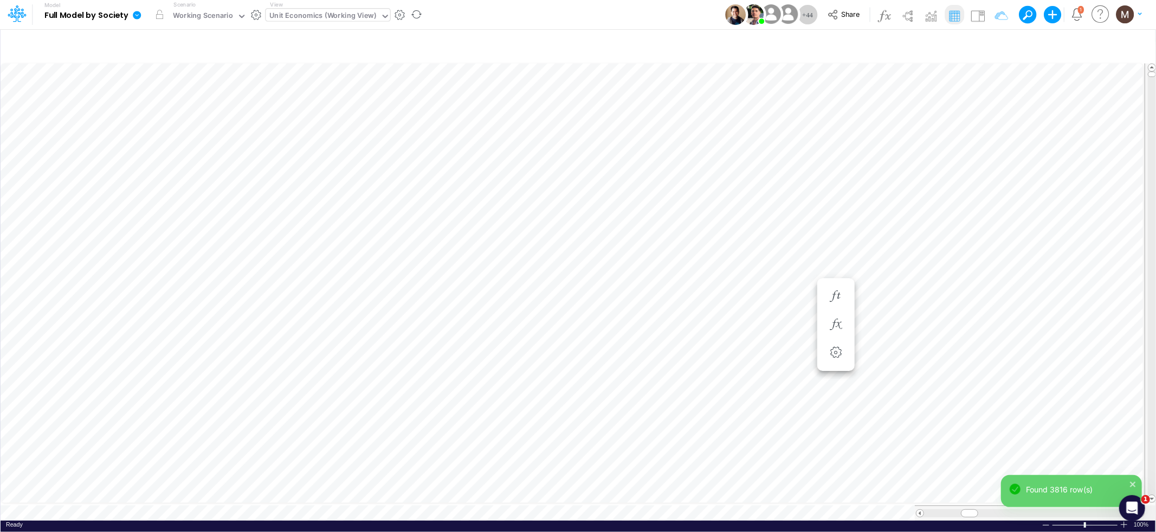
scroll to position [0, 1]
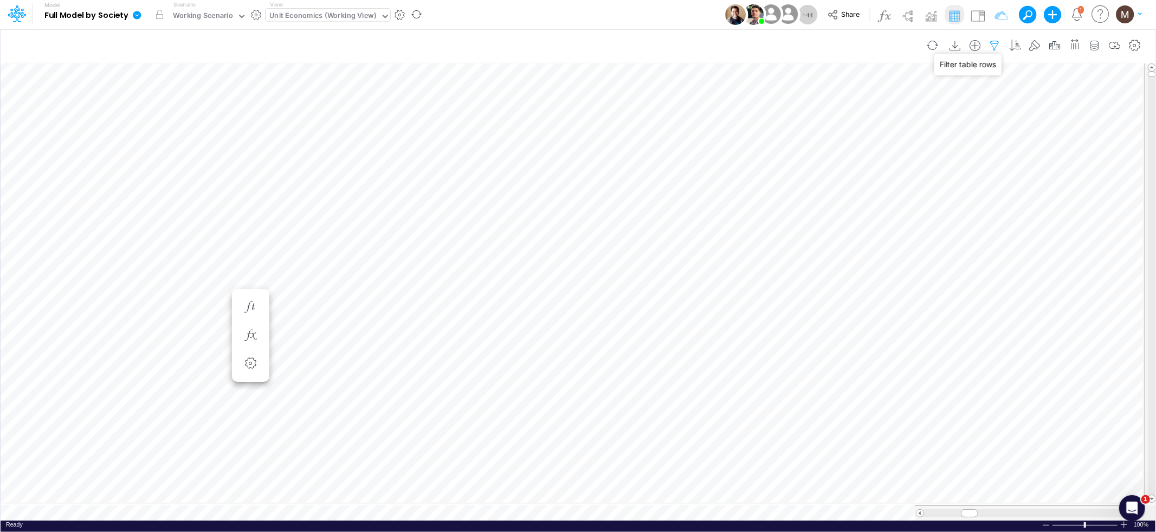
click at [998, 44] on icon "button" at bounding box center [995, 45] width 16 height 11
click at [834, 117] on button "button" at bounding box center [829, 116] width 21 height 18
select select "tableSearchOR"
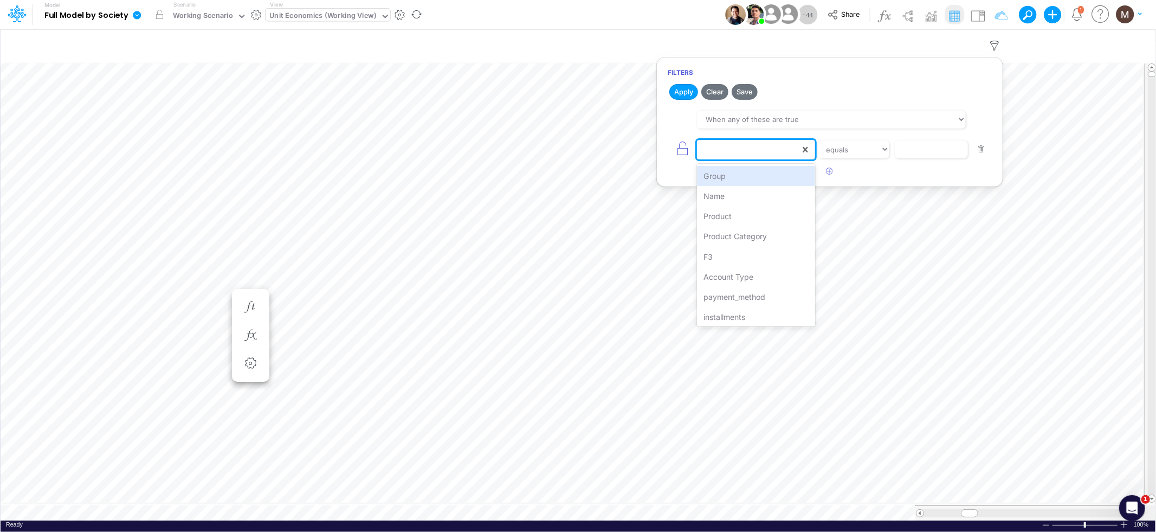
click at [733, 150] on div at bounding box center [748, 149] width 103 height 18
click at [727, 192] on div "Name" at bounding box center [756, 196] width 118 height 20
click at [930, 145] on input "text" at bounding box center [931, 149] width 73 height 18
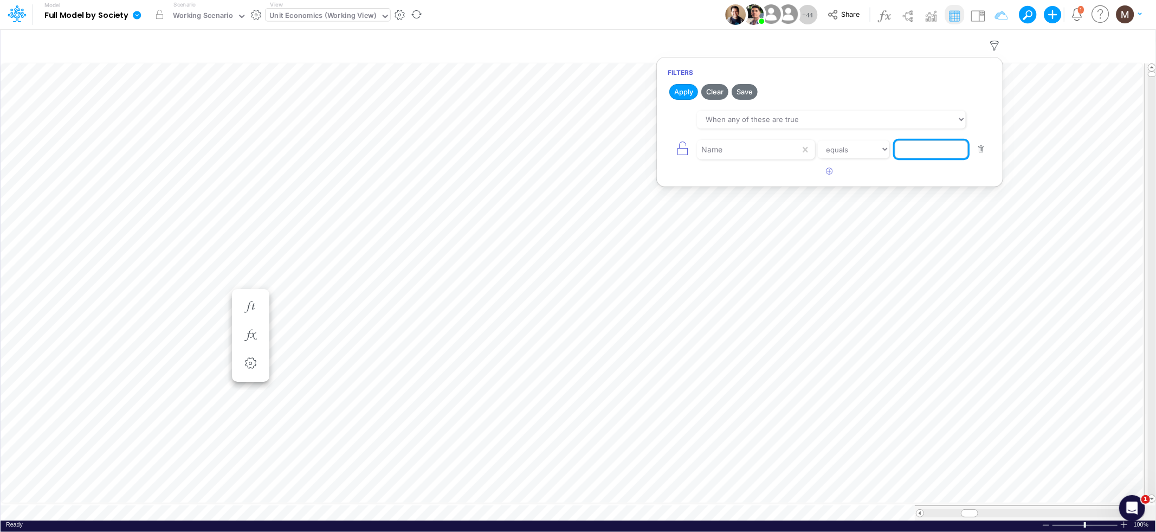
paste input "Marketing Discounts / Cross-Sell Cashbacks %"
type input "Marketing Discounts / Cross-Sell Cashbacks %"
click at [688, 96] on button "Apply" at bounding box center [683, 92] width 29 height 16
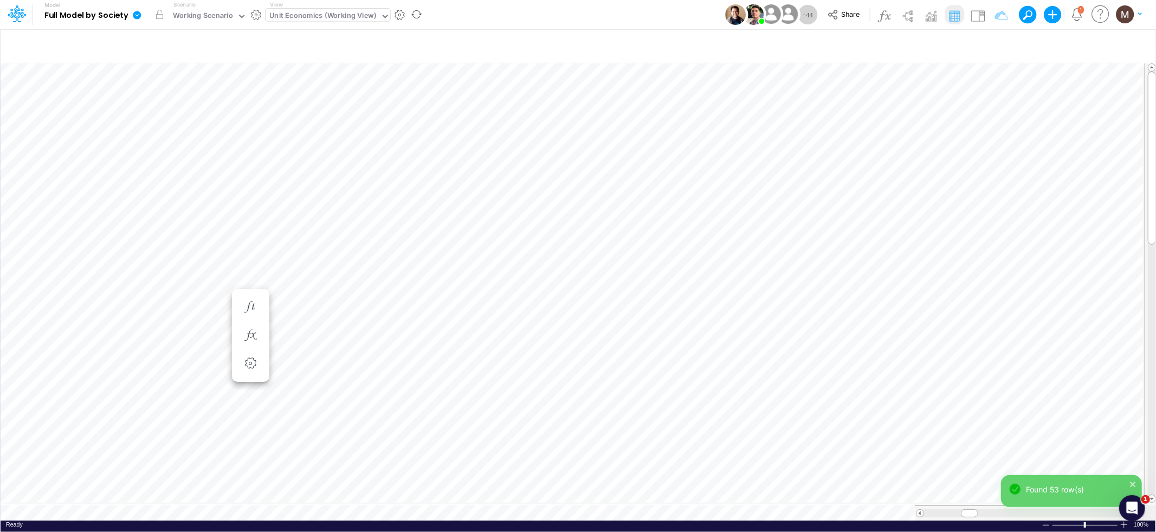
scroll to position [0, 1]
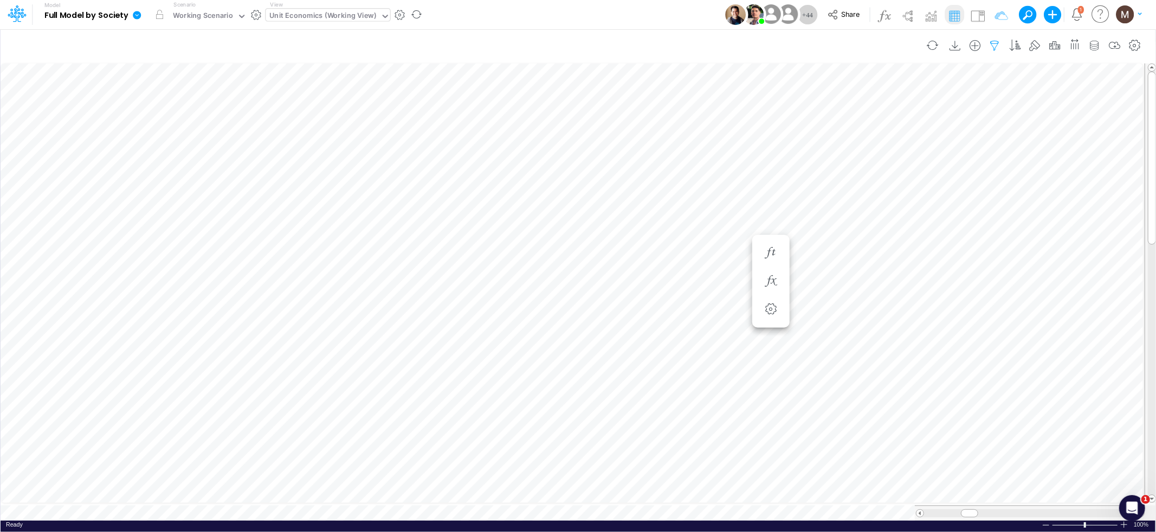
click at [999, 43] on icon "button" at bounding box center [995, 45] width 16 height 11
select select "tableSearchOR"
click at [978, 150] on button "button" at bounding box center [981, 149] width 21 height 15
click at [676, 89] on button "Apply" at bounding box center [683, 92] width 29 height 16
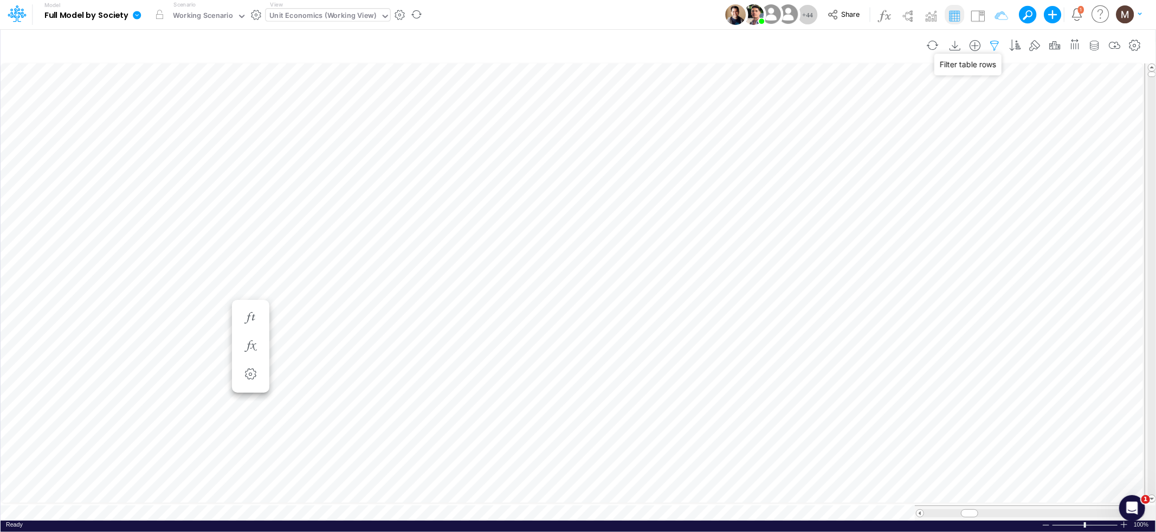
click at [993, 46] on icon "button" at bounding box center [995, 45] width 16 height 11
click at [825, 118] on button "button" at bounding box center [829, 116] width 21 height 18
select select "tableSearchOR"
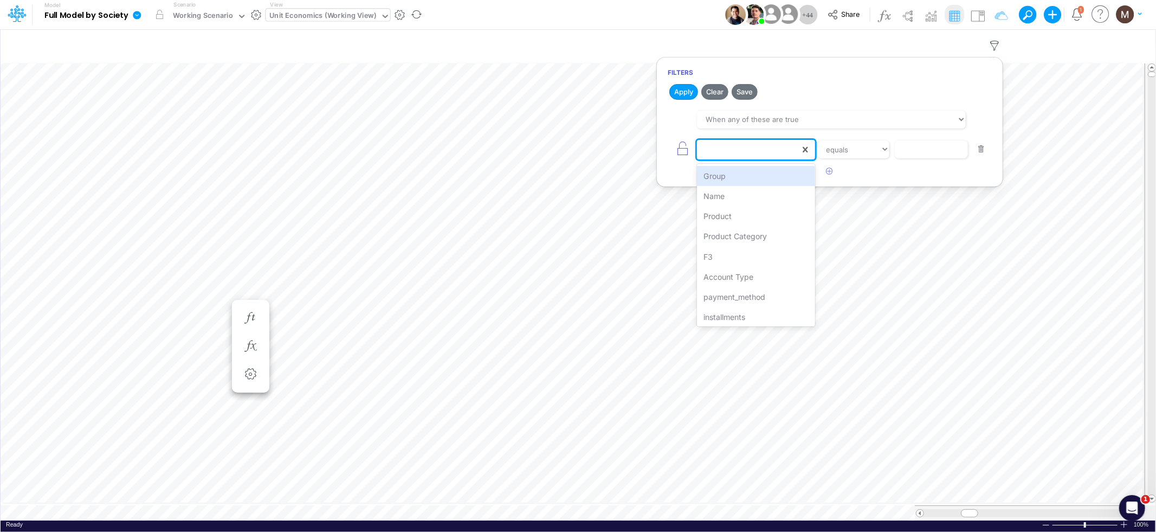
click at [743, 152] on div at bounding box center [748, 149] width 103 height 18
click at [728, 193] on div "Name" at bounding box center [756, 196] width 118 height 20
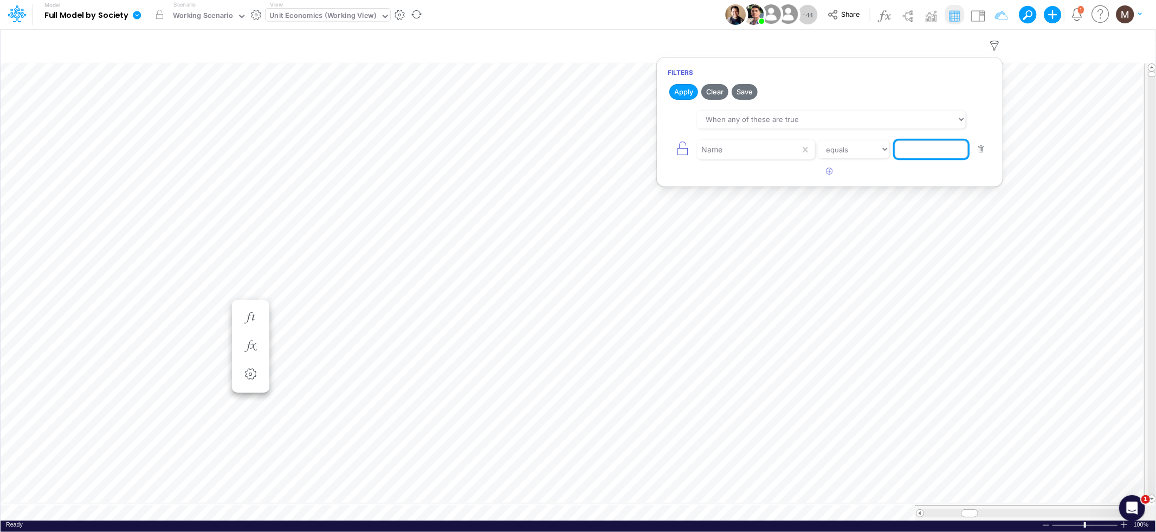
click at [905, 155] on input "text" at bounding box center [931, 149] width 73 height 18
paste input "Other Discounts %"
type input "Other Discounts %"
click at [682, 98] on button "Apply" at bounding box center [683, 92] width 29 height 16
drag, startPoint x: 981, startPoint y: 153, endPoint x: 858, endPoint y: 120, distance: 128.1
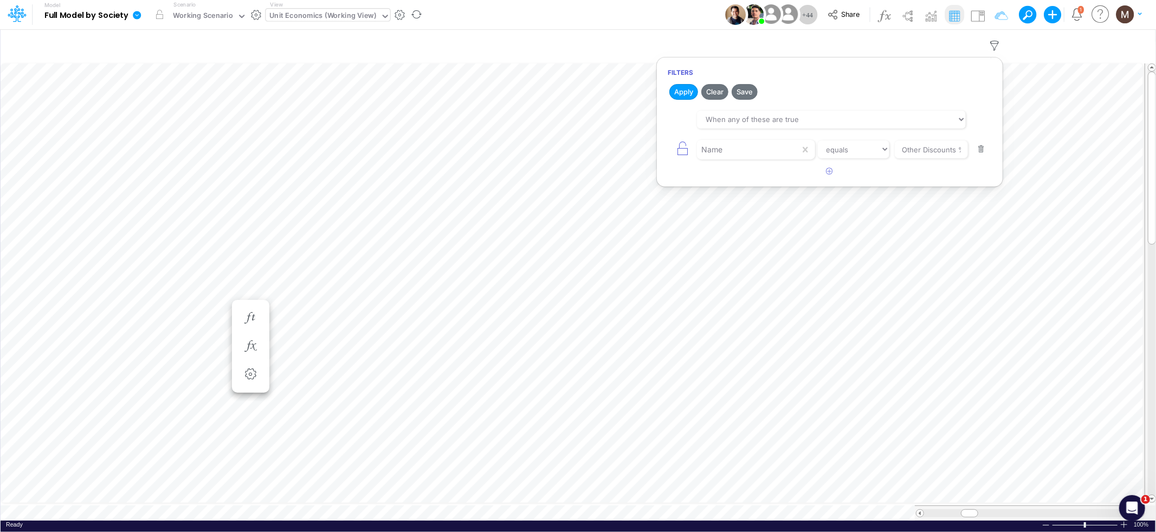
click at [981, 153] on button "button" at bounding box center [981, 149] width 21 height 15
drag, startPoint x: 678, startPoint y: 89, endPoint x: 679, endPoint y: 112, distance: 22.2
click at [678, 90] on button "Apply" at bounding box center [683, 92] width 29 height 16
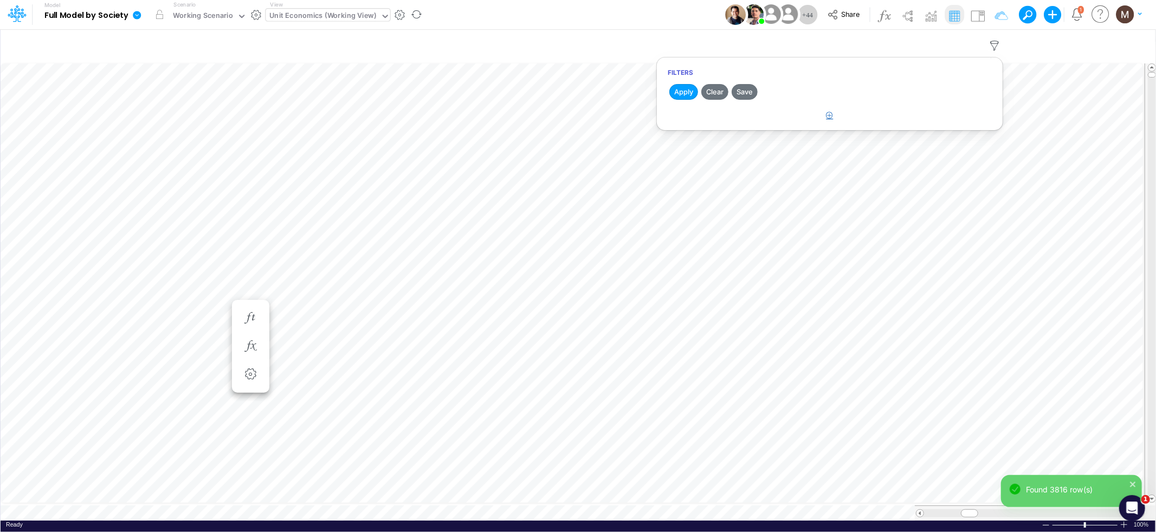
click at [829, 114] on icon "button" at bounding box center [829, 115] width 7 height 7
select select "tableSearchOR"
click at [798, 148] on div at bounding box center [748, 149] width 103 height 18
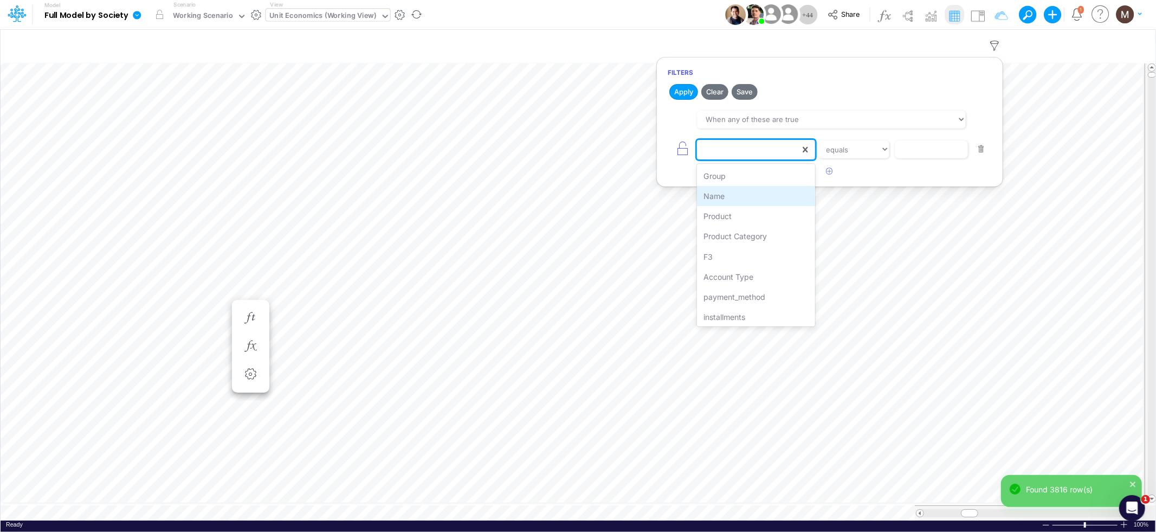
click at [774, 202] on div "Name" at bounding box center [756, 196] width 118 height 20
click at [921, 157] on input "text" at bounding box center [931, 149] width 73 height 18
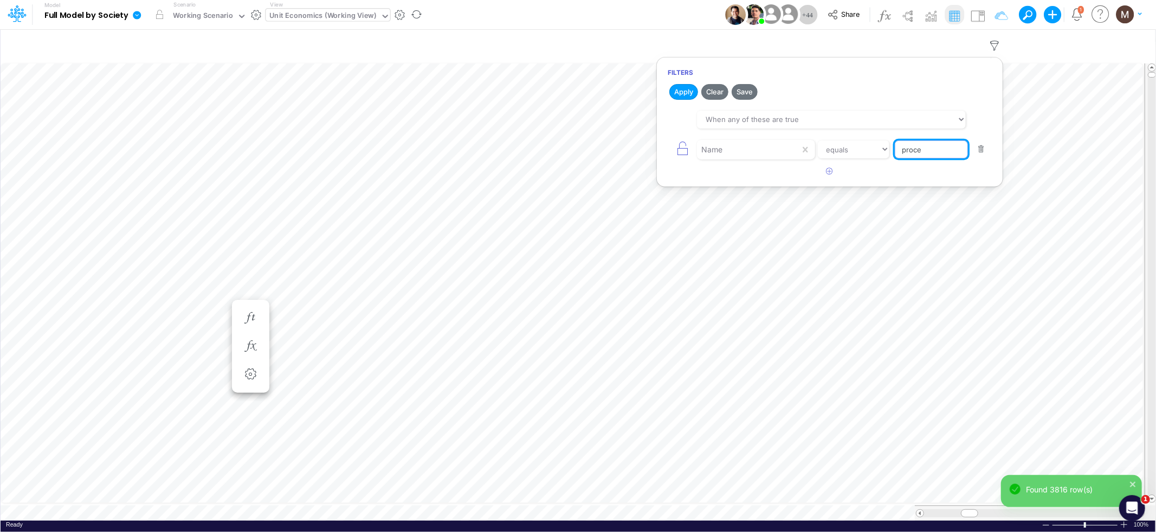
type input "Processing Cost %"
click at [679, 97] on button "Apply" at bounding box center [683, 92] width 29 height 16
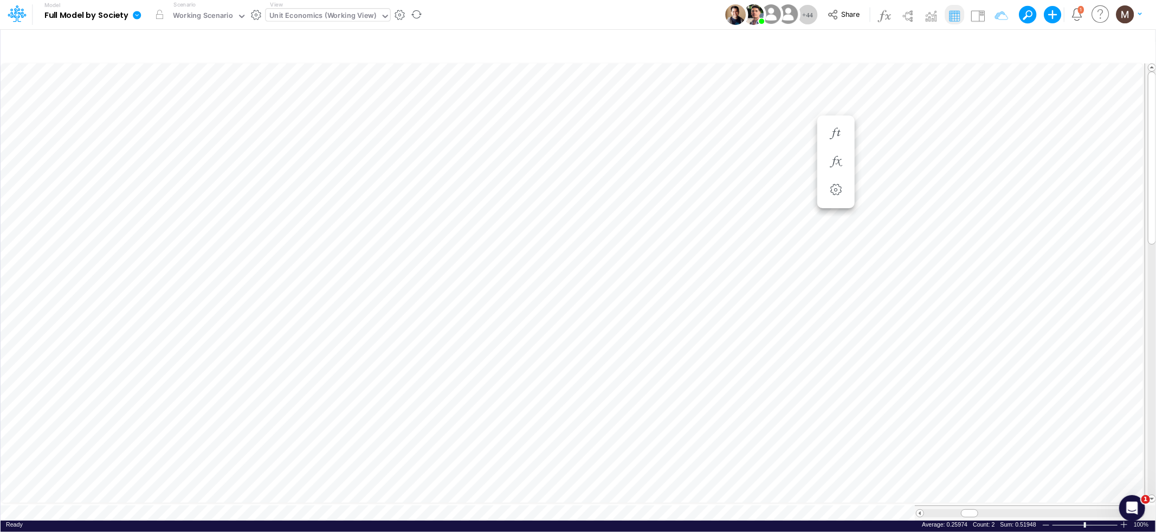
scroll to position [0, 1]
drag, startPoint x: 992, startPoint y: 46, endPoint x: 991, endPoint y: 51, distance: 5.4
click at [992, 46] on icon "button" at bounding box center [995, 45] width 16 height 11
select select "tableSearchOR"
click at [981, 150] on button "button" at bounding box center [981, 149] width 21 height 15
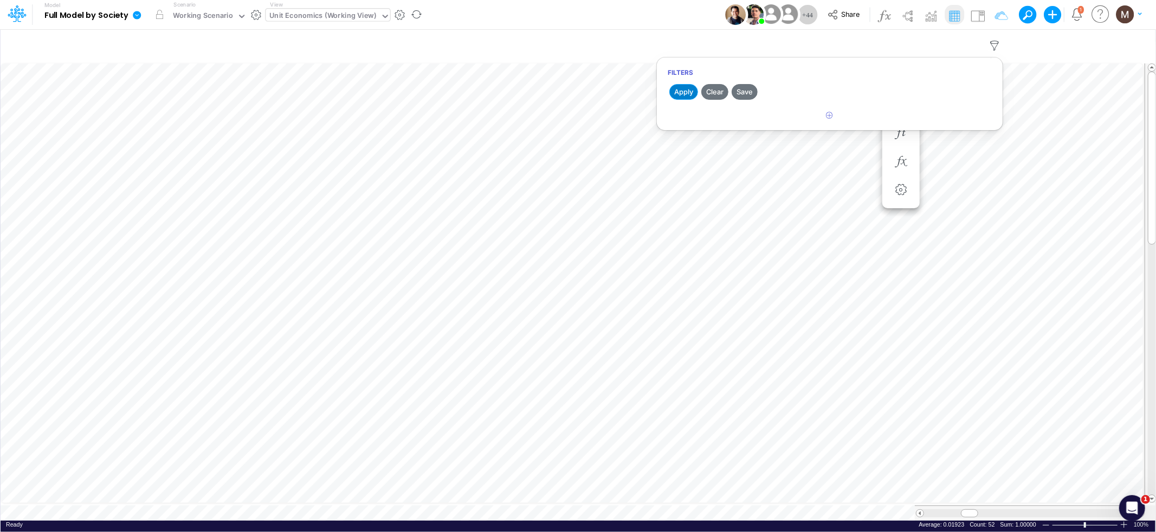
click at [684, 94] on button "Apply" at bounding box center [683, 92] width 29 height 16
click at [832, 118] on button "button" at bounding box center [829, 116] width 21 height 18
select select "tableSearchOR"
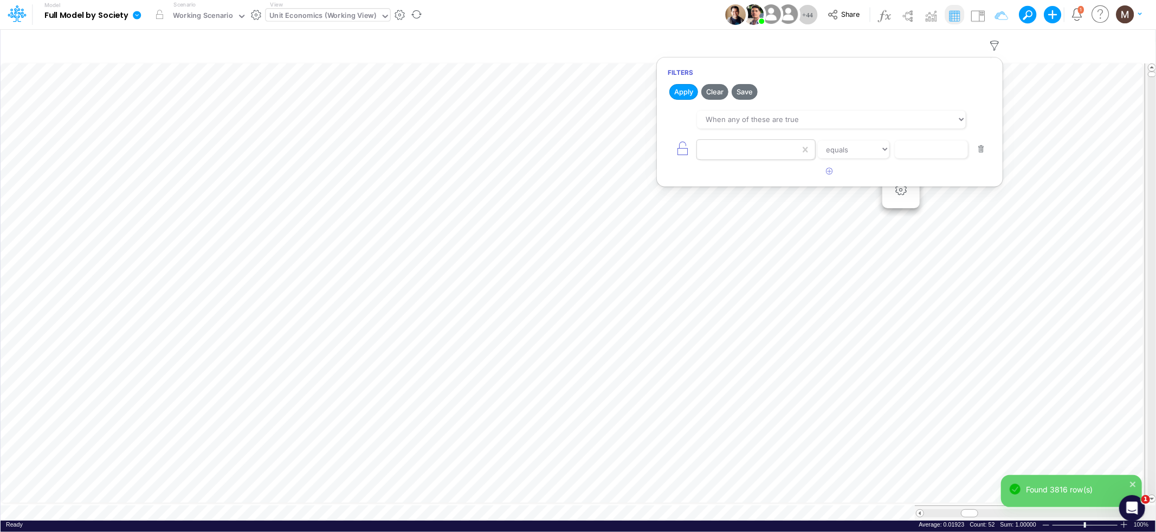
click at [794, 148] on div at bounding box center [748, 149] width 103 height 18
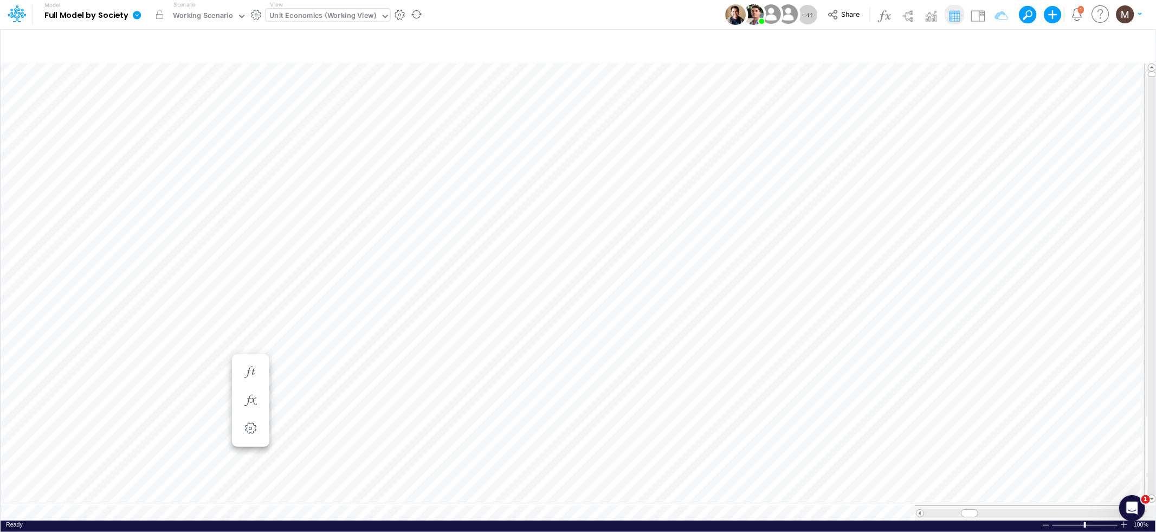
scroll to position [0, 1]
click at [994, 47] on icon "button" at bounding box center [995, 45] width 16 height 11
click at [826, 117] on icon "button" at bounding box center [829, 115] width 7 height 7
select select "tableSearchOR"
click at [740, 158] on div at bounding box center [748, 149] width 103 height 18
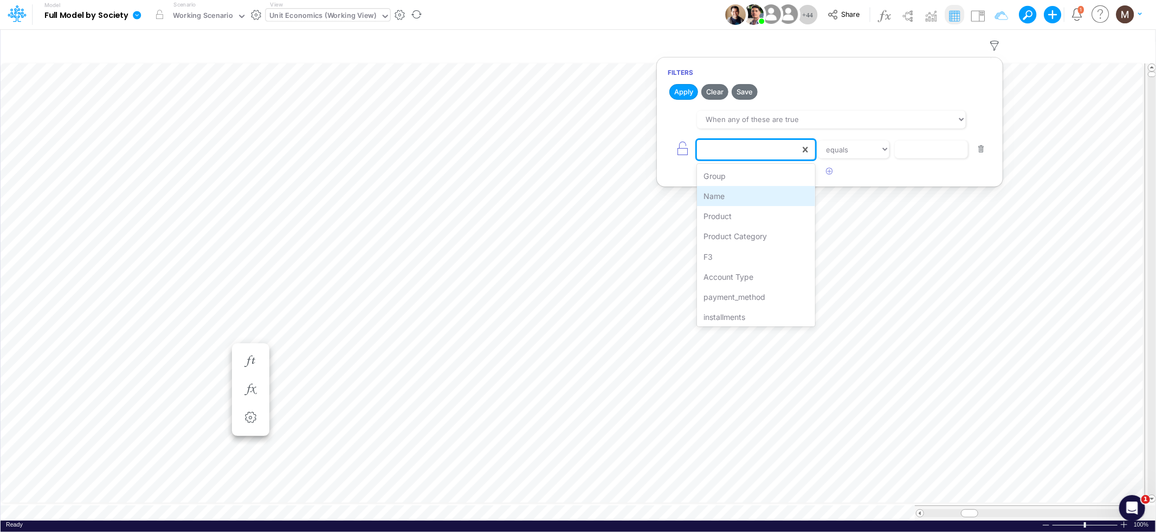
click at [731, 195] on div "Name" at bounding box center [756, 196] width 118 height 20
click at [927, 149] on input "text" at bounding box center [931, 149] width 73 height 18
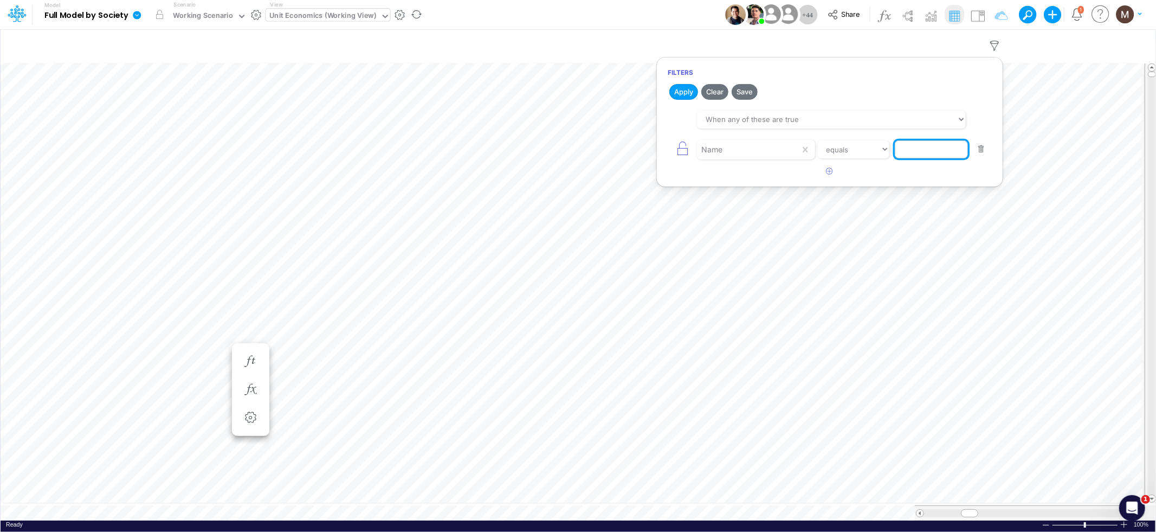
paste input "Sales Taxes %"
type input "Sales Taxes %"
click at [682, 92] on button "Apply" at bounding box center [683, 92] width 29 height 16
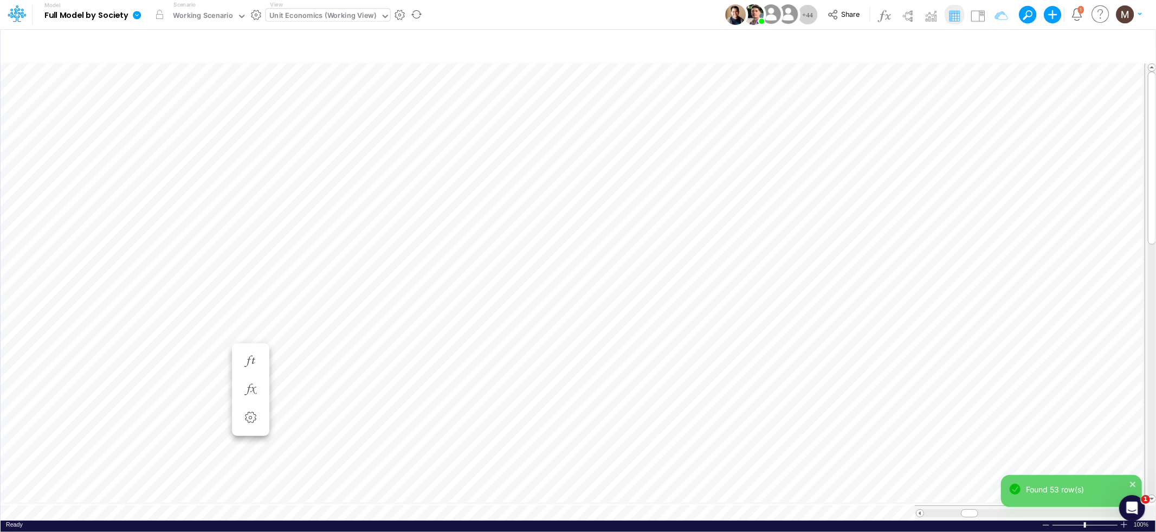
scroll to position [0, 1]
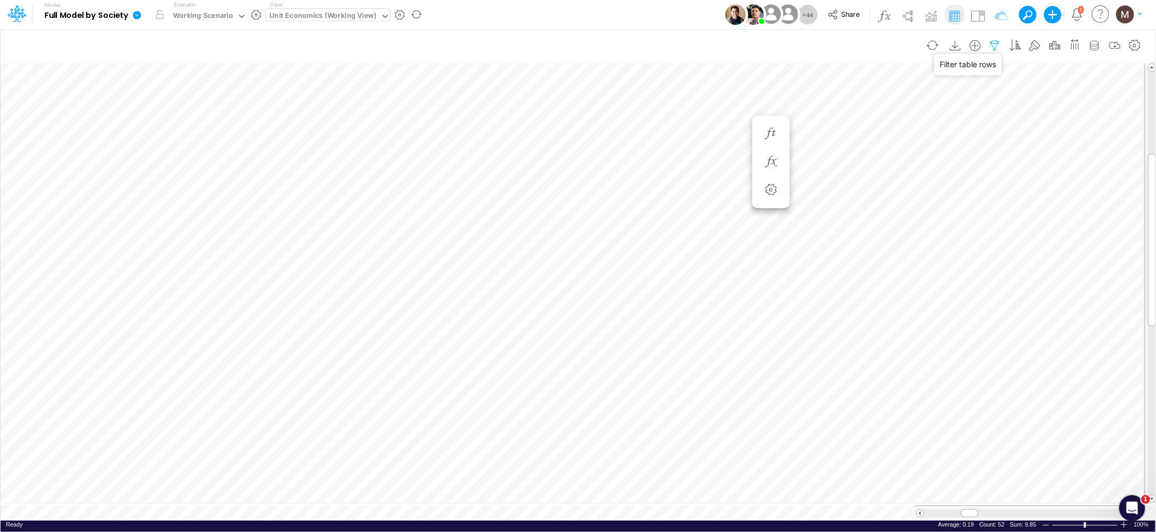
click at [998, 48] on icon "button" at bounding box center [995, 45] width 16 height 11
select select "tableSearchOR"
click at [985, 151] on button "button" at bounding box center [981, 149] width 21 height 15
click at [683, 89] on button "Apply" at bounding box center [683, 92] width 29 height 16
click at [827, 119] on button "button" at bounding box center [829, 116] width 21 height 18
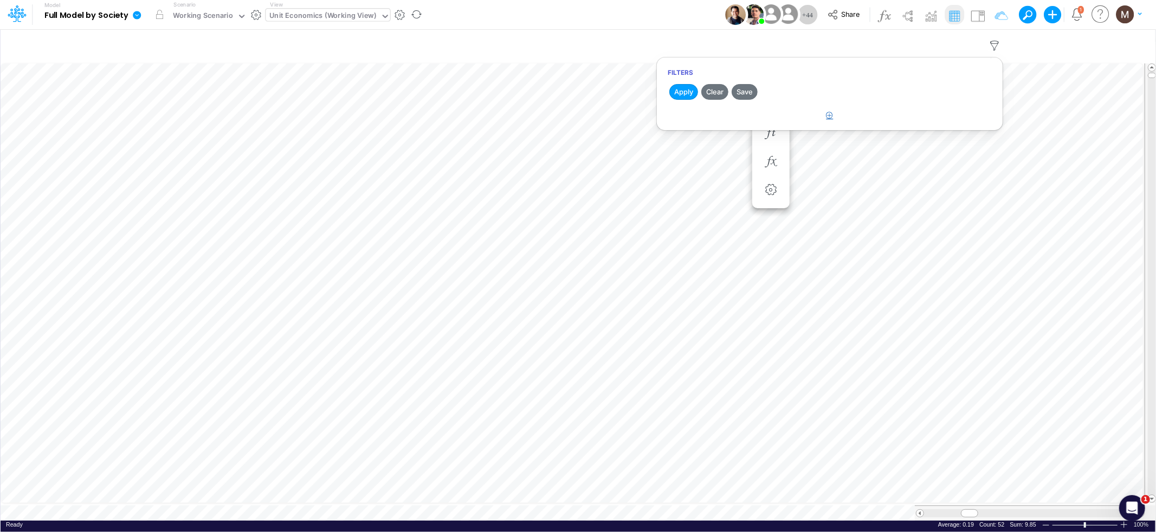
select select "tableSearchOR"
click at [806, 152] on icon at bounding box center [805, 149] width 11 height 11
click at [779, 152] on div at bounding box center [748, 149] width 103 height 18
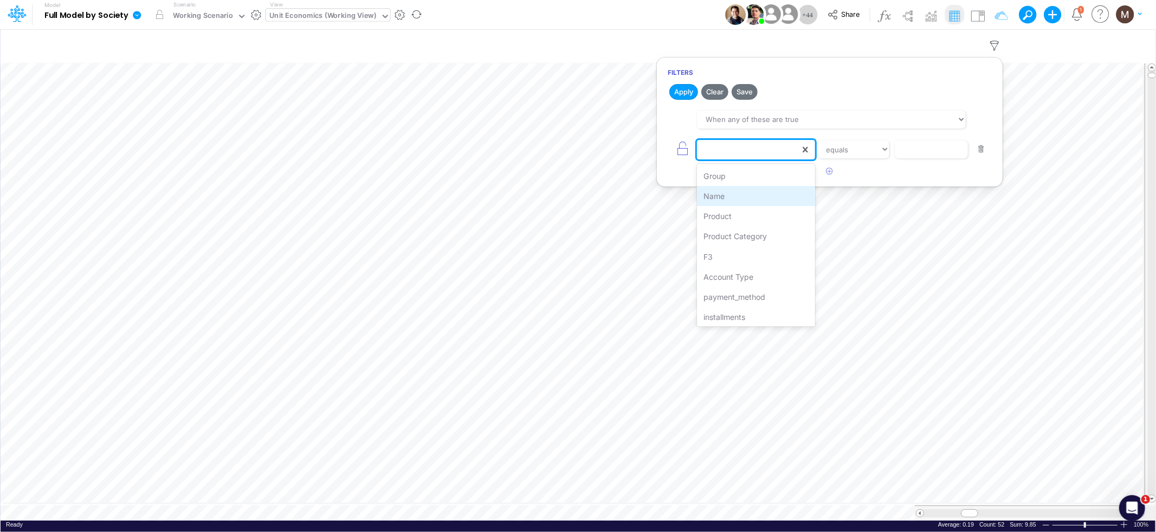
click at [770, 201] on div "Name" at bounding box center [756, 196] width 118 height 20
click at [910, 152] on input "text" at bounding box center [931, 149] width 73 height 18
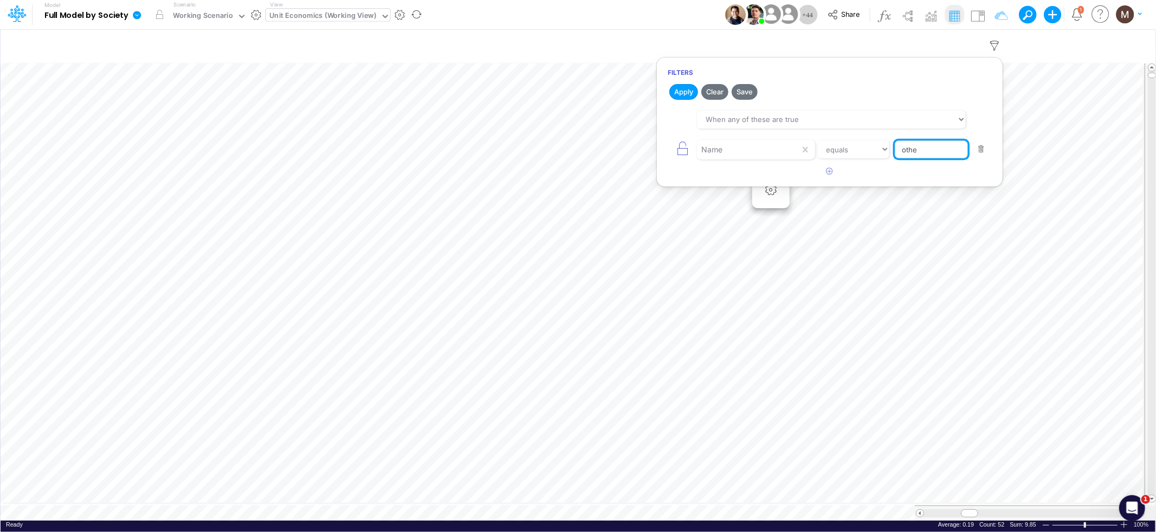
type input "Other COGS %"
click at [683, 96] on button "Apply" at bounding box center [683, 92] width 29 height 16
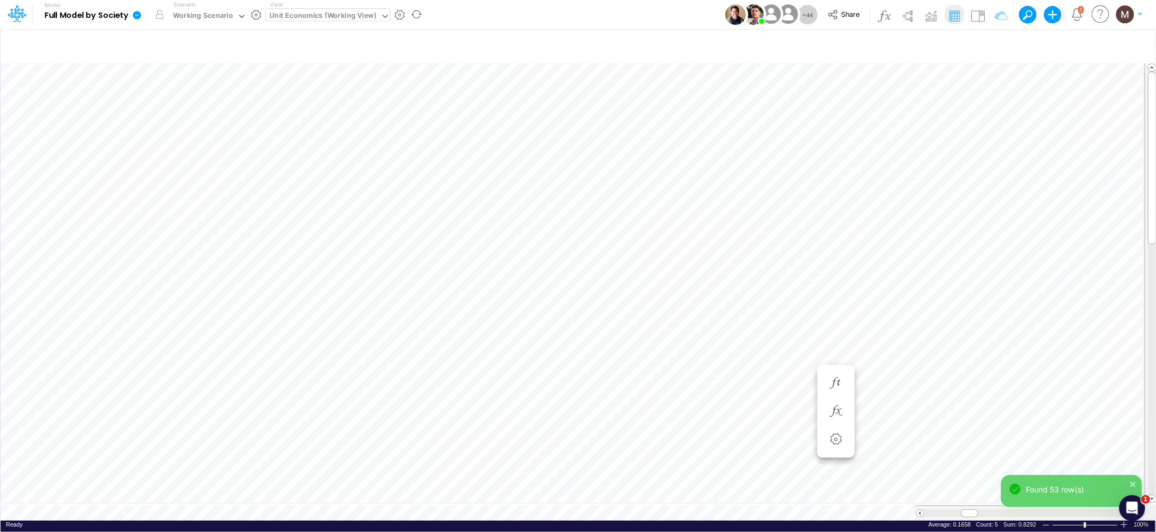
scroll to position [0, 1]
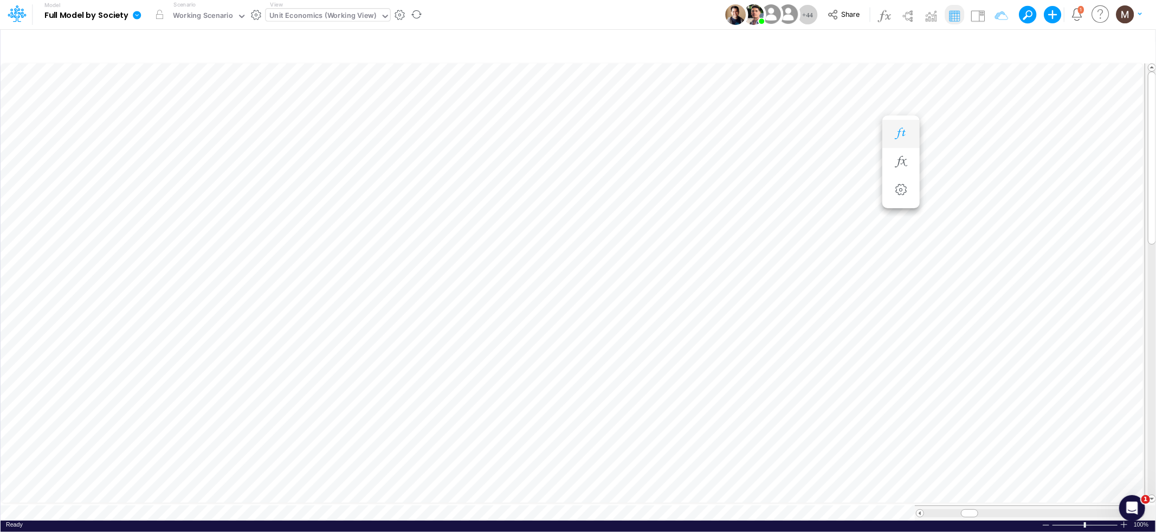
click at [900, 130] on icon "button" at bounding box center [901, 133] width 16 height 11
click at [971, 509] on div at bounding box center [1030, 513] width 212 height 8
drag, startPoint x: 1089, startPoint y: 508, endPoint x: 964, endPoint y: 502, distance: 125.3
click at [964, 505] on div at bounding box center [1030, 512] width 230 height 15
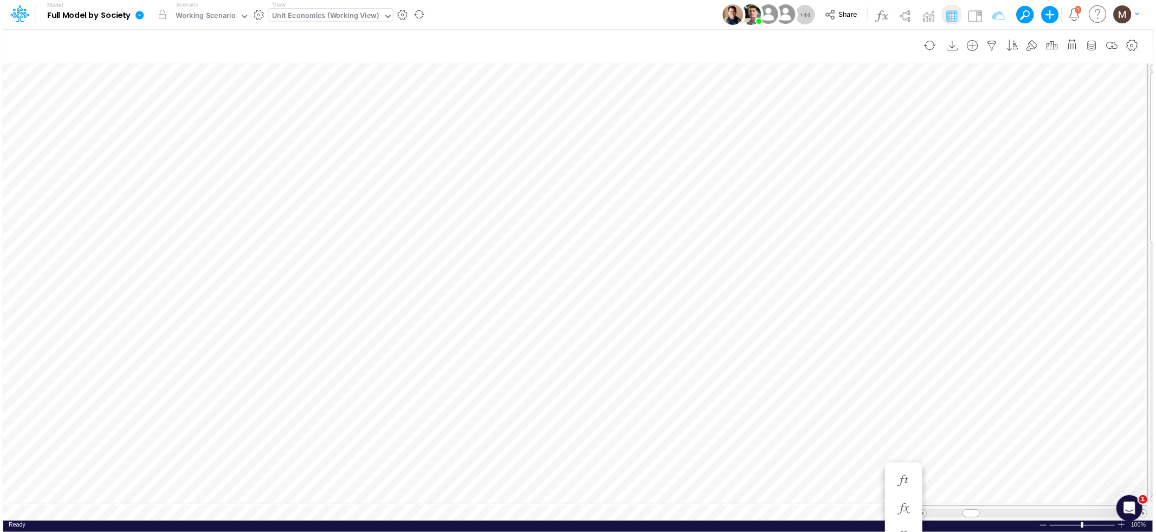
scroll to position [0, 1]
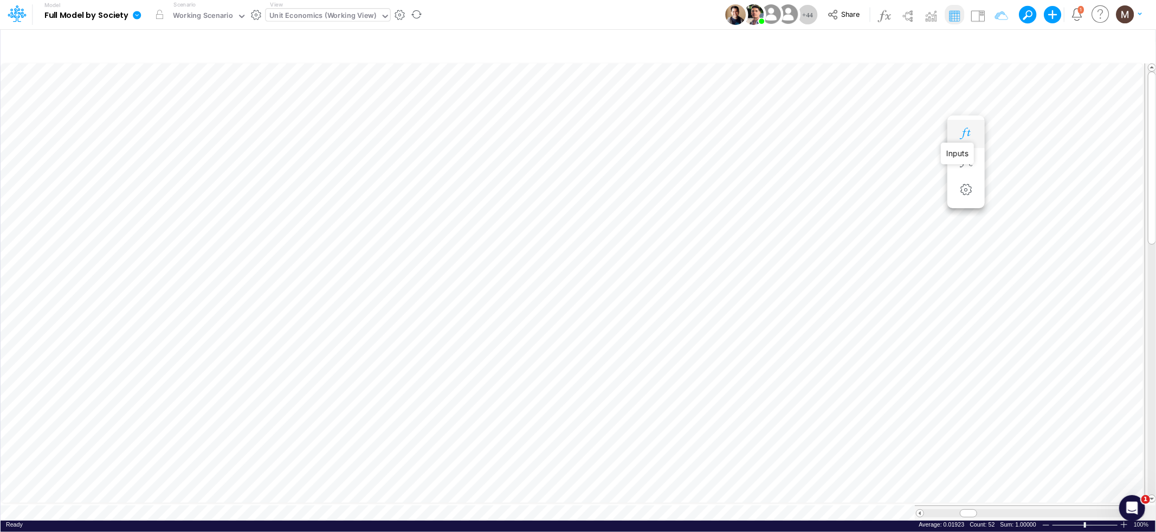
click at [964, 135] on icon "button" at bounding box center [966, 133] width 16 height 11
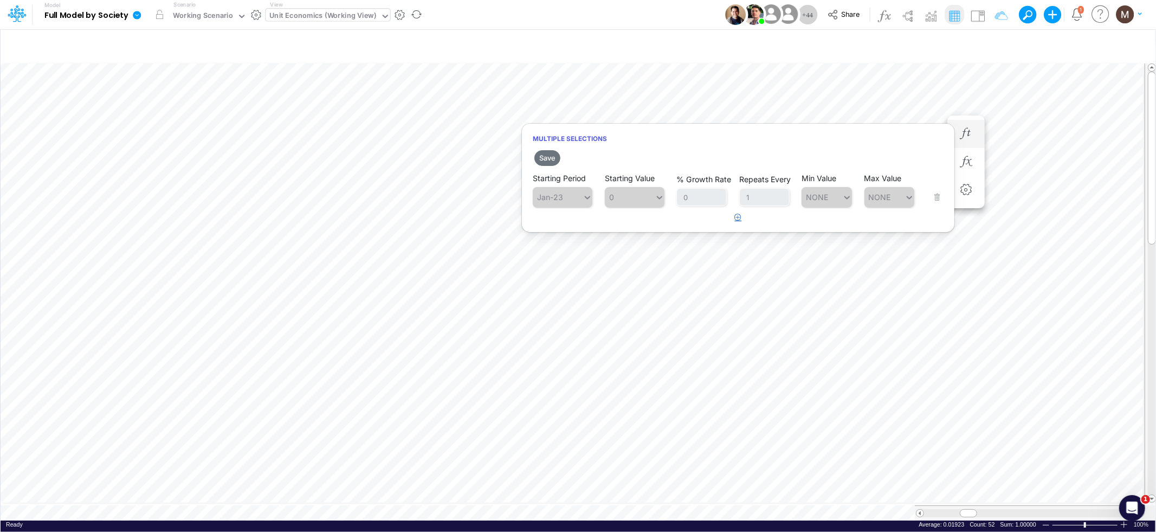
click at [736, 218] on icon "button" at bounding box center [738, 217] width 7 height 7
click at [583, 225] on icon at bounding box center [588, 224] width 10 height 11
click at [563, 284] on div "Aug-25" at bounding box center [563, 286] width 60 height 18
type input "0"
click at [640, 230] on div "0 0" at bounding box center [630, 225] width 50 height 16
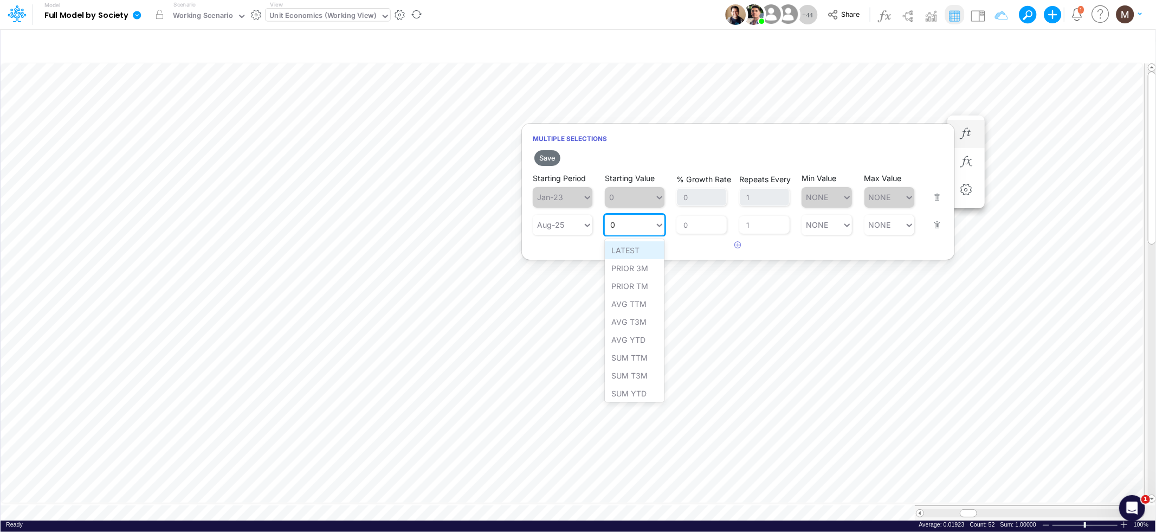
click at [633, 250] on div "LATEST" at bounding box center [635, 250] width 60 height 18
click at [549, 159] on button "Save" at bounding box center [547, 158] width 26 height 16
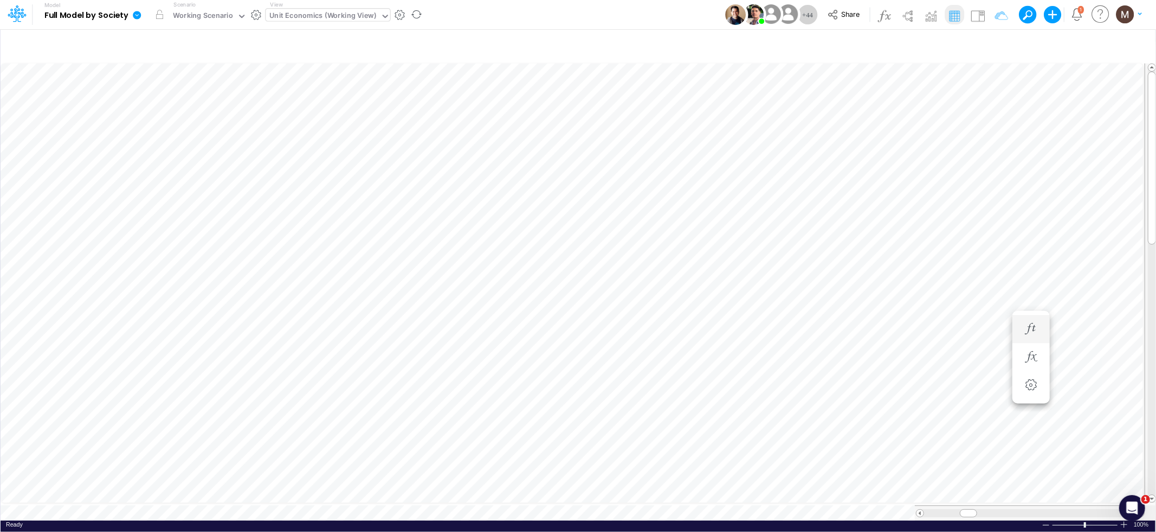
scroll to position [0, 1]
click at [990, 46] on icon "button" at bounding box center [995, 45] width 16 height 11
select select "tableSearchOR"
click at [981, 154] on button "button" at bounding box center [981, 149] width 21 height 15
click at [680, 94] on button "Apply" at bounding box center [683, 92] width 29 height 16
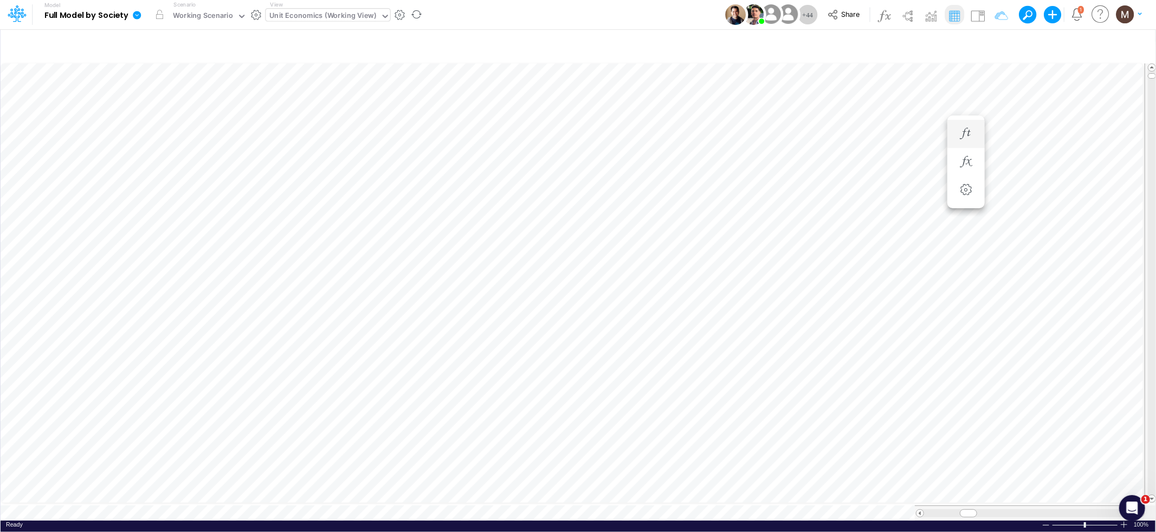
scroll to position [0, 1]
click at [989, 47] on icon "button" at bounding box center [995, 45] width 16 height 11
click at [833, 115] on button "button" at bounding box center [829, 116] width 21 height 18
select select "tableSearchOR"
click at [776, 156] on div at bounding box center [748, 149] width 103 height 18
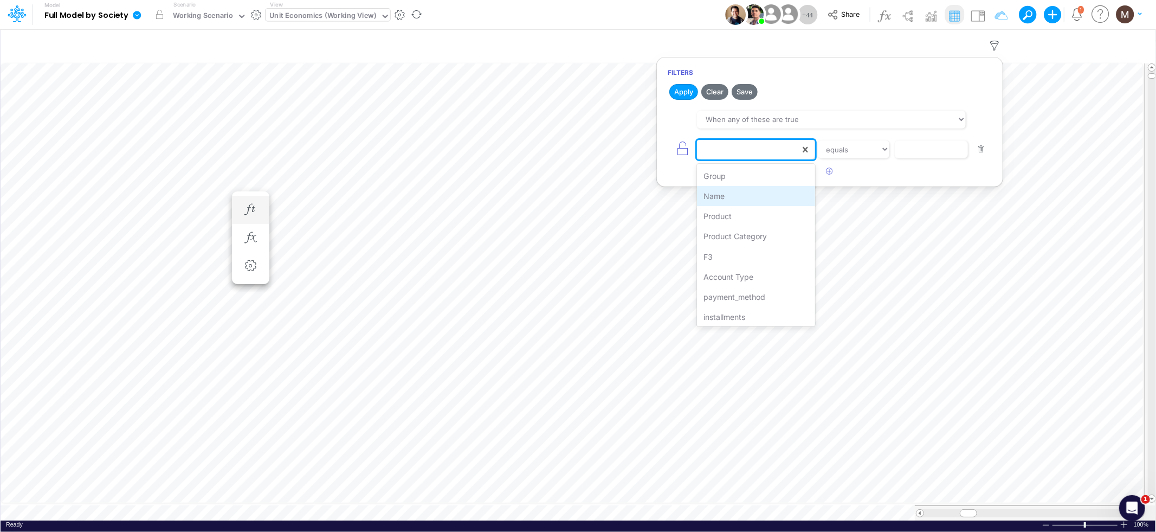
click at [760, 196] on div "Name" at bounding box center [756, 196] width 118 height 20
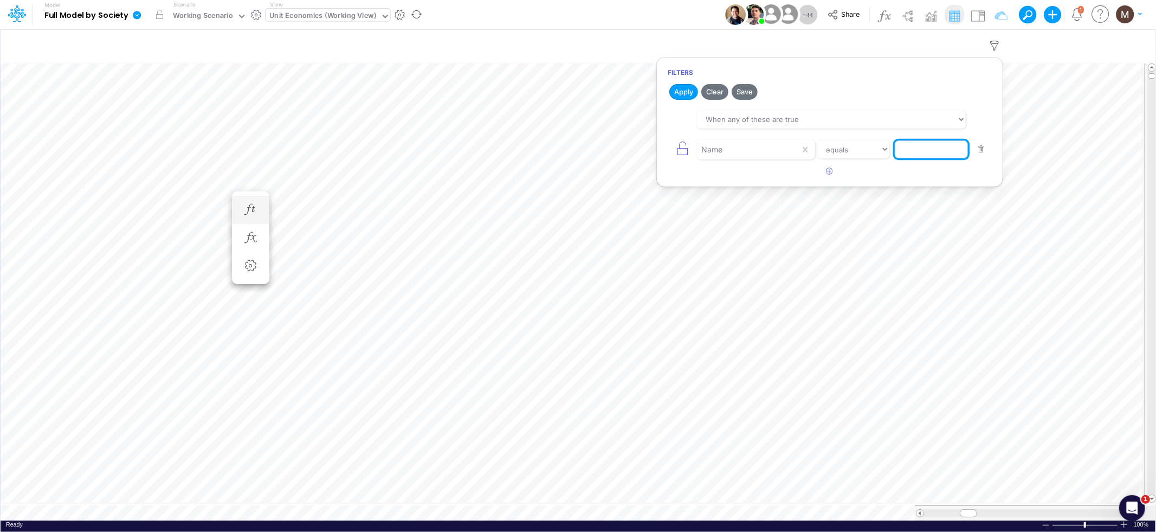
click at [920, 148] on input "text" at bounding box center [931, 149] width 73 height 18
type input "c"
paste input "Chargebacks %"
type input "Chargebacks %"
click at [678, 96] on button "Apply" at bounding box center [683, 92] width 29 height 16
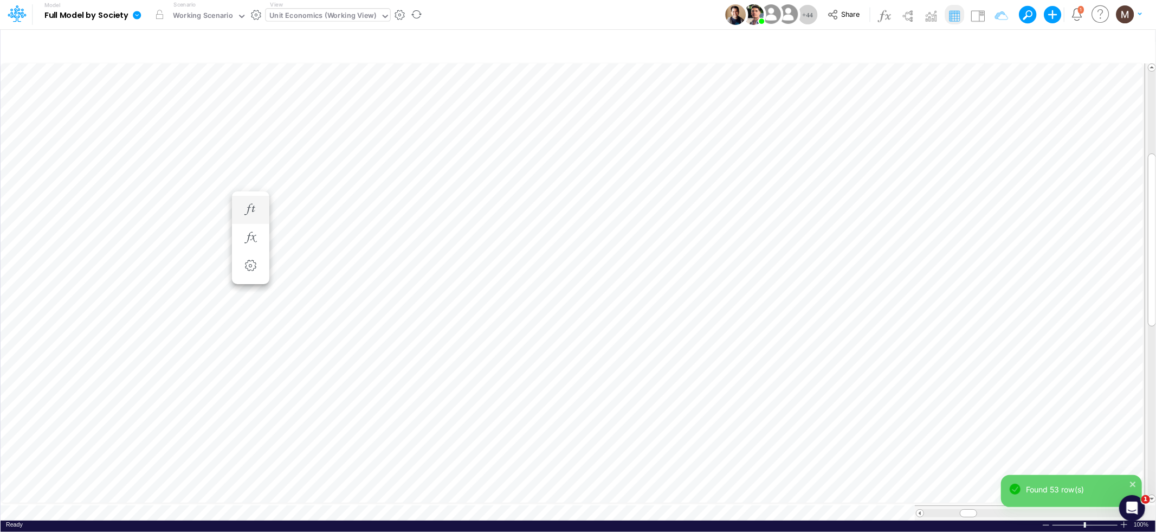
scroll to position [0, 1]
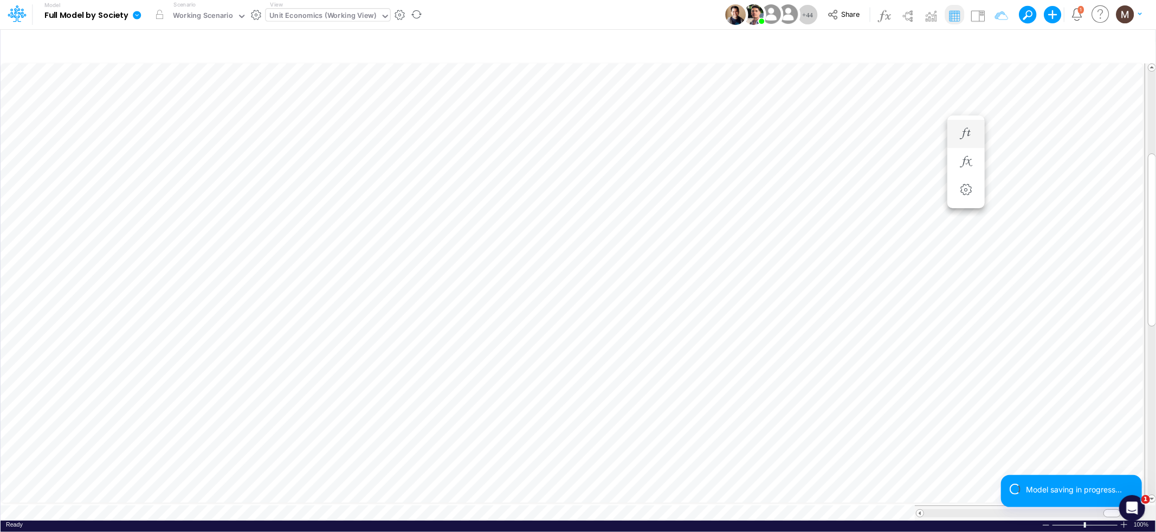
scroll to position [0, 1]
click at [933, 509] on div at bounding box center [1030, 513] width 212 height 8
drag, startPoint x: 933, startPoint y: 508, endPoint x: 964, endPoint y: 509, distance: 30.9
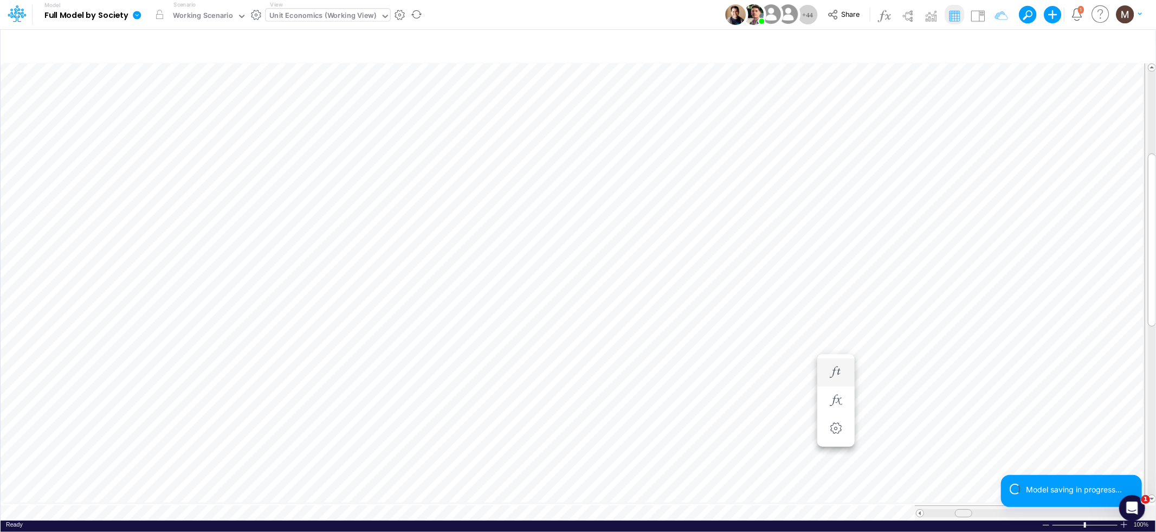
click at [964, 509] on span at bounding box center [963, 512] width 7 height 7
drag, startPoint x: 960, startPoint y: 508, endPoint x: 967, endPoint y: 509, distance: 7.1
click at [967, 509] on span at bounding box center [968, 512] width 7 height 7
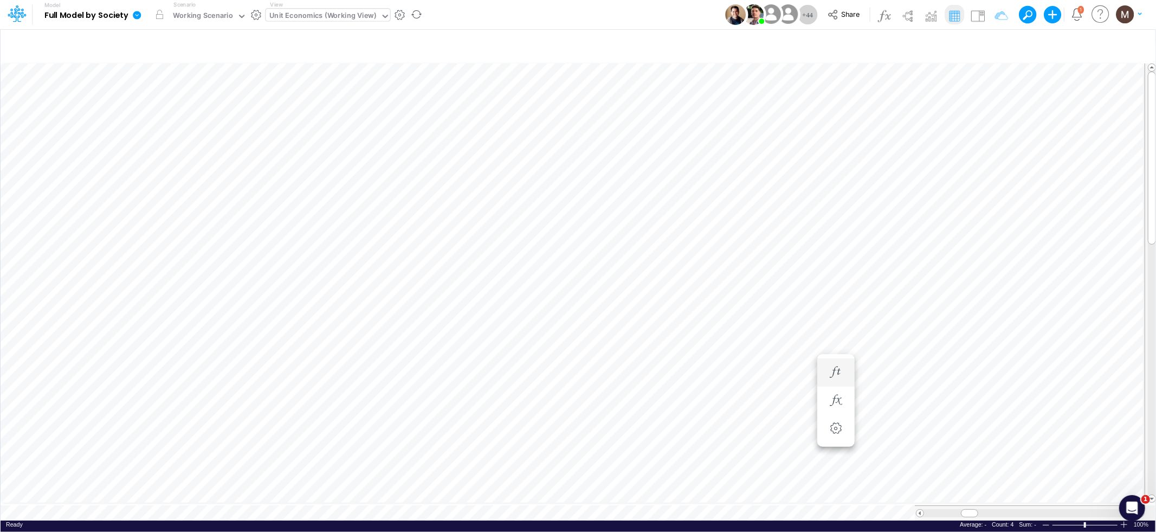
scroll to position [0, 1]
click at [903, 131] on icon "button" at bounding box center [901, 133] width 16 height 11
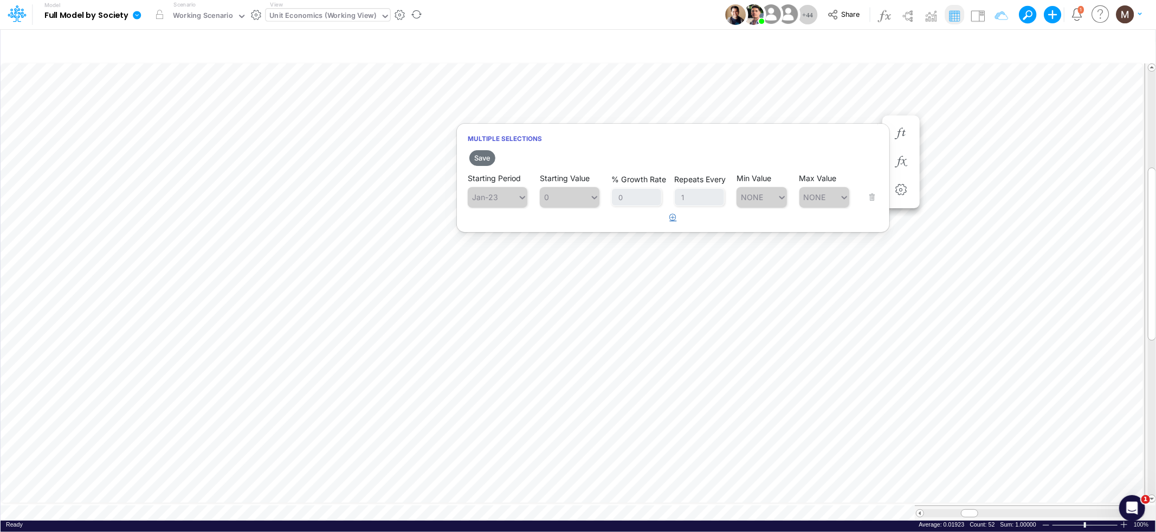
click at [677, 216] on button "button" at bounding box center [673, 218] width 21 height 18
click at [493, 221] on div "Type to search..." at bounding box center [503, 224] width 60 height 9
click at [489, 251] on div "Forecast" at bounding box center [498, 250] width 60 height 18
click at [525, 224] on icon at bounding box center [522, 224] width 5 height 3
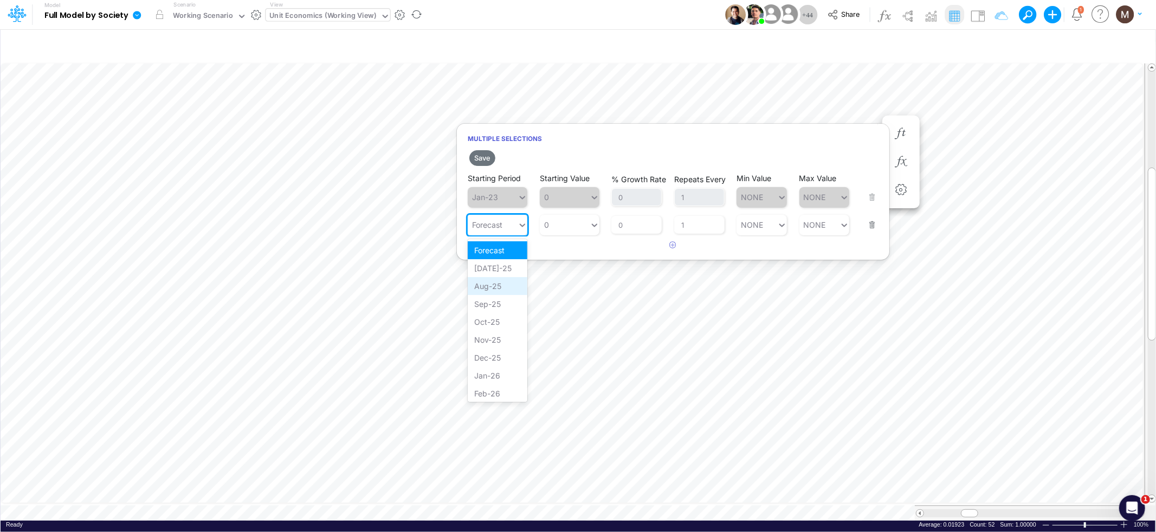
click at [495, 284] on div "Aug-25" at bounding box center [498, 286] width 60 height 18
type input "0"
click at [571, 230] on div "0 0" at bounding box center [565, 225] width 50 height 16
click at [566, 252] on div "LATEST" at bounding box center [570, 250] width 60 height 18
click at [485, 159] on button "Save" at bounding box center [482, 158] width 26 height 16
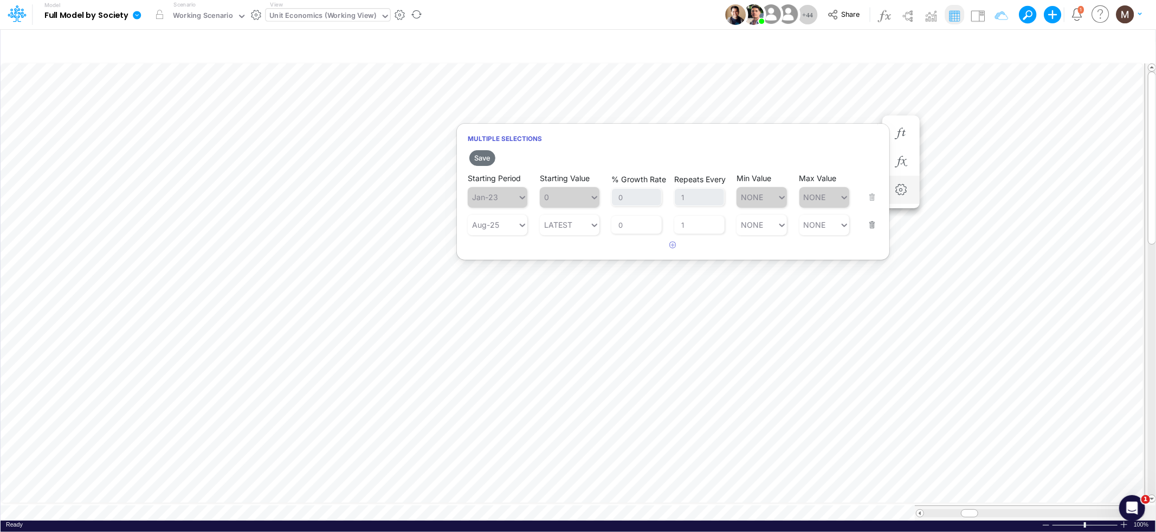
scroll to position [0, 1]
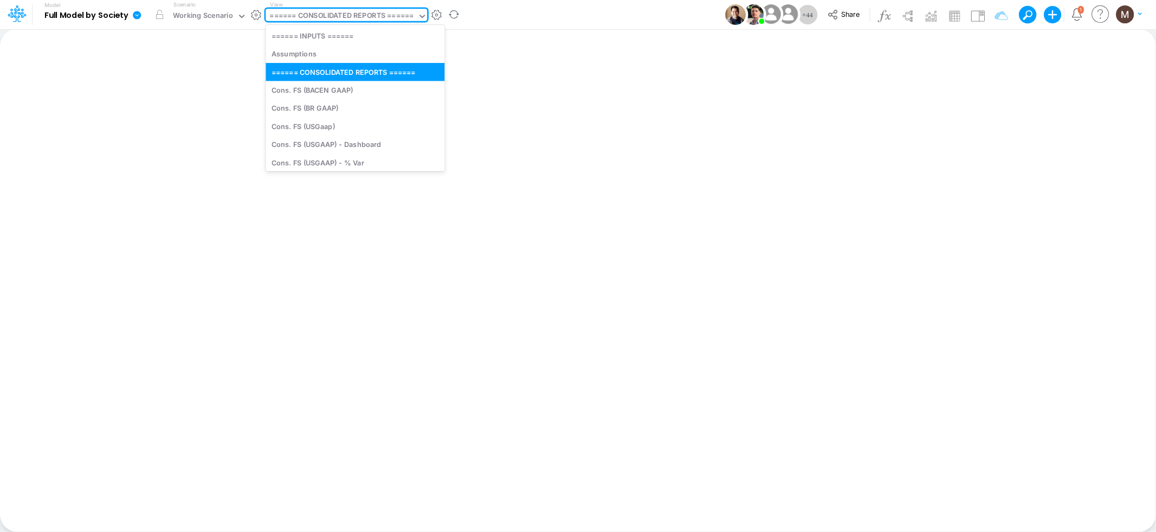
click at [315, 17] on div "====== CONSOLIDATED REPORTS ======" at bounding box center [342, 16] width 144 height 12
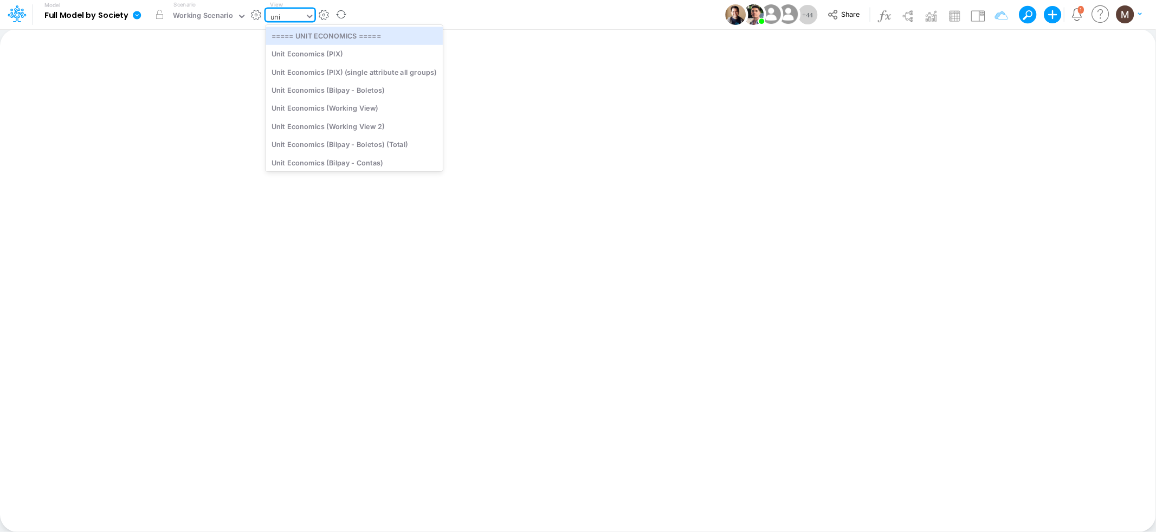
type input "unit"
click at [325, 101] on div "Unit Economics (Working View)" at bounding box center [354, 108] width 177 height 18
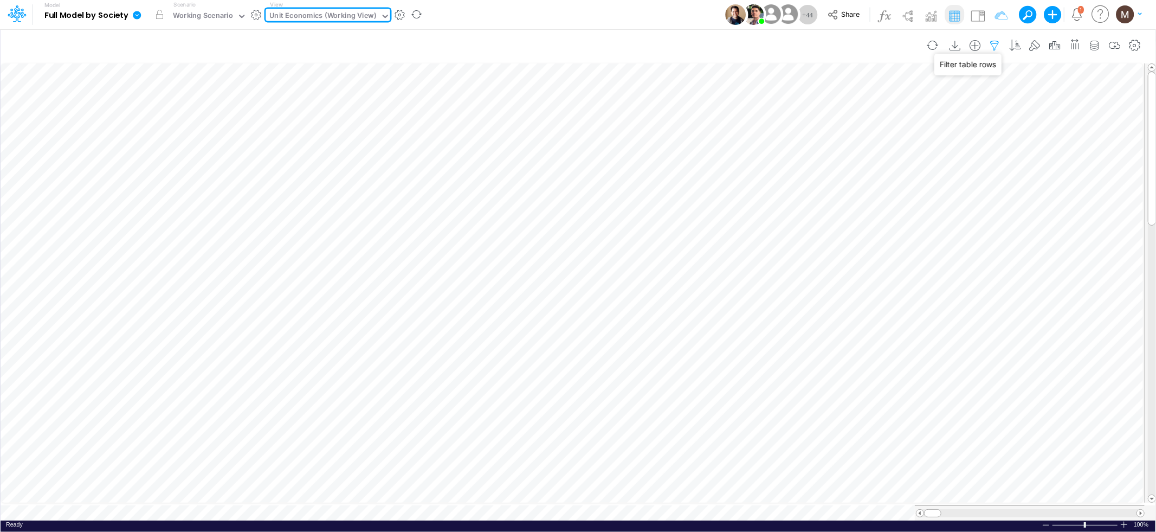
click at [990, 48] on icon "button" at bounding box center [995, 45] width 16 height 11
select select "contains"
select select "tableSearchOR"
select select "contains"
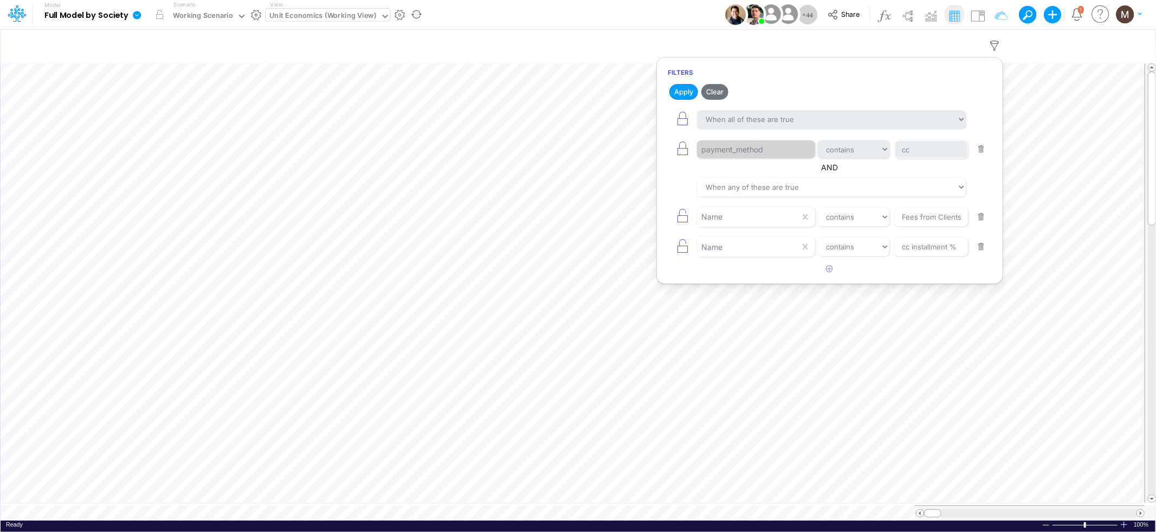
click at [986, 151] on button "button" at bounding box center [981, 149] width 21 height 15
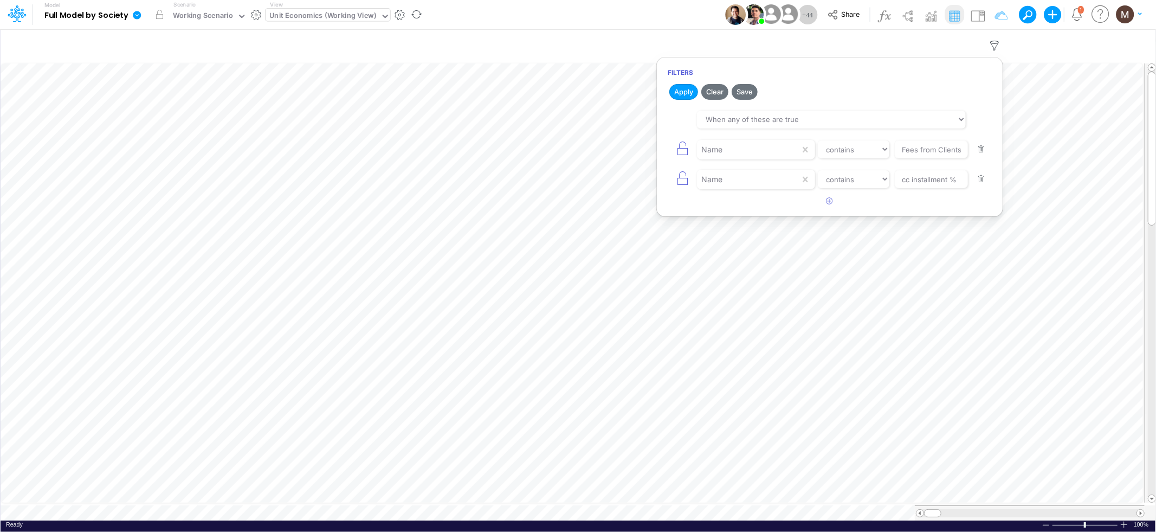
click at [981, 152] on button "button" at bounding box center [981, 149] width 21 height 15
type input "cc installment %"
click at [981, 152] on button "button" at bounding box center [981, 149] width 21 height 15
click at [671, 93] on button "Apply" at bounding box center [683, 92] width 29 height 16
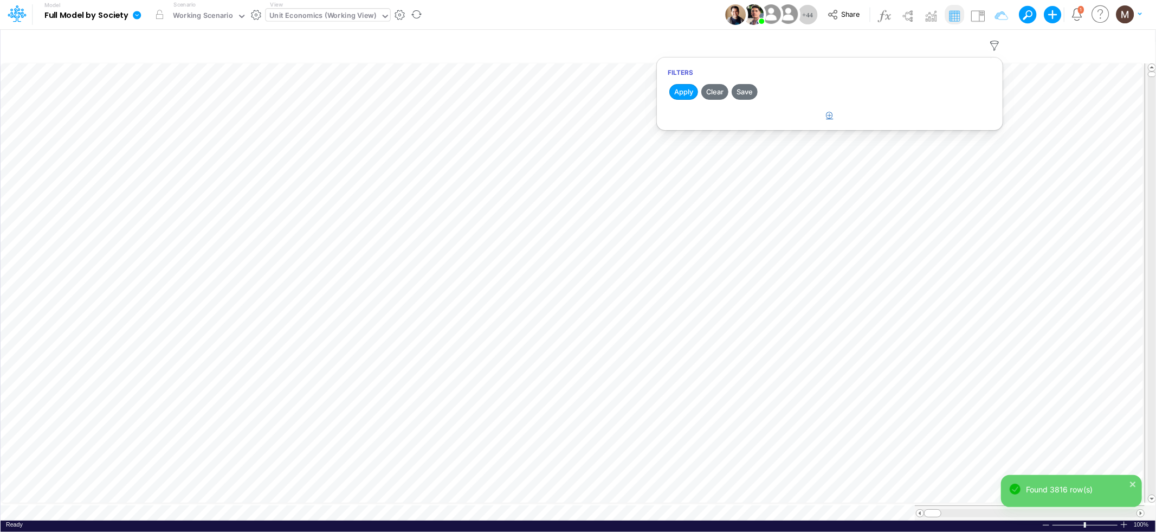
click at [829, 113] on icon "button" at bounding box center [829, 115] width 7 height 7
select select "tableSearchOR"
click at [796, 143] on div at bounding box center [748, 149] width 103 height 18
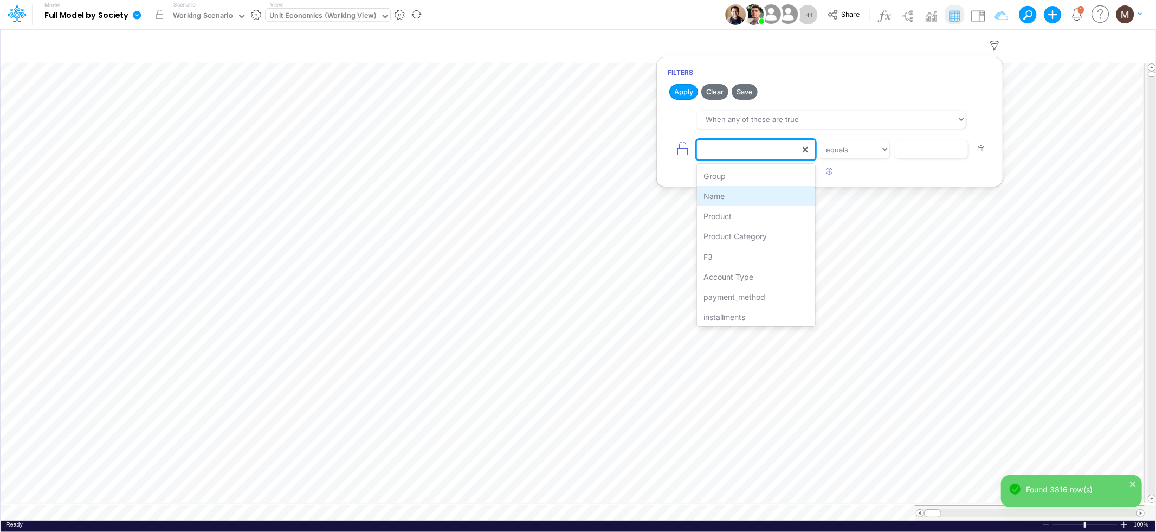
click at [750, 196] on div "Name" at bounding box center [756, 196] width 118 height 20
click at [904, 156] on input "text" at bounding box center [931, 149] width 73 height 18
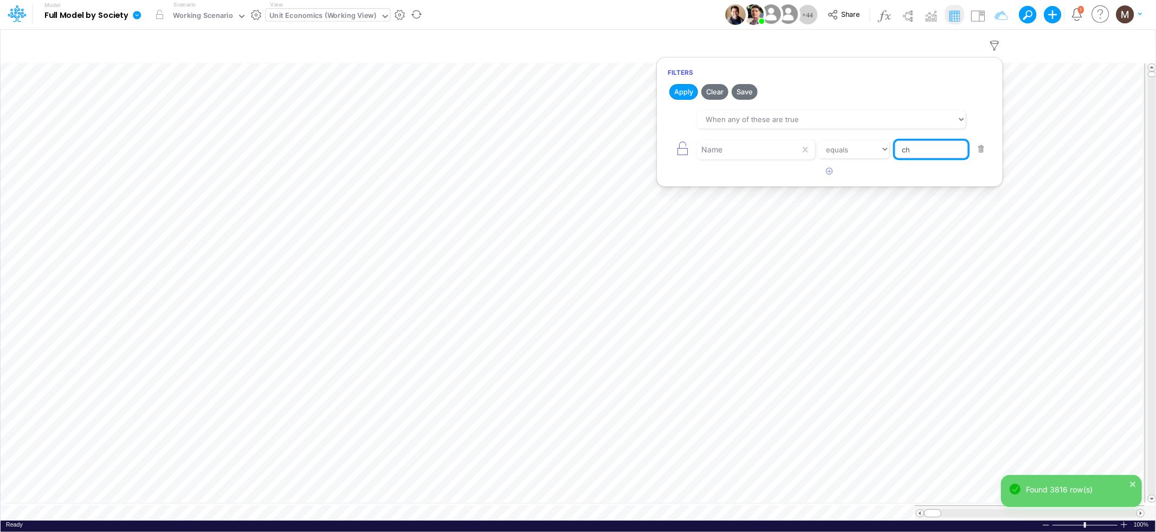
type input "Chargebacks %"
click at [684, 92] on button "Apply" at bounding box center [683, 92] width 29 height 16
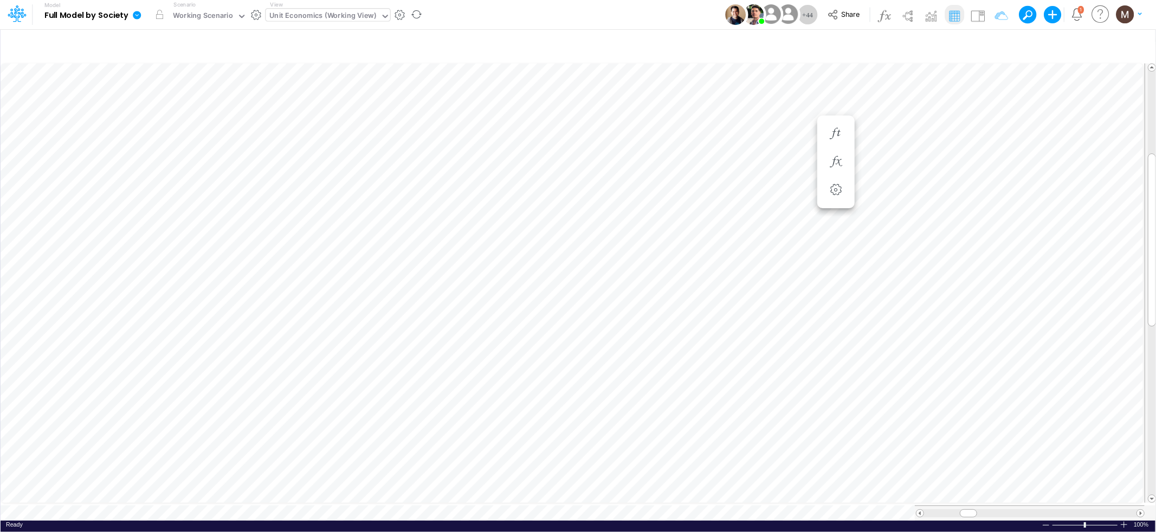
scroll to position [0, 1]
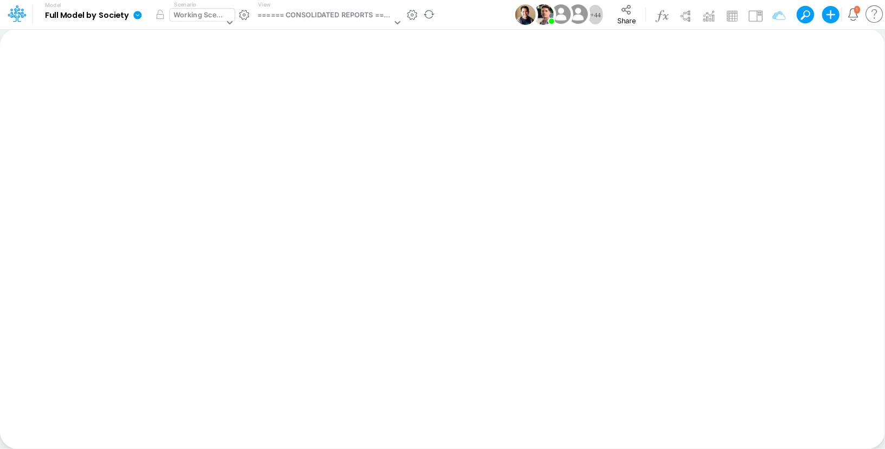
click at [201, 16] on div "Working Scenario" at bounding box center [199, 16] width 50 height 12
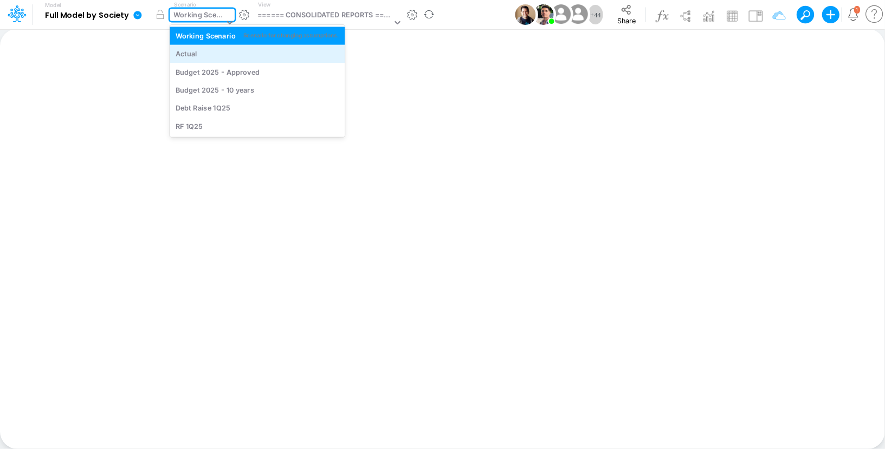
click at [204, 54] on div "Actual" at bounding box center [257, 54] width 163 height 10
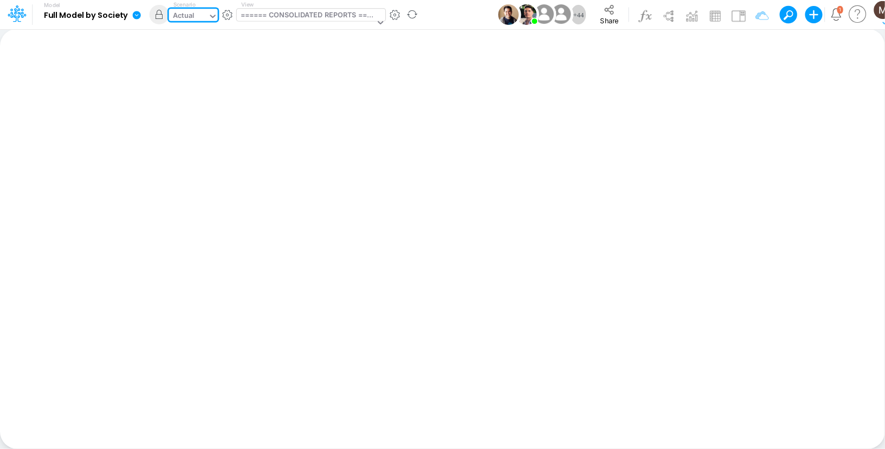
click at [295, 16] on div "====== CONSOLIDATED REPORTS ======" at bounding box center [308, 16] width 134 height 12
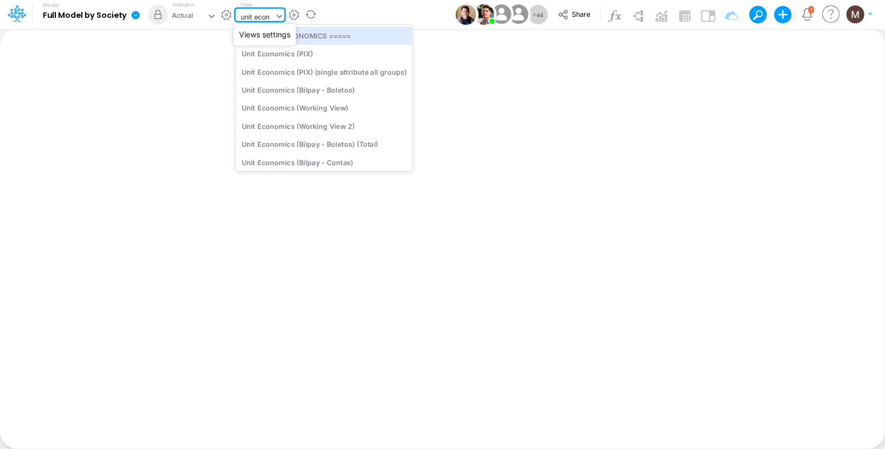
type input "unit econo"
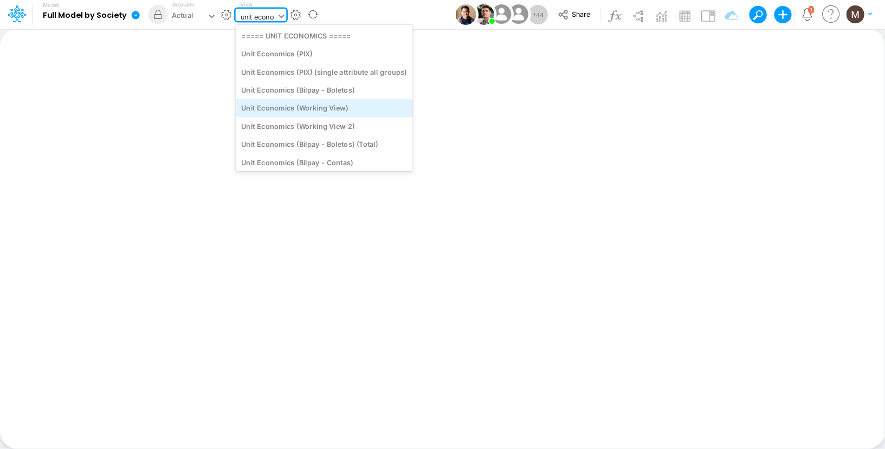
click at [322, 108] on div "Unit Economics (Working View)" at bounding box center [324, 108] width 177 height 18
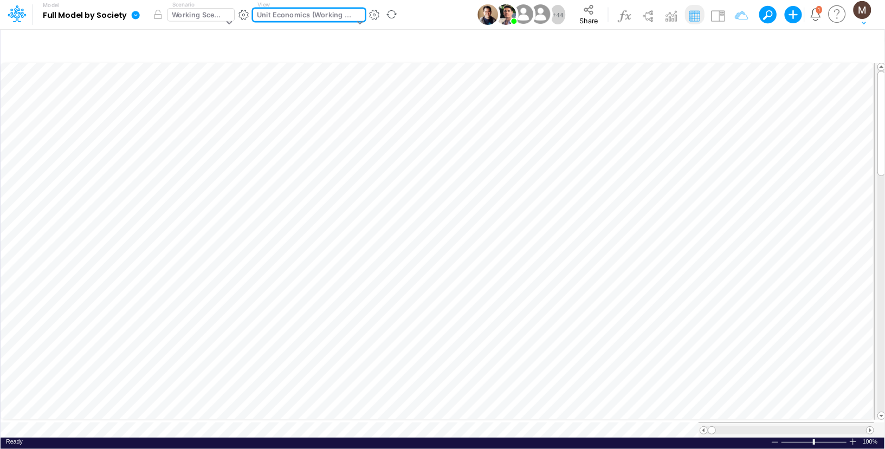
click at [188, 22] on div "Working Scenario" at bounding box center [197, 16] width 51 height 12
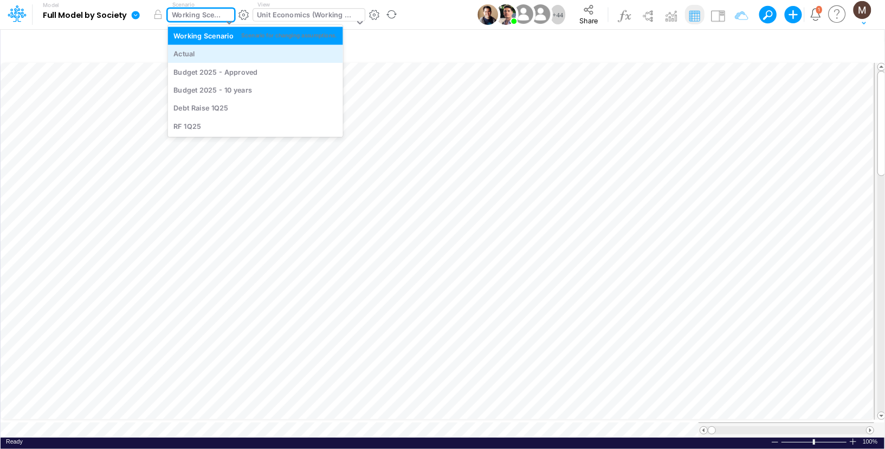
click at [199, 55] on div "Actual" at bounding box center [254, 54] width 163 height 10
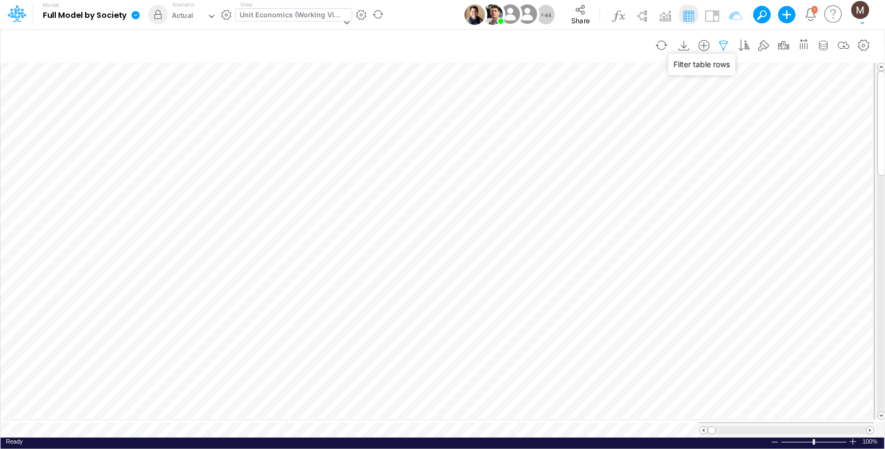
click at [728, 46] on icon "button" at bounding box center [724, 45] width 16 height 11
select select "contains"
select select "tableSearchOR"
select select "contains"
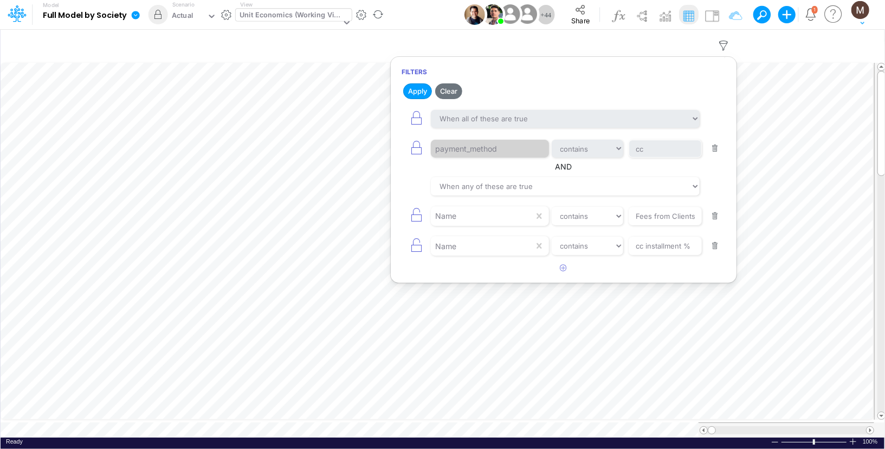
click at [716, 150] on button "button" at bounding box center [715, 148] width 21 height 15
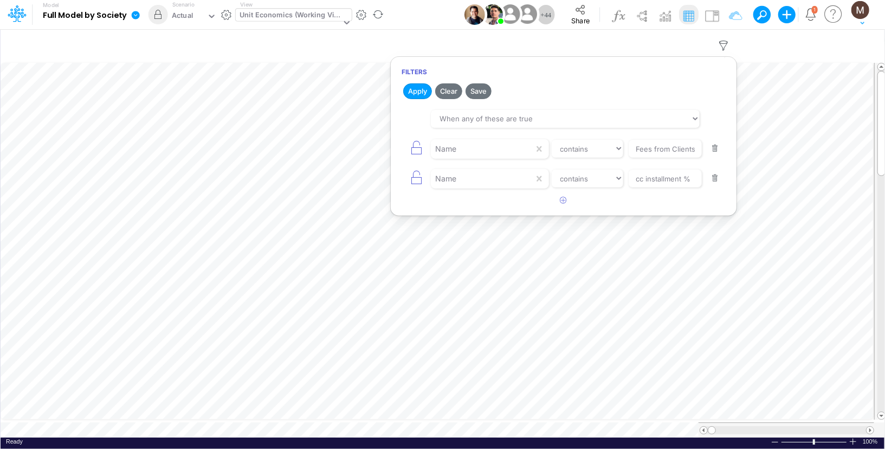
click at [716, 150] on button "button" at bounding box center [715, 148] width 21 height 15
type input "cc installment %"
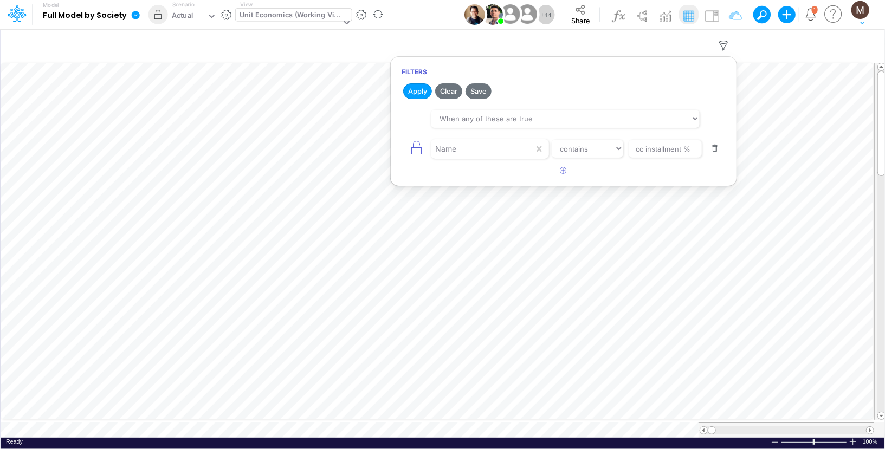
click at [716, 150] on button "button" at bounding box center [715, 148] width 21 height 15
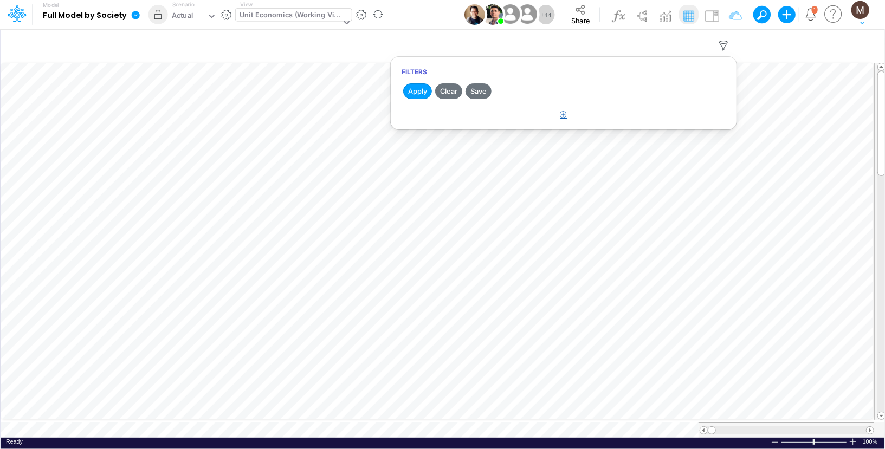
click at [561, 118] on button "button" at bounding box center [563, 115] width 21 height 18
select select "tableSearchOR"
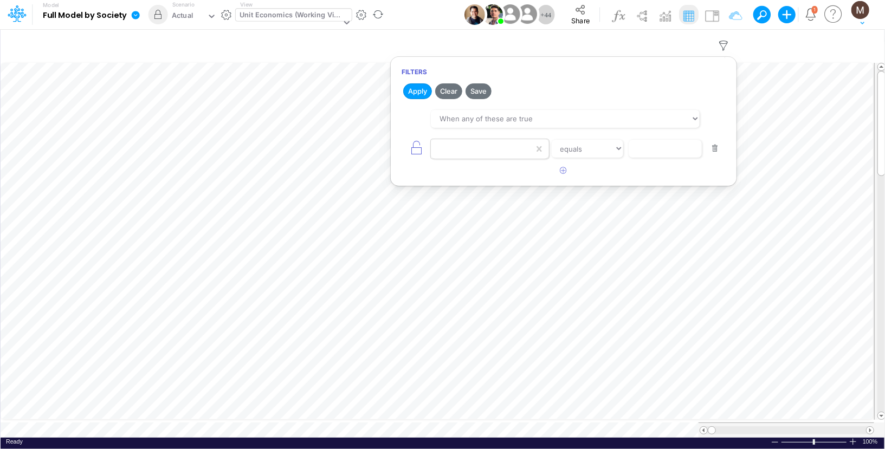
click at [468, 157] on div at bounding box center [482, 149] width 103 height 18
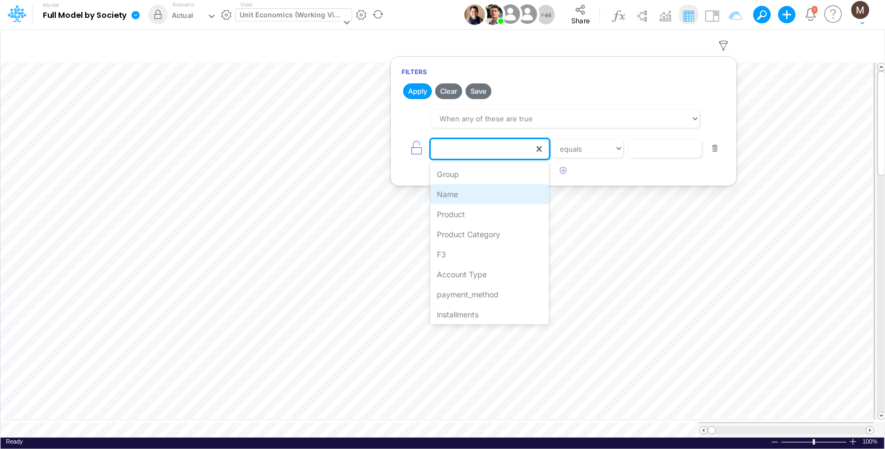
click at [458, 196] on div "Name" at bounding box center [489, 194] width 119 height 20
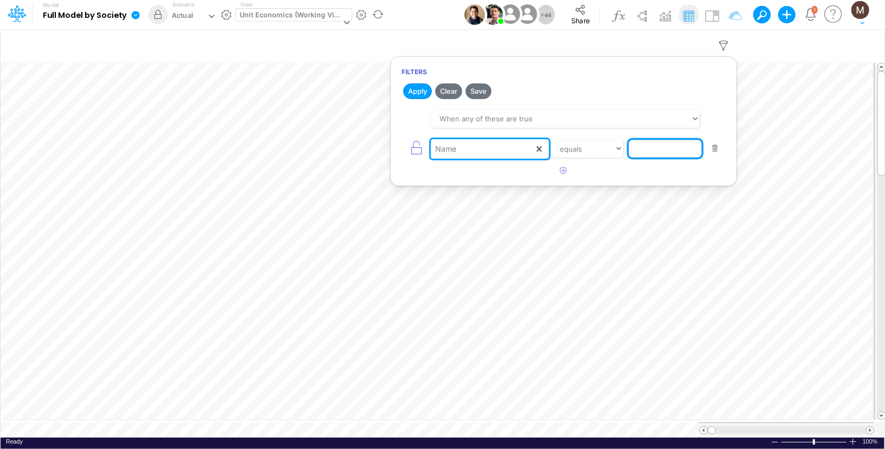
click at [647, 148] on input "text" at bounding box center [665, 149] width 73 height 18
type input "Chargebacks %"
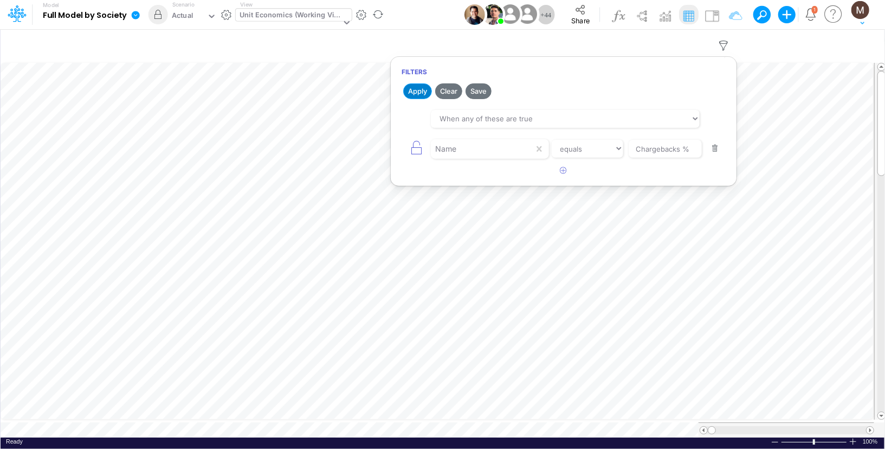
click at [408, 92] on button "Apply" at bounding box center [417, 91] width 29 height 16
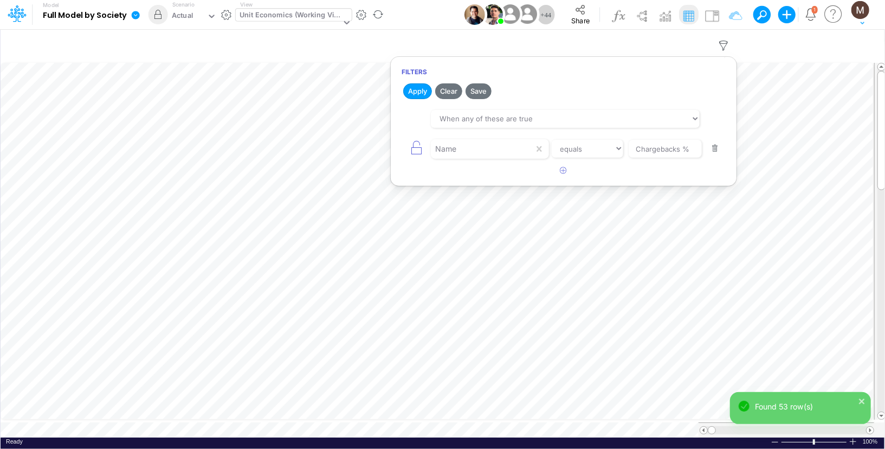
scroll to position [5, 1]
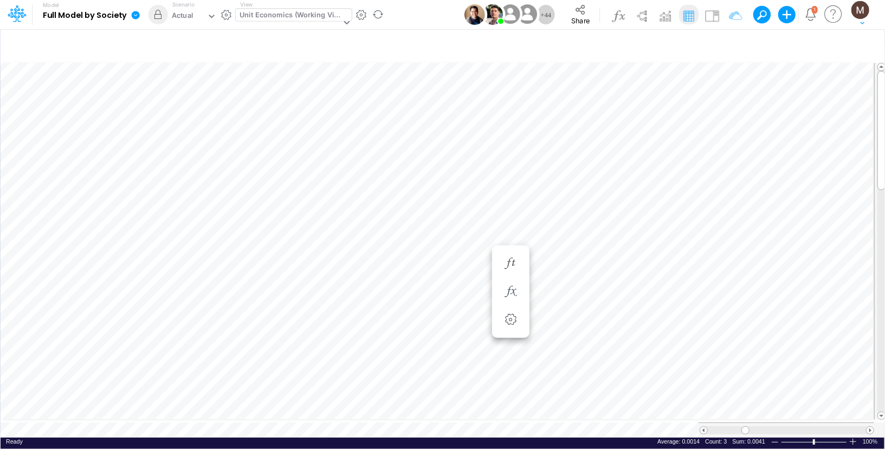
scroll to position [5, 1]
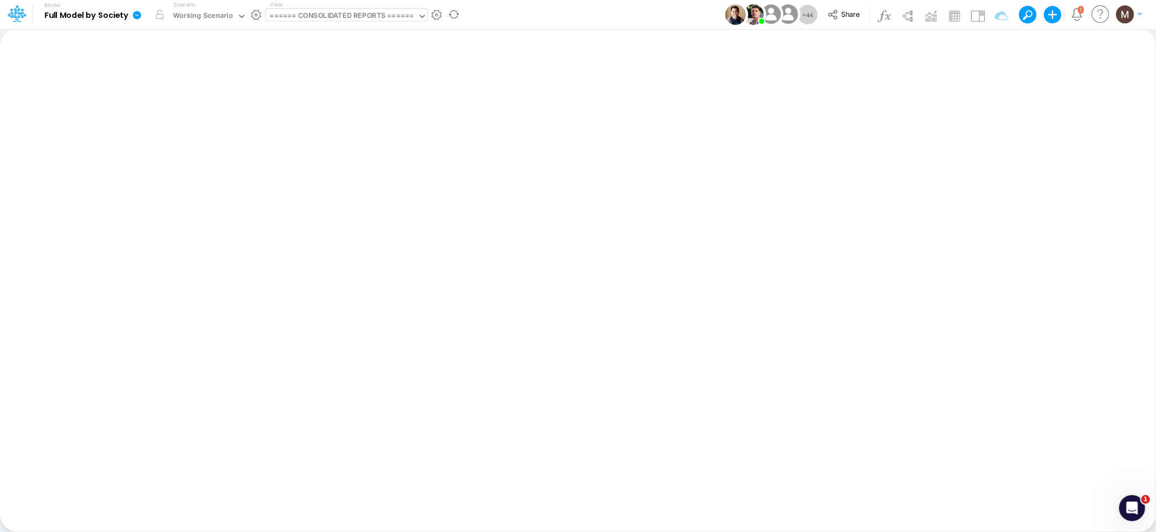
click at [317, 15] on div "====== CONSOLIDATED REPORTS ======" at bounding box center [342, 16] width 144 height 12
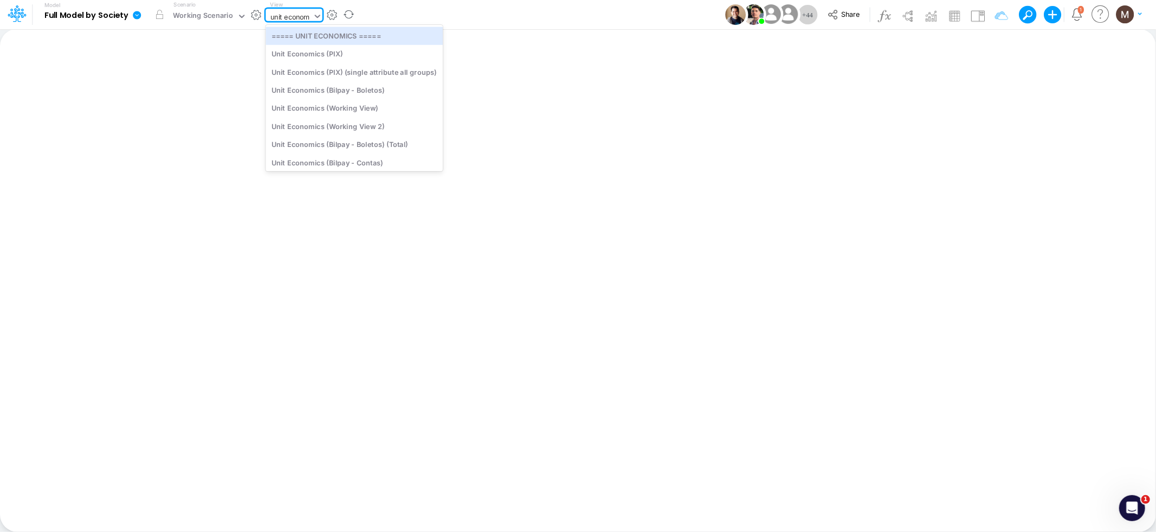
type input "unit economi"
click at [334, 104] on div "Unit Economics (Working View)" at bounding box center [354, 108] width 177 height 18
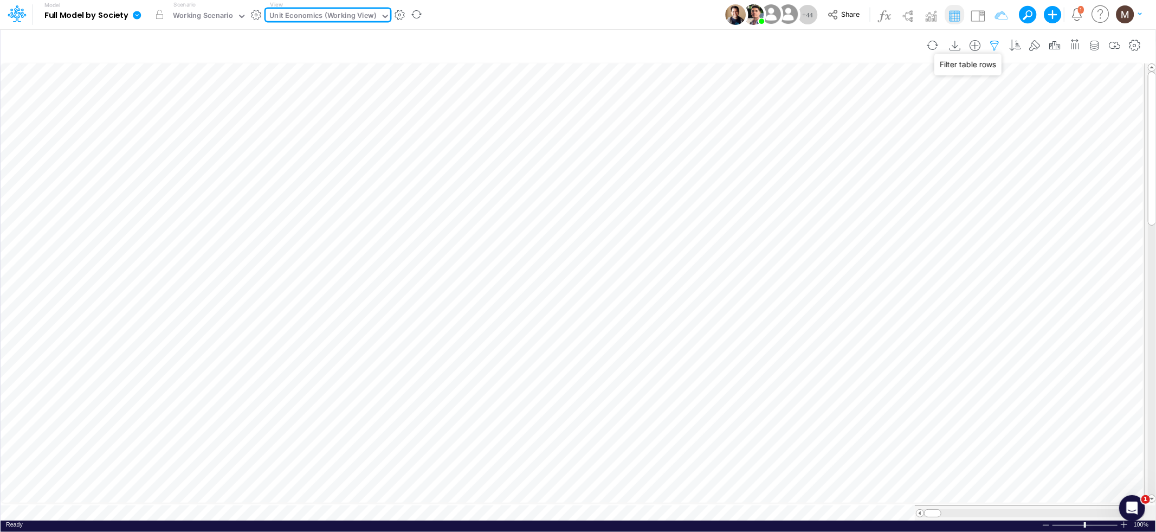
click at [991, 47] on icon "button" at bounding box center [995, 45] width 16 height 11
select select "contains"
select select "tableSearchOR"
select select "contains"
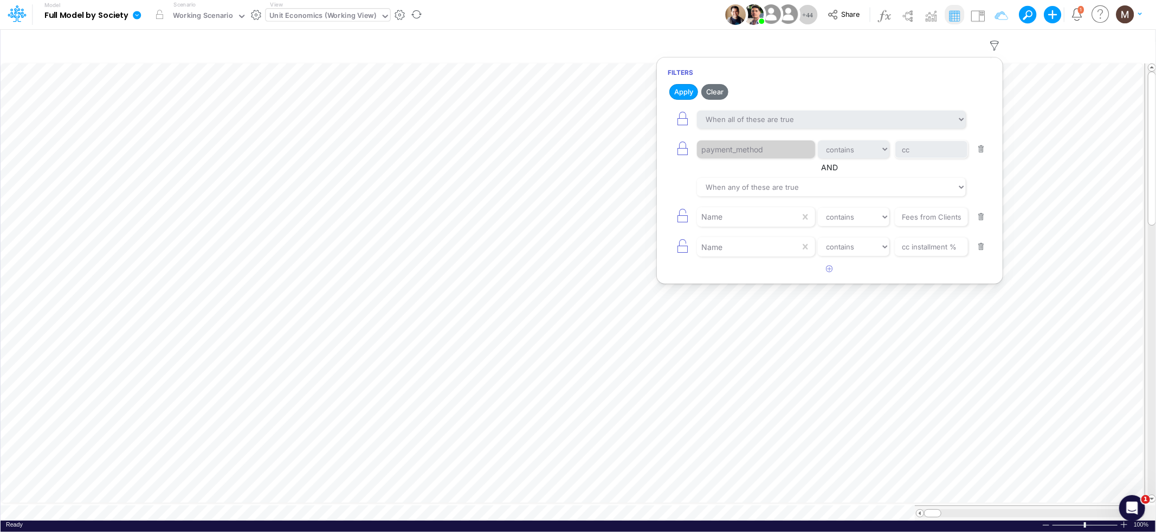
click at [983, 148] on button "button" at bounding box center [981, 149] width 21 height 15
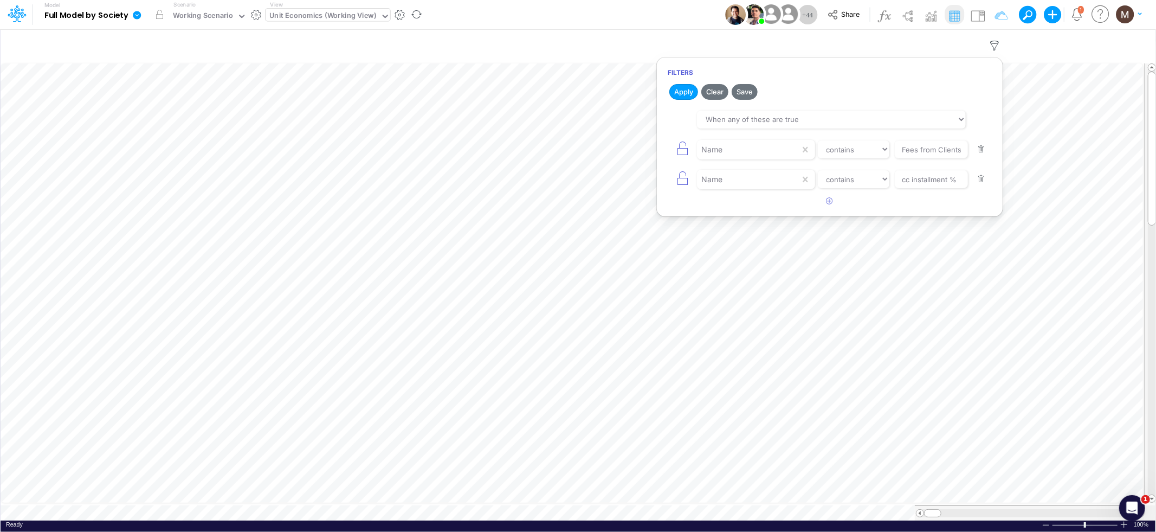
click at [983, 148] on button "button" at bounding box center [981, 149] width 21 height 15
type input "cc installment %"
click at [983, 148] on button "button" at bounding box center [981, 149] width 21 height 15
click at [832, 114] on icon "button" at bounding box center [829, 115] width 7 height 7
select select "tableSearchOR"
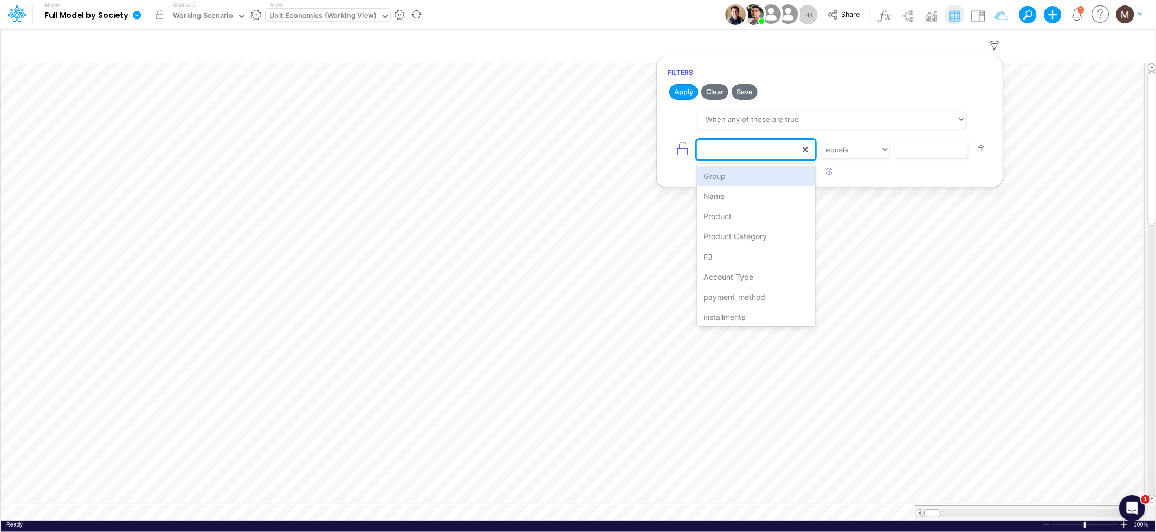
click at [791, 147] on div at bounding box center [748, 149] width 103 height 18
click at [759, 196] on div "Name" at bounding box center [756, 196] width 118 height 20
click at [907, 144] on input "text" at bounding box center [931, 149] width 73 height 18
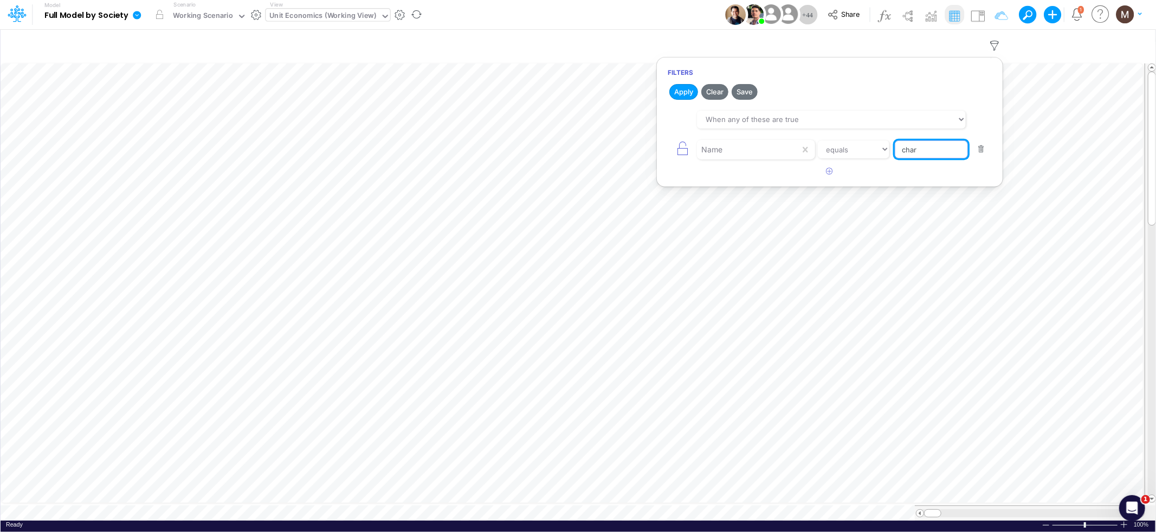
type input "Chargebacks %"
click at [684, 97] on button "Apply" at bounding box center [683, 92] width 29 height 16
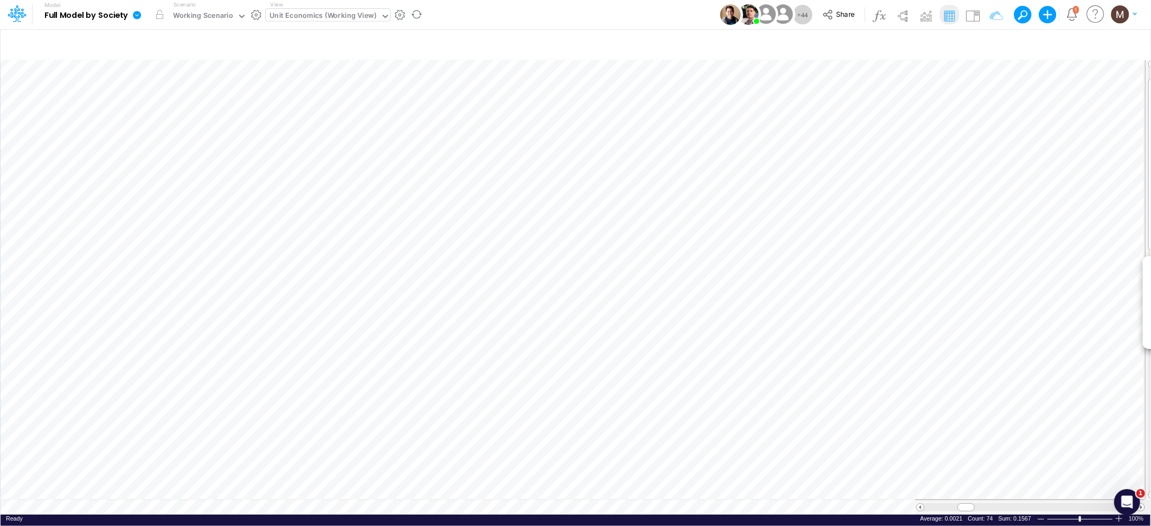
scroll to position [0, 1]
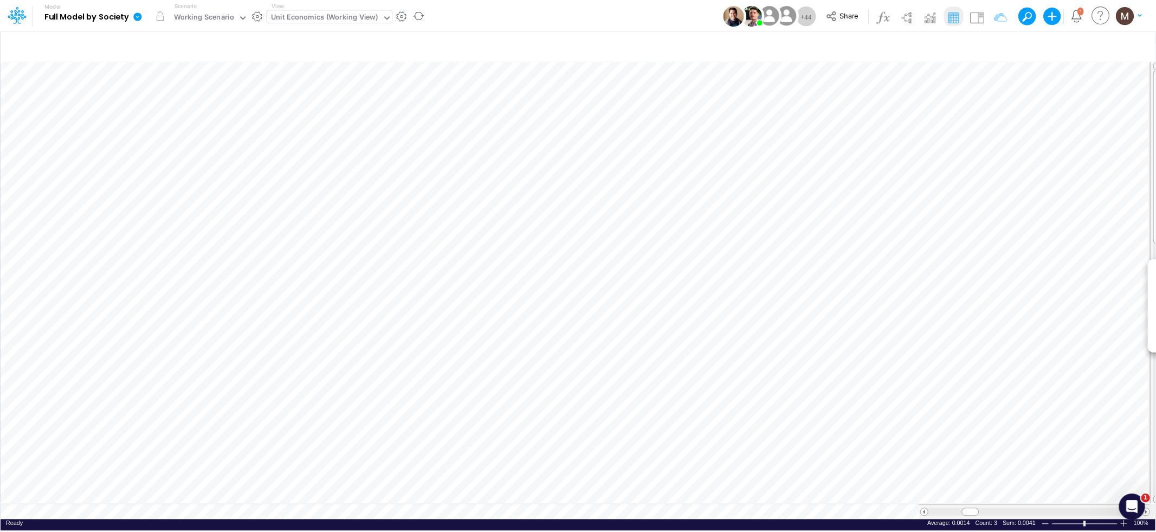
scroll to position [0, 1]
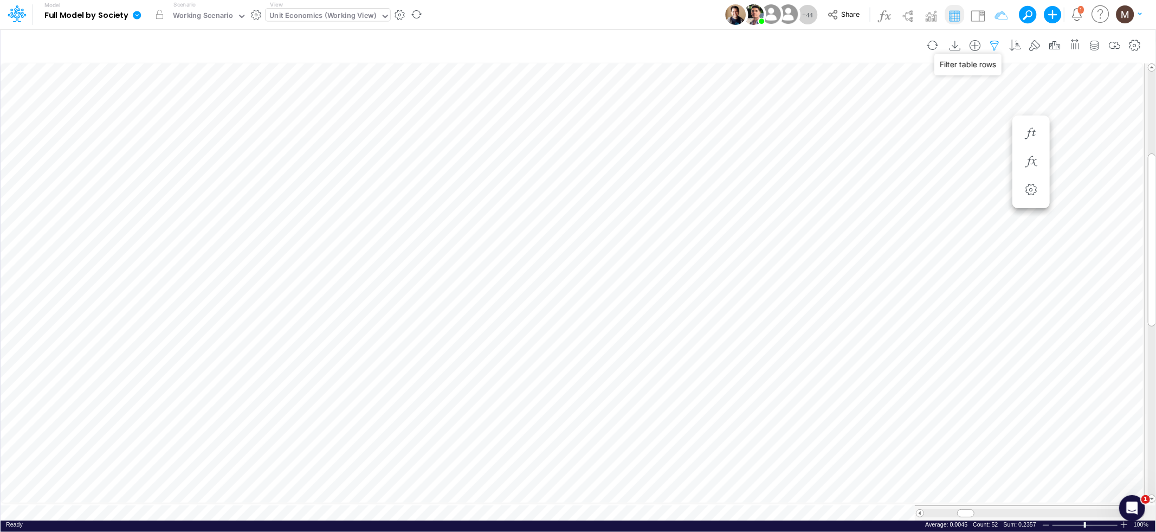
click at [989, 47] on icon "button" at bounding box center [995, 45] width 16 height 11
select select "tableSearchOR"
click at [982, 148] on button "button" at bounding box center [981, 149] width 21 height 15
click at [689, 89] on button "Apply" at bounding box center [683, 92] width 29 height 16
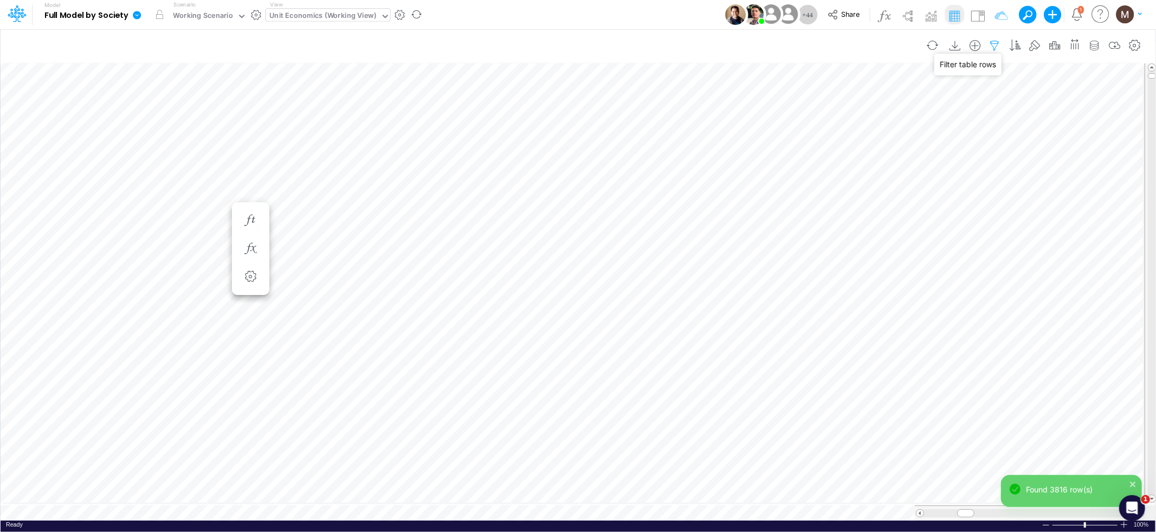
click at [990, 44] on icon "button" at bounding box center [995, 45] width 16 height 11
click at [827, 113] on icon "button" at bounding box center [829, 115] width 7 height 7
select select "tableSearchOR"
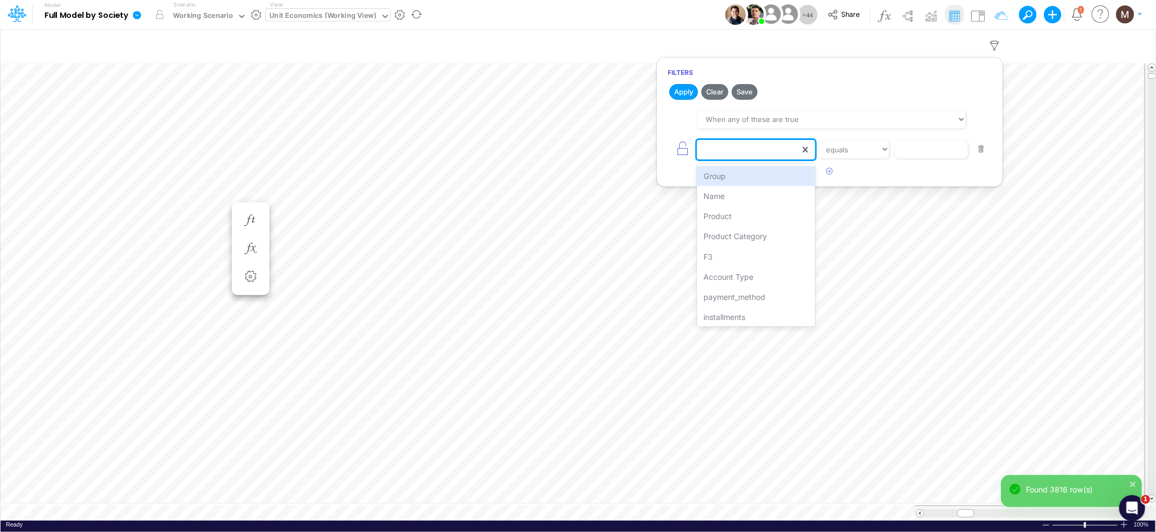
click at [749, 152] on div at bounding box center [748, 149] width 103 height 18
click at [748, 198] on div "Name" at bounding box center [756, 196] width 118 height 20
click at [906, 154] on input "text" at bounding box center [931, 149] width 73 height 18
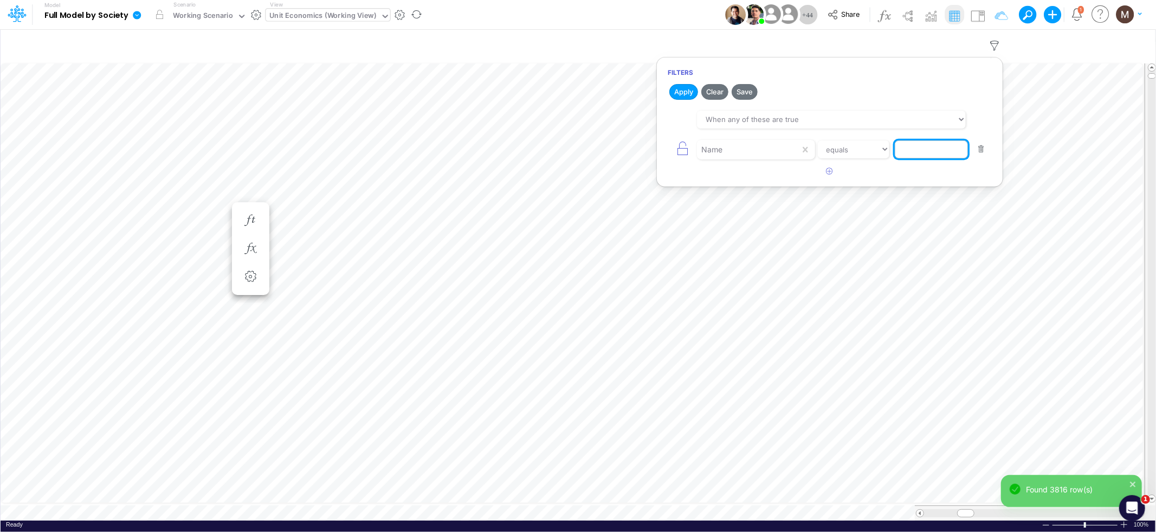
paste input "Write-off %"
type input "Write-off %"
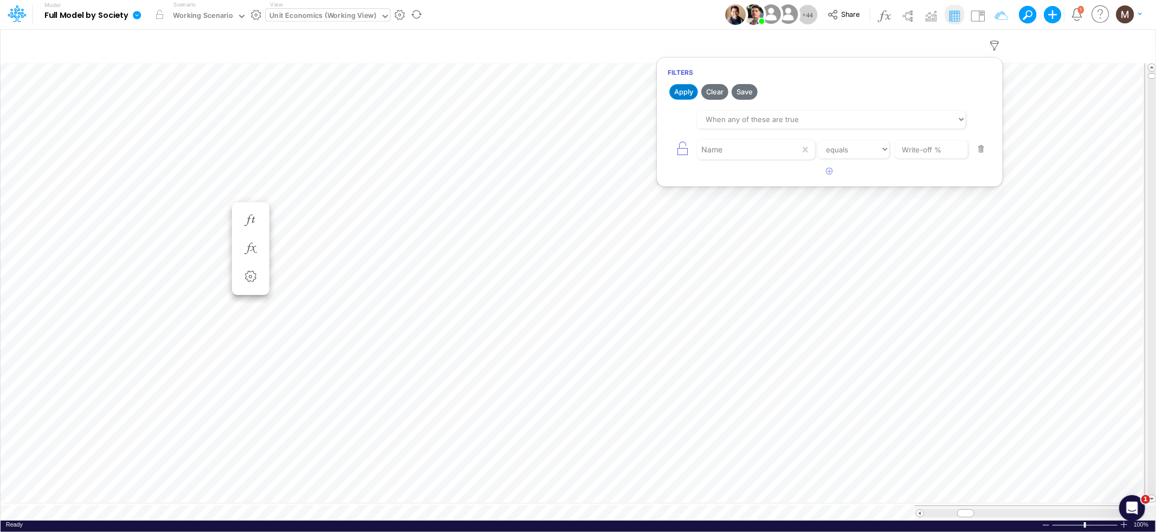
click at [683, 92] on button "Apply" at bounding box center [683, 92] width 29 height 16
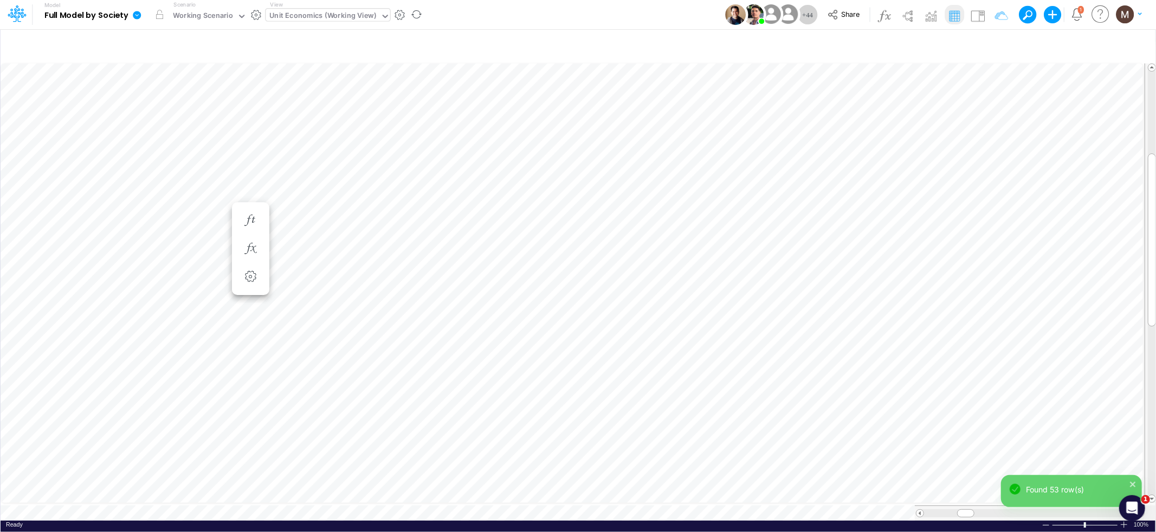
scroll to position [0, 1]
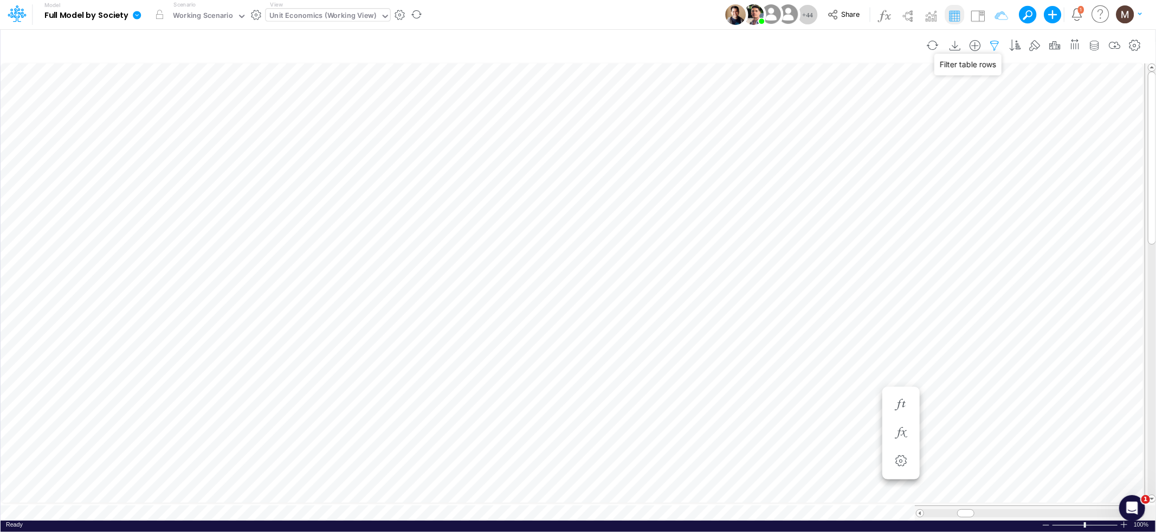
click at [997, 42] on icon "button" at bounding box center [995, 45] width 16 height 11
select select "tableSearchOR"
click at [978, 146] on button "button" at bounding box center [981, 149] width 21 height 15
click at [679, 95] on button "Apply" at bounding box center [683, 92] width 29 height 16
click at [829, 117] on icon "button" at bounding box center [829, 115] width 7 height 7
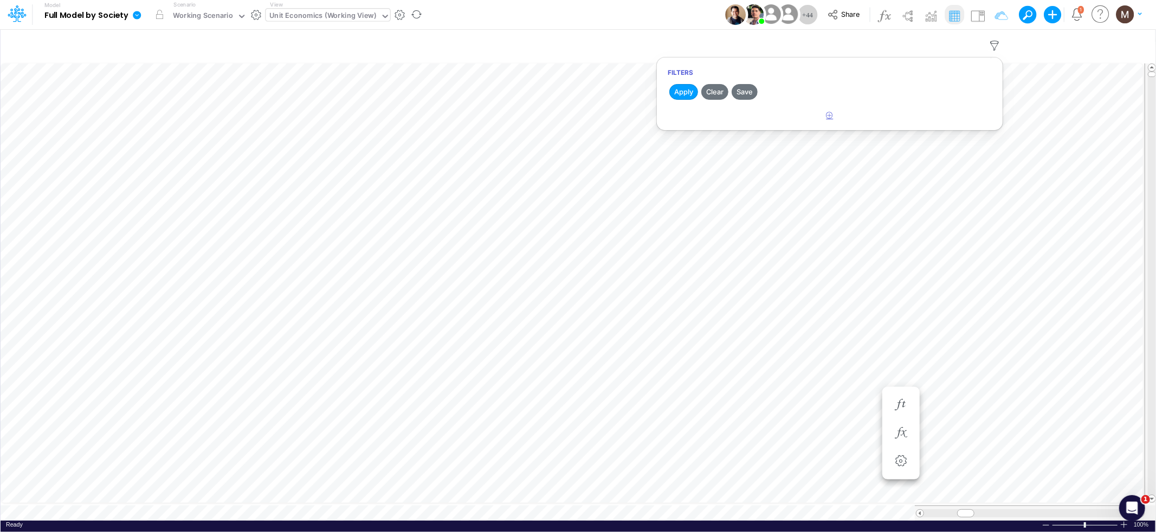
select select "tableSearchOR"
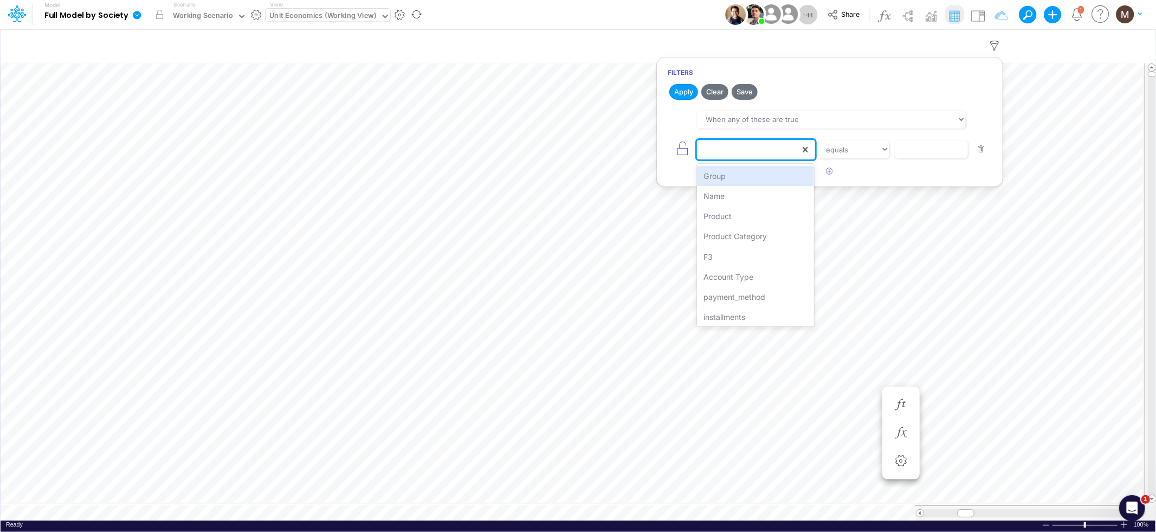
click at [787, 147] on div at bounding box center [748, 149] width 103 height 18
click at [764, 195] on div "Name" at bounding box center [756, 196] width 118 height 20
click at [907, 154] on input "text" at bounding box center [931, 149] width 73 height 18
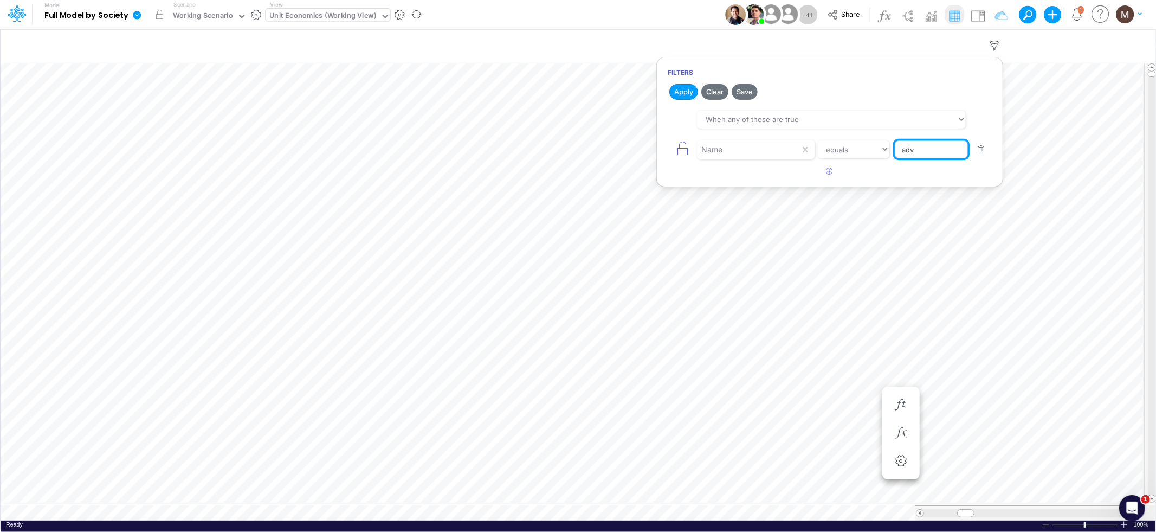
type input "Advancing Cost %"
click at [688, 97] on button "Apply" at bounding box center [683, 92] width 29 height 16
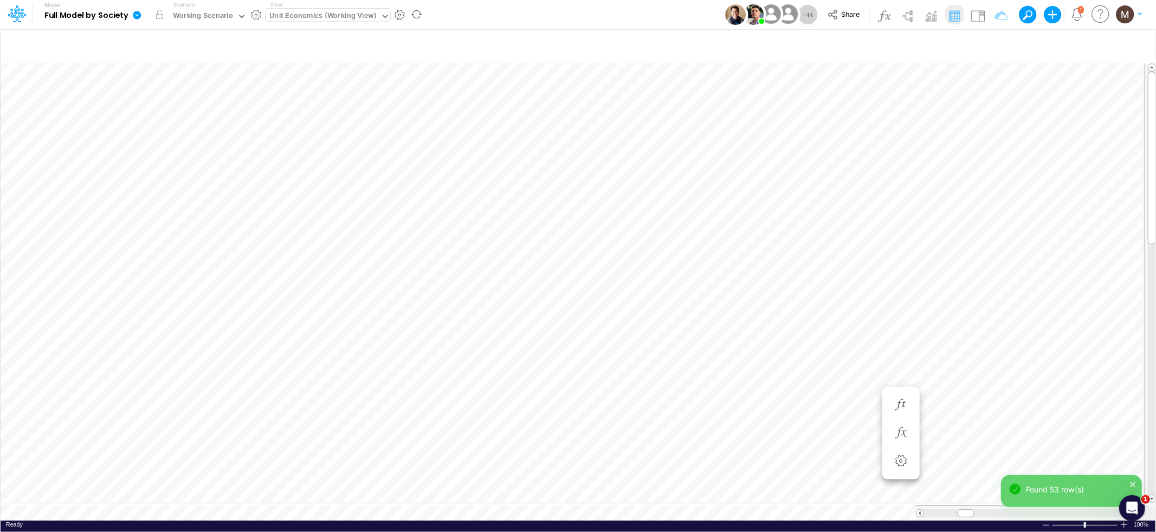
scroll to position [0, 1]
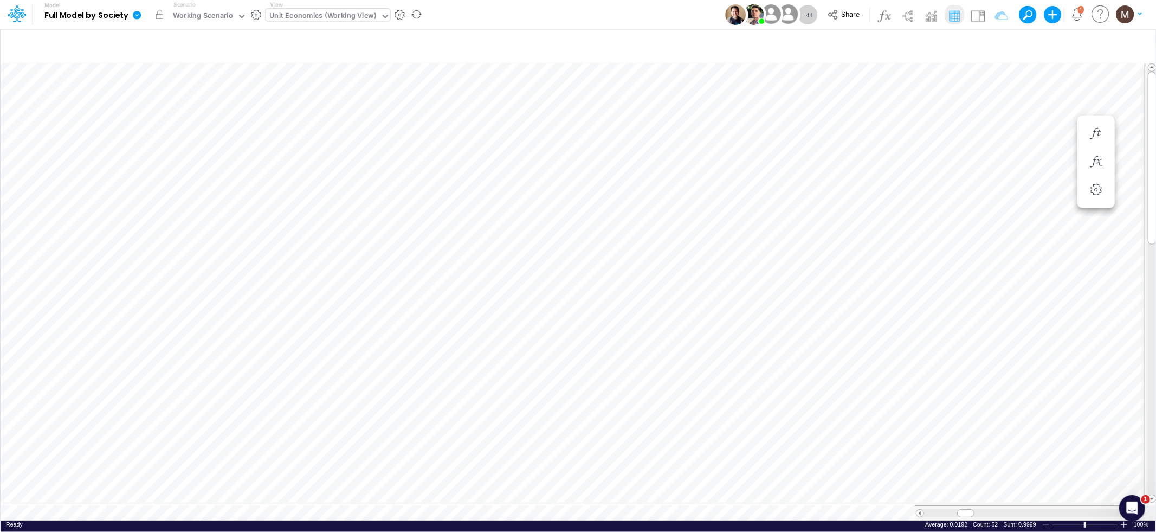
click at [331, 21] on div "Unit Economics (Working View)" at bounding box center [323, 16] width 107 height 12
type input "dc"
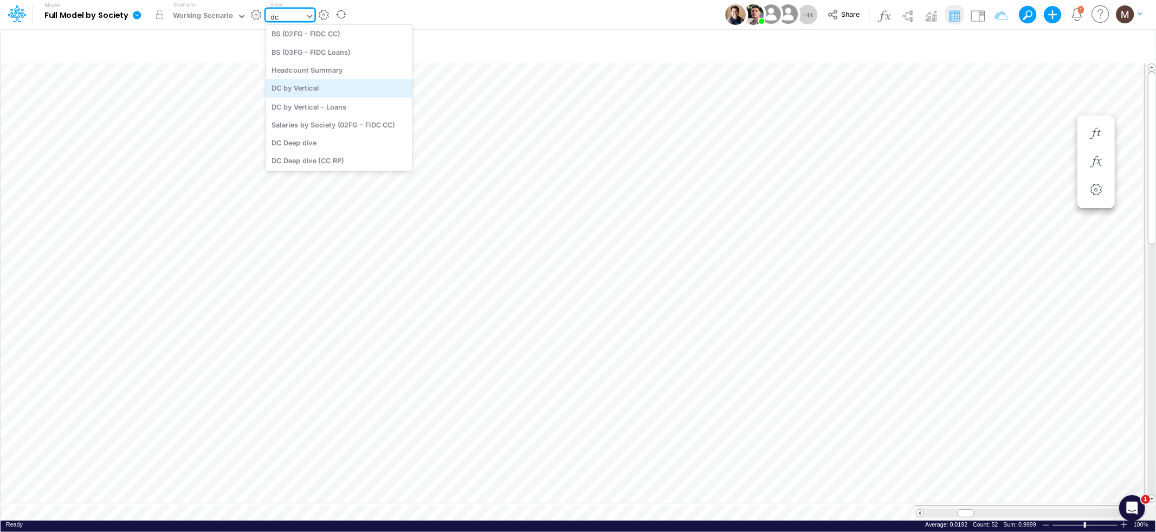
click at [338, 88] on div "DC by Vertical" at bounding box center [339, 88] width 146 height 18
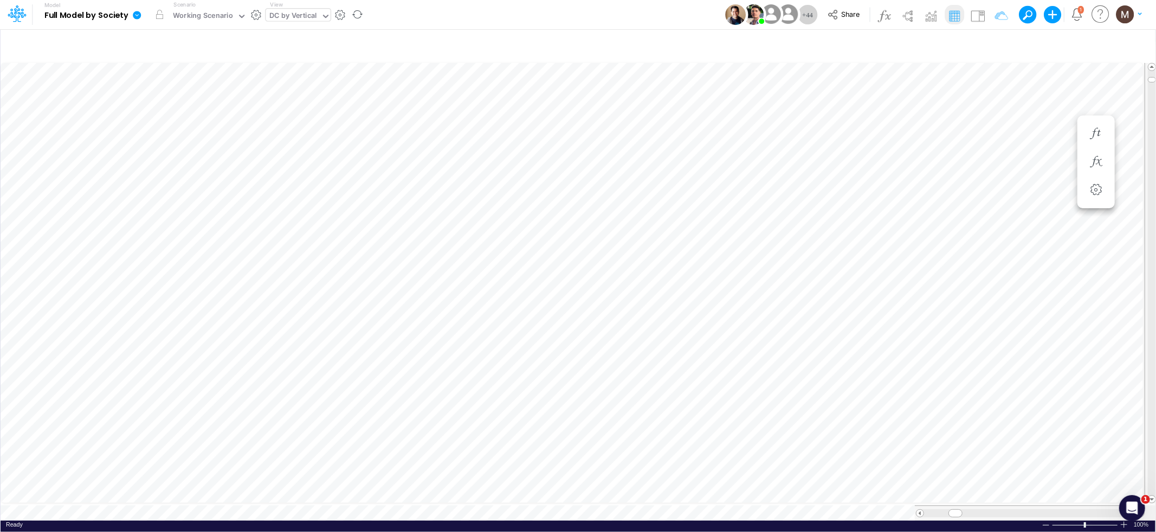
scroll to position [0, 1]
drag, startPoint x: 955, startPoint y: 508, endPoint x: 964, endPoint y: 511, distance: 9.1
click at [964, 511] on span at bounding box center [963, 512] width 7 height 7
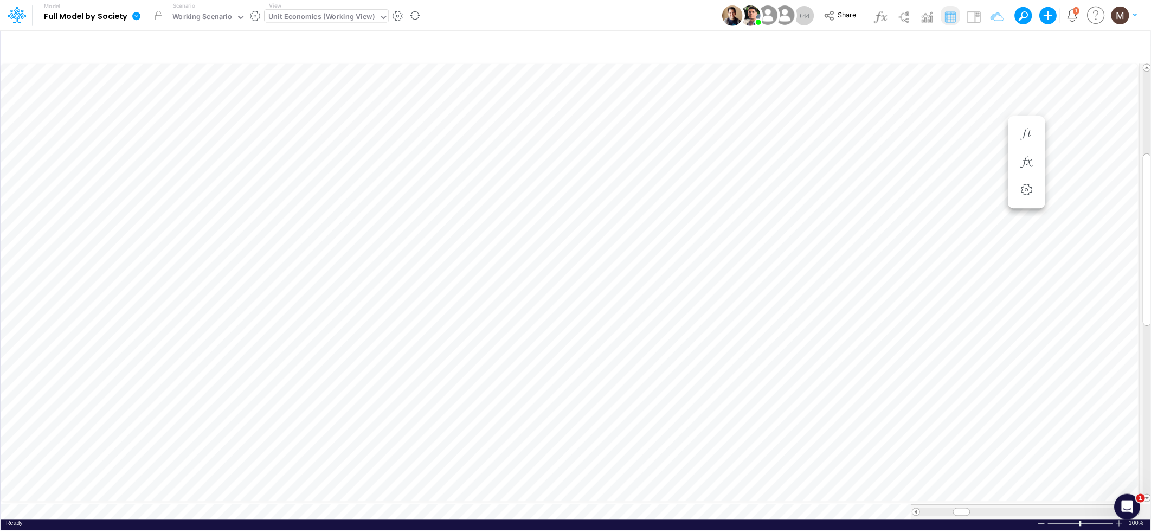
scroll to position [0, 1]
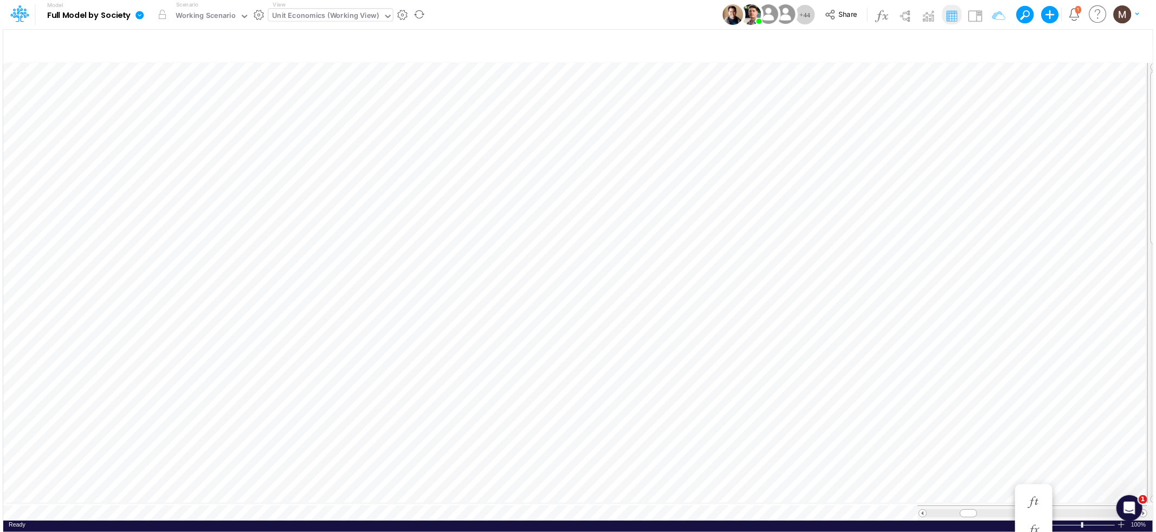
scroll to position [0, 1]
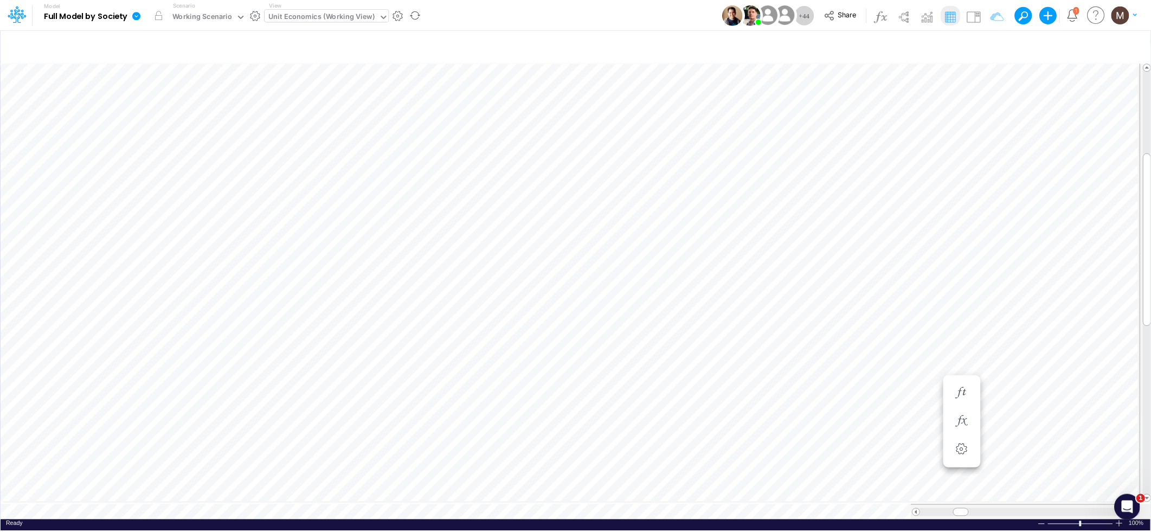
scroll to position [0, 1]
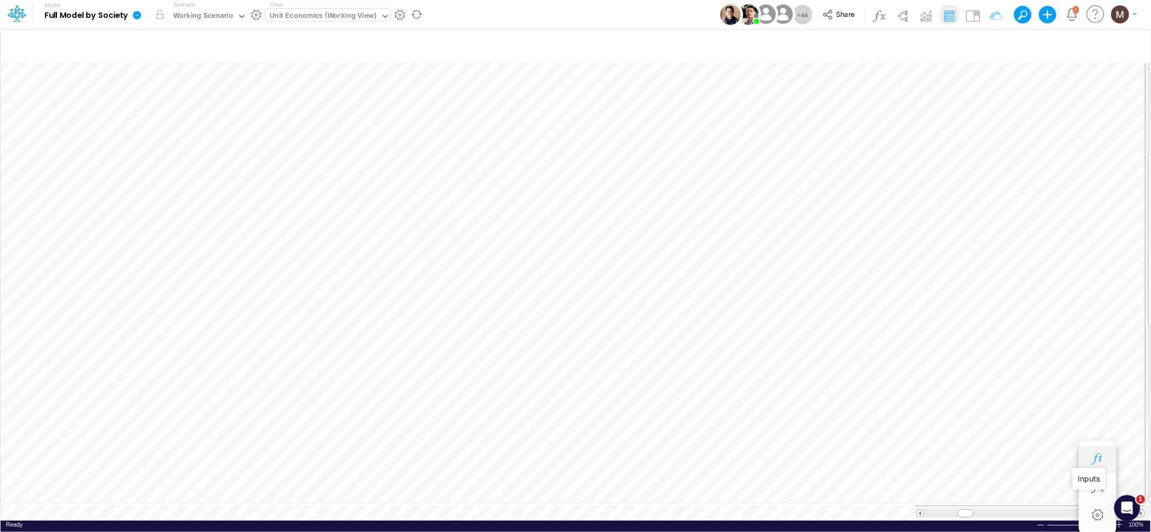
click at [1095, 456] on icon "button" at bounding box center [1097, 458] width 16 height 11
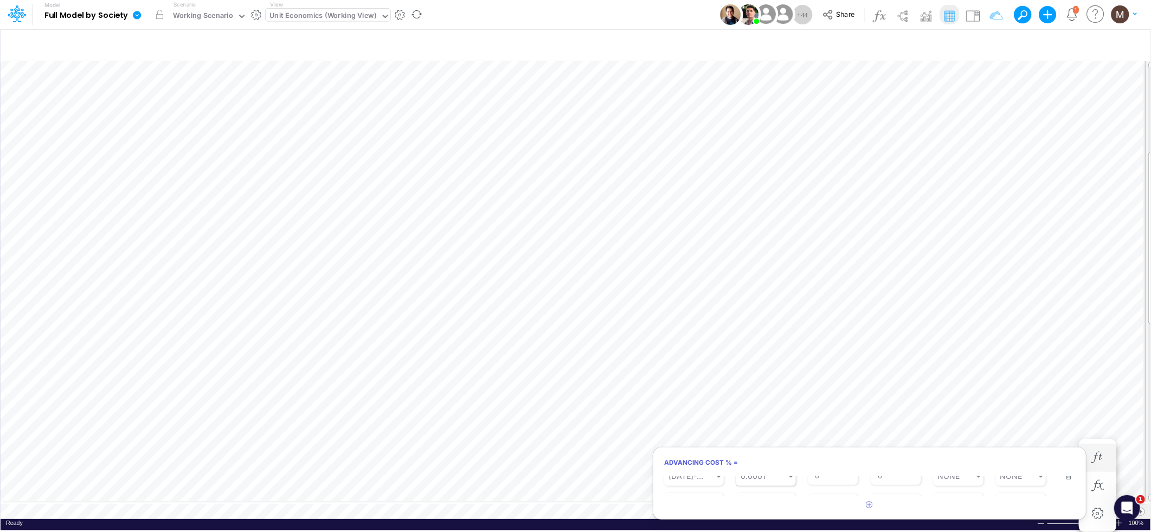
scroll to position [70, 0]
type input "0.0001"
click at [775, 486] on div "0.0001 0.0001" at bounding box center [761, 487] width 50 height 16
click at [771, 483] on div at bounding box center [761, 487] width 50 height 16
click at [762, 508] on div "Set value 0.0002" at bounding box center [773, 511] width 75 height 18
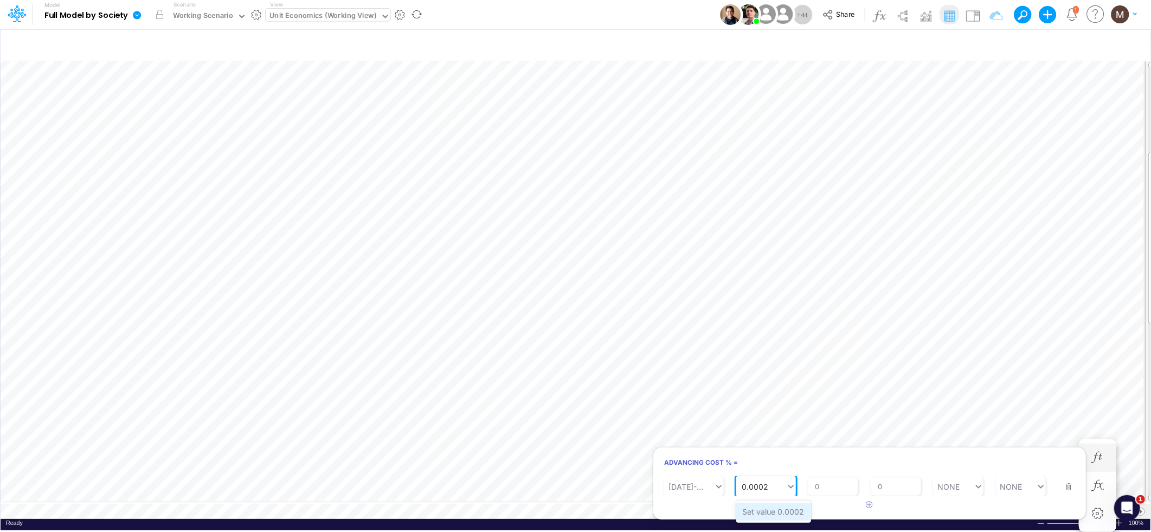
type input "0.0002"
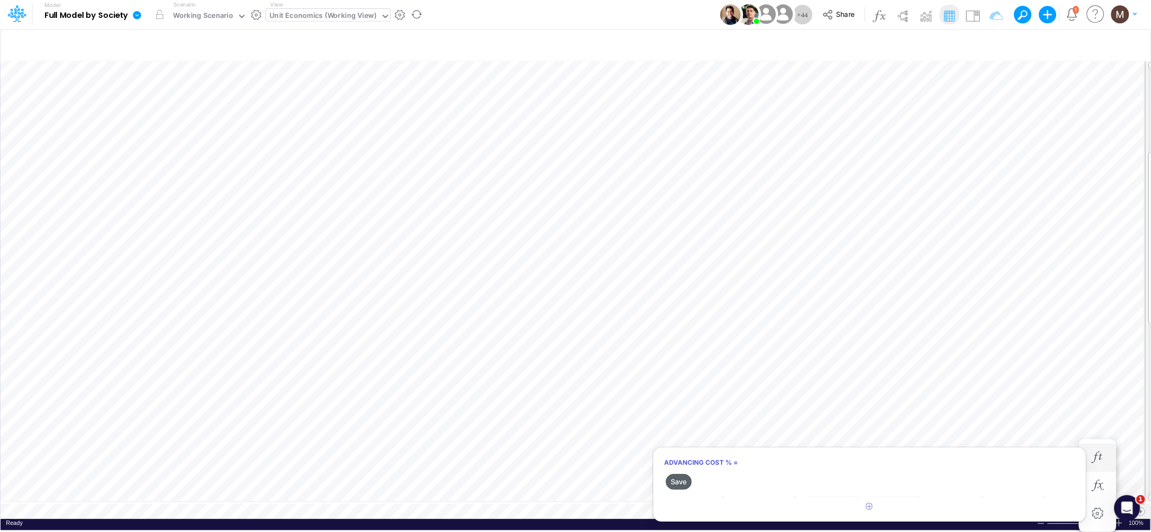
click at [680, 484] on button "Save" at bounding box center [679, 482] width 26 height 16
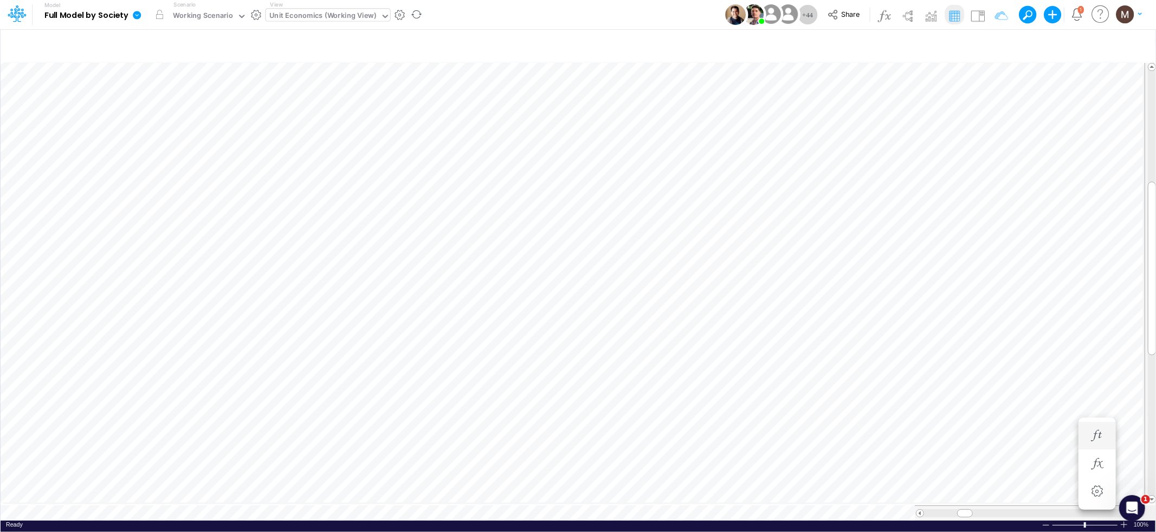
scroll to position [0, 1]
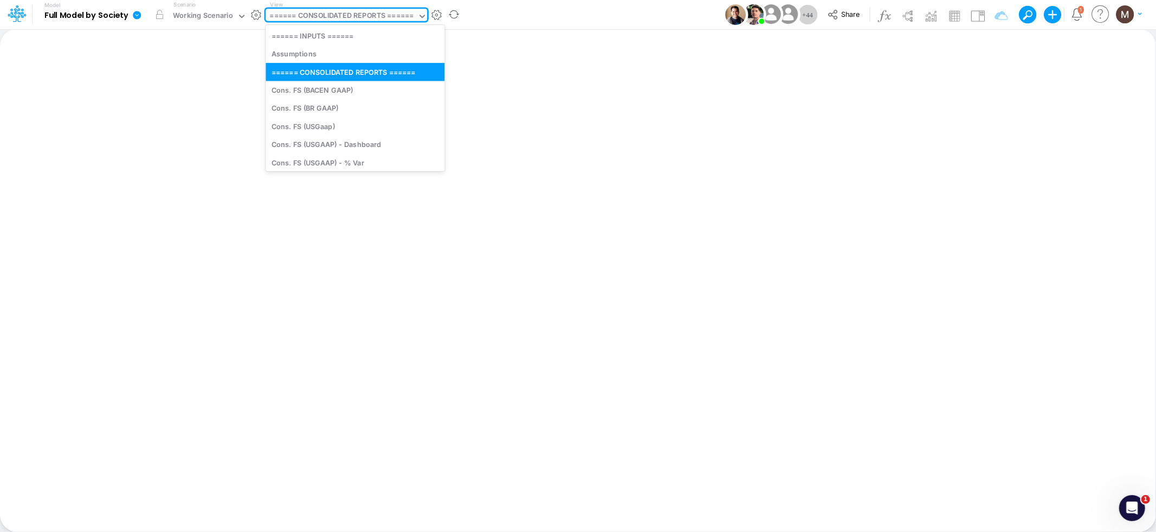
click at [349, 20] on div "====== CONSOLIDATED REPORTS ======" at bounding box center [342, 16] width 144 height 12
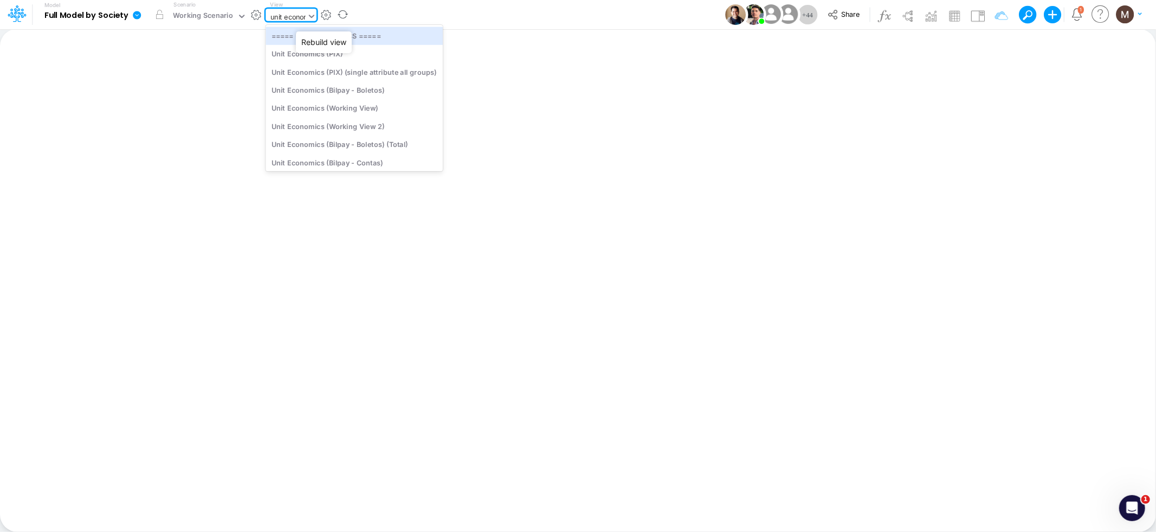
type input "unit economi"
click at [361, 109] on div "Unit Economics (Working View)" at bounding box center [354, 108] width 177 height 18
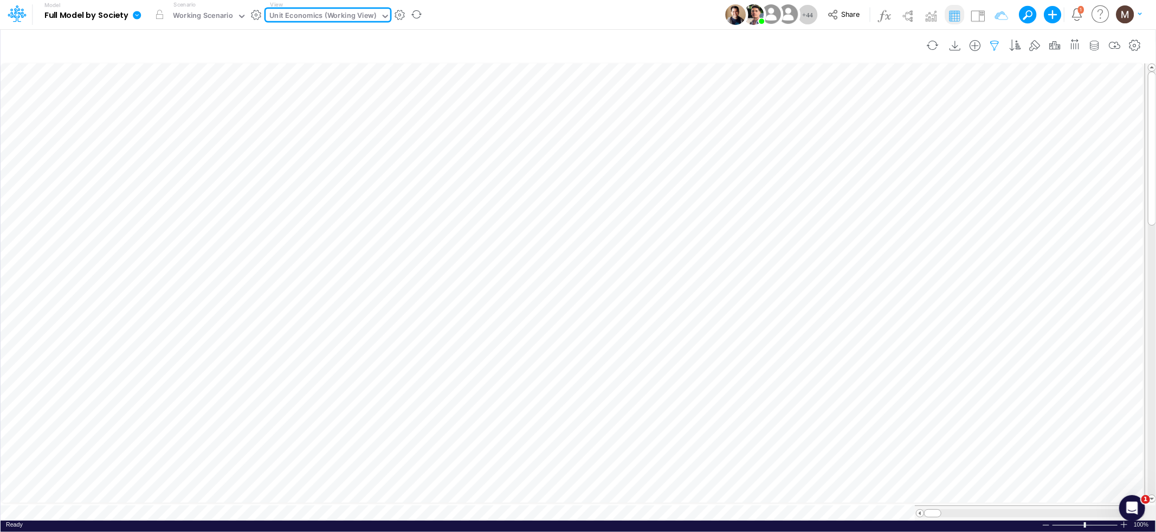
click at [990, 43] on icon "button" at bounding box center [995, 45] width 16 height 11
select select "contains"
select select "tableSearchOR"
select select "contains"
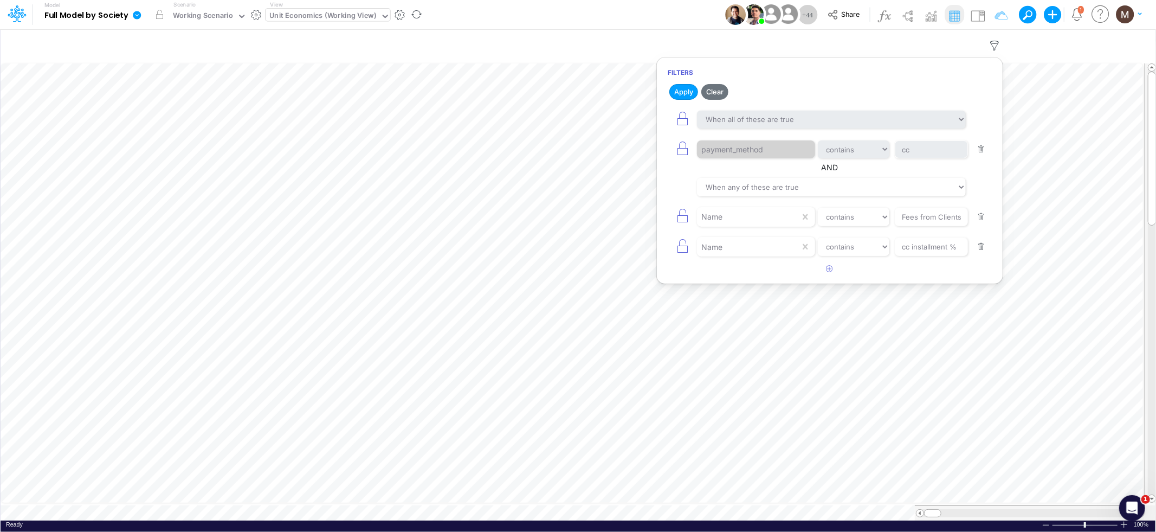
click at [986, 154] on button "button" at bounding box center [981, 149] width 21 height 15
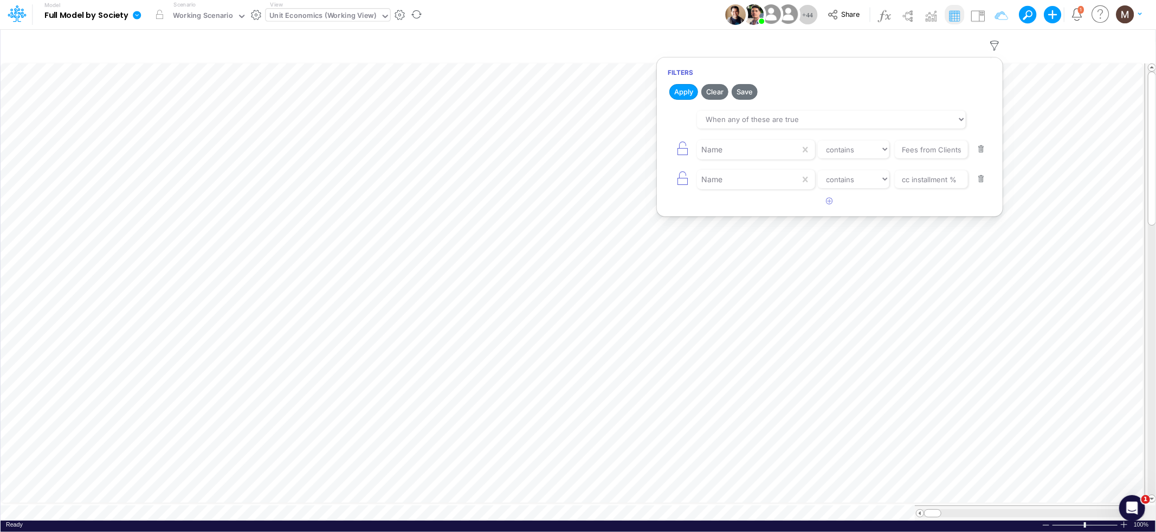
click at [985, 152] on button "button" at bounding box center [981, 149] width 21 height 15
type input "cc installment %"
click at [985, 152] on button "button" at bounding box center [981, 149] width 21 height 15
click at [832, 116] on icon "button" at bounding box center [829, 115] width 7 height 7
select select "tableSearchOR"
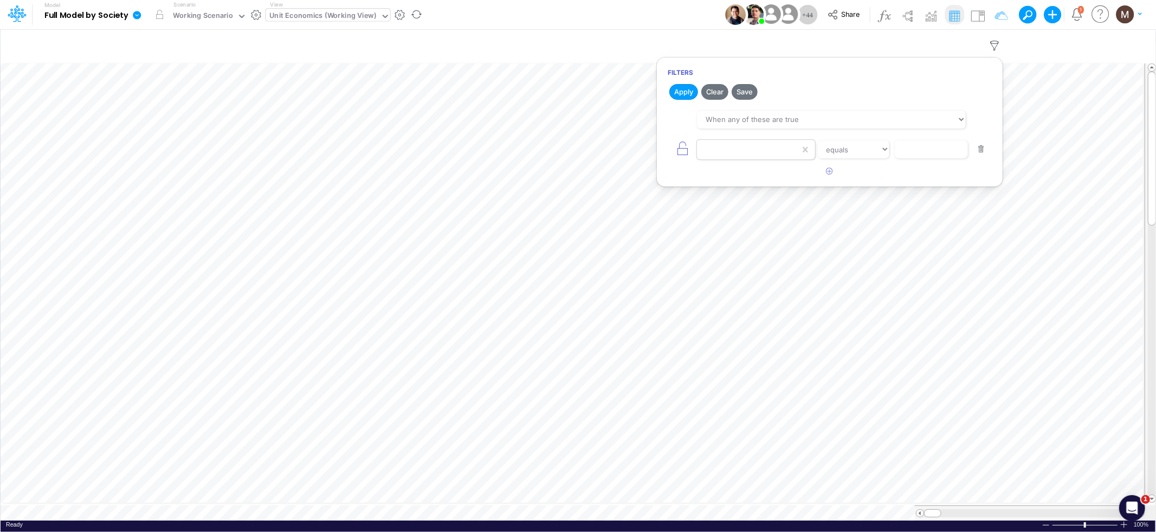
click at [742, 152] on div at bounding box center [748, 149] width 103 height 18
click at [744, 195] on div "Name" at bounding box center [756, 196] width 118 height 20
click at [905, 146] on input "text" at bounding box center [931, 149] width 73 height 18
type input "Advancing Cost %"
click at [686, 94] on button "Apply" at bounding box center [683, 92] width 29 height 16
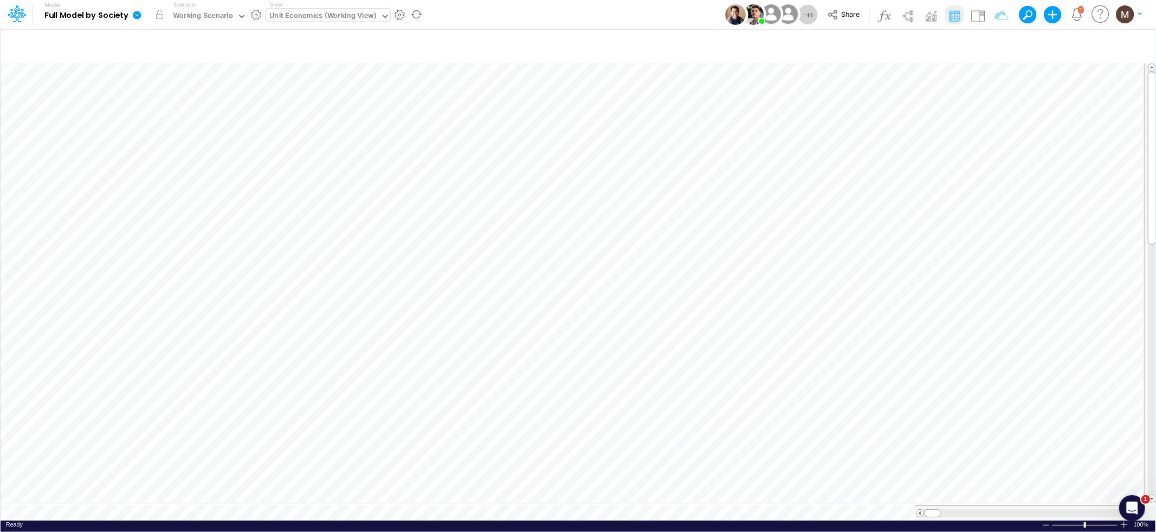
scroll to position [0, 1]
drag, startPoint x: 935, startPoint y: 508, endPoint x: 944, endPoint y: 509, distance: 9.4
click at [944, 509] on span at bounding box center [941, 512] width 7 height 7
drag, startPoint x: 943, startPoint y: 505, endPoint x: 952, endPoint y: 507, distance: 9.6
click at [952, 509] on span at bounding box center [952, 512] width 7 height 7
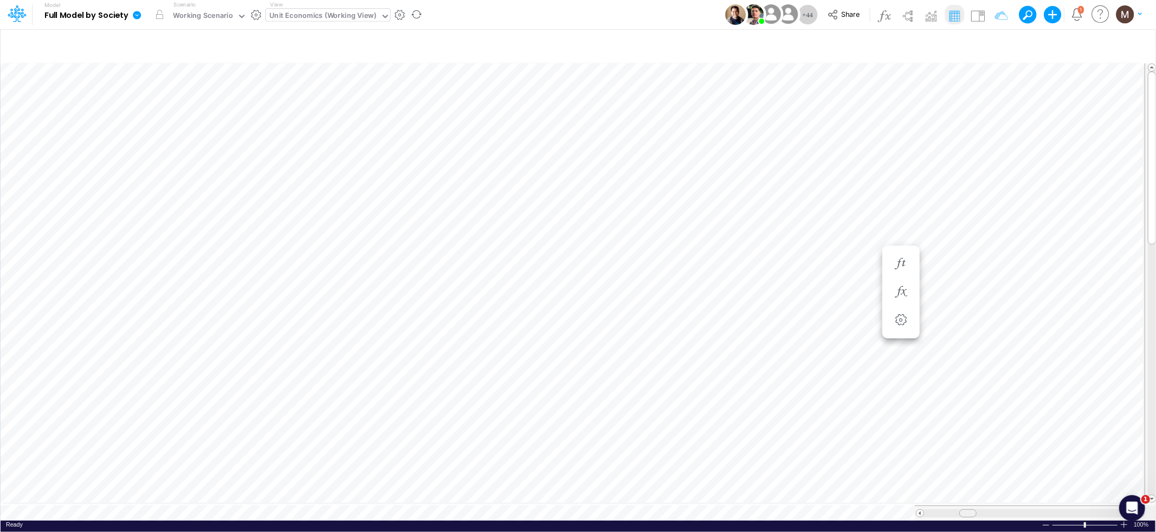
drag, startPoint x: 952, startPoint y: 509, endPoint x: 966, endPoint y: 508, distance: 14.1
click at [966, 509] on span at bounding box center [967, 512] width 7 height 7
drag, startPoint x: 966, startPoint y: 507, endPoint x: 976, endPoint y: 509, distance: 9.9
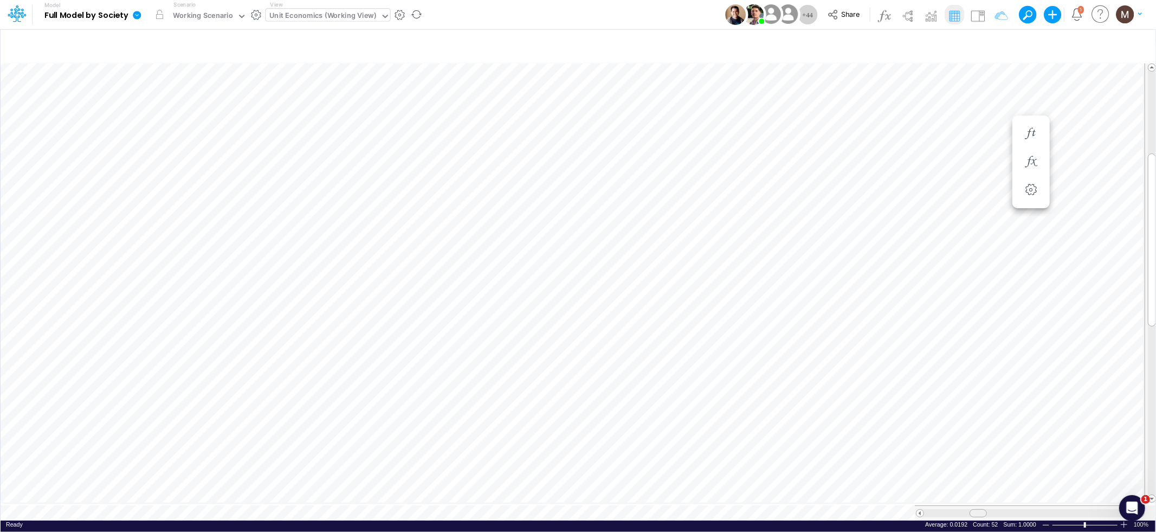
click at [976, 509] on span at bounding box center [977, 512] width 7 height 7
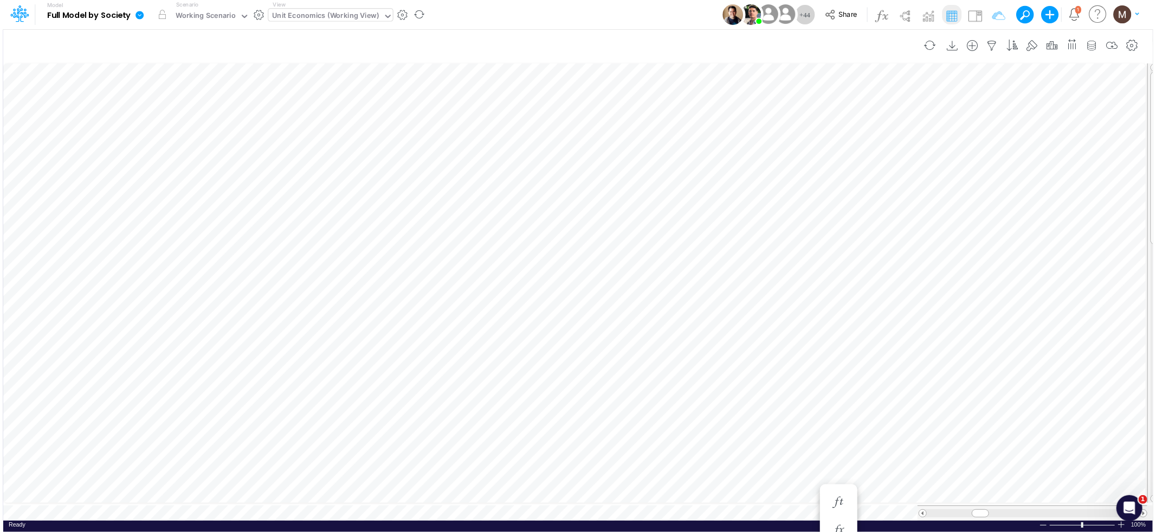
scroll to position [0, 1]
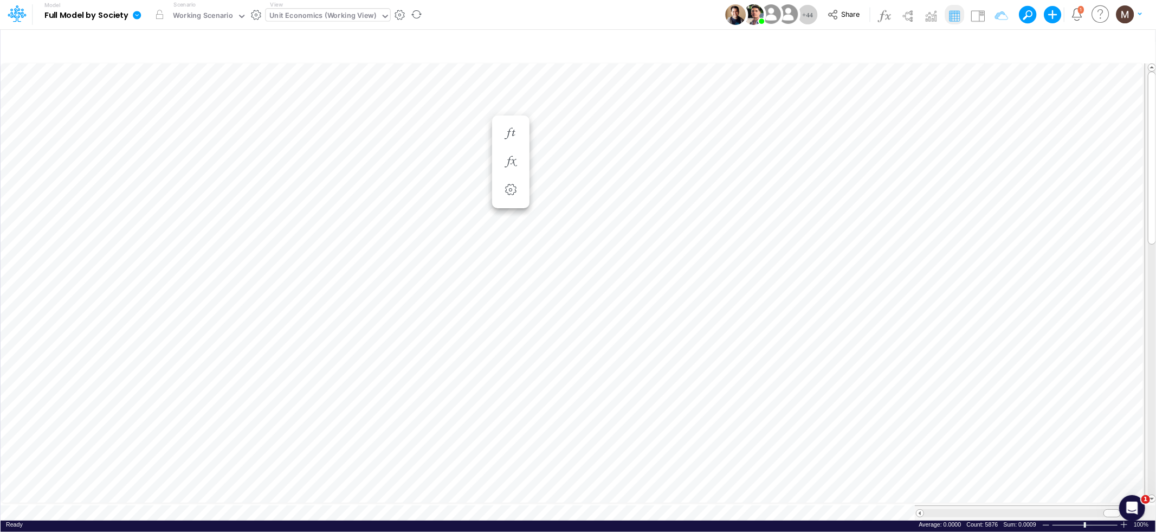
click at [939, 509] on div at bounding box center [1030, 513] width 212 height 8
click at [951, 509] on div at bounding box center [1030, 513] width 212 height 8
drag, startPoint x: 1069, startPoint y: 509, endPoint x: 1062, endPoint y: 509, distance: 7.6
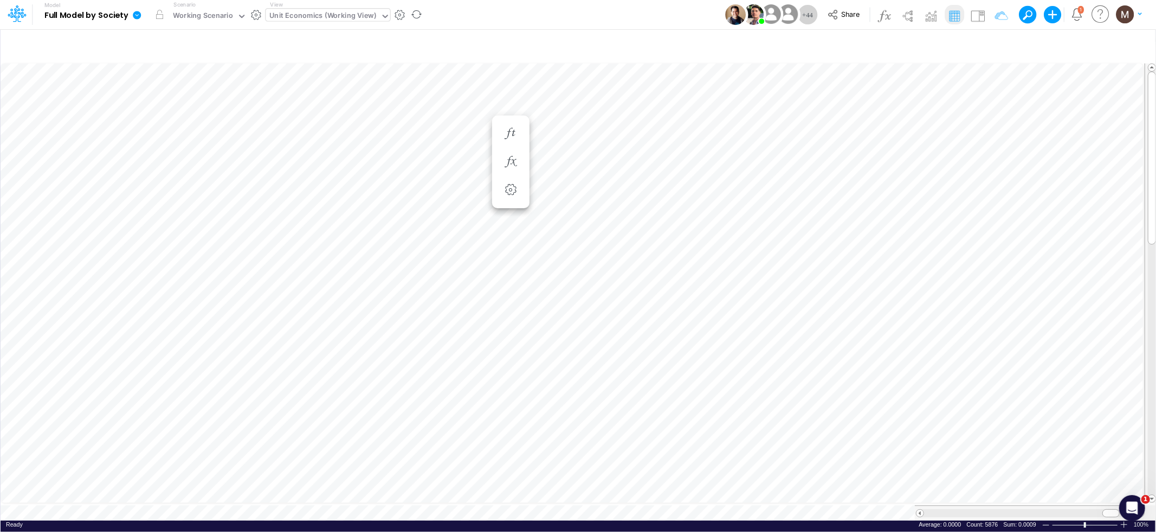
click at [1062, 509] on div at bounding box center [1030, 513] width 212 height 8
click at [989, 509] on div at bounding box center [1030, 513] width 212 height 8
click at [987, 509] on div at bounding box center [1030, 513] width 212 height 8
click at [919, 509] on span at bounding box center [919, 512] width 7 height 7
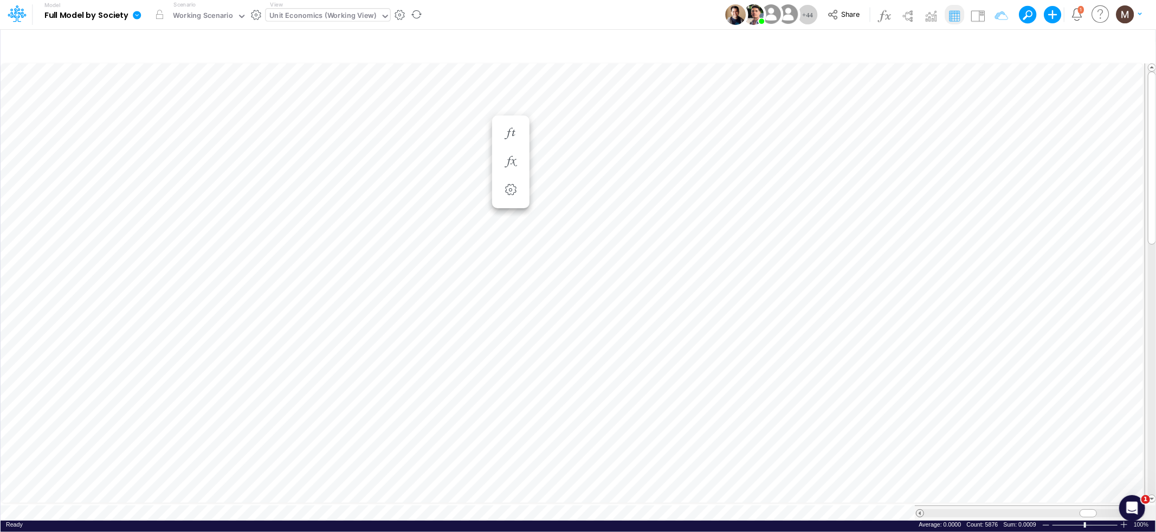
click at [919, 509] on span at bounding box center [919, 512] width 7 height 7
click at [951, 509] on div at bounding box center [1030, 513] width 212 height 8
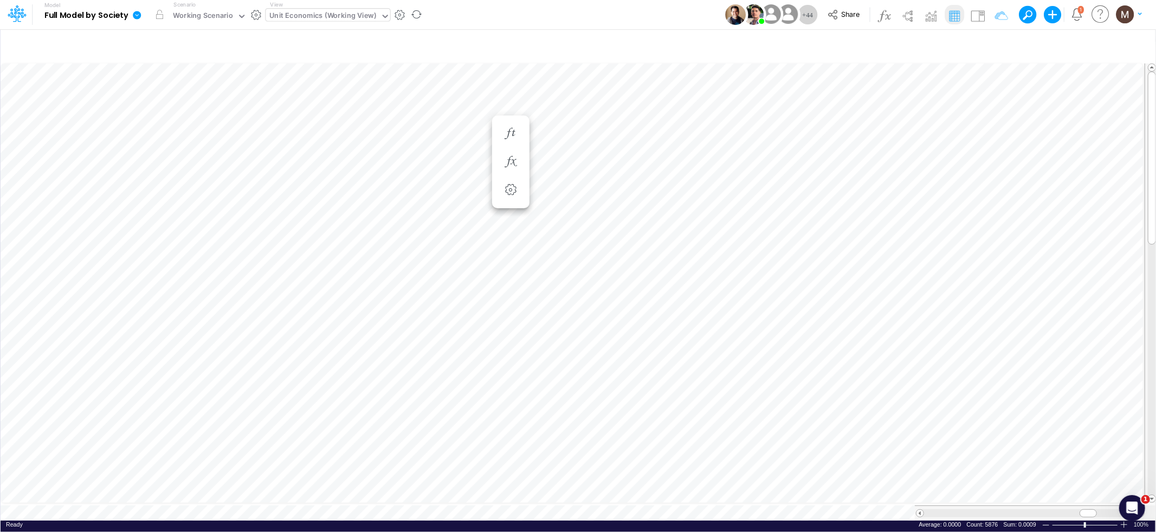
click at [951, 509] on div at bounding box center [1030, 513] width 212 height 8
drag, startPoint x: 1050, startPoint y: 507, endPoint x: 968, endPoint y: 509, distance: 81.9
click at [968, 509] on span at bounding box center [968, 512] width 7 height 7
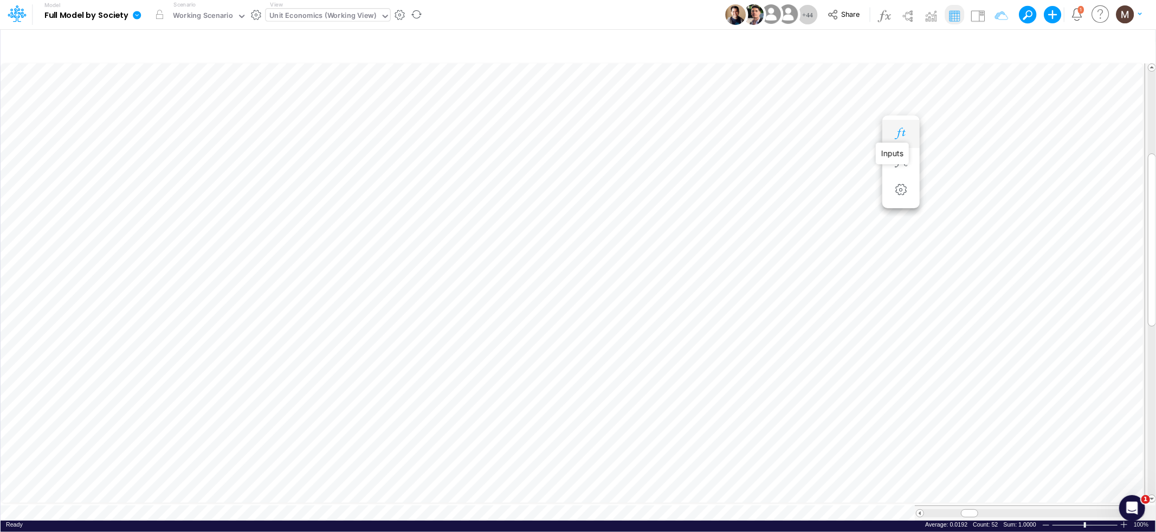
click at [901, 132] on icon "button" at bounding box center [901, 133] width 16 height 11
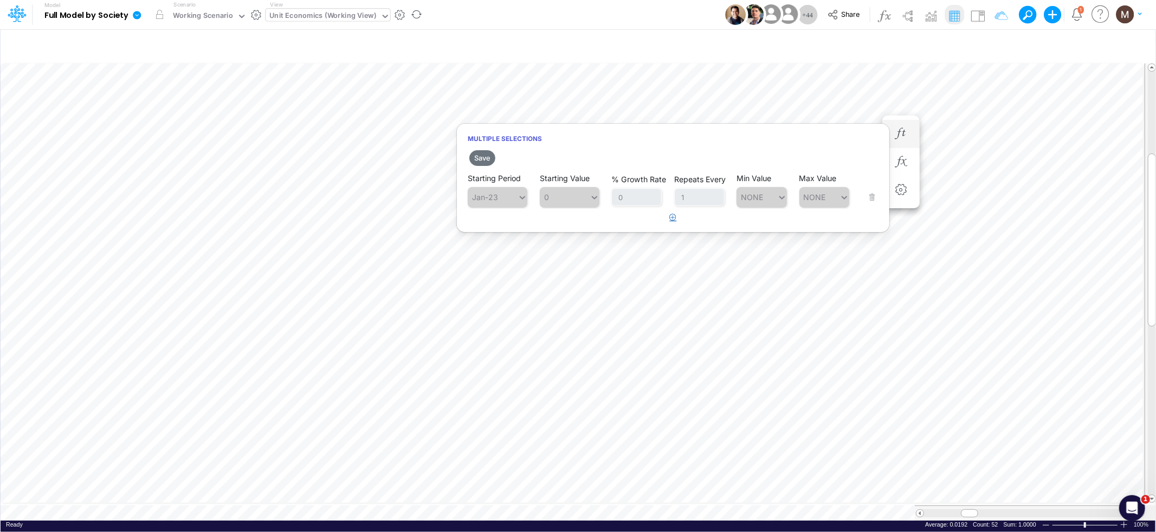
click at [673, 218] on icon "button" at bounding box center [673, 217] width 7 height 7
click at [506, 230] on div "Type to search..." at bounding box center [493, 225] width 50 height 16
click at [503, 251] on div "Forecast" at bounding box center [498, 250] width 60 height 18
click at [506, 225] on input "text" at bounding box center [505, 224] width 1 height 9
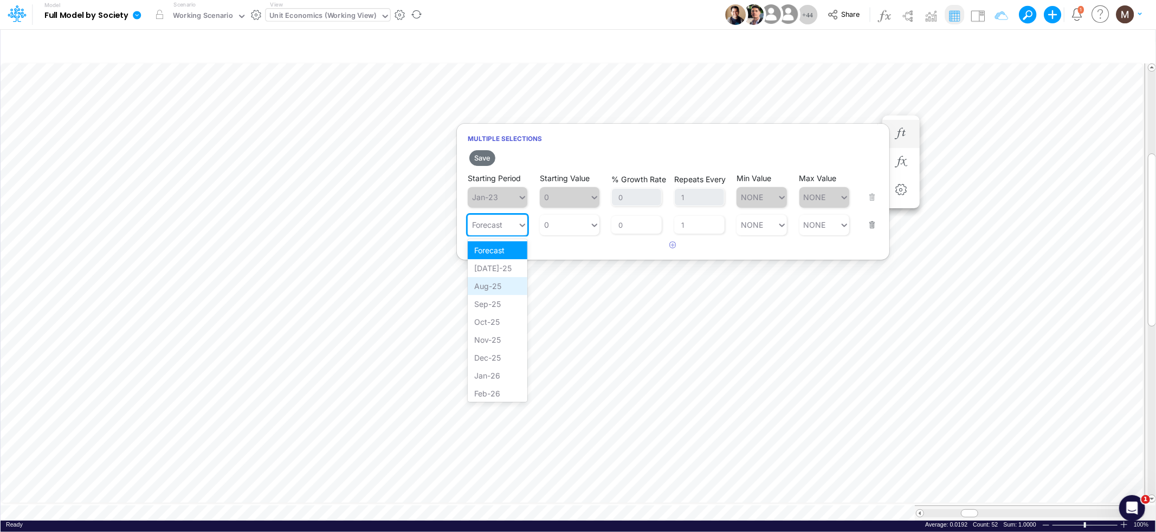
click at [489, 280] on div "Aug-25" at bounding box center [498, 286] width 60 height 18
type input "0"
click at [572, 224] on div "0 0" at bounding box center [565, 225] width 50 height 16
click at [564, 248] on div "LATEST" at bounding box center [570, 250] width 60 height 18
drag, startPoint x: 483, startPoint y: 158, endPoint x: 726, endPoint y: 222, distance: 250.7
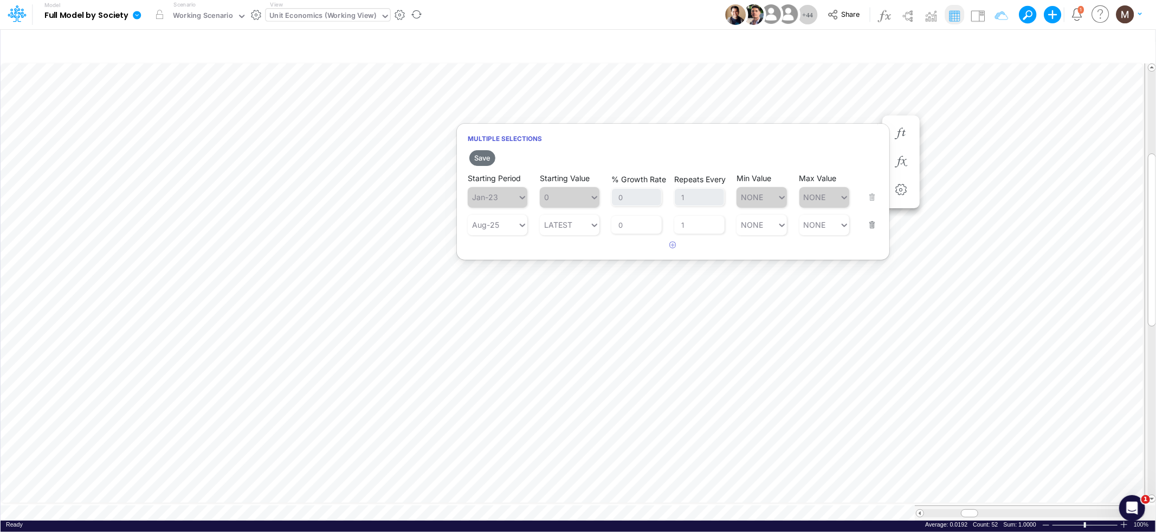
click at [483, 158] on button "Save" at bounding box center [482, 158] width 26 height 16
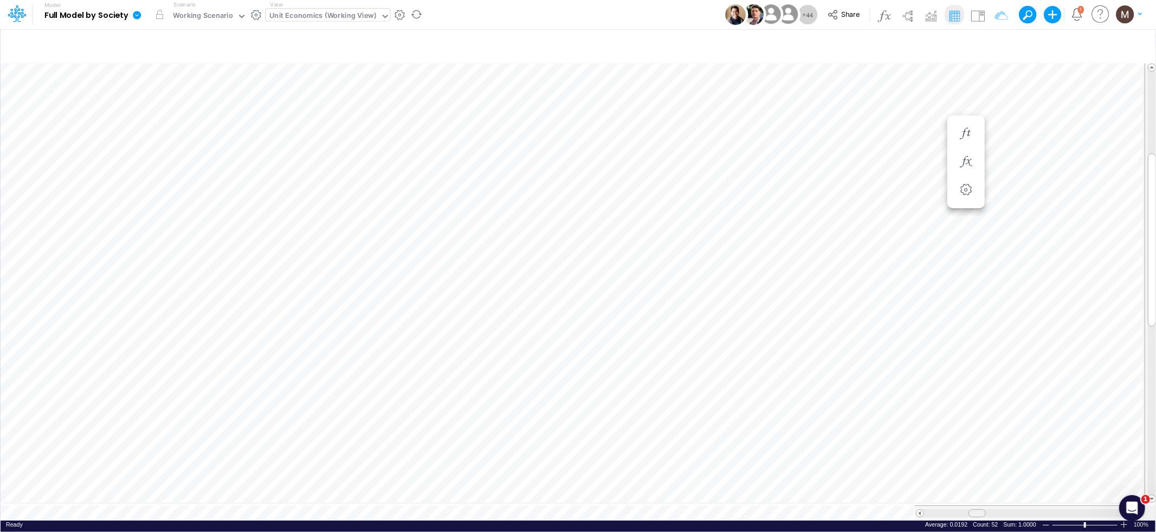
drag, startPoint x: 972, startPoint y: 507, endPoint x: 983, endPoint y: 509, distance: 11.0
click at [980, 509] on span at bounding box center [976, 512] width 7 height 7
click at [990, 43] on icon "button" at bounding box center [995, 45] width 16 height 11
select select "tableSearchOR"
click at [914, 153] on input "Advancing Cost %" at bounding box center [931, 149] width 73 height 18
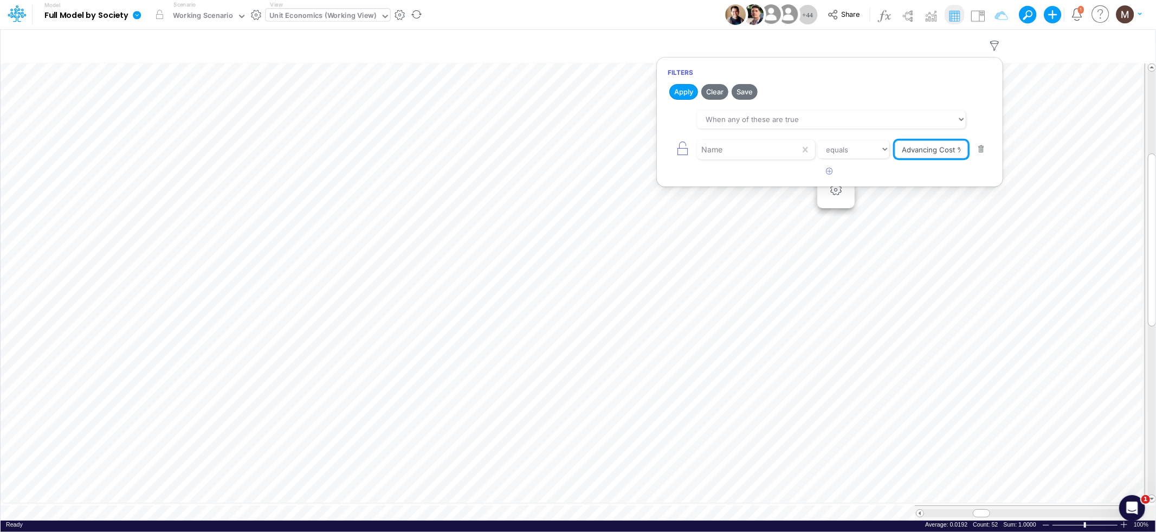
click at [914, 153] on input "Advancing Cost %" at bounding box center [931, 149] width 73 height 18
click at [804, 152] on icon at bounding box center [805, 149] width 11 height 11
click at [807, 153] on icon at bounding box center [805, 149] width 11 height 11
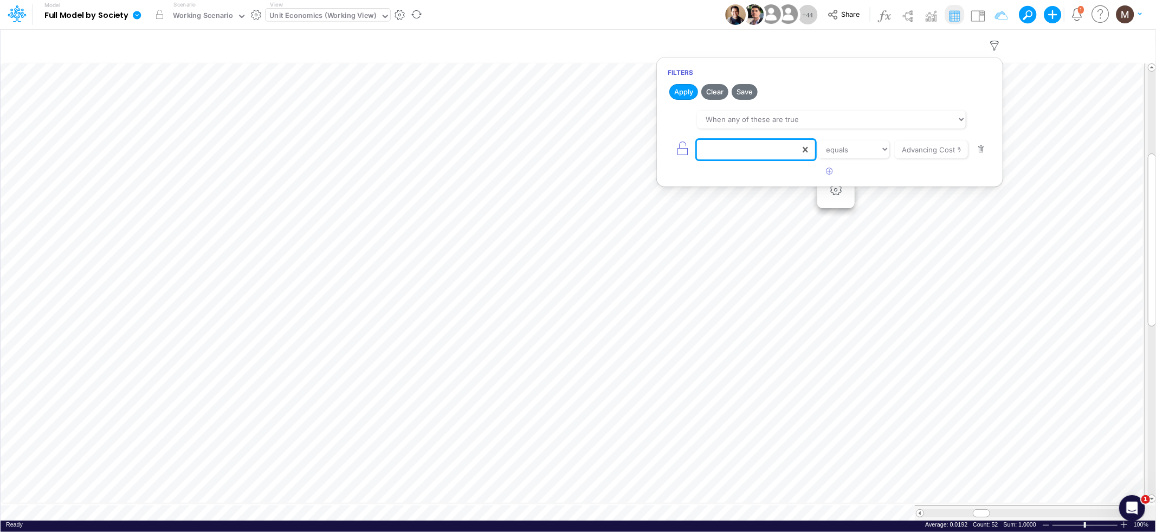
click at [766, 148] on div at bounding box center [748, 149] width 103 height 18
click at [744, 201] on div "Name" at bounding box center [756, 196] width 118 height 20
click at [921, 157] on input "Advancing Cost %" at bounding box center [931, 149] width 73 height 18
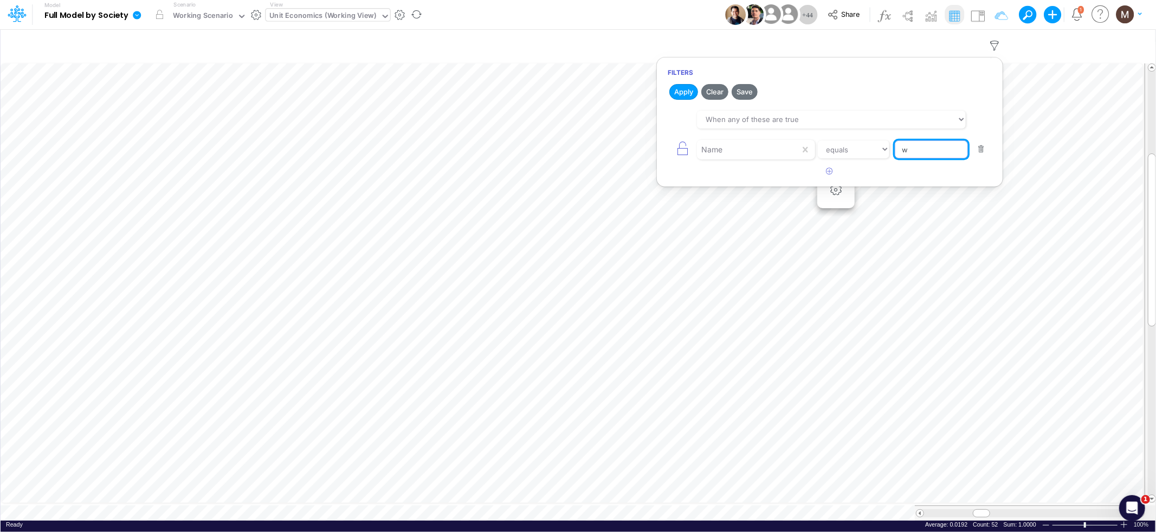
type input "Write-off %"
click at [825, 172] on button "button" at bounding box center [829, 172] width 21 height 18
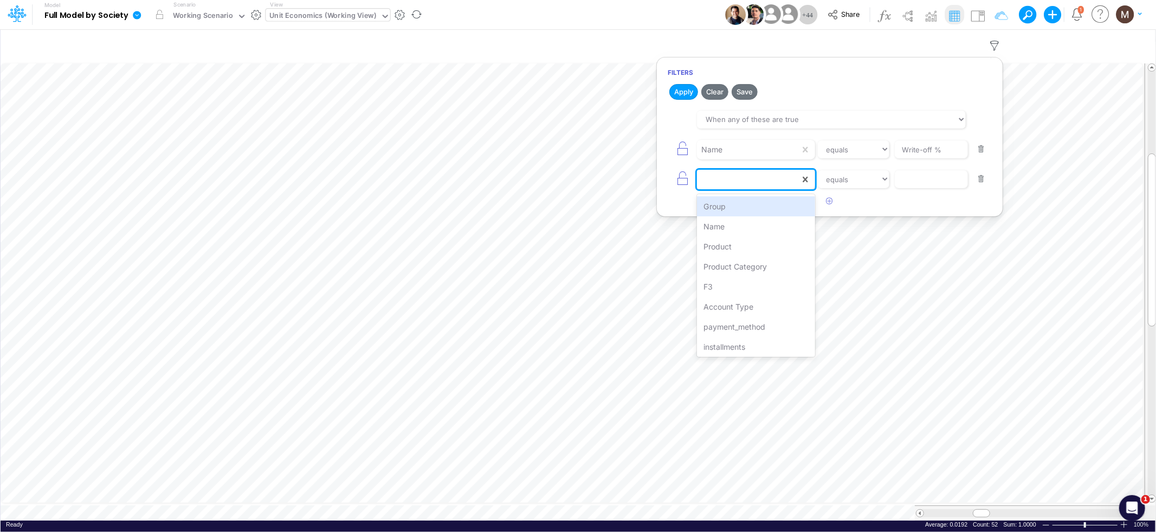
click at [758, 178] on div at bounding box center [748, 179] width 103 height 18
click at [746, 247] on div "Product" at bounding box center [756, 246] width 118 height 20
click at [871, 182] on select "equals not equal starts with ends with contains" at bounding box center [853, 179] width 73 height 18
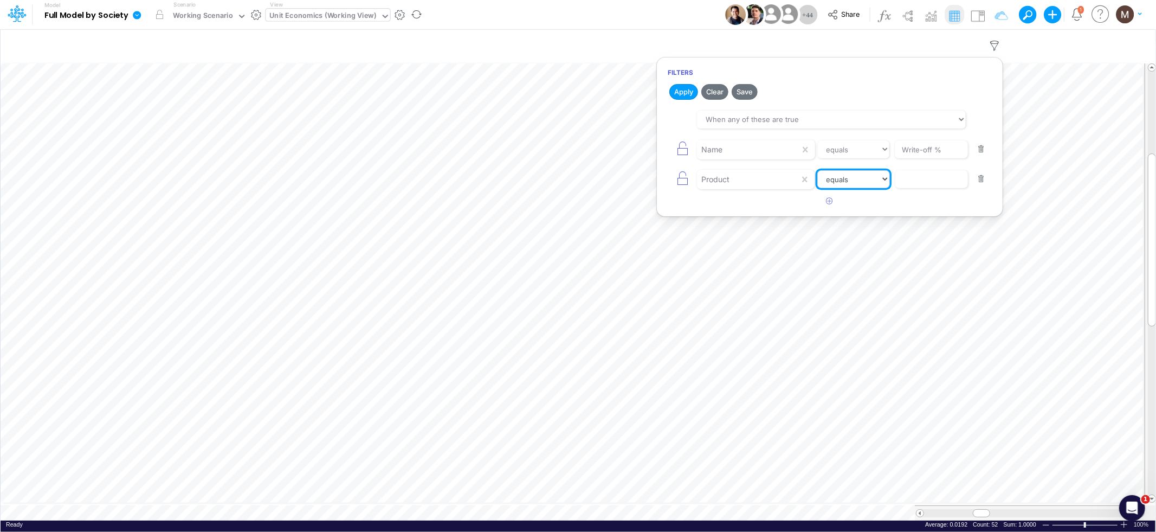
select select "contains"
click at [817, 170] on select "equals not equal starts with ends with contains" at bounding box center [853, 179] width 73 height 18
click at [905, 159] on input "text" at bounding box center [931, 149] width 73 height 18
type input "loans"
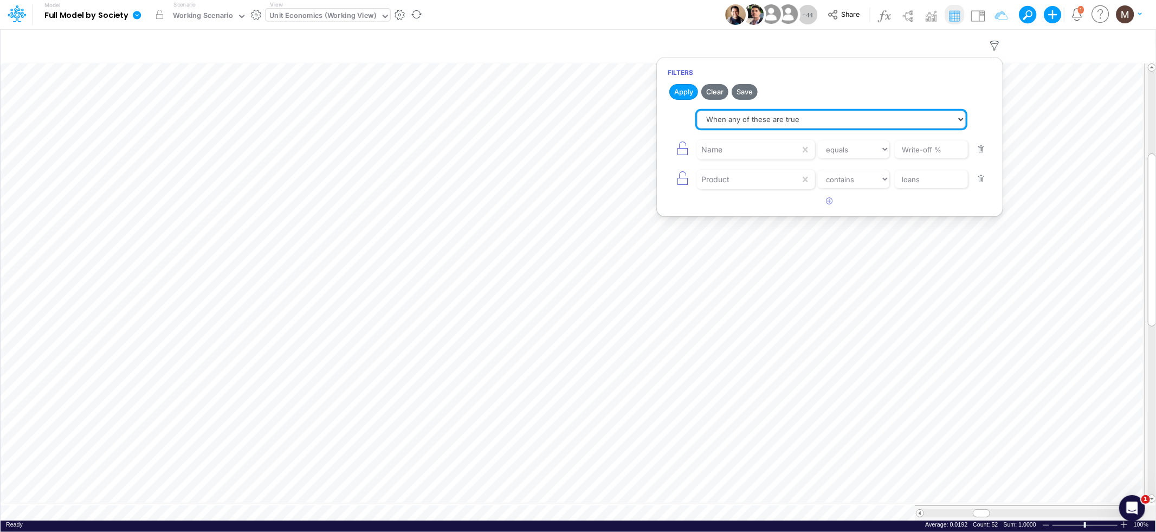
click at [713, 116] on select "When all of these are true When any of these are true" at bounding box center [831, 120] width 269 height 18
select select "tableSearchAND"
click at [697, 111] on select "When all of these are true When any of these are true" at bounding box center [831, 120] width 269 height 18
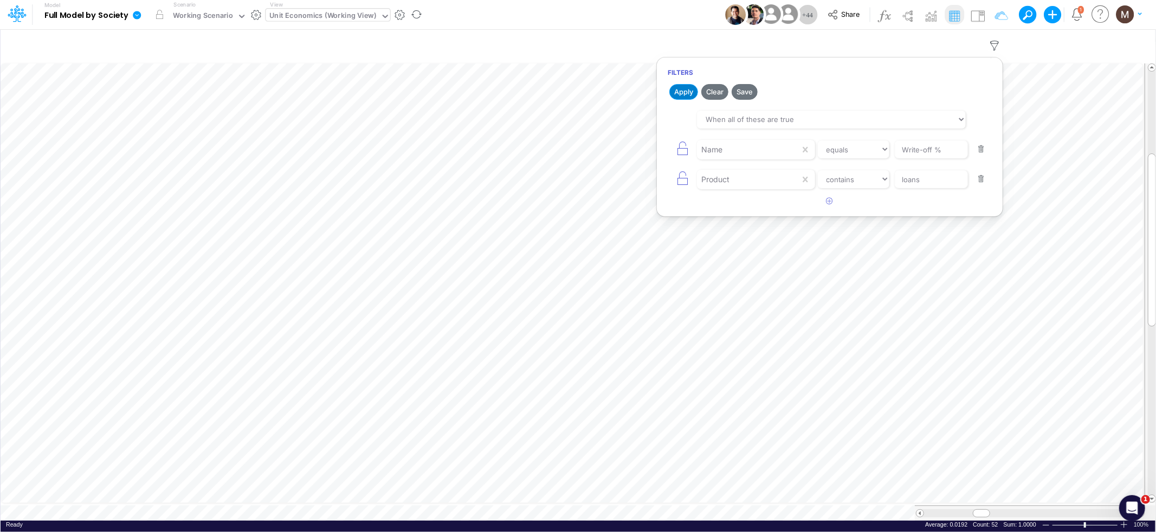
click at [677, 91] on button "Apply" at bounding box center [683, 92] width 29 height 16
drag, startPoint x: 977, startPoint y: 509, endPoint x: 962, endPoint y: 507, distance: 14.8
click at [962, 509] on div at bounding box center [966, 513] width 17 height 8
click at [312, 21] on div "Unit Economics (Working View)" at bounding box center [323, 16] width 107 height 12
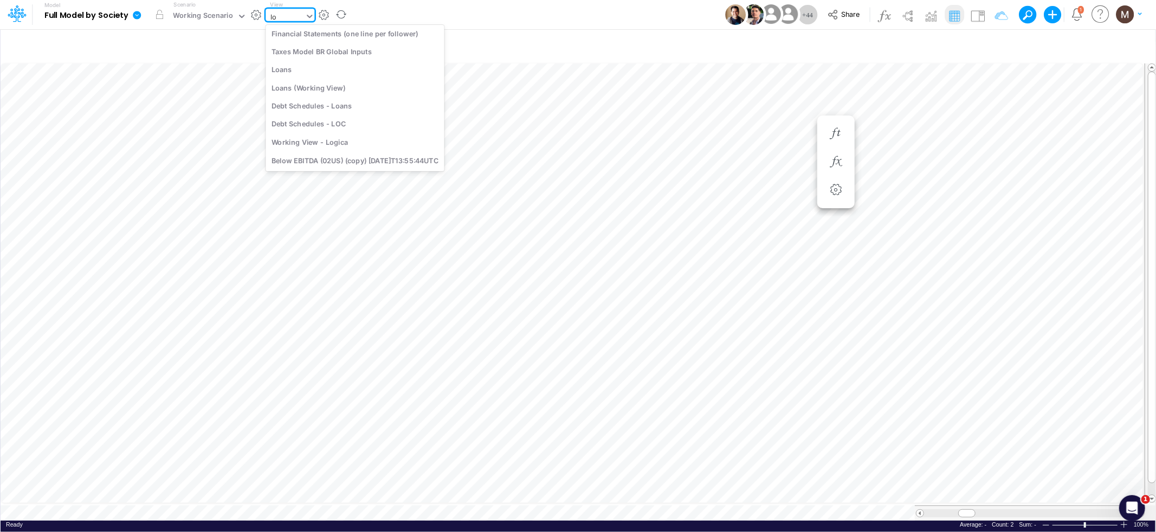
scroll to position [107, 0]
type input "loa"
click at [328, 84] on div "Loans" at bounding box center [339, 90] width 146 height 18
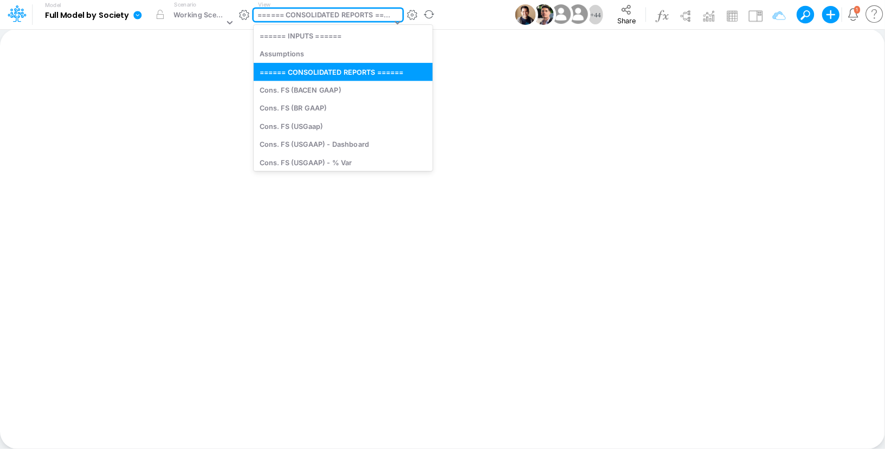
click at [295, 16] on div "====== CONSOLIDATED REPORTS ======" at bounding box center [324, 16] width 134 height 12
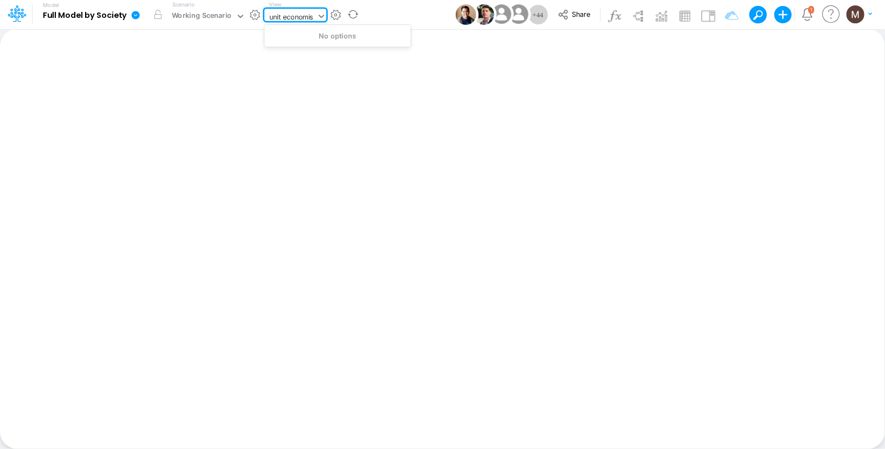
type input "unit economi"
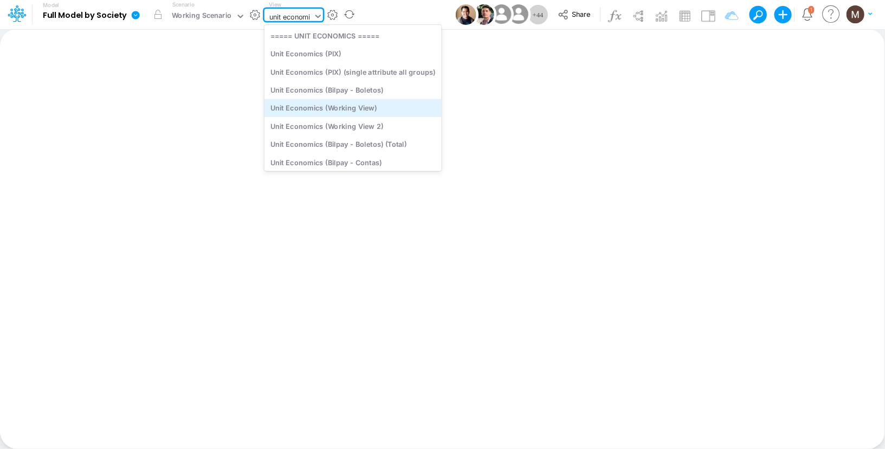
click at [339, 106] on div "Unit Economics (Working View)" at bounding box center [352, 108] width 177 height 18
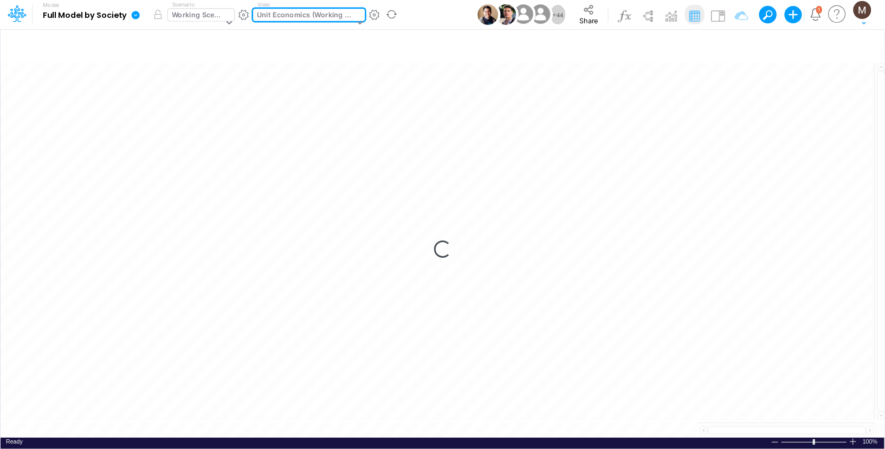
click at [212, 16] on div "Working Scenario" at bounding box center [197, 16] width 51 height 12
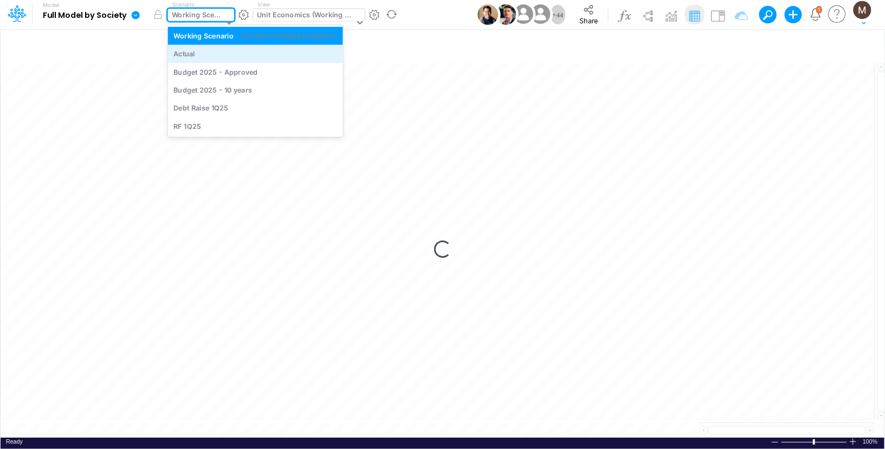
click at [212, 49] on div "Actual" at bounding box center [254, 54] width 163 height 10
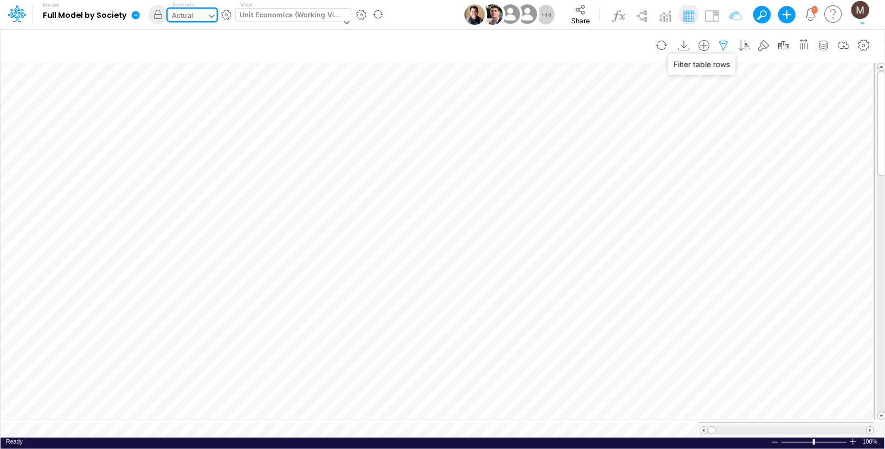
click at [726, 47] on icon "button" at bounding box center [724, 45] width 16 height 11
select select "contains"
select select "tableSearchOR"
select select "contains"
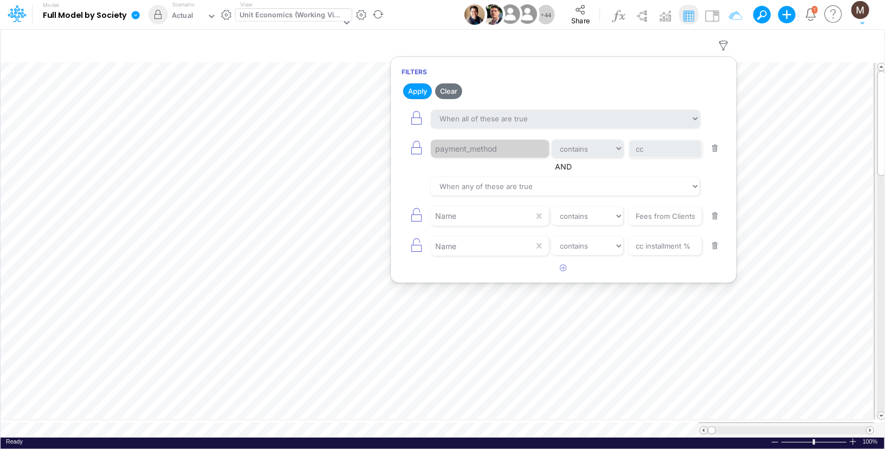
click at [718, 146] on button "button" at bounding box center [715, 148] width 21 height 15
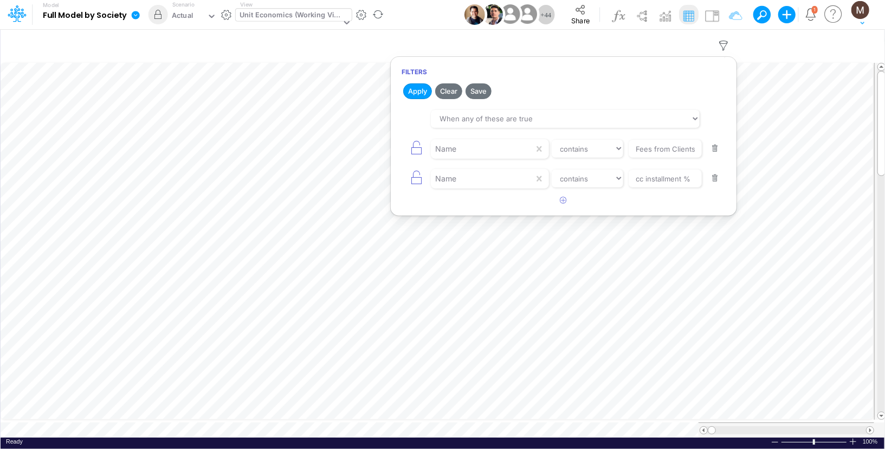
click at [716, 147] on button "button" at bounding box center [715, 148] width 21 height 15
type input "cc installment %"
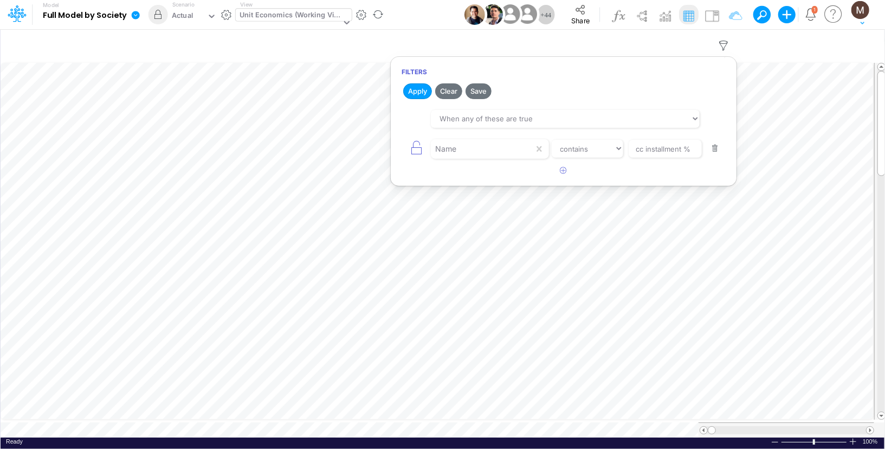
click at [716, 147] on button "button" at bounding box center [715, 148] width 21 height 15
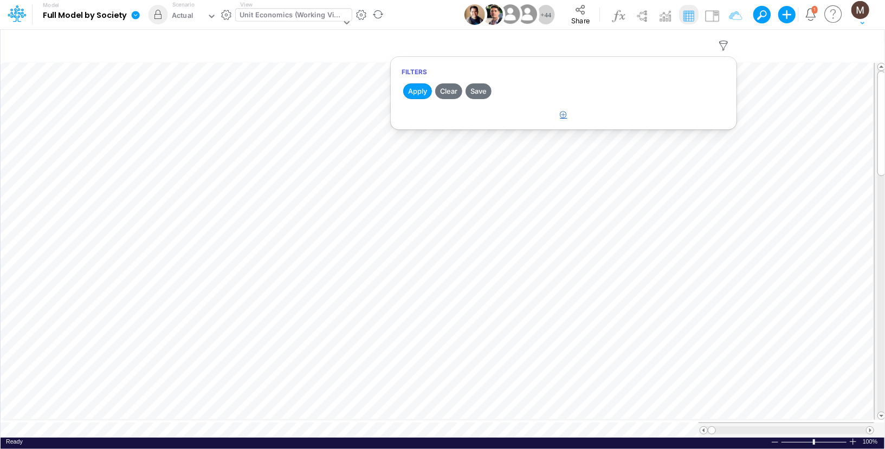
click at [565, 112] on icon "button" at bounding box center [563, 114] width 7 height 7
select select "tableSearchOR"
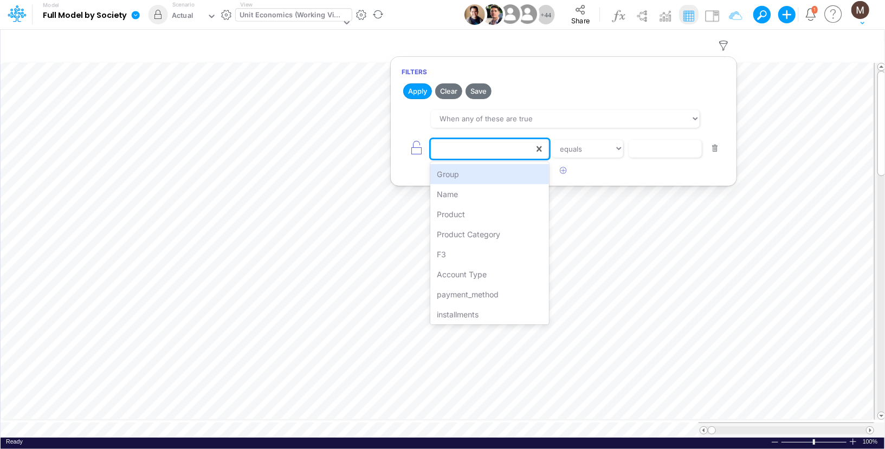
click at [512, 146] on div at bounding box center [482, 149] width 103 height 18
click at [473, 199] on div "Name" at bounding box center [489, 194] width 119 height 20
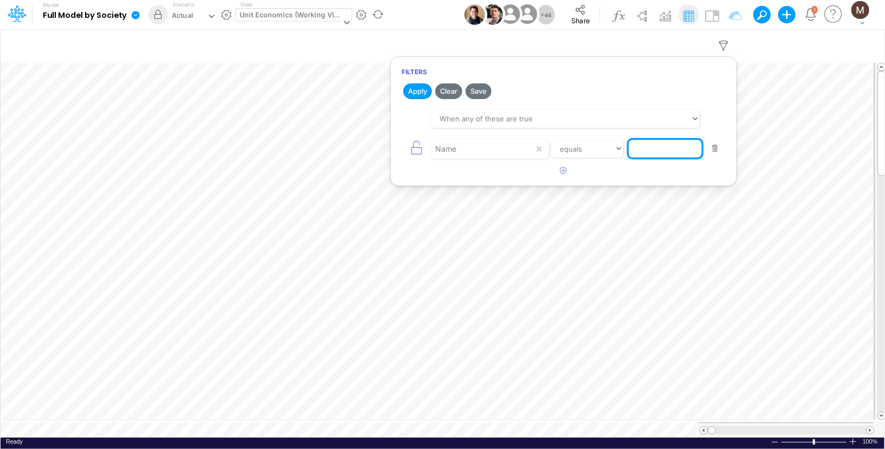
click at [638, 149] on input "text" at bounding box center [665, 149] width 73 height 18
type input "Write-off %"
click at [564, 172] on icon "button" at bounding box center [563, 170] width 7 height 7
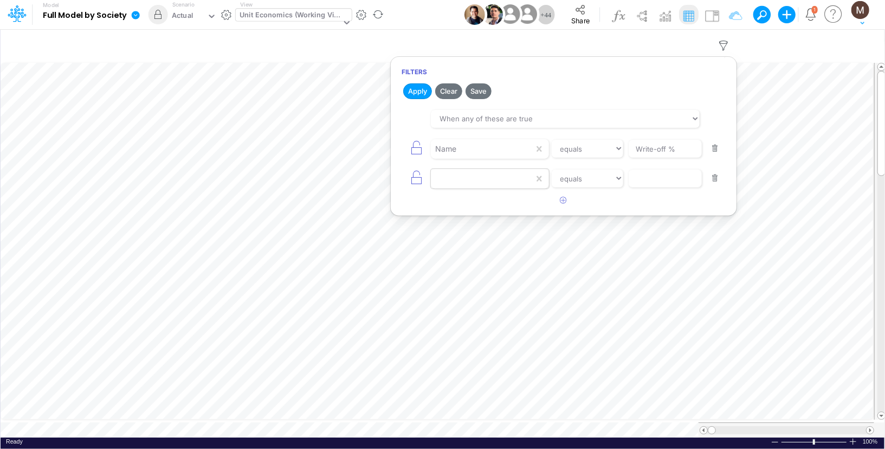
click at [488, 158] on div at bounding box center [482, 149] width 103 height 18
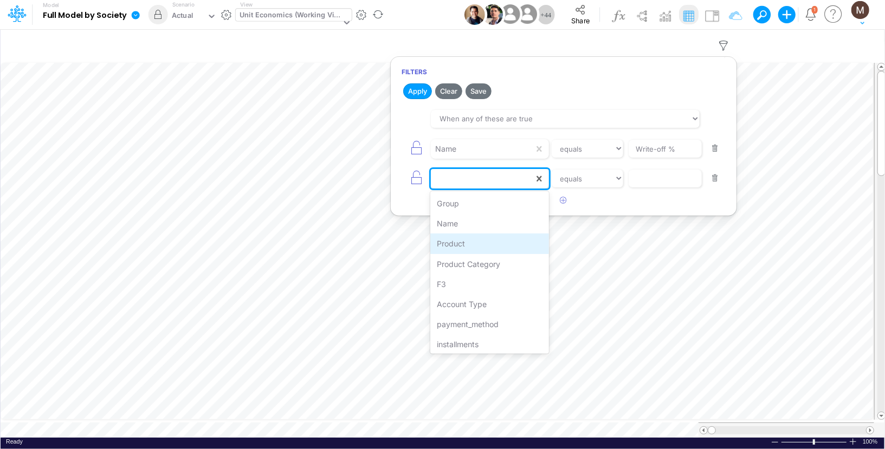
click at [471, 249] on div "Product" at bounding box center [489, 244] width 119 height 20
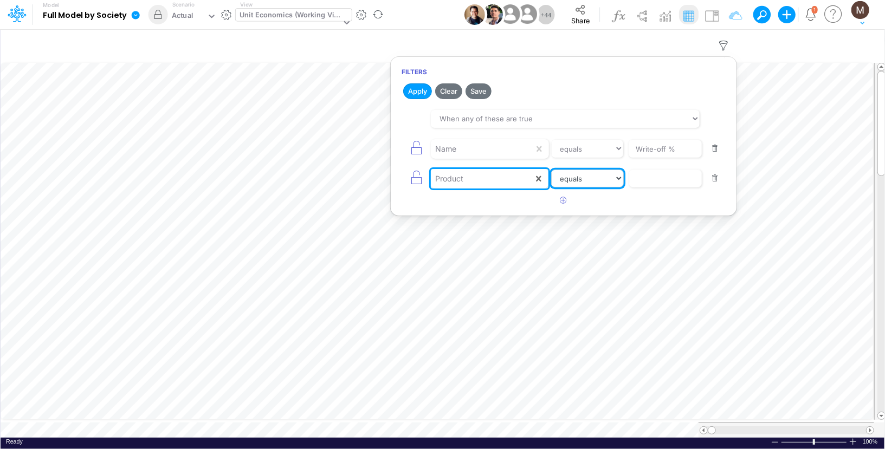
click at [619, 176] on select "equals not equal starts with ends with contains" at bounding box center [587, 179] width 73 height 18
select select "contains"
click at [551, 170] on select "equals not equal starts with ends with contains" at bounding box center [587, 179] width 73 height 18
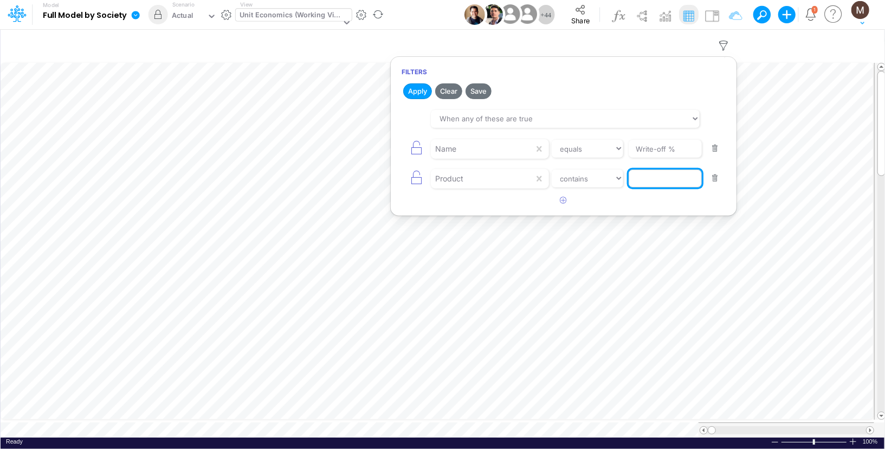
click at [641, 158] on input "text" at bounding box center [665, 149] width 73 height 18
type input "loans"
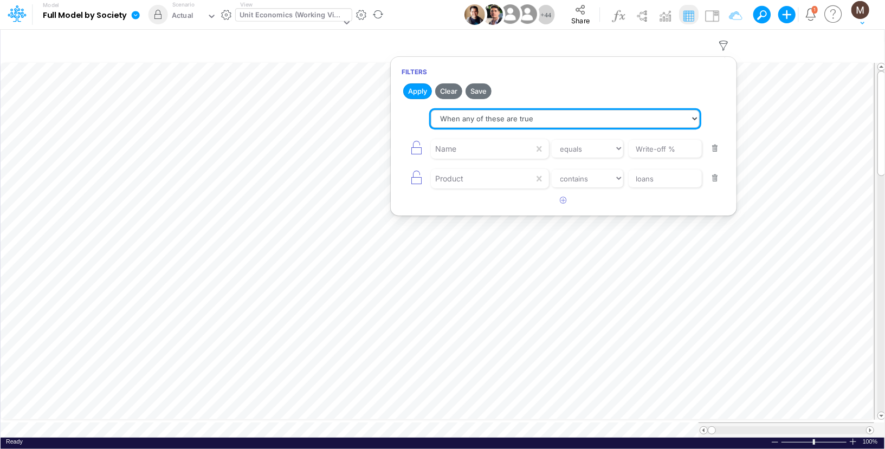
click at [476, 114] on select "When all of these are true When any of these are true" at bounding box center [565, 119] width 269 height 18
select select "tableSearchAND"
click at [431, 110] on select "When all of these are true When any of these are true" at bounding box center [565, 119] width 269 height 18
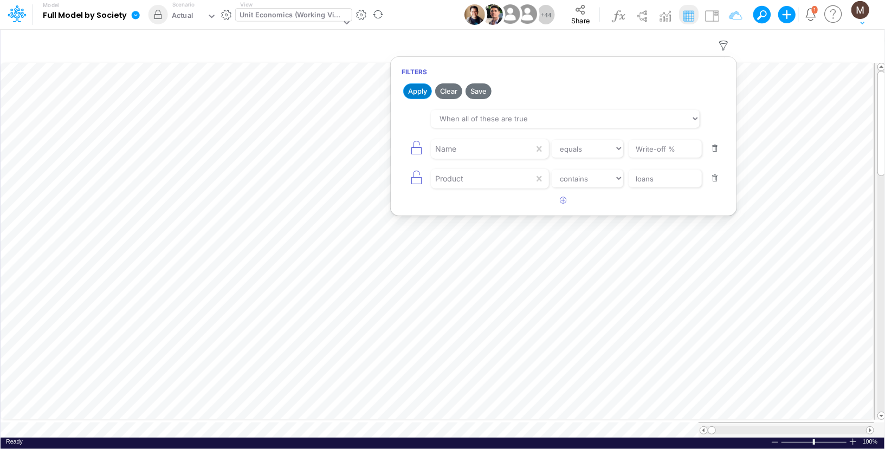
click at [417, 95] on button "Apply" at bounding box center [417, 91] width 29 height 16
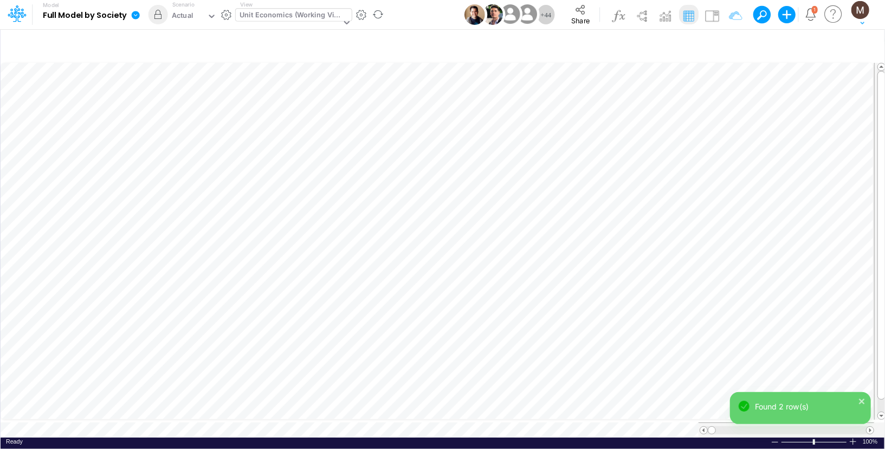
scroll to position [5, 1]
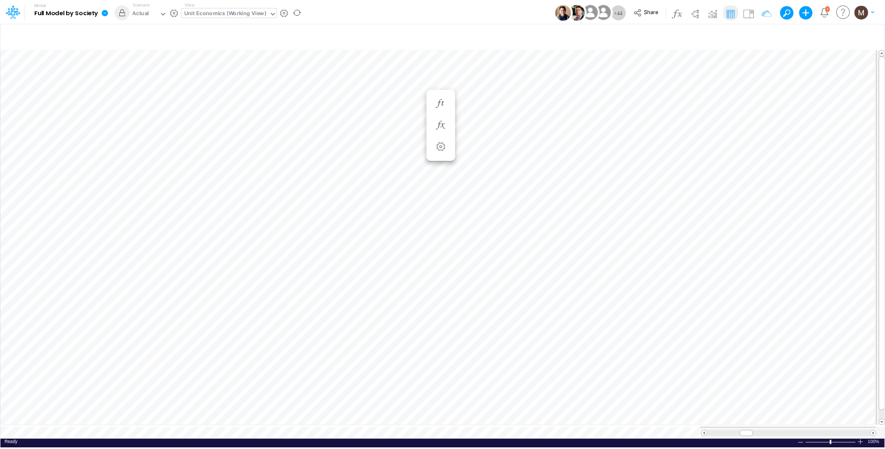
scroll to position [5, 1]
